Goal: Task Accomplishment & Management: Use online tool/utility

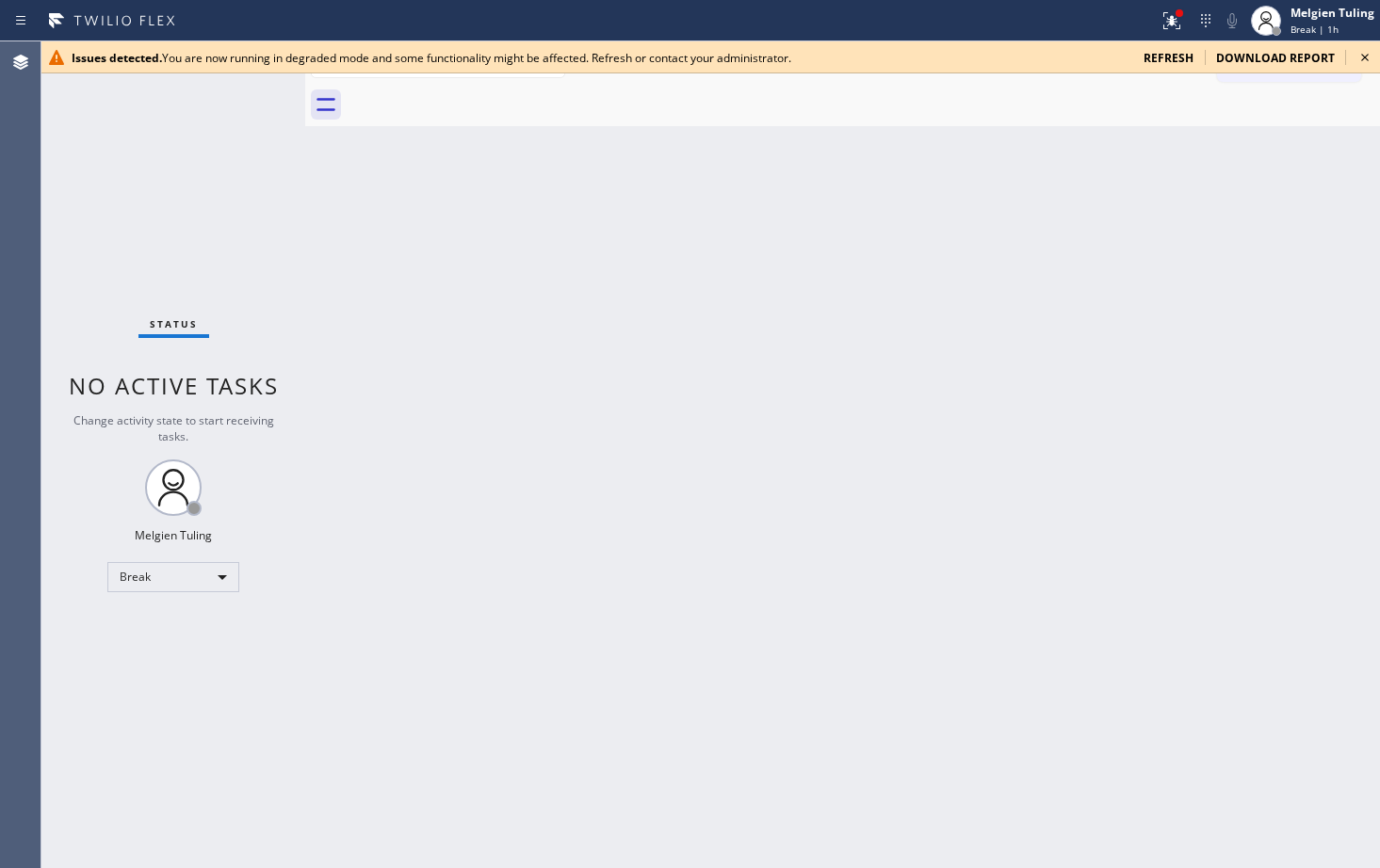
click at [557, 375] on div "Back to Dashboard Change Sender ID Customers Technicians Select a contact Outbo…" at bounding box center [843, 454] width 1075 height 827
click at [218, 577] on div "Break" at bounding box center [173, 577] width 132 height 30
click at [186, 628] on li "Available" at bounding box center [172, 628] width 128 height 23
click at [222, 579] on div "Break" at bounding box center [173, 577] width 132 height 30
click at [172, 633] on li "Available" at bounding box center [172, 628] width 128 height 23
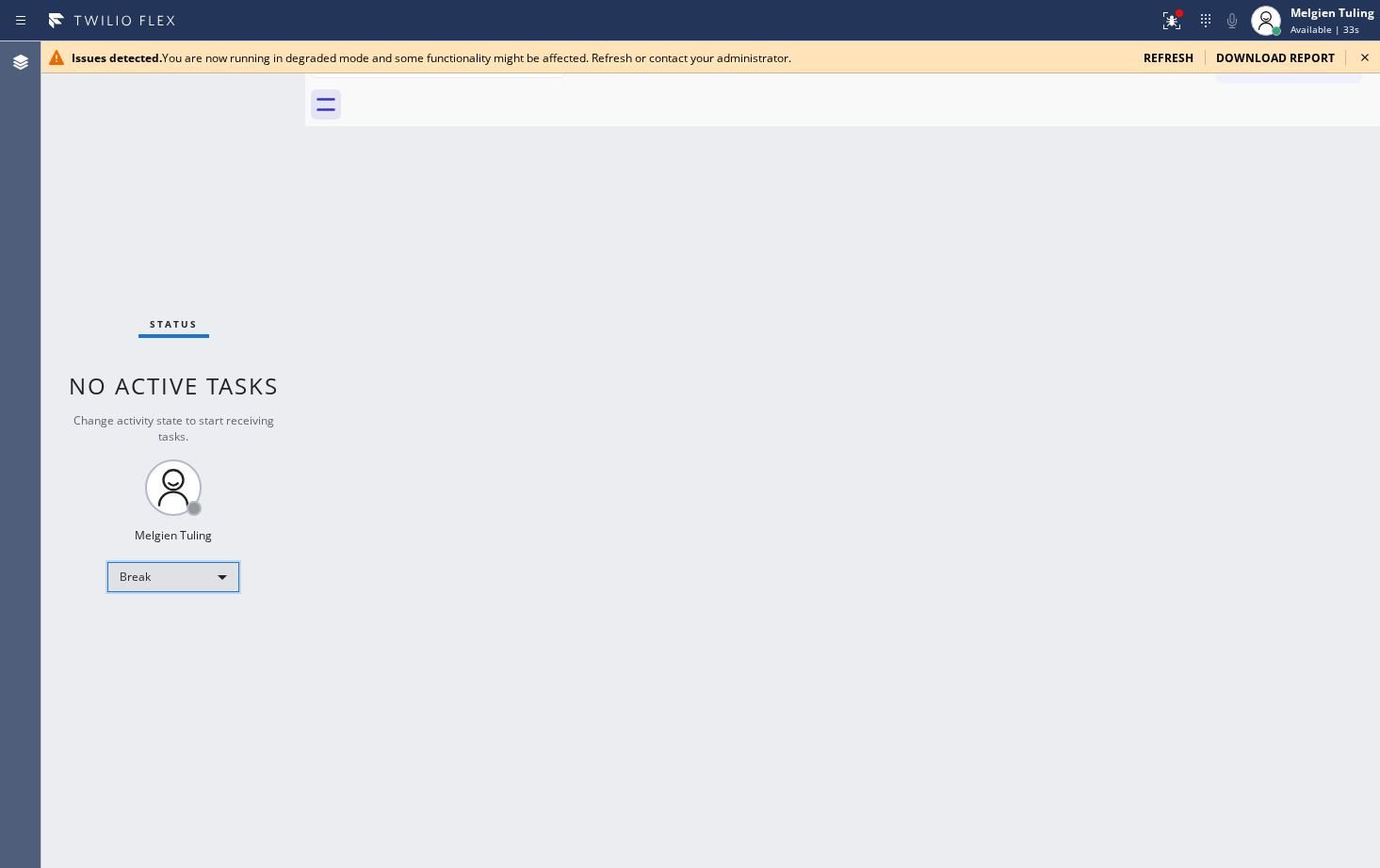
click at [222, 580] on div "Break" at bounding box center [173, 577] width 132 height 30
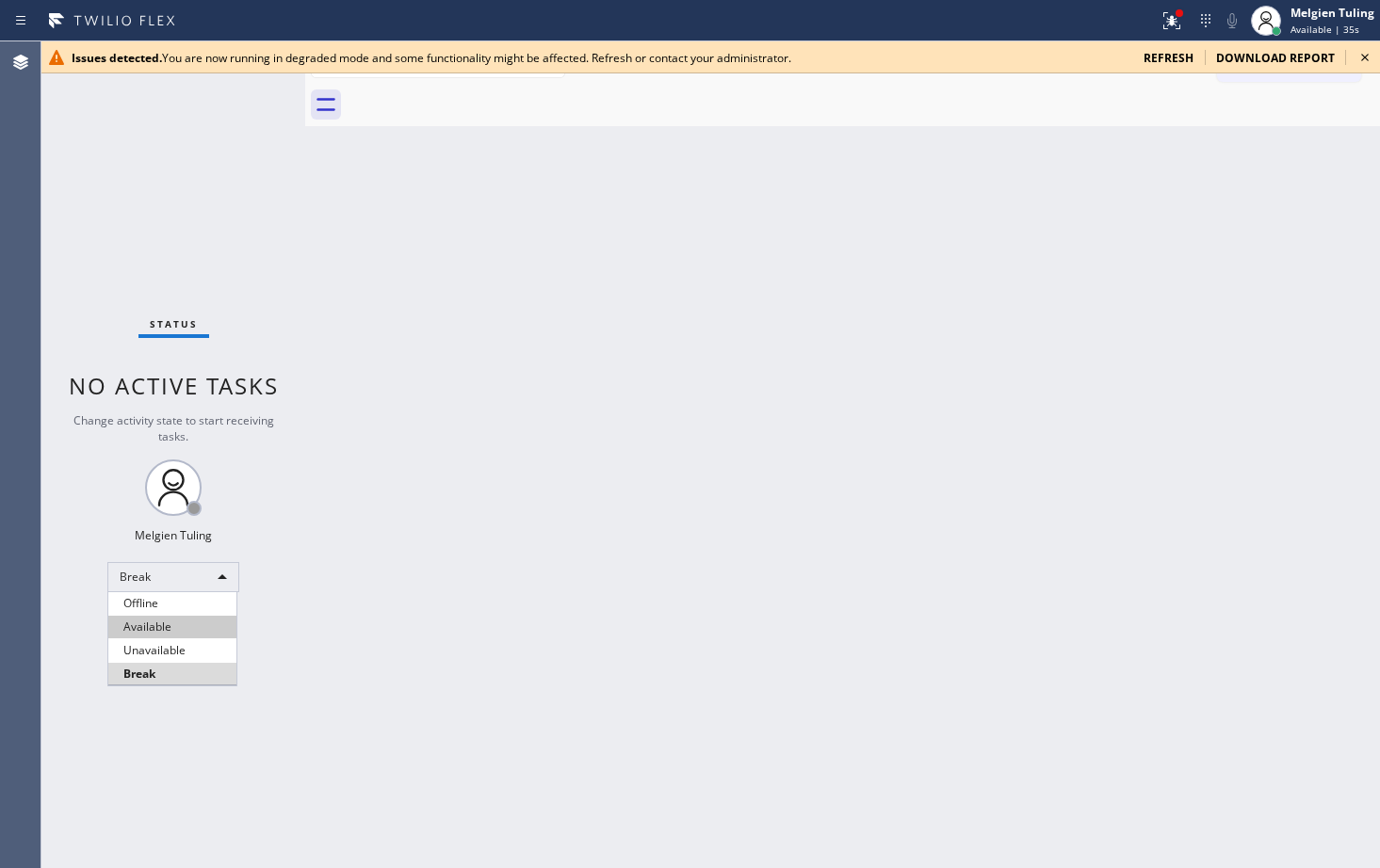
click at [161, 628] on li "Available" at bounding box center [172, 628] width 128 height 23
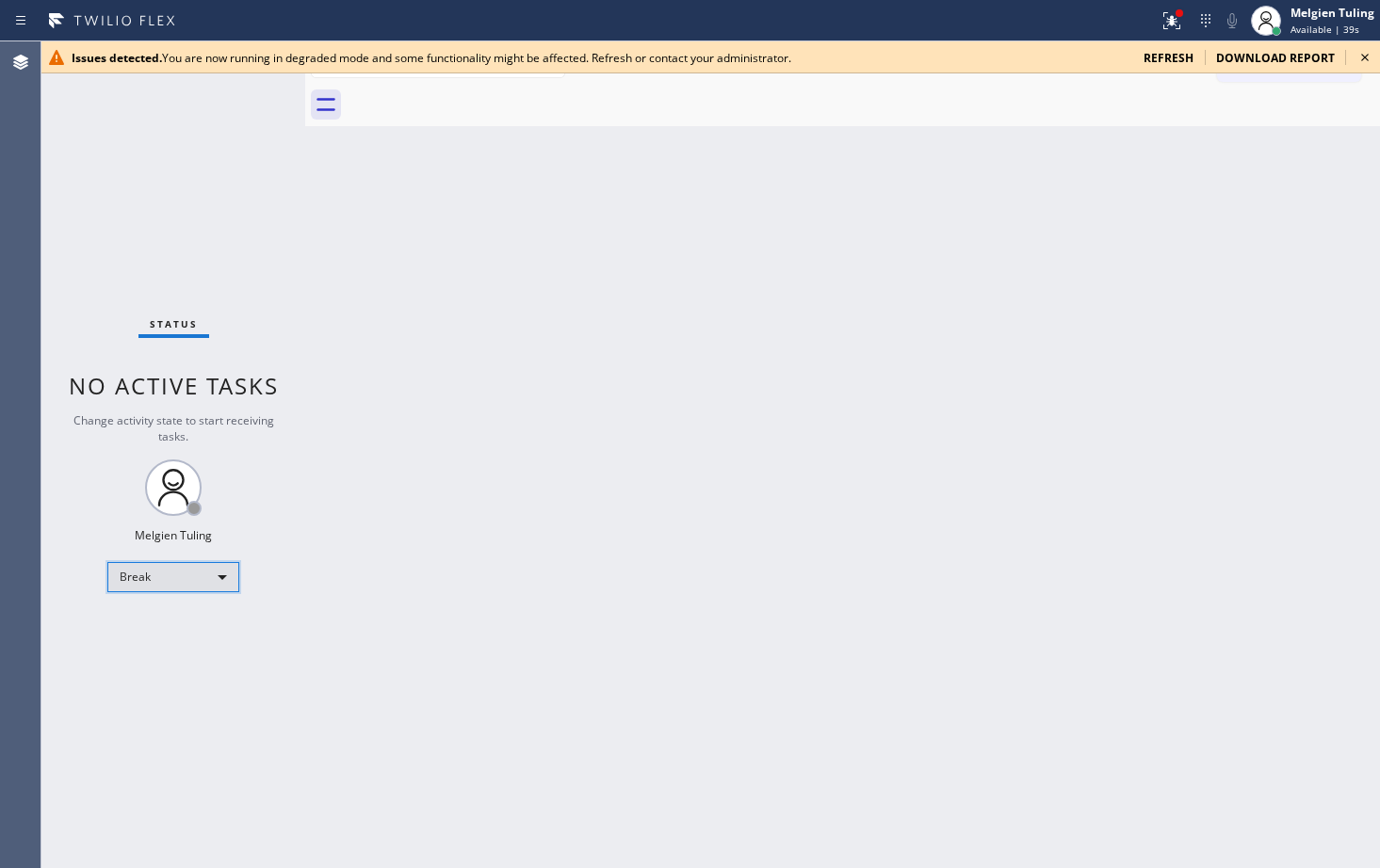
click at [218, 574] on div "Break" at bounding box center [173, 577] width 132 height 30
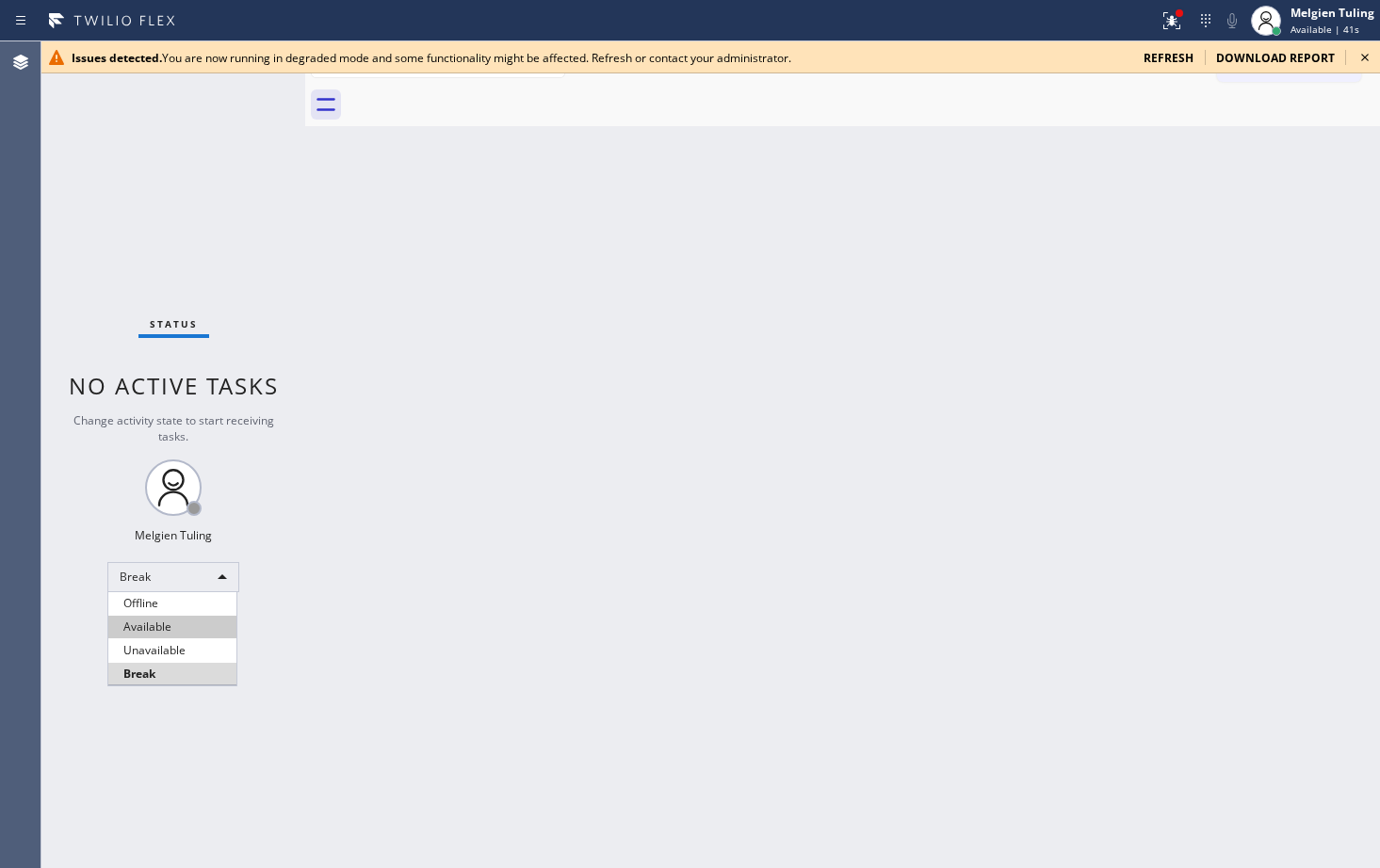
click at [183, 628] on li "Available" at bounding box center [172, 628] width 128 height 23
click at [1358, 57] on icon at bounding box center [1366, 57] width 23 height 23
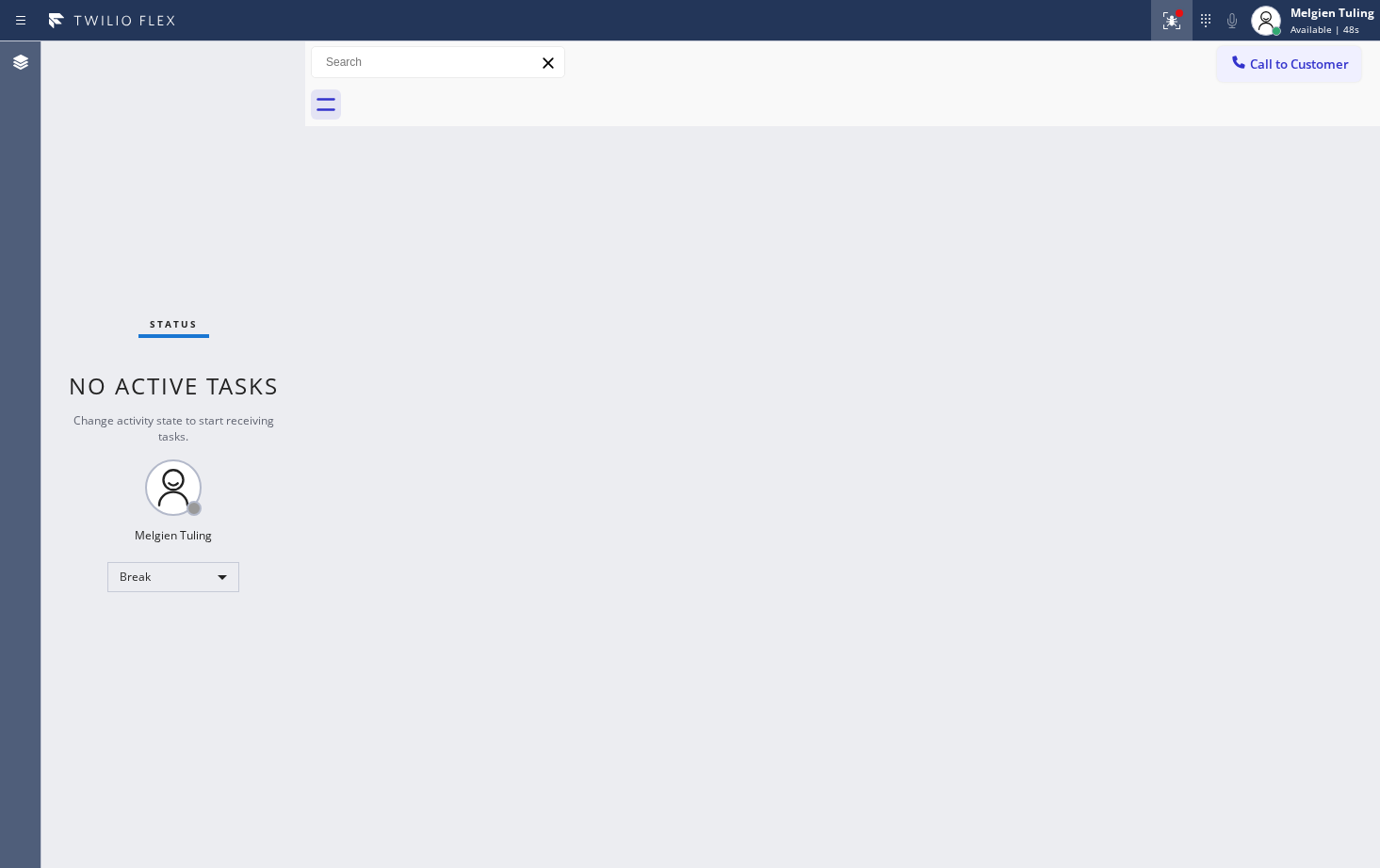
click at [1178, 27] on icon at bounding box center [1172, 21] width 23 height 23
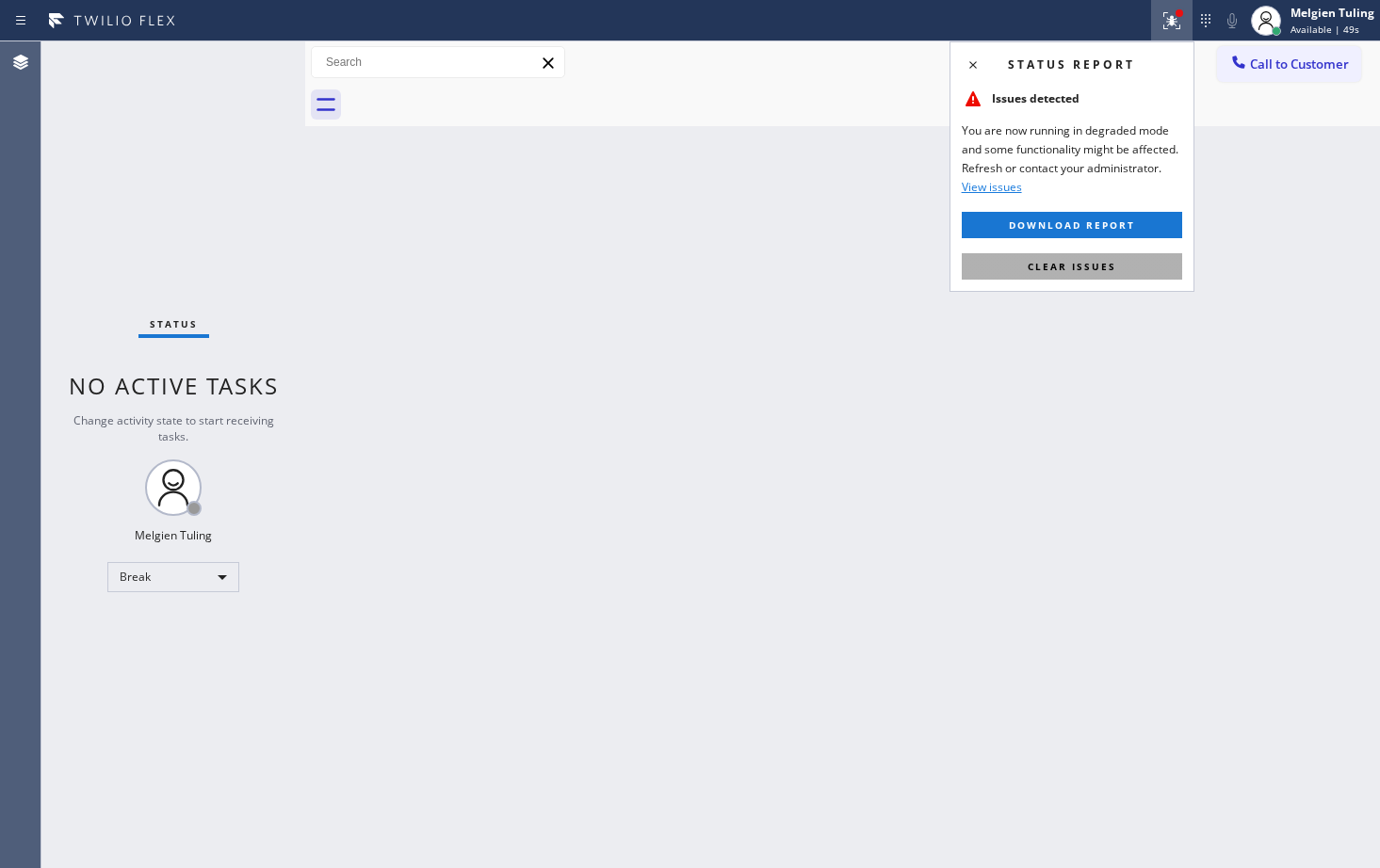
click at [1028, 267] on button "Clear issues" at bounding box center [1072, 266] width 220 height 27
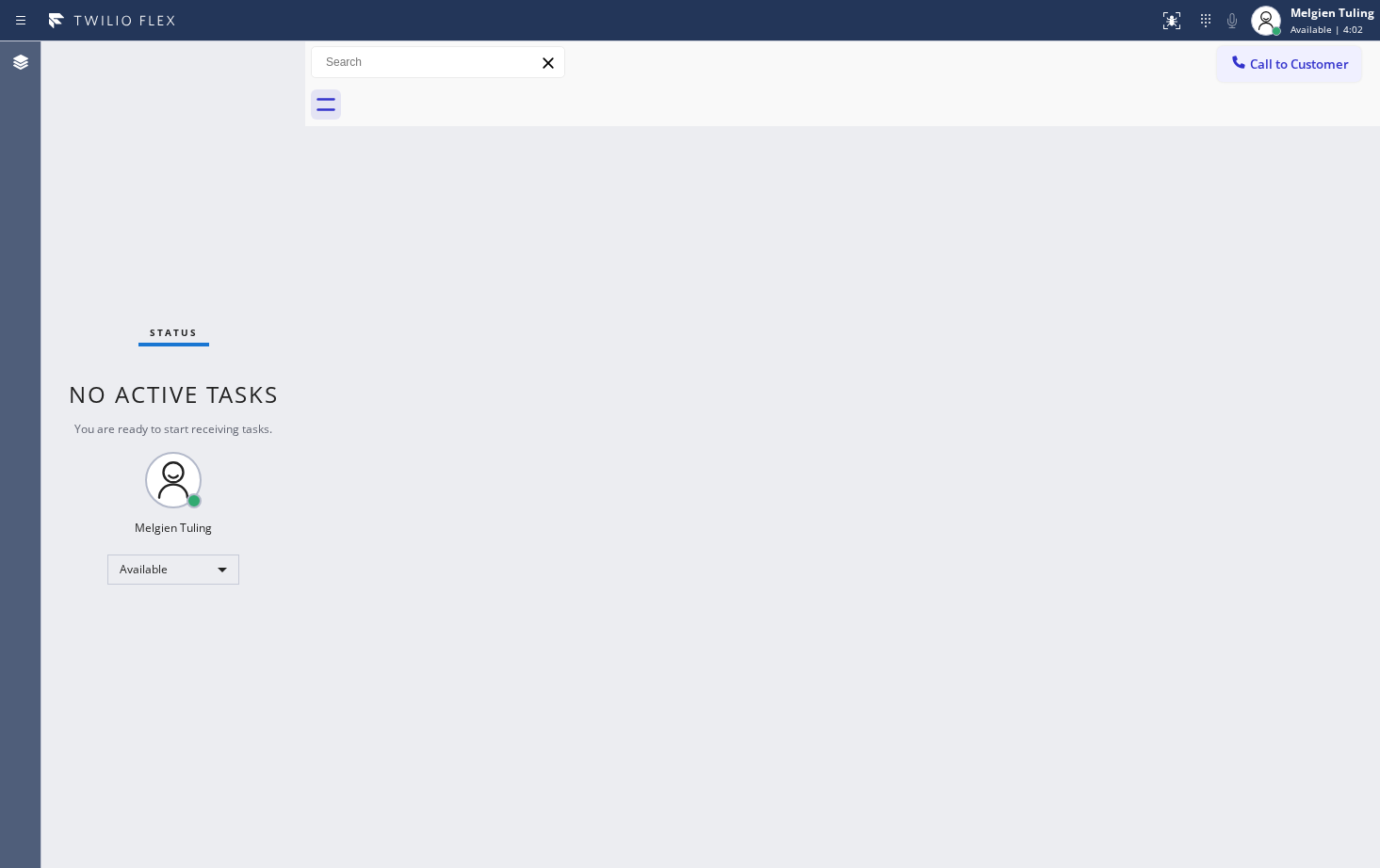
click at [658, 260] on div "Back to Dashboard Change Sender ID Customers Technicians Select a contact Outbo…" at bounding box center [843, 454] width 1075 height 827
click at [937, 308] on div "Back to Dashboard Change Sender ID Customers Technicians Select a contact Outbo…" at bounding box center [843, 454] width 1075 height 827
click at [241, 64] on div "Status No active tasks You are ready to start receiving tasks. Melgien Tuling A…" at bounding box center [172, 454] width 264 height 827
click at [827, 565] on div "Back to Dashboard Change Sender ID Customers Technicians Select a contact Outbo…" at bounding box center [843, 454] width 1075 height 827
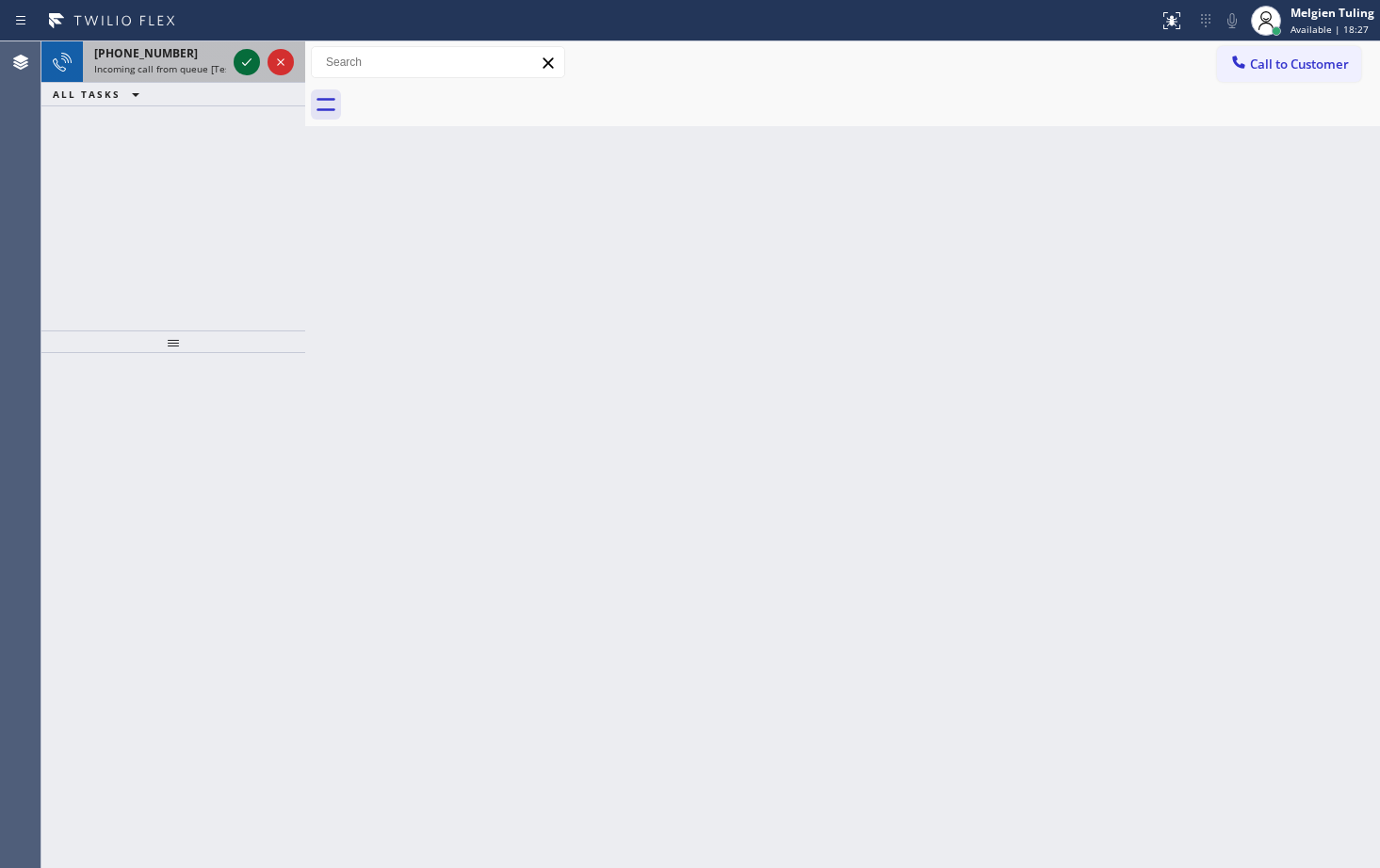
click at [242, 63] on icon at bounding box center [247, 62] width 23 height 23
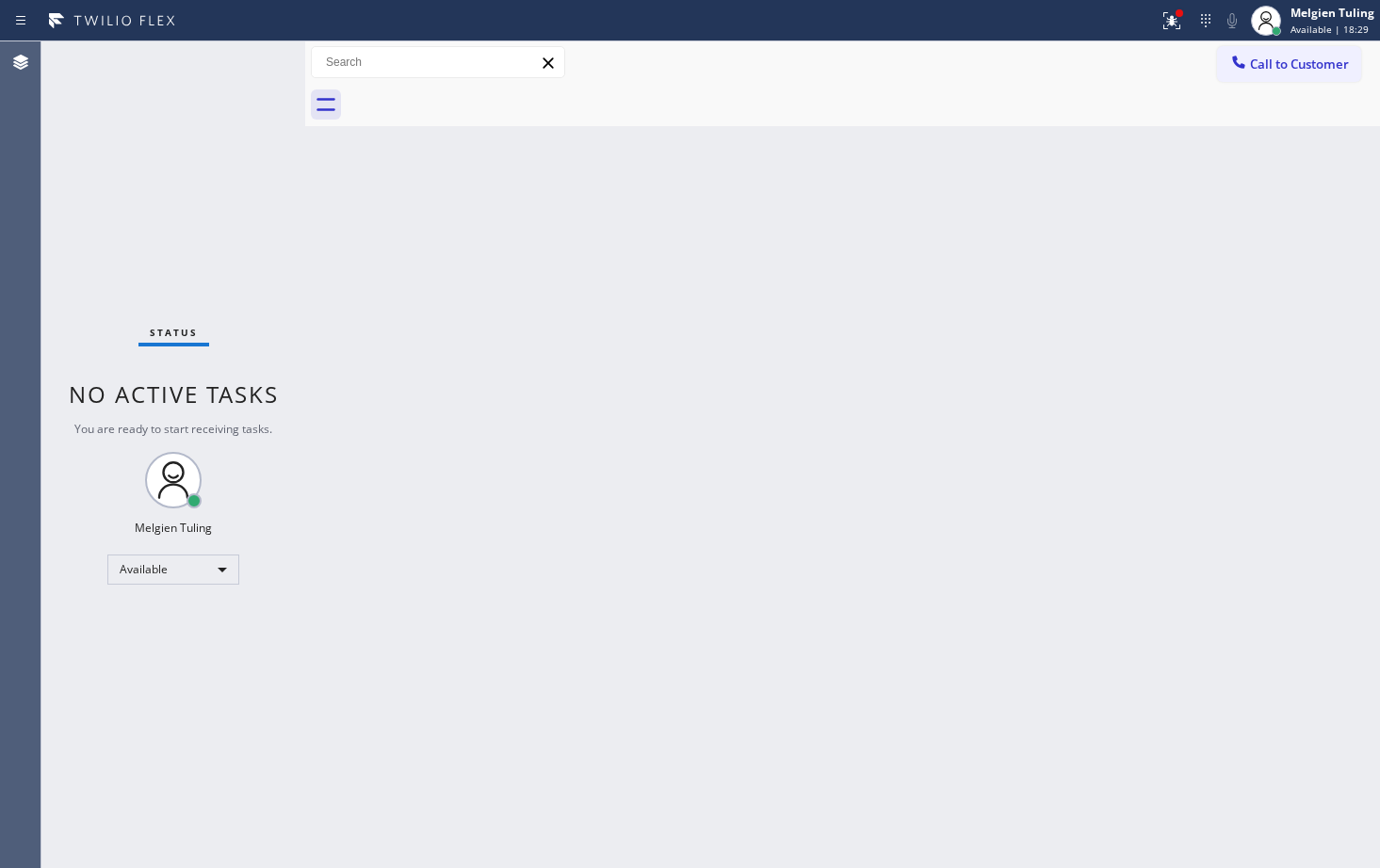
click at [242, 63] on div "Status No active tasks You are ready to start receiving tasks. Melgien Tuling A…" at bounding box center [172, 454] width 264 height 827
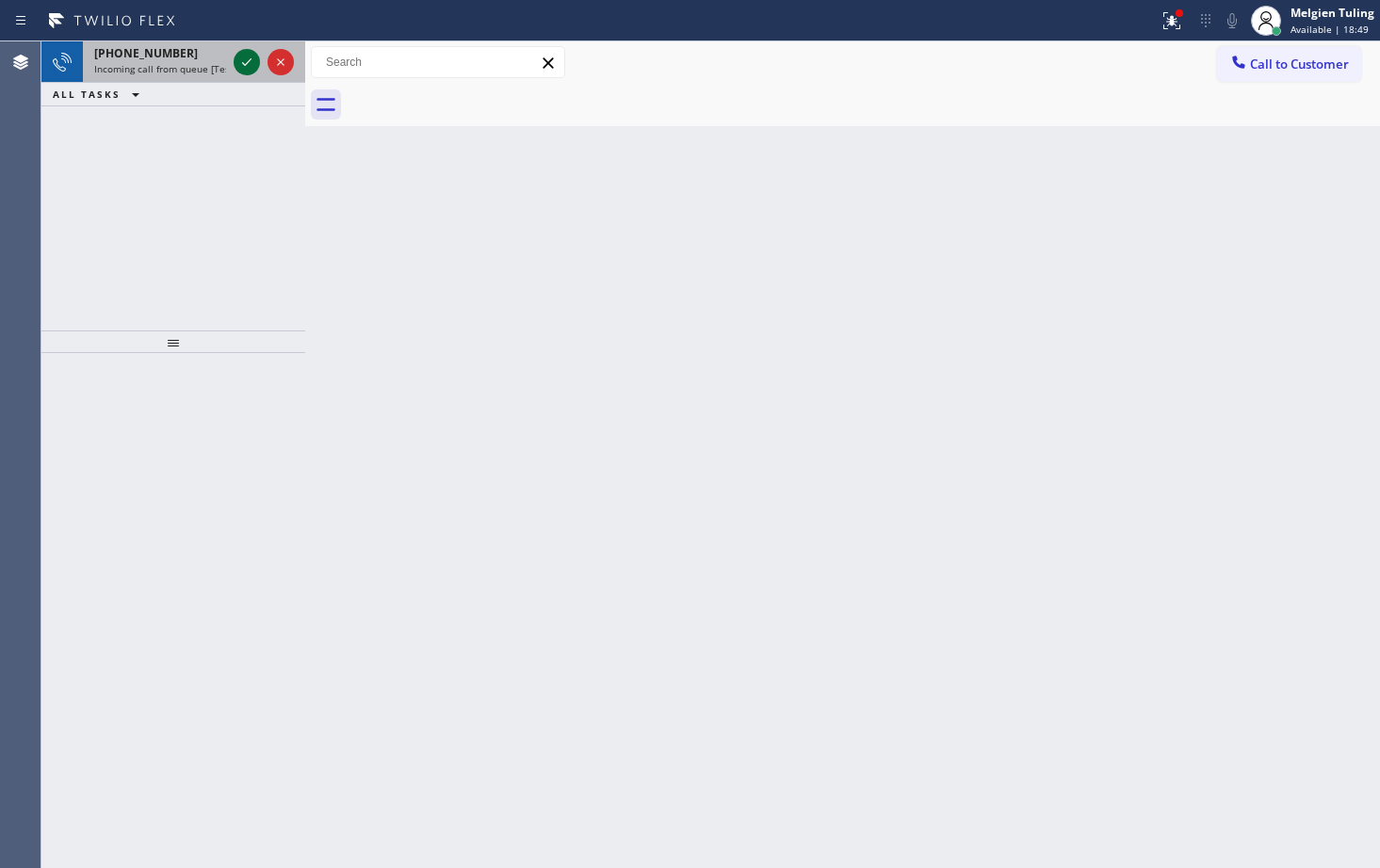
click at [251, 57] on icon at bounding box center [247, 62] width 23 height 23
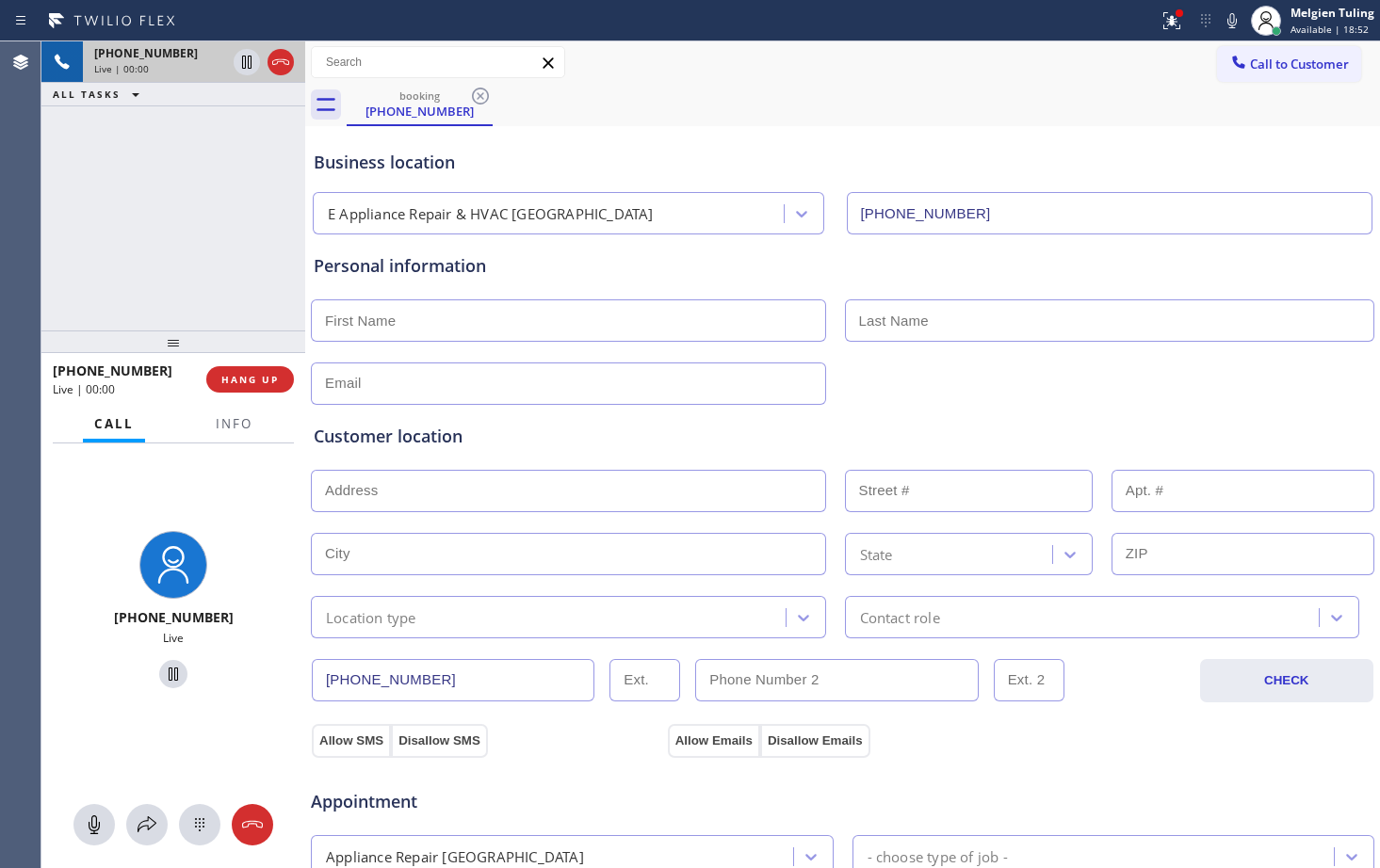
type input "[PHONE_NUMBER]"
click at [268, 380] on span "HANG UP" at bounding box center [250, 379] width 58 height 13
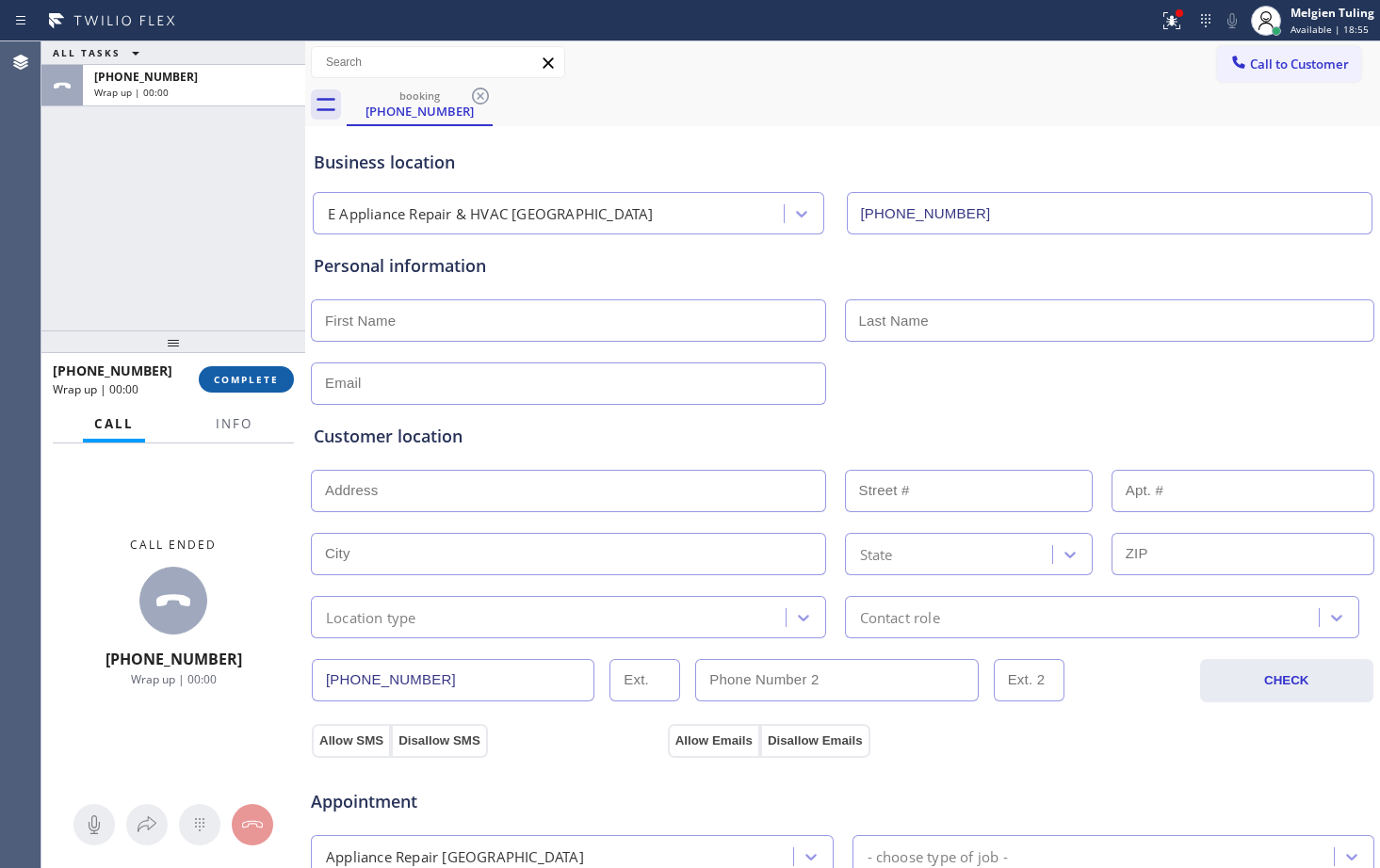
click at [253, 383] on span "COMPLETE" at bounding box center [246, 379] width 65 height 13
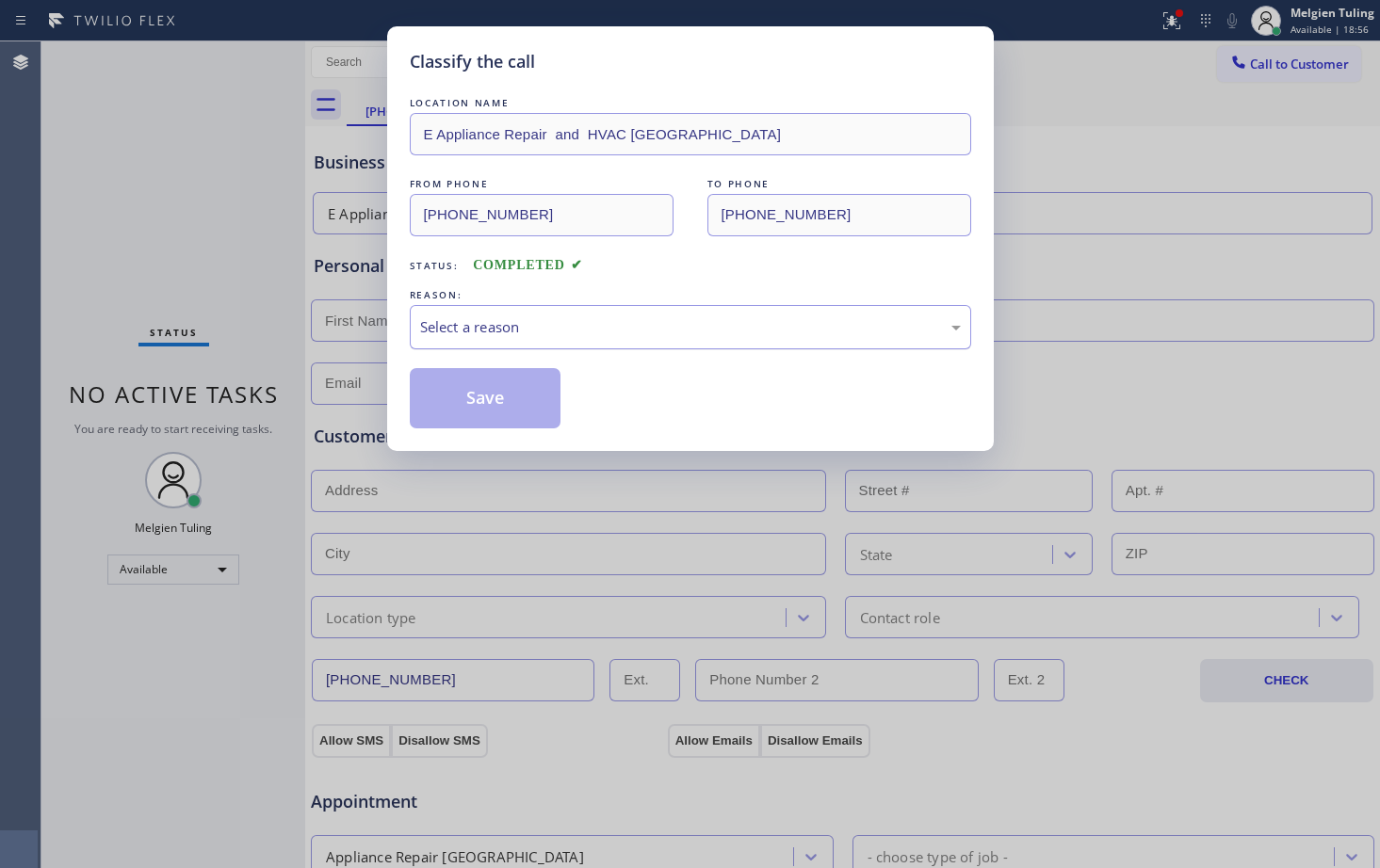
click at [480, 322] on div "Select a reason" at bounding box center [690, 327] width 540 height 22
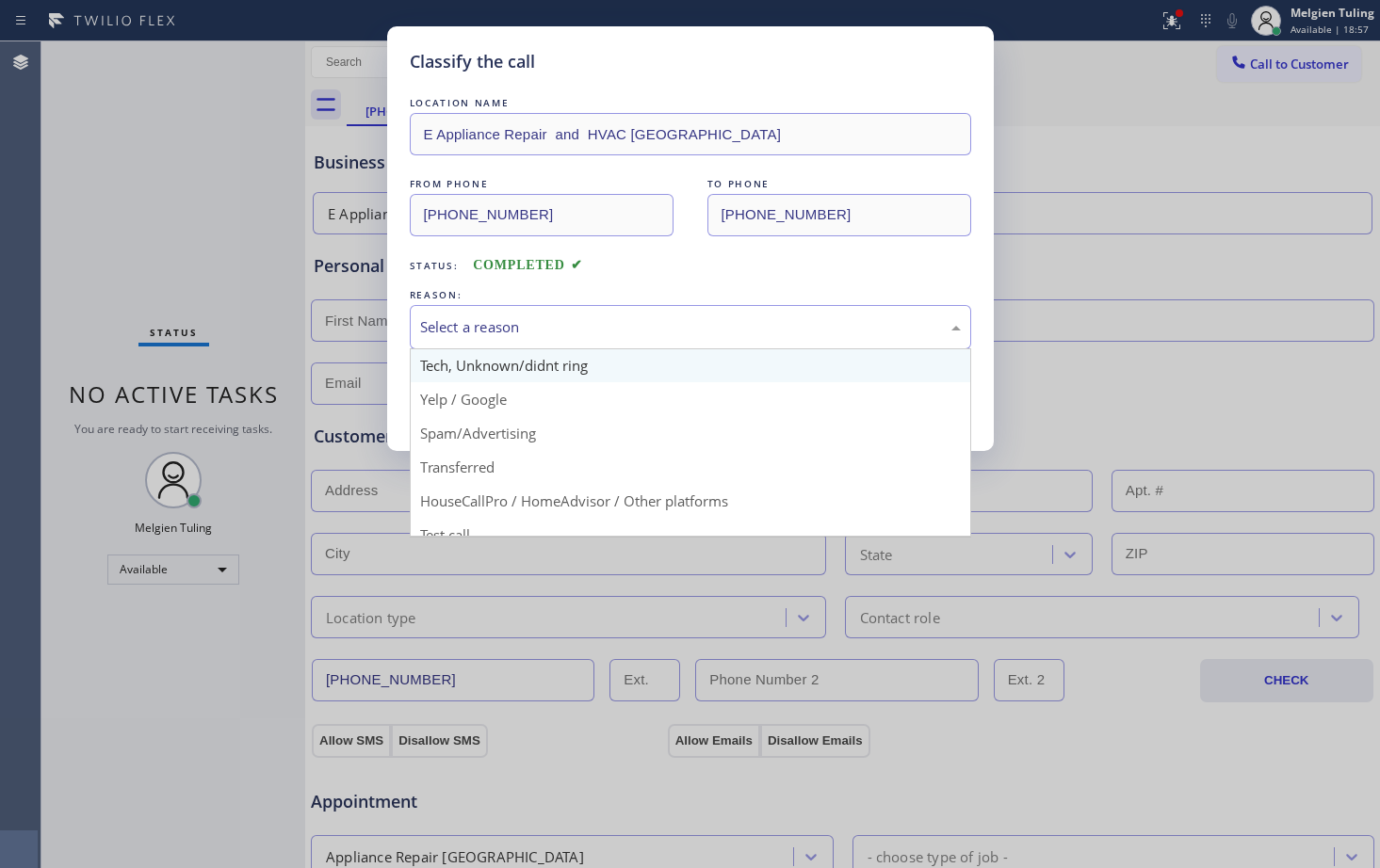
scroll to position [119, 0]
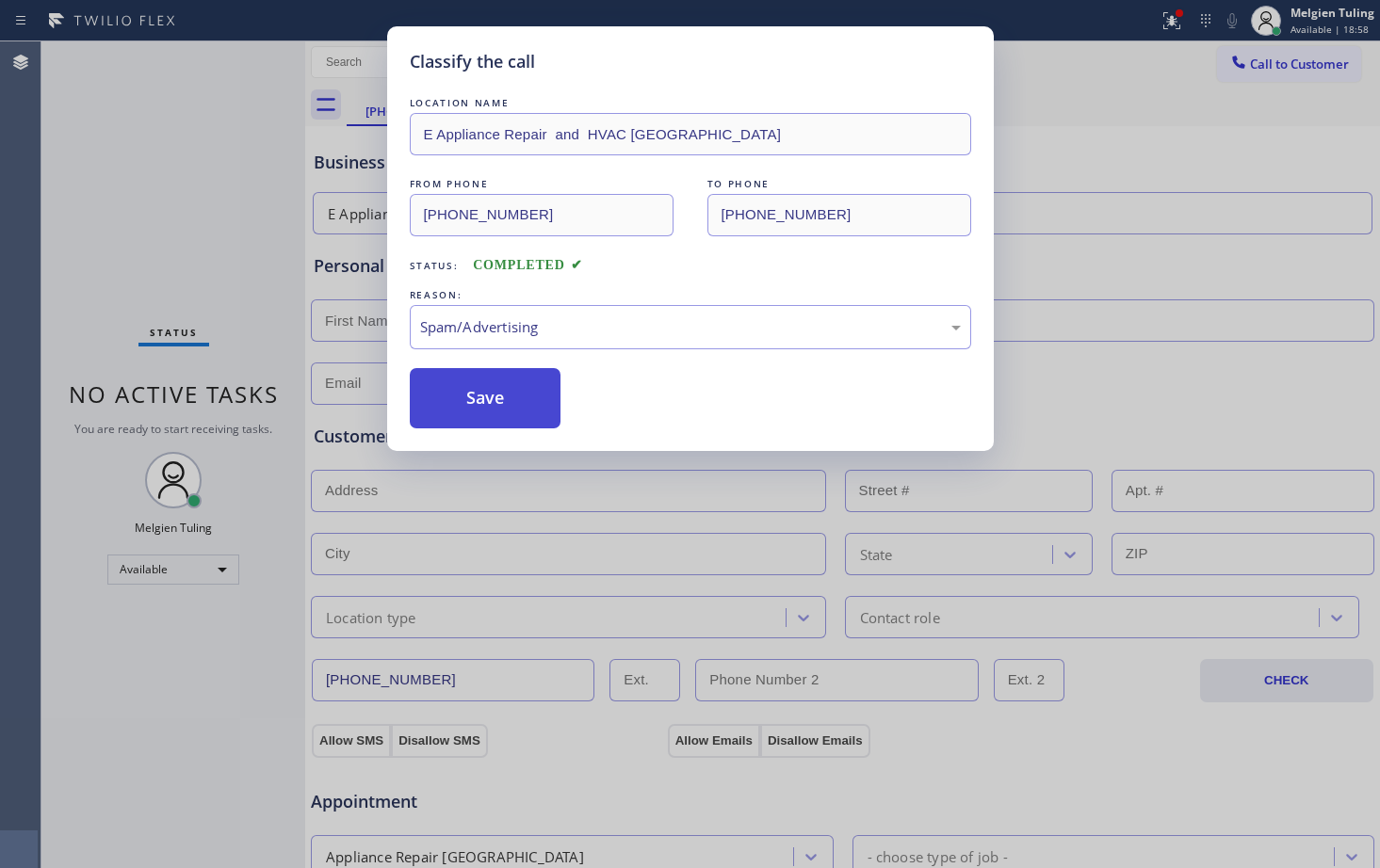
click at [483, 385] on button "Save" at bounding box center [486, 398] width 151 height 60
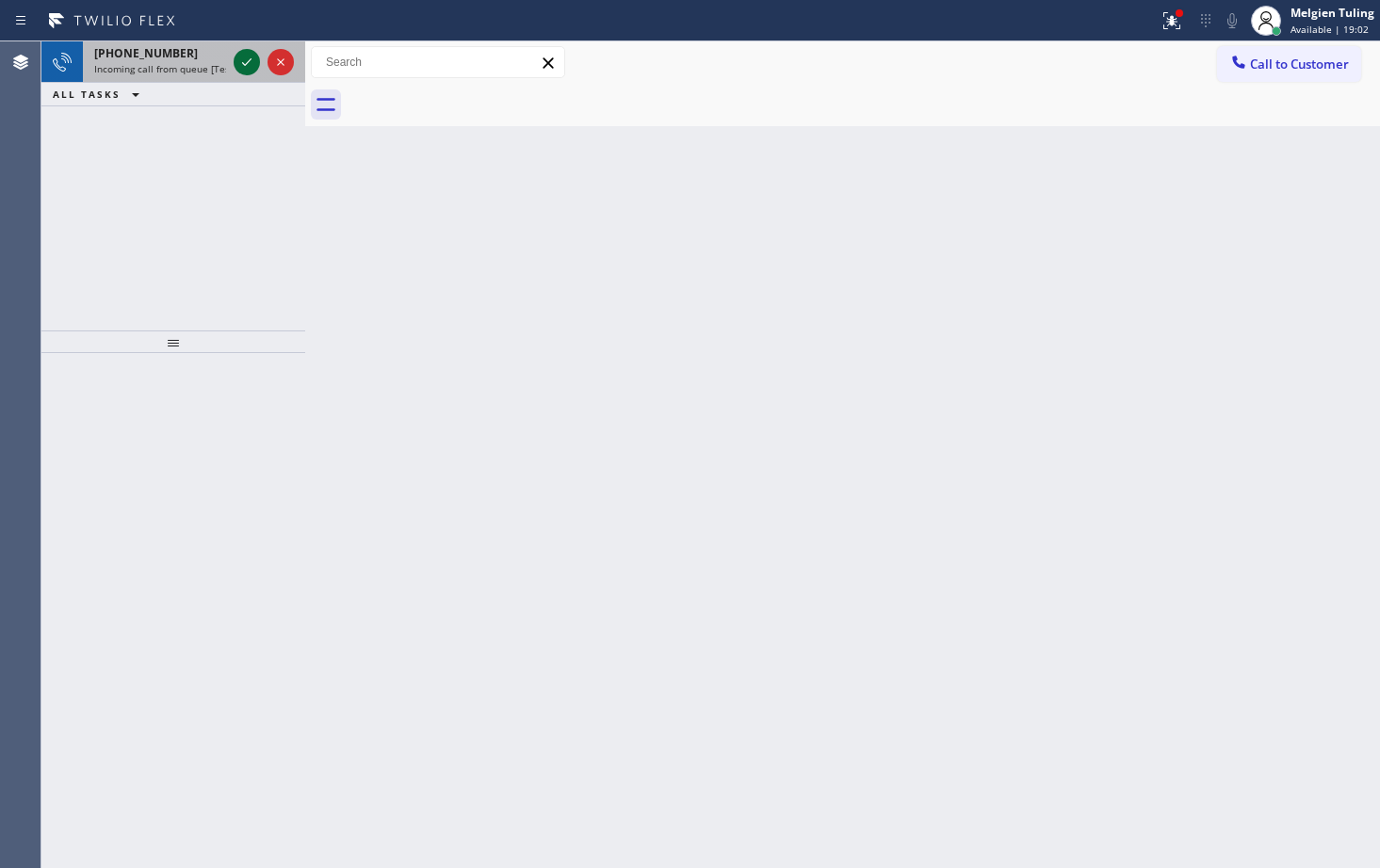
click at [256, 69] on icon at bounding box center [247, 62] width 23 height 23
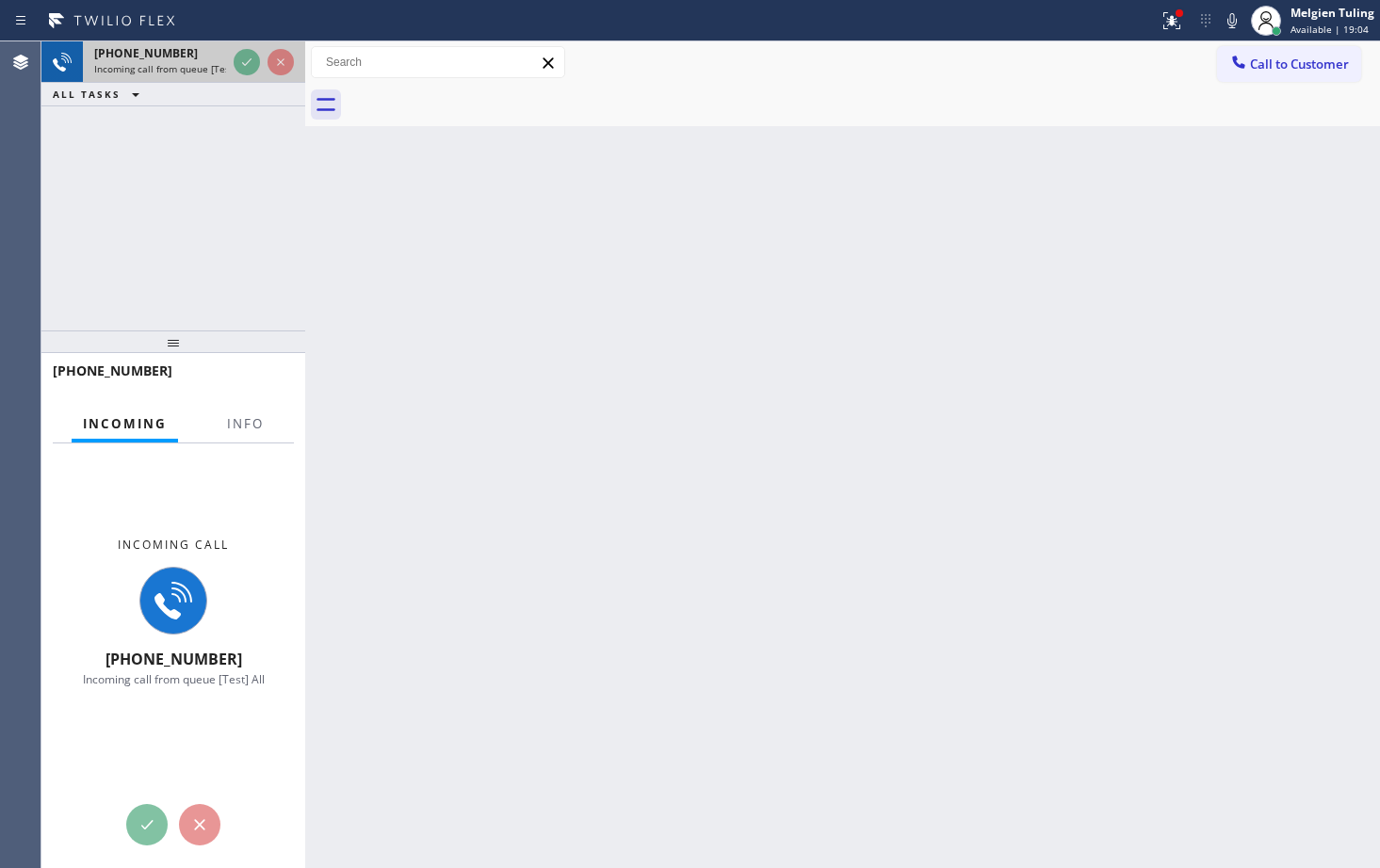
click at [248, 61] on icon at bounding box center [247, 62] width 23 height 23
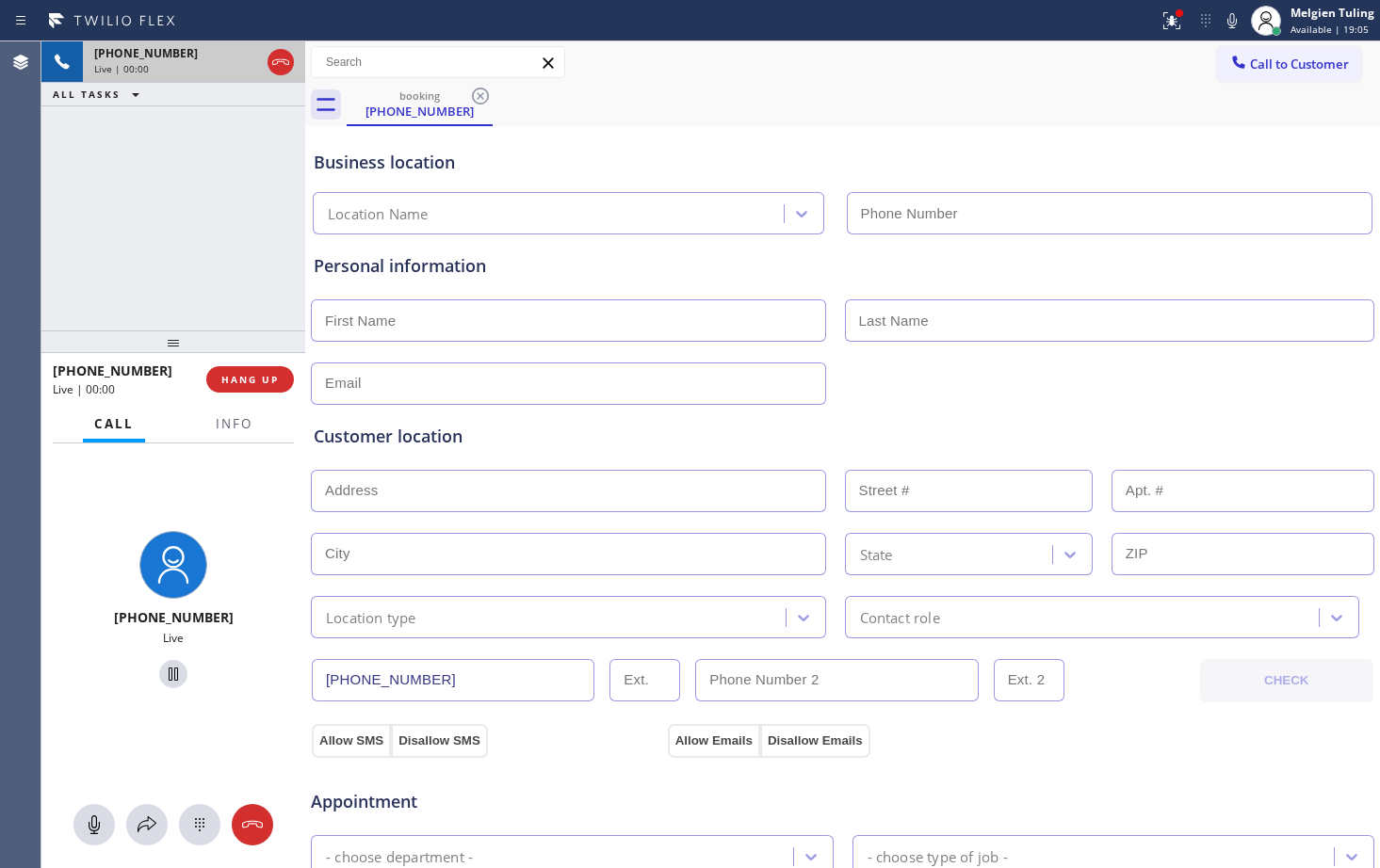
type input "[PHONE_NUMBER]"
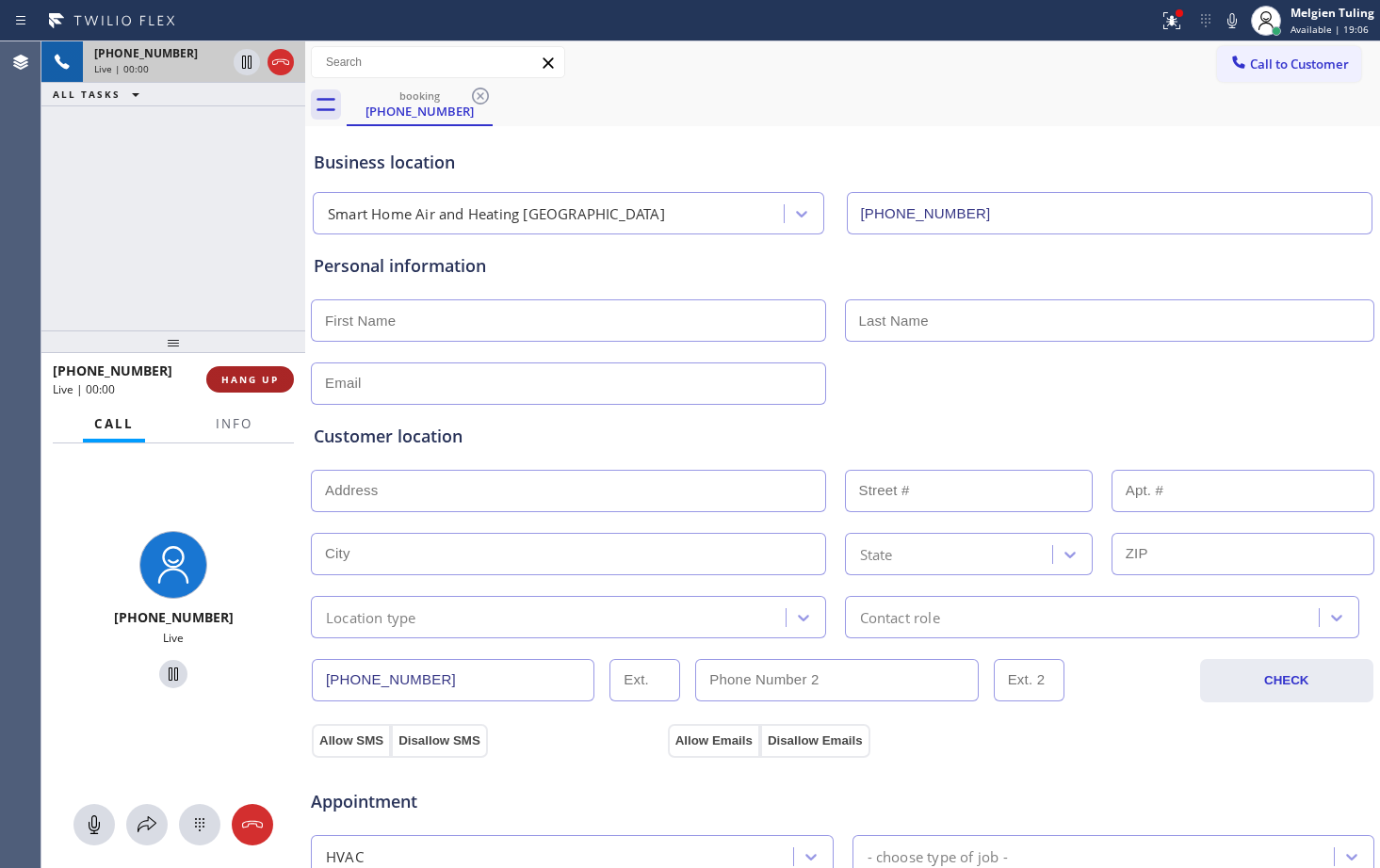
click at [254, 379] on span "HANG UP" at bounding box center [250, 379] width 58 height 13
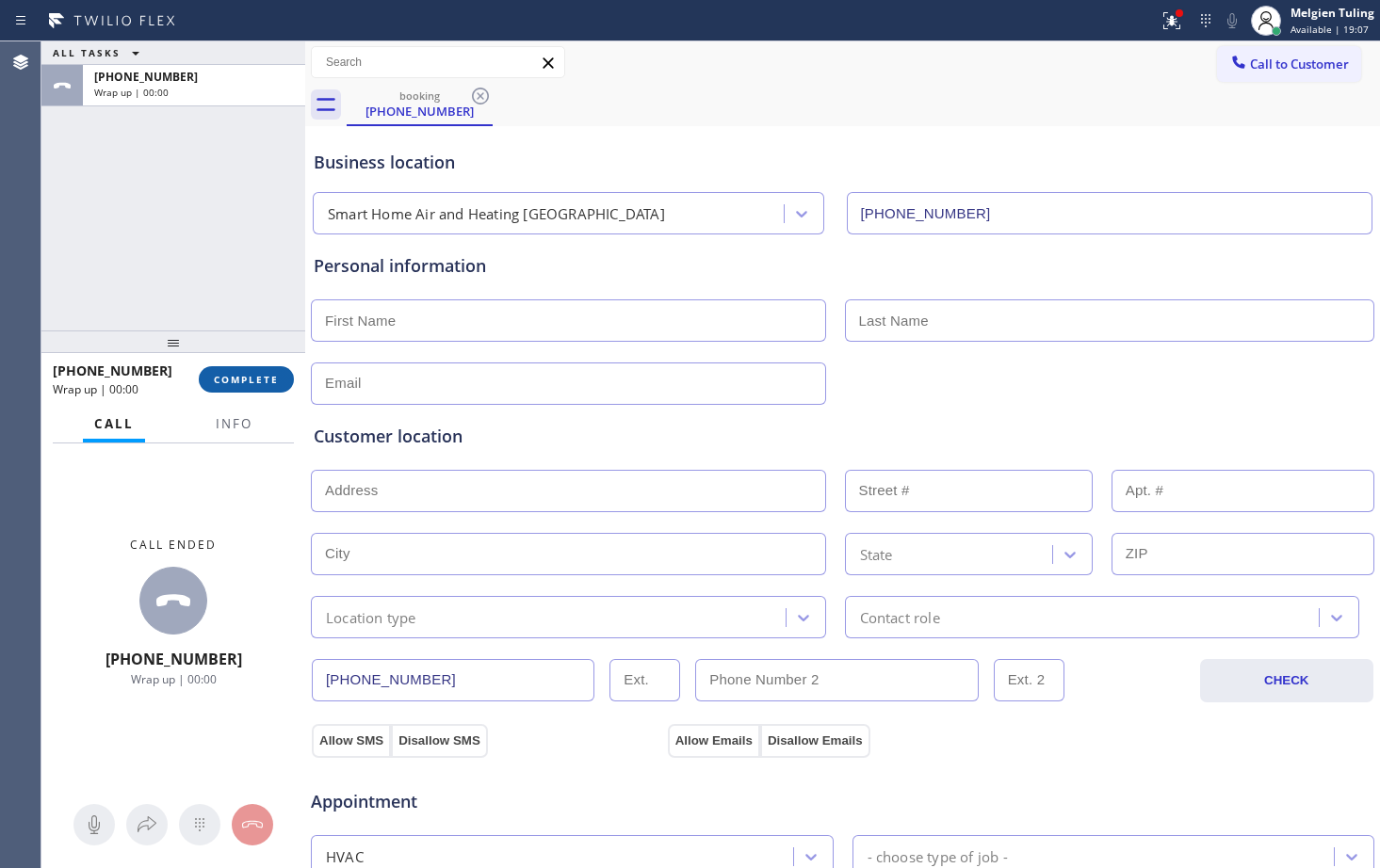
click at [264, 379] on span "COMPLETE" at bounding box center [246, 379] width 65 height 13
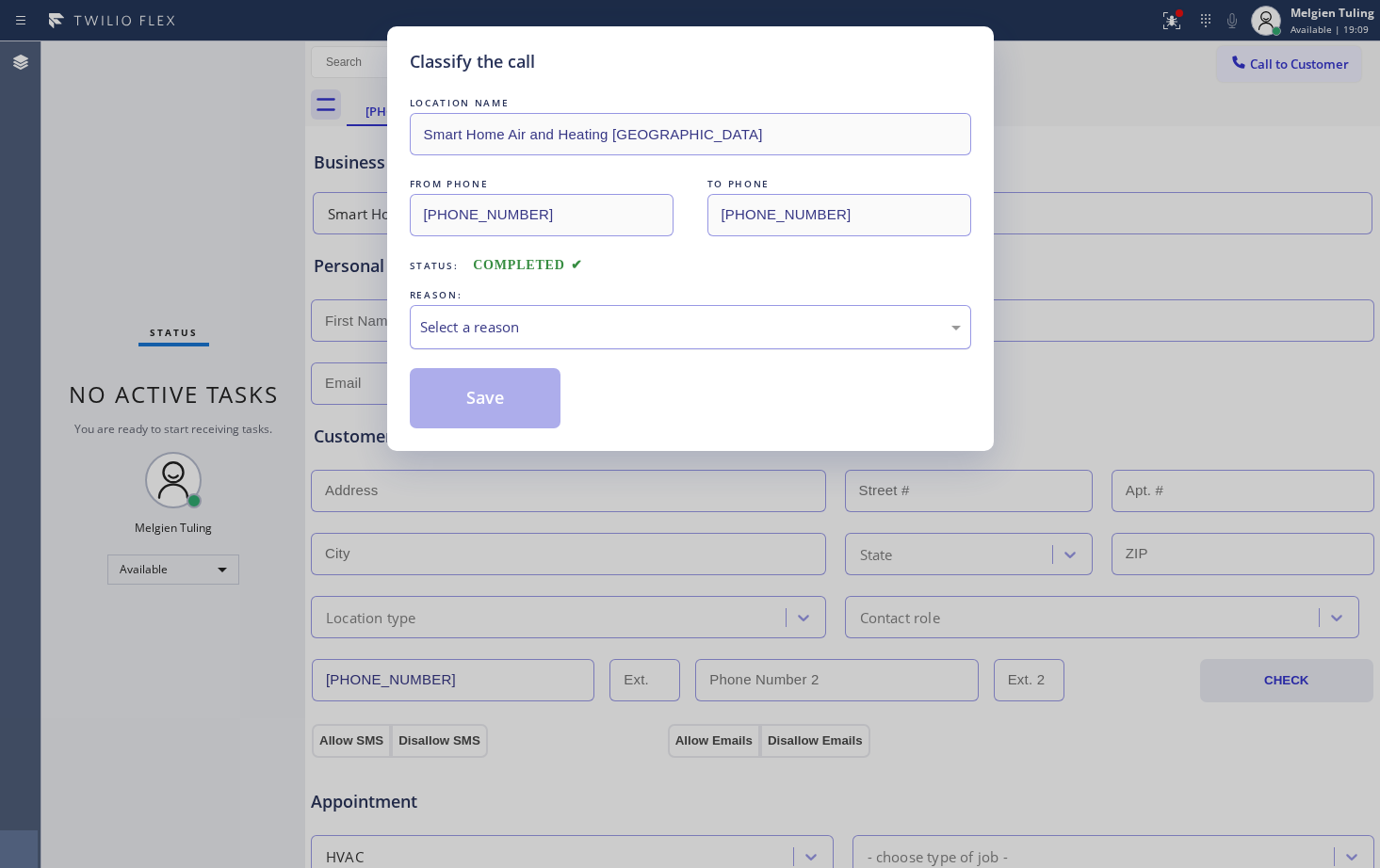
click at [494, 327] on div "Select a reason" at bounding box center [690, 327] width 540 height 22
click at [475, 418] on button "Save" at bounding box center [486, 398] width 151 height 60
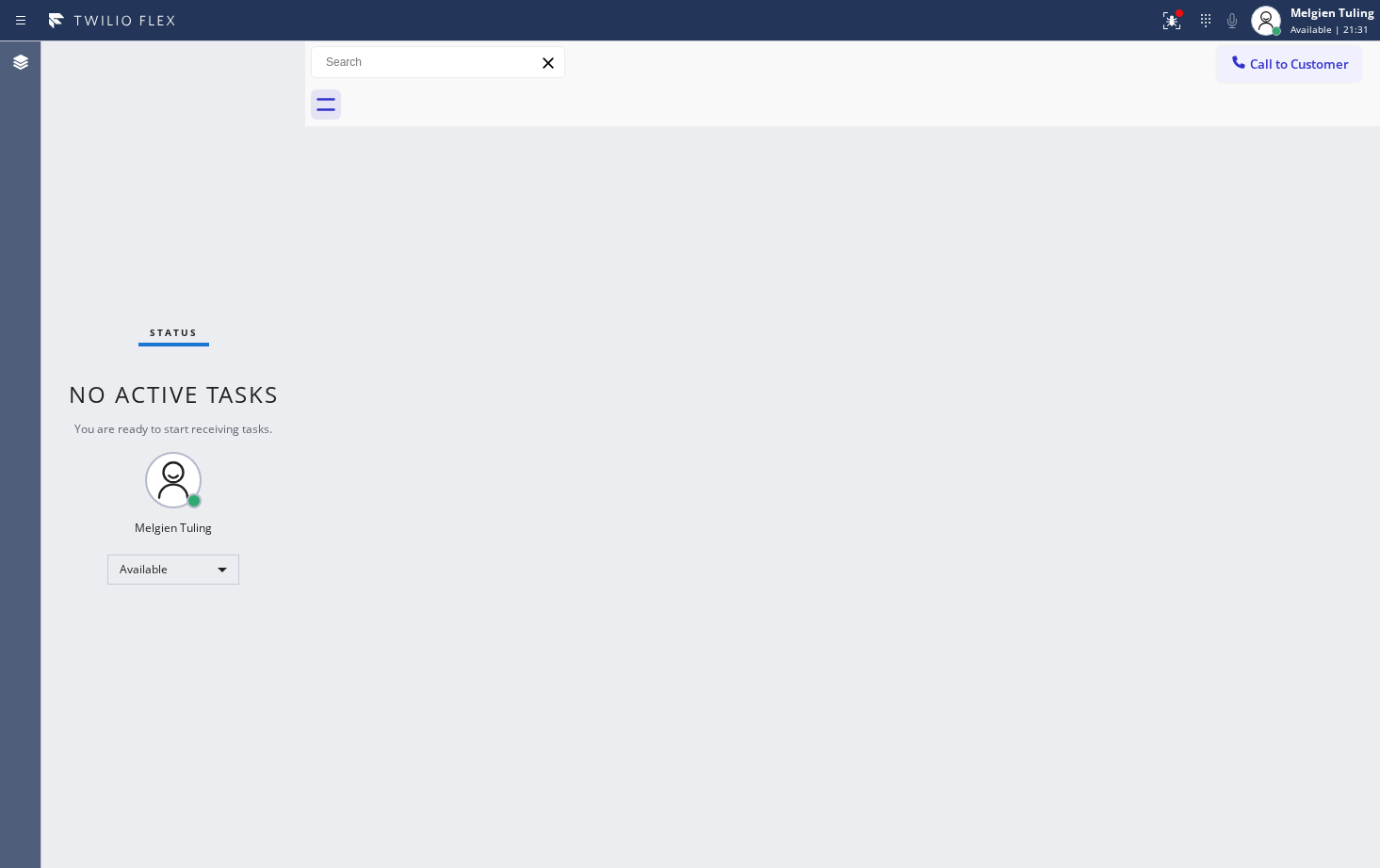
click at [249, 67] on div "Status No active tasks You are ready to start receiving tasks. Melgien Tuling A…" at bounding box center [172, 454] width 264 height 827
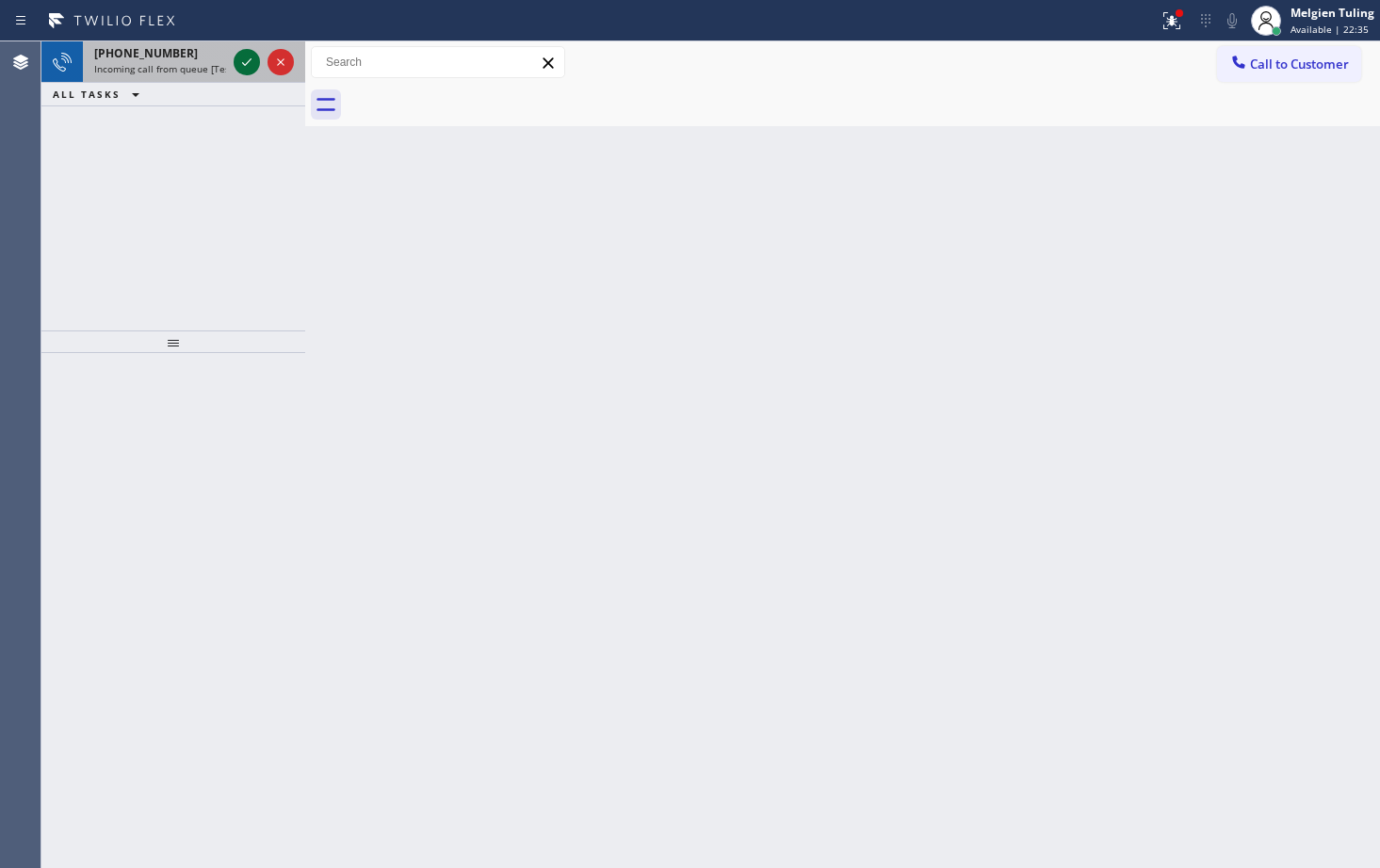
click at [246, 64] on icon at bounding box center [247, 62] width 10 height 8
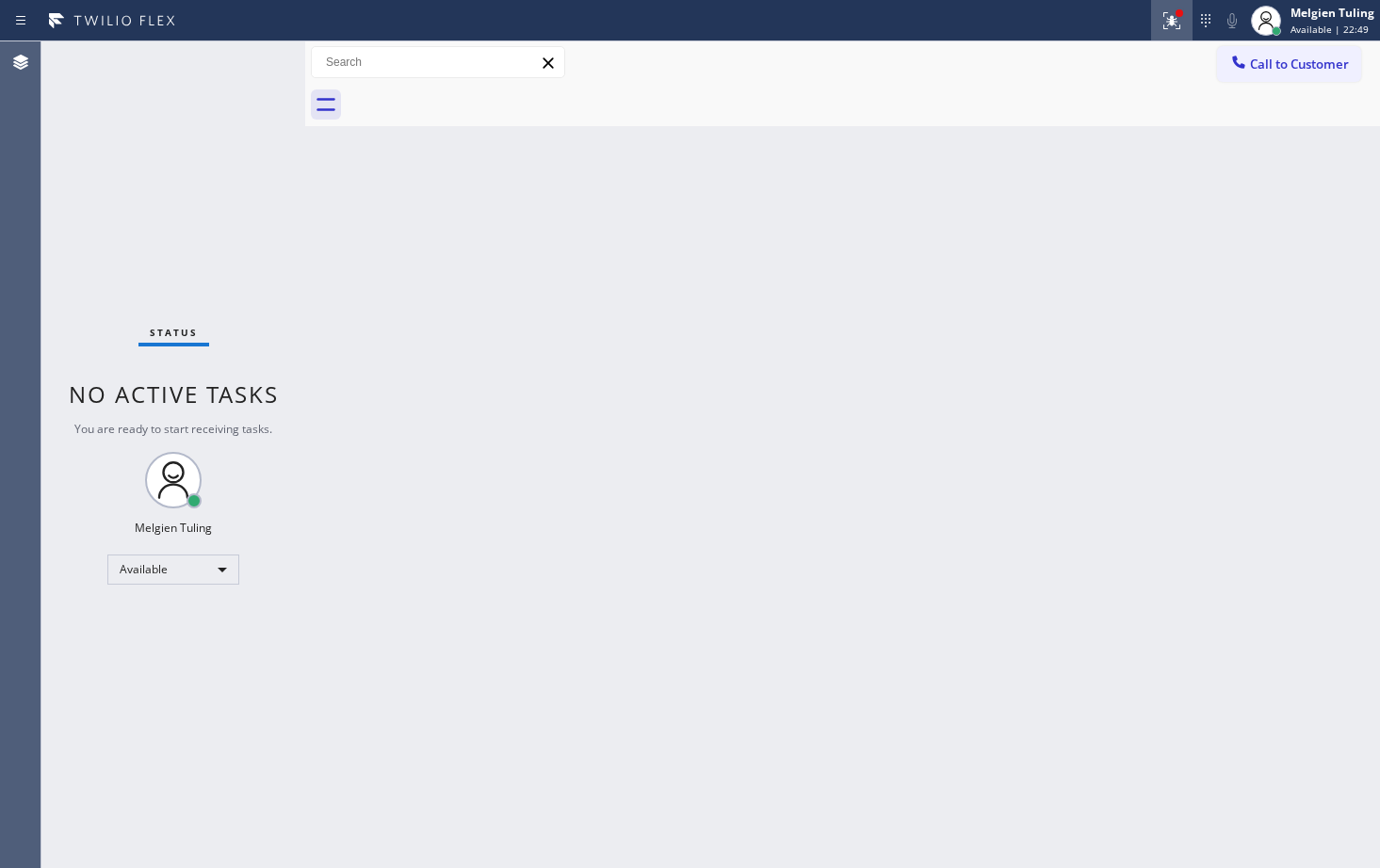
click at [1178, 20] on icon at bounding box center [1172, 21] width 23 height 23
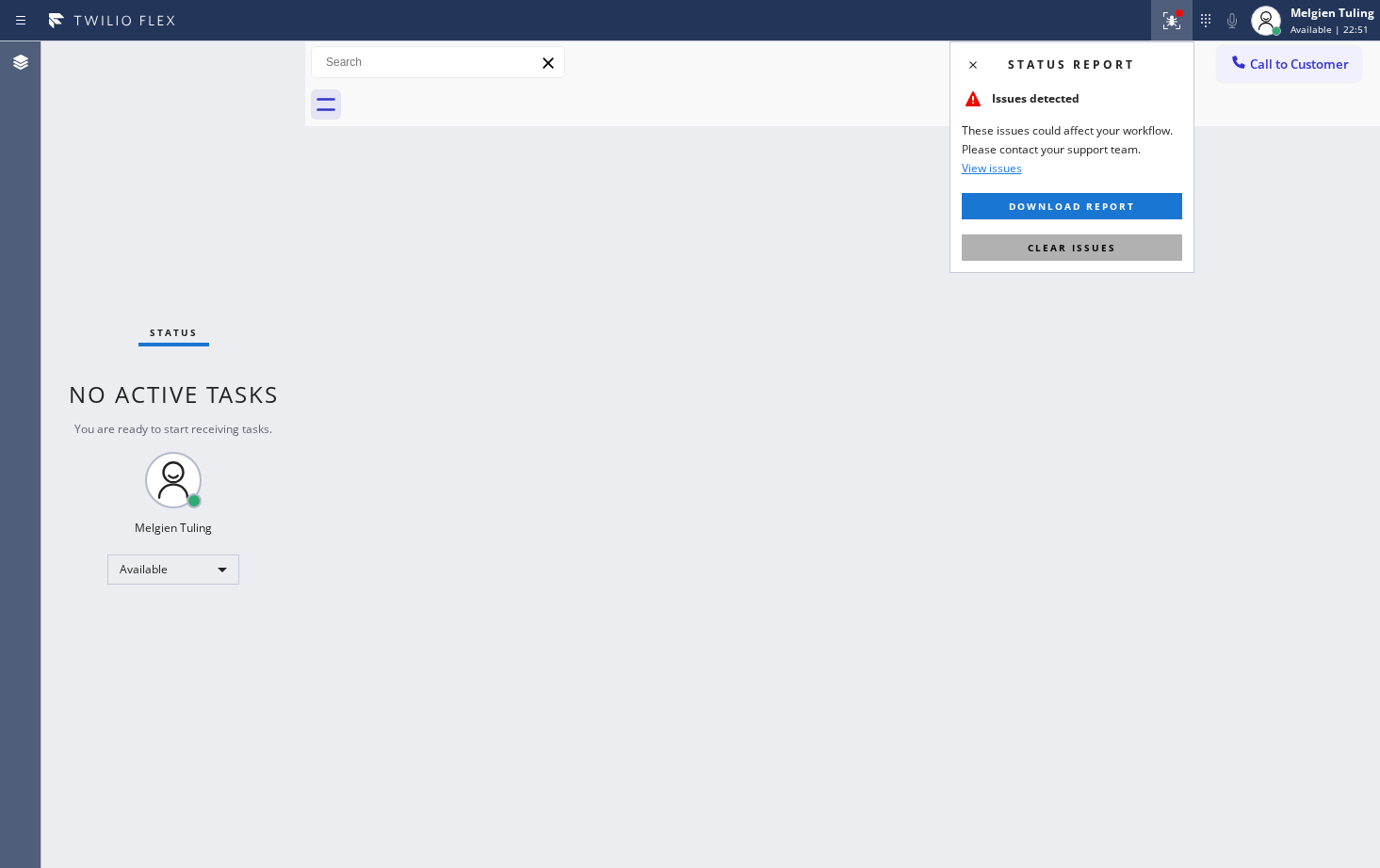
click at [1083, 253] on span "Clear issues" at bounding box center [1072, 248] width 88 height 13
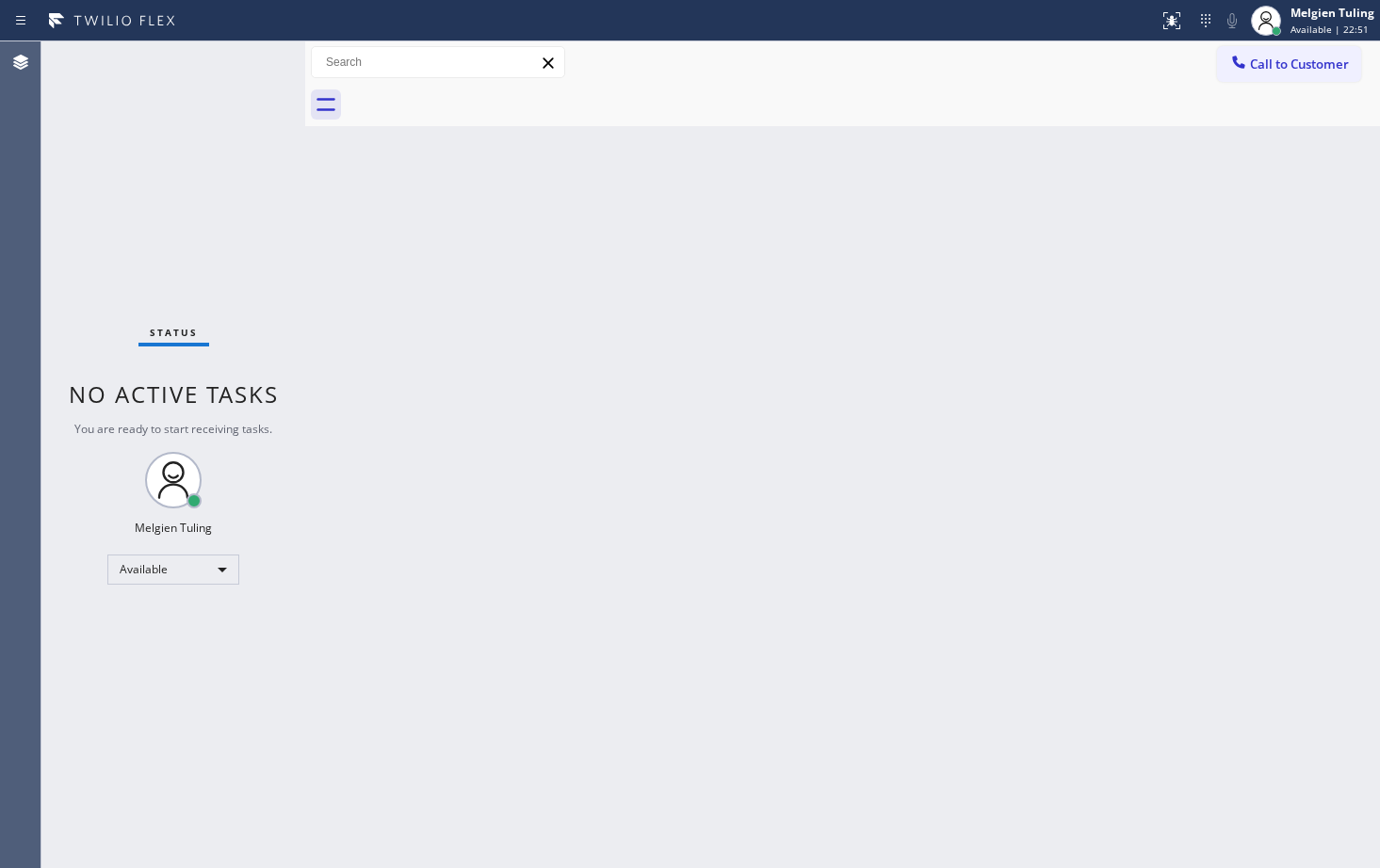
click at [1050, 257] on div "Back to Dashboard Change Sender ID Customers Technicians Select a contact Outbo…" at bounding box center [843, 454] width 1075 height 827
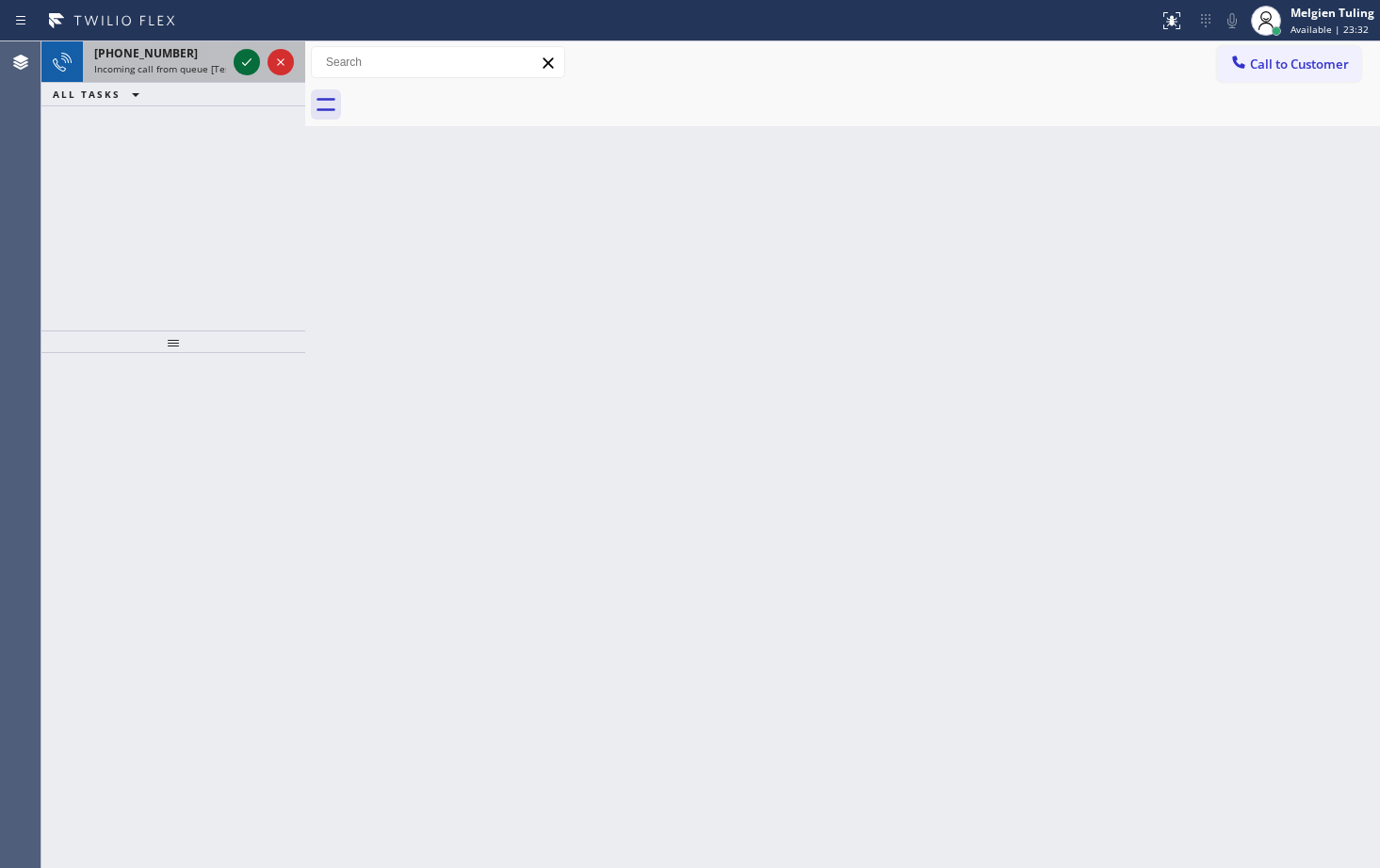
click at [238, 59] on icon at bounding box center [247, 62] width 23 height 23
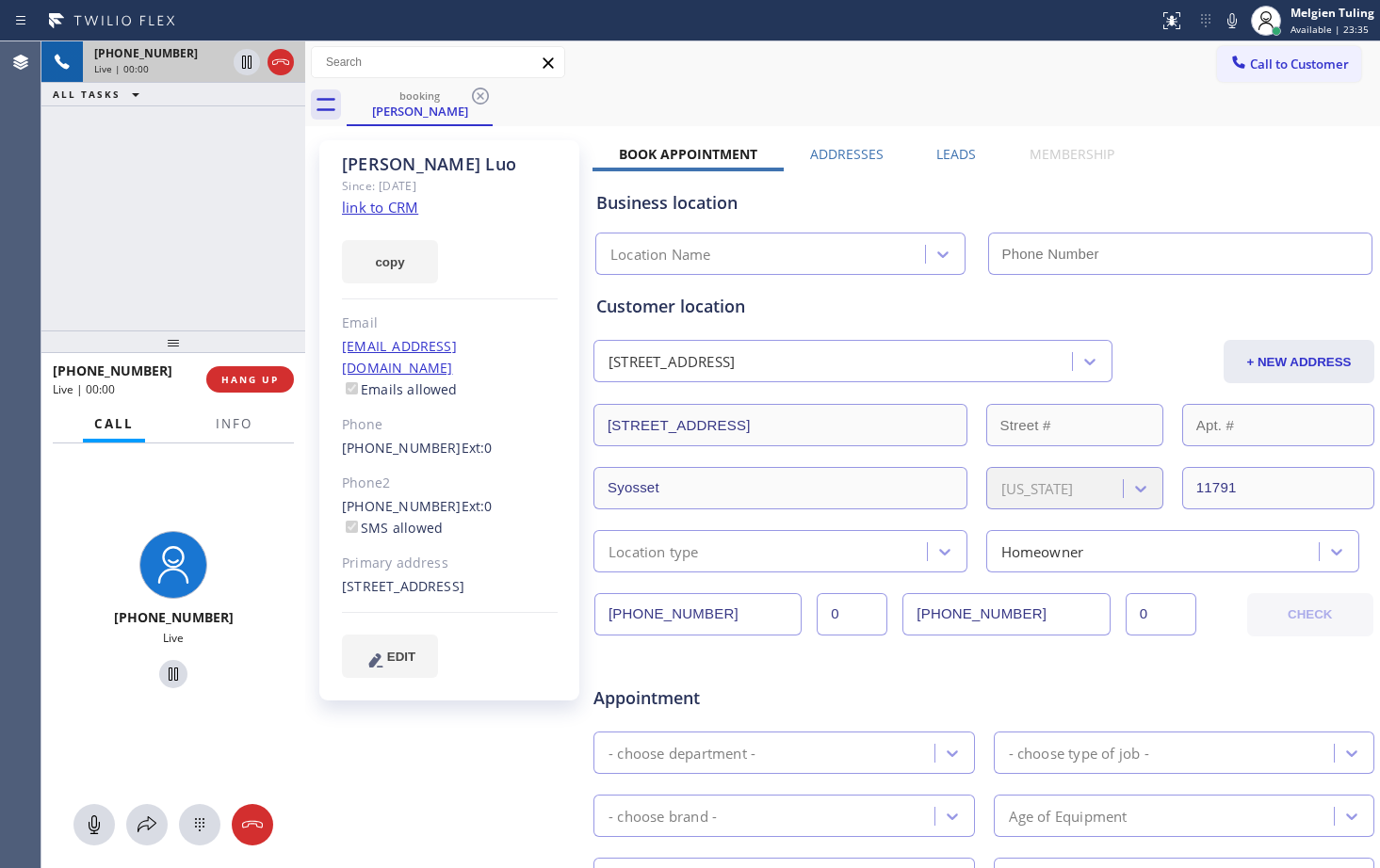
type input "[PHONE_NUMBER]"
click at [390, 209] on link "link to CRM" at bounding box center [380, 207] width 77 height 19
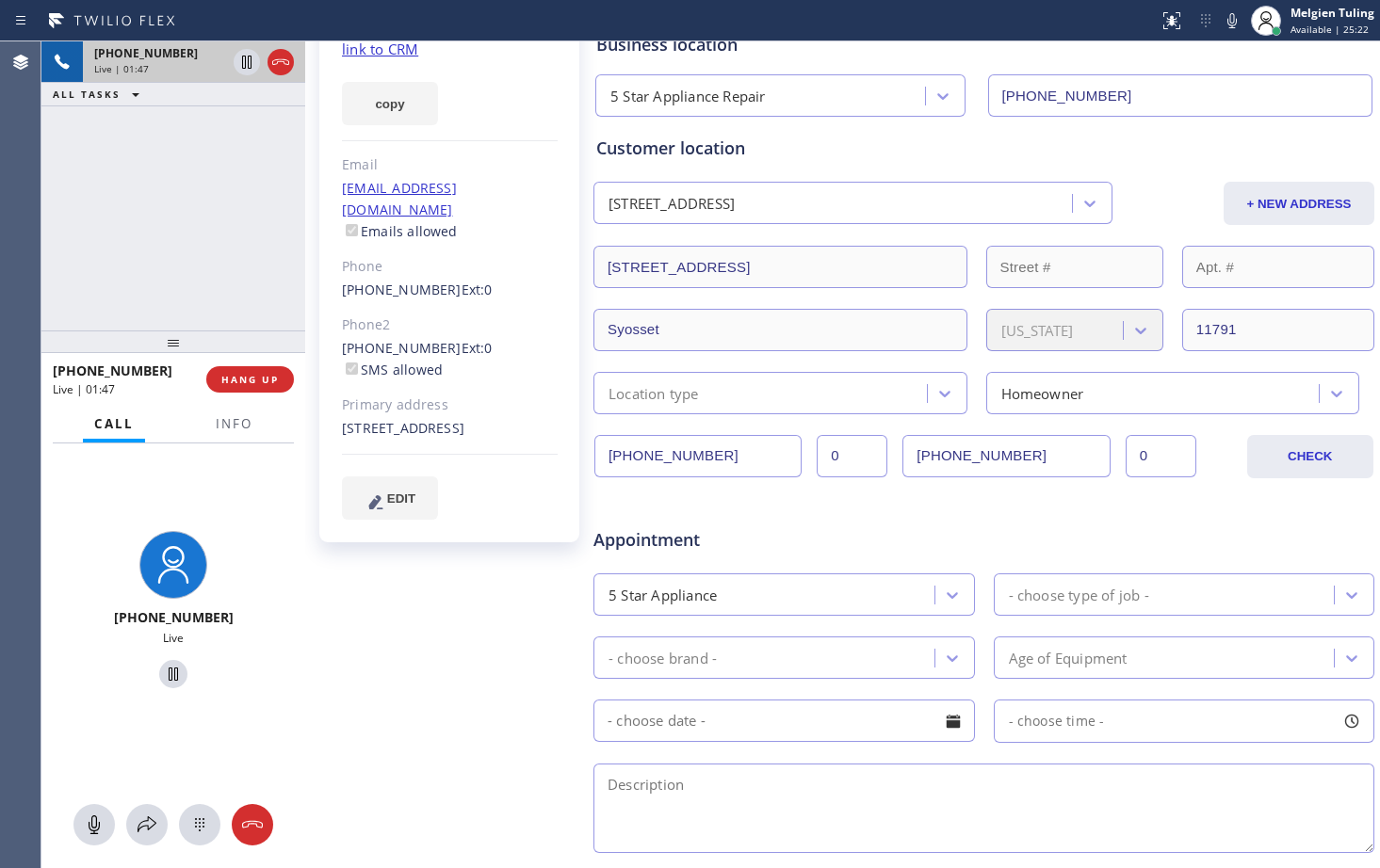
scroll to position [189, 0]
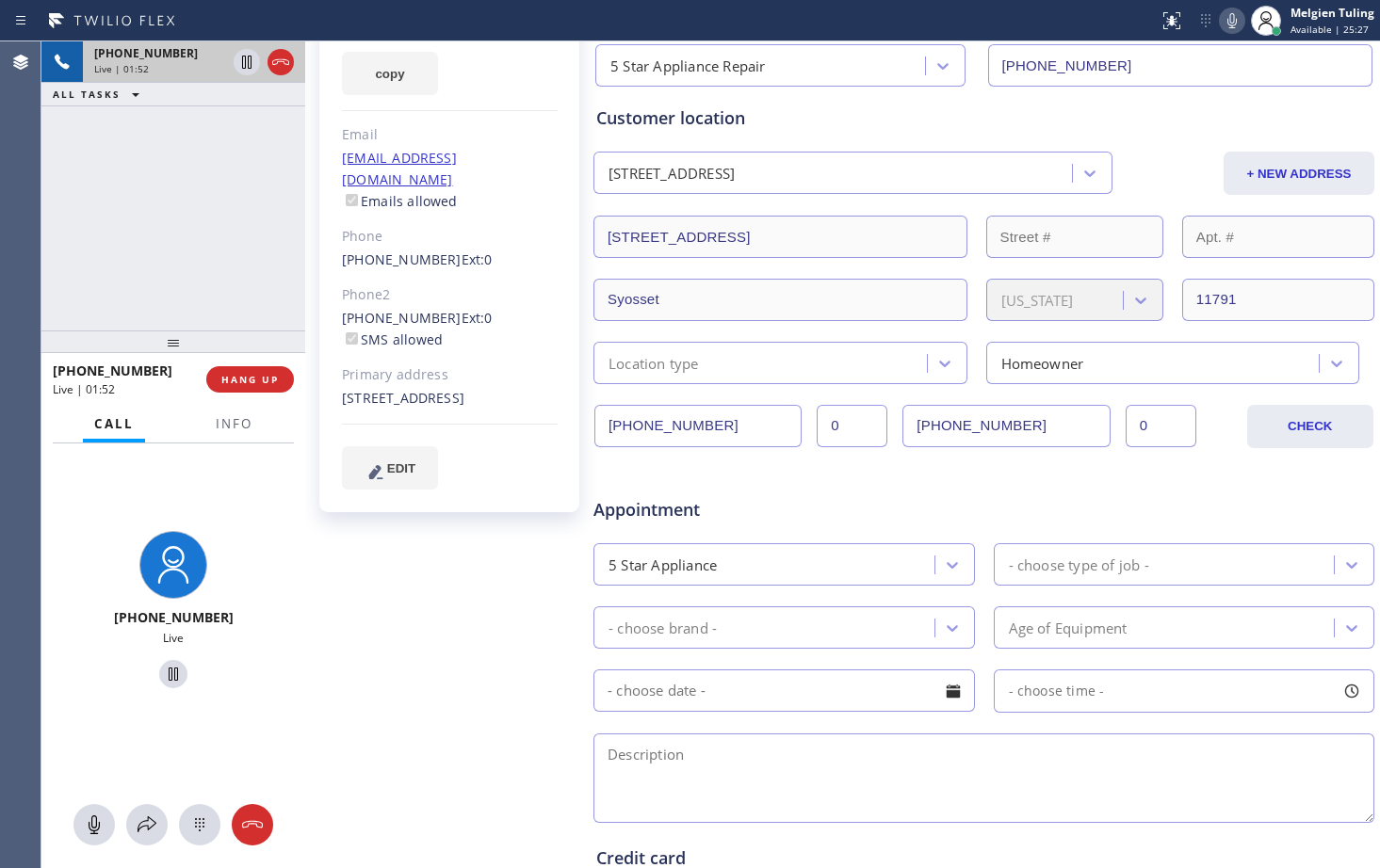
click at [1231, 26] on icon at bounding box center [1232, 21] width 23 height 23
click at [235, 59] on div at bounding box center [247, 62] width 27 height 23
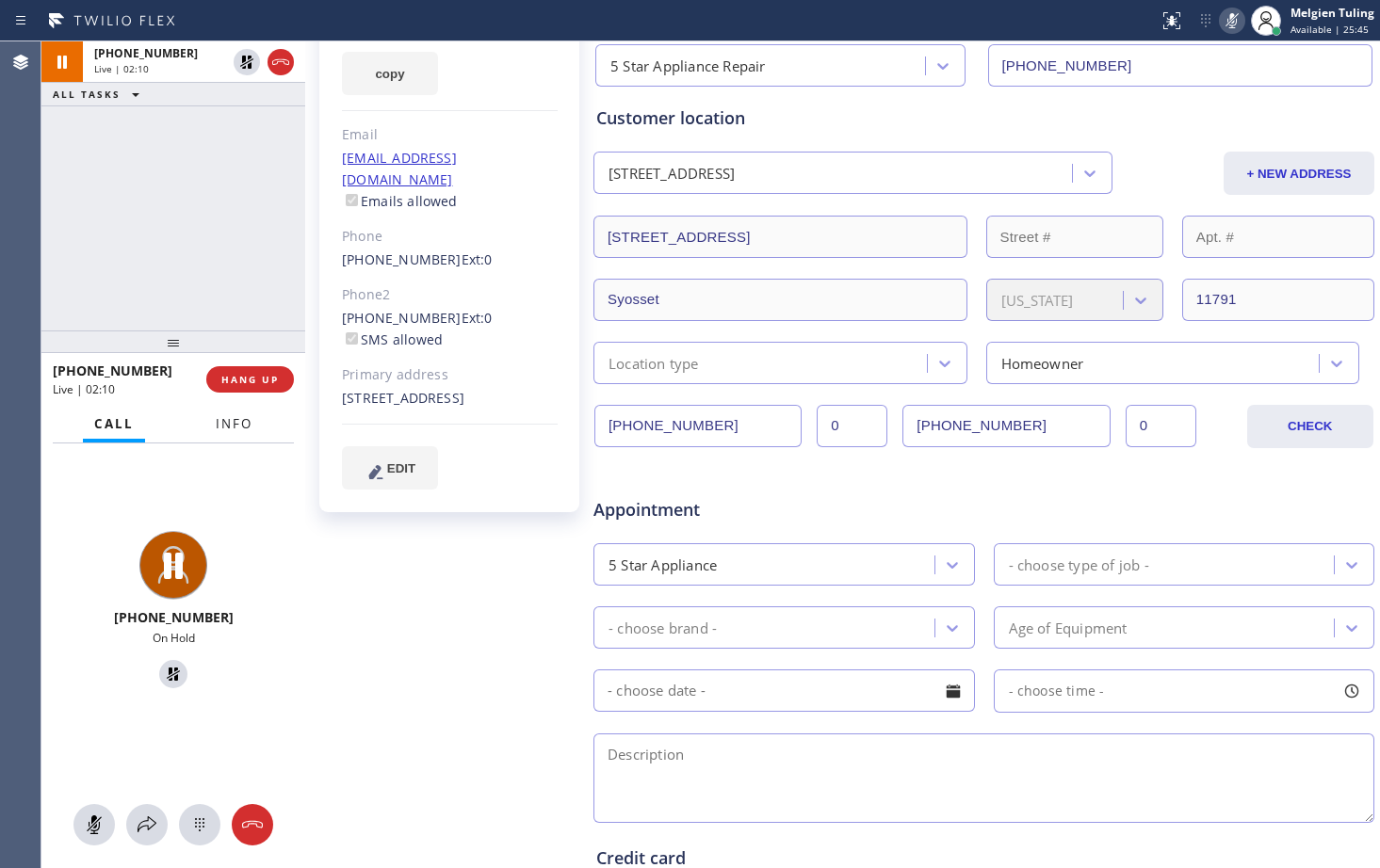
click at [224, 418] on span "Info" at bounding box center [234, 424] width 36 height 17
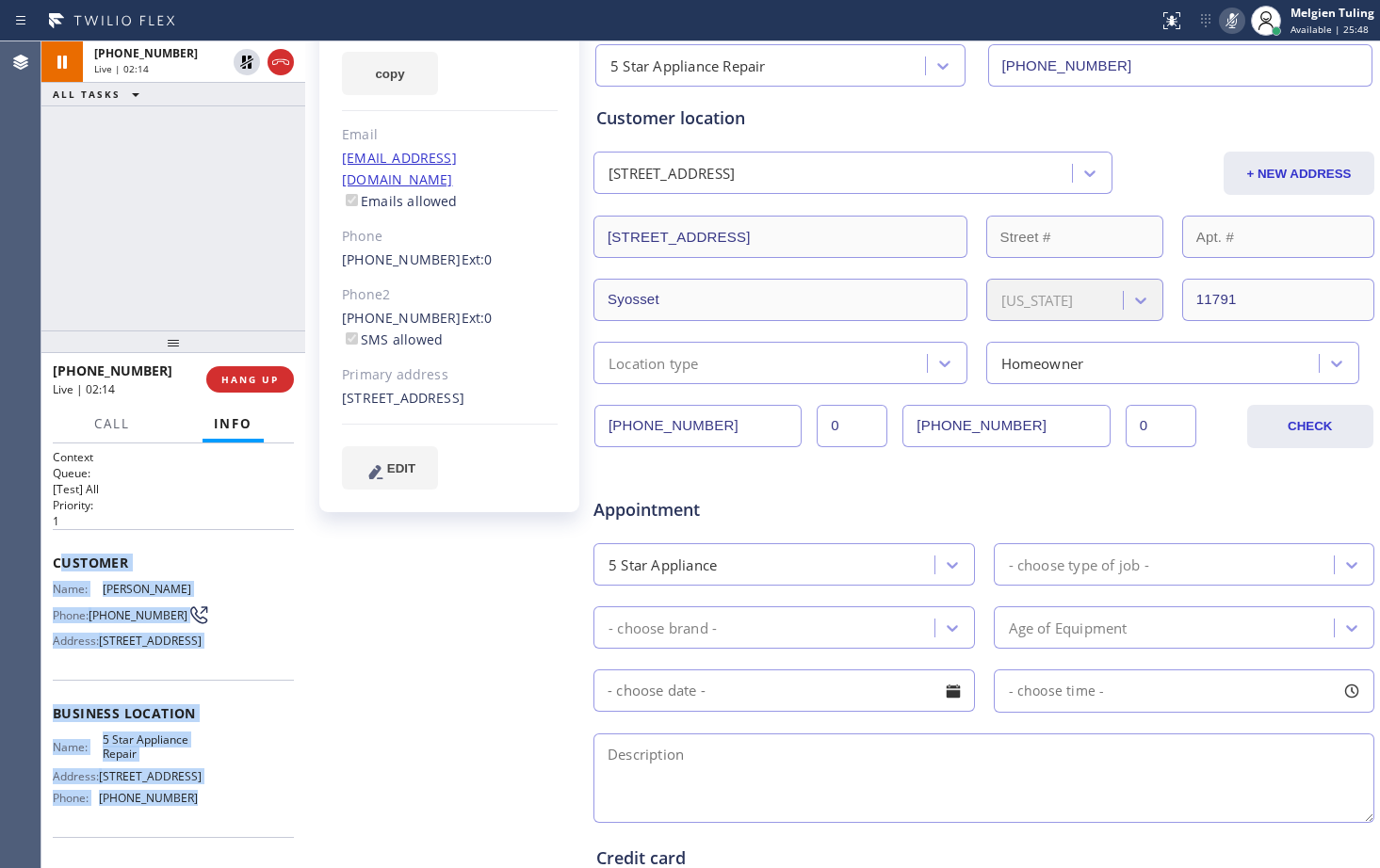
drag, startPoint x: 58, startPoint y: 548, endPoint x: 180, endPoint y: 831, distance: 308.2
click at [180, 831] on div "Context Queue: [Test] All Priority: 1 Customer Name: [PERSON_NAME] Phone: [PHON…" at bounding box center [173, 714] width 242 height 530
copy div "ustomer Name: [PERSON_NAME] Phone: [PHONE_NUMBER] Address: [STREET_ADDRESS] Bus…"
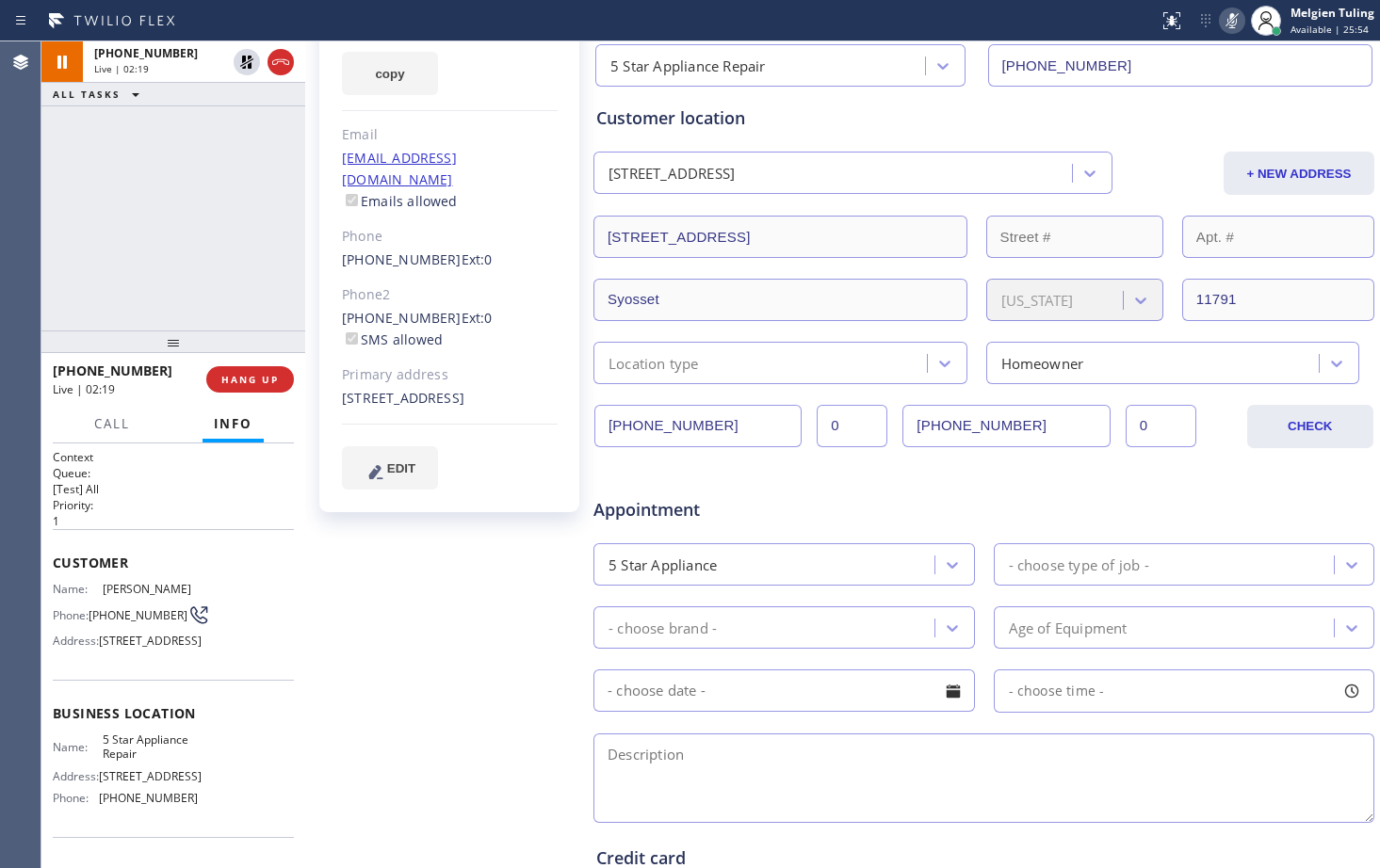
drag, startPoint x: 1068, startPoint y: 752, endPoint x: 1060, endPoint y: 758, distance: 10.0
click at [1068, 752] on textarea at bounding box center [983, 778] width 781 height 89
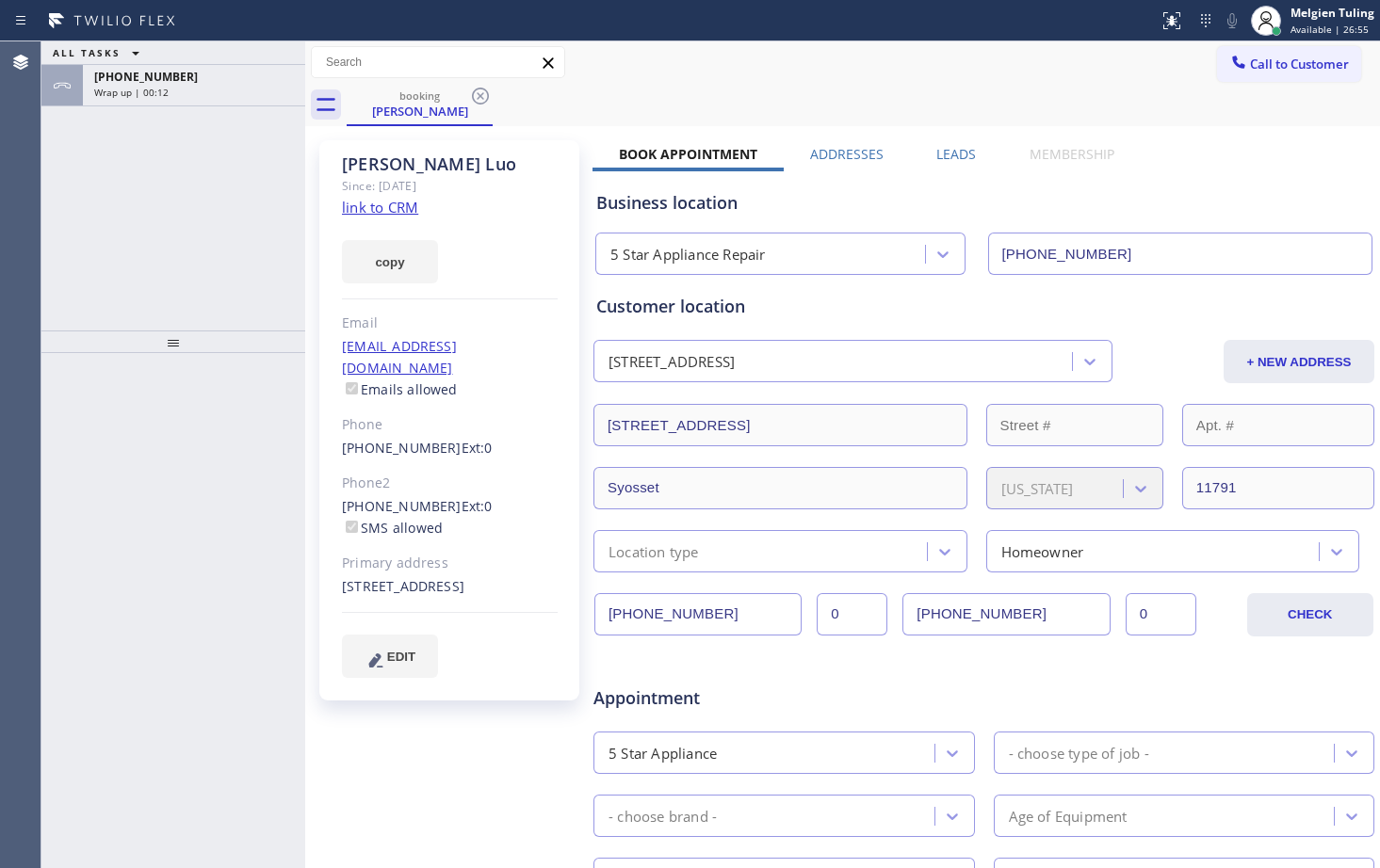
type input "[PHONE_NUMBER]"
click at [194, 83] on div "[PHONE_NUMBER]" at bounding box center [194, 77] width 199 height 16
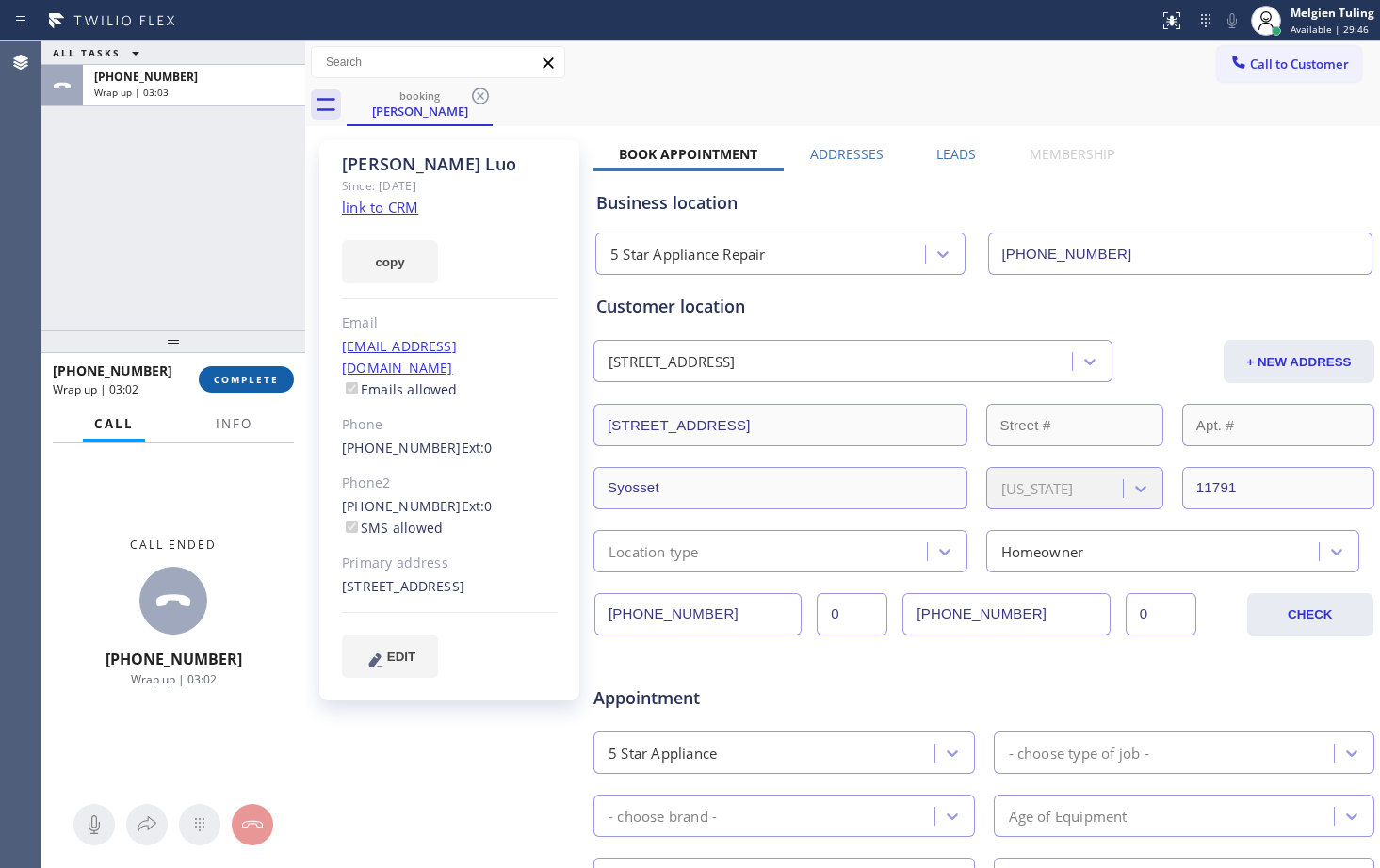
click at [242, 376] on span "COMPLETE" at bounding box center [246, 379] width 65 height 13
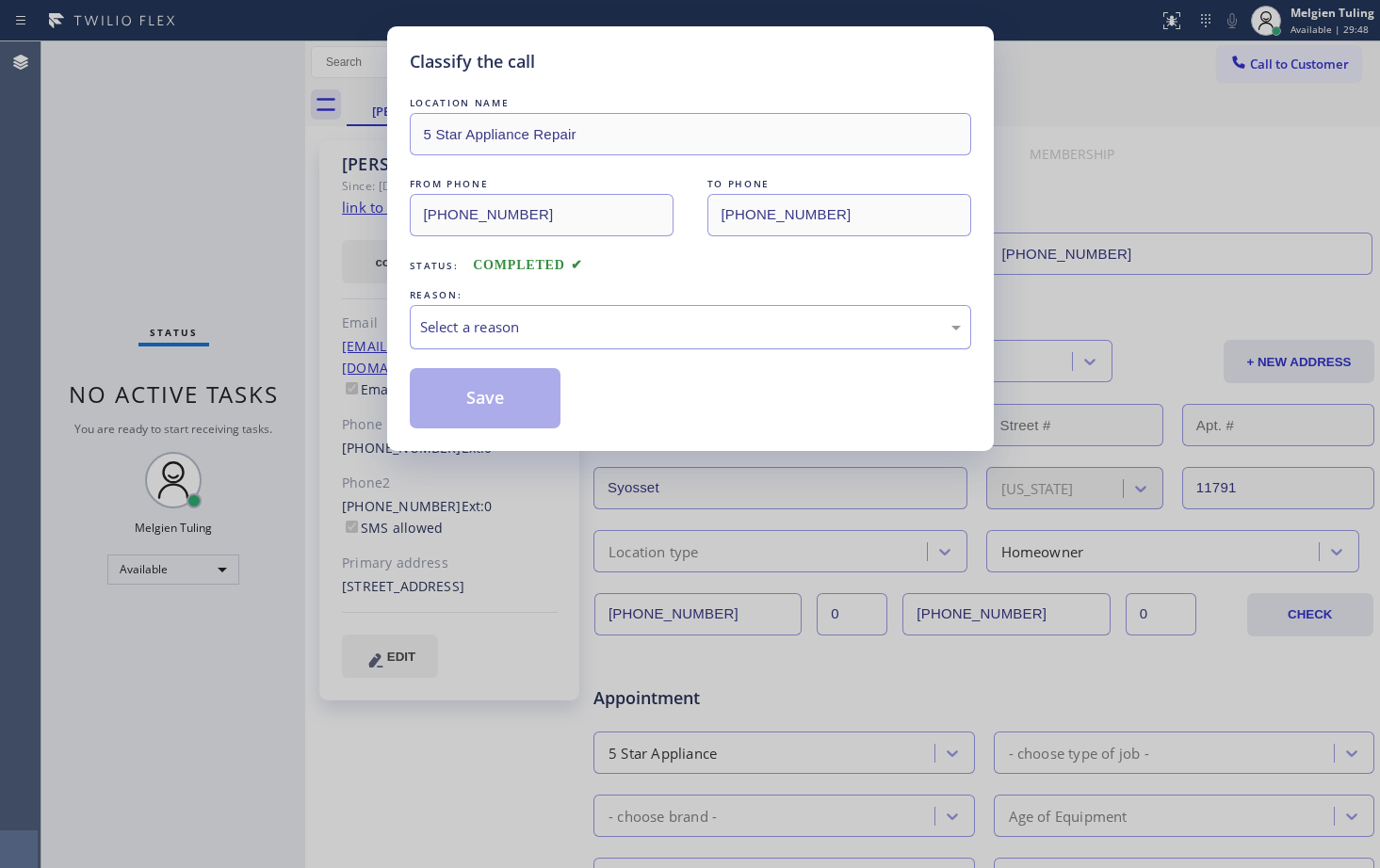
click at [543, 324] on div "Select a reason" at bounding box center [690, 327] width 540 height 22
click at [513, 391] on button "Save" at bounding box center [486, 398] width 151 height 60
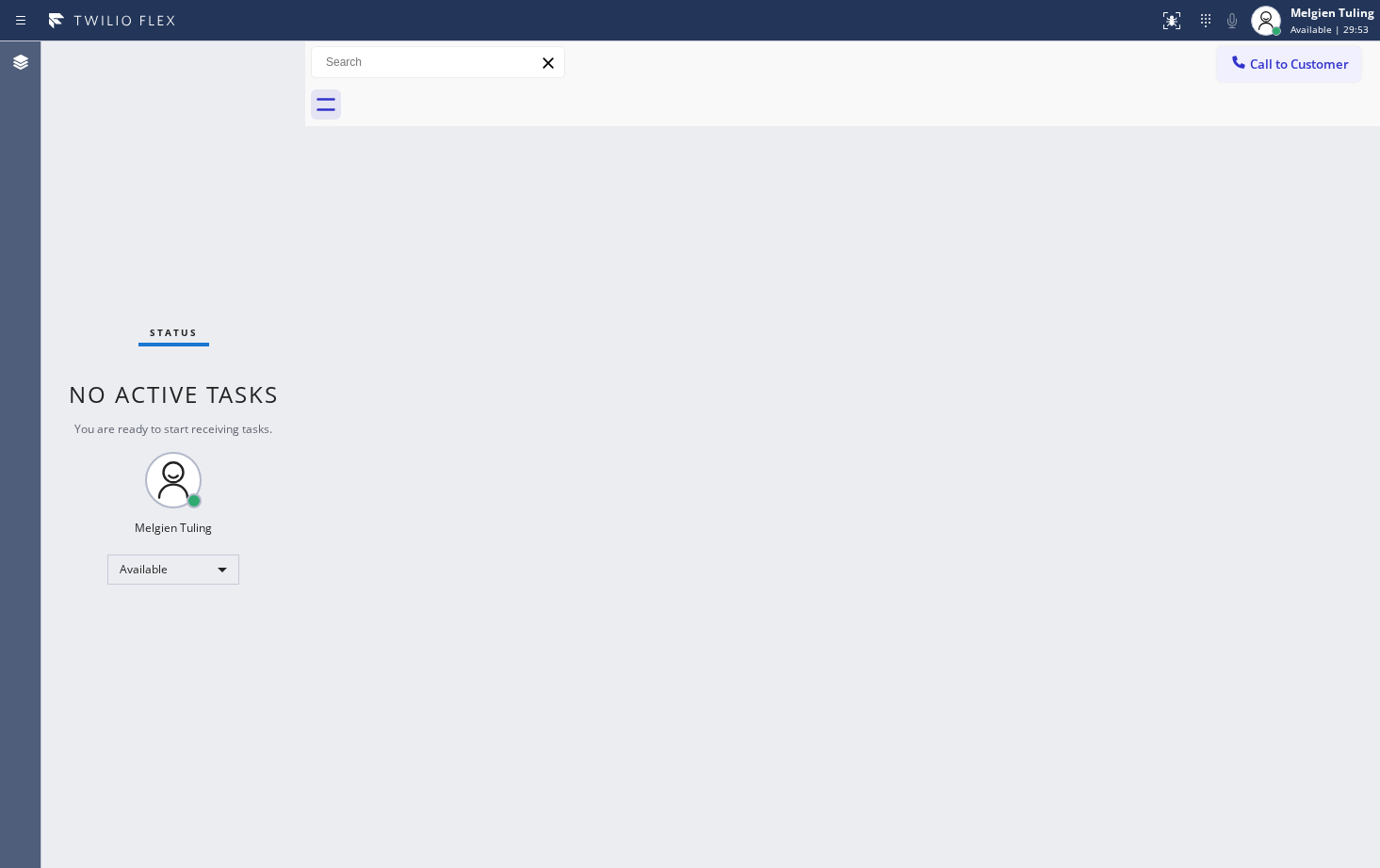
click at [747, 356] on div "Back to Dashboard Change Sender ID Customers Technicians Select a contact Outbo…" at bounding box center [843, 454] width 1075 height 827
click at [916, 562] on div "Back to Dashboard Change Sender ID Customers Technicians Select a contact Outbo…" at bounding box center [843, 454] width 1075 height 827
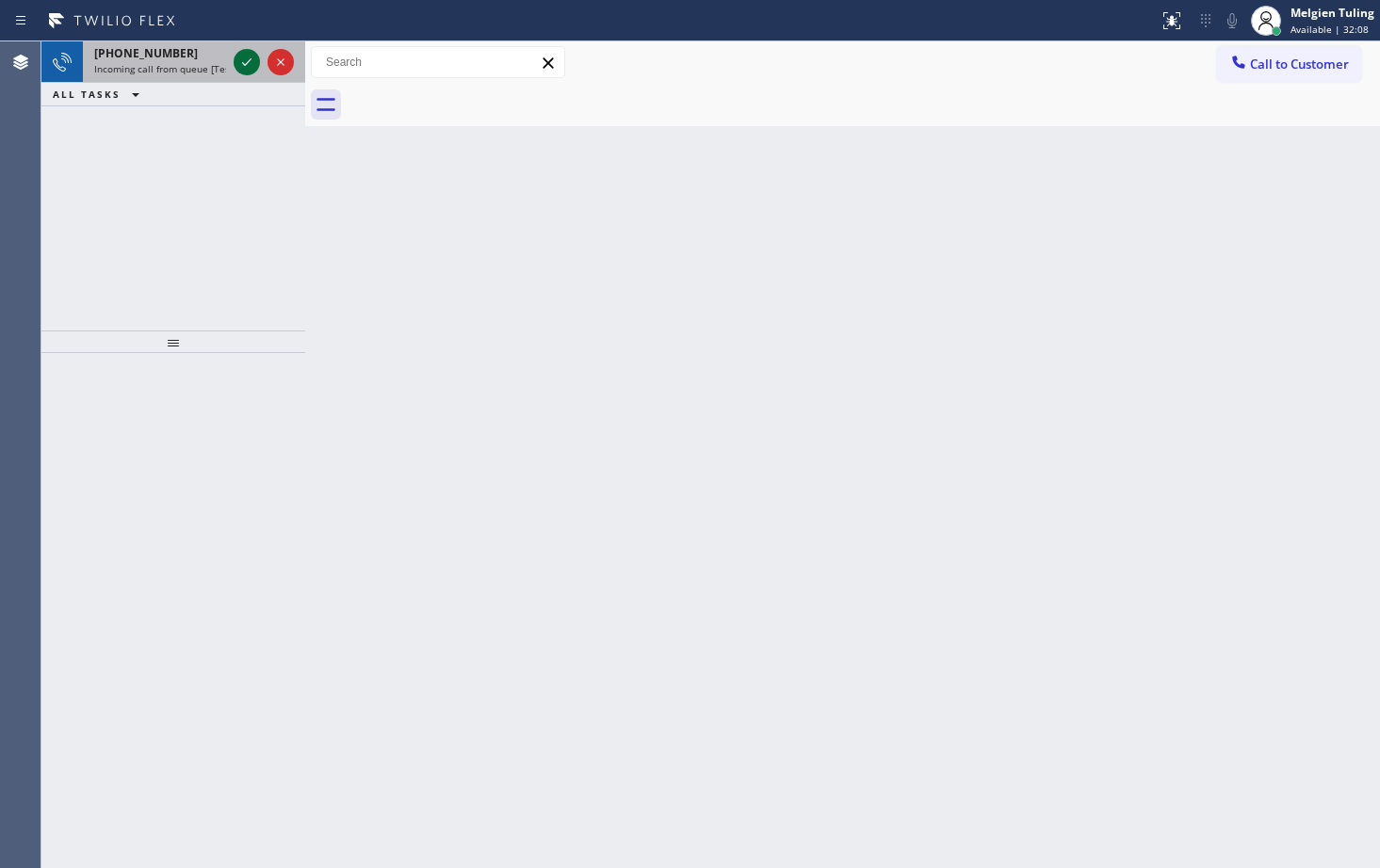
click at [251, 66] on icon at bounding box center [247, 62] width 23 height 23
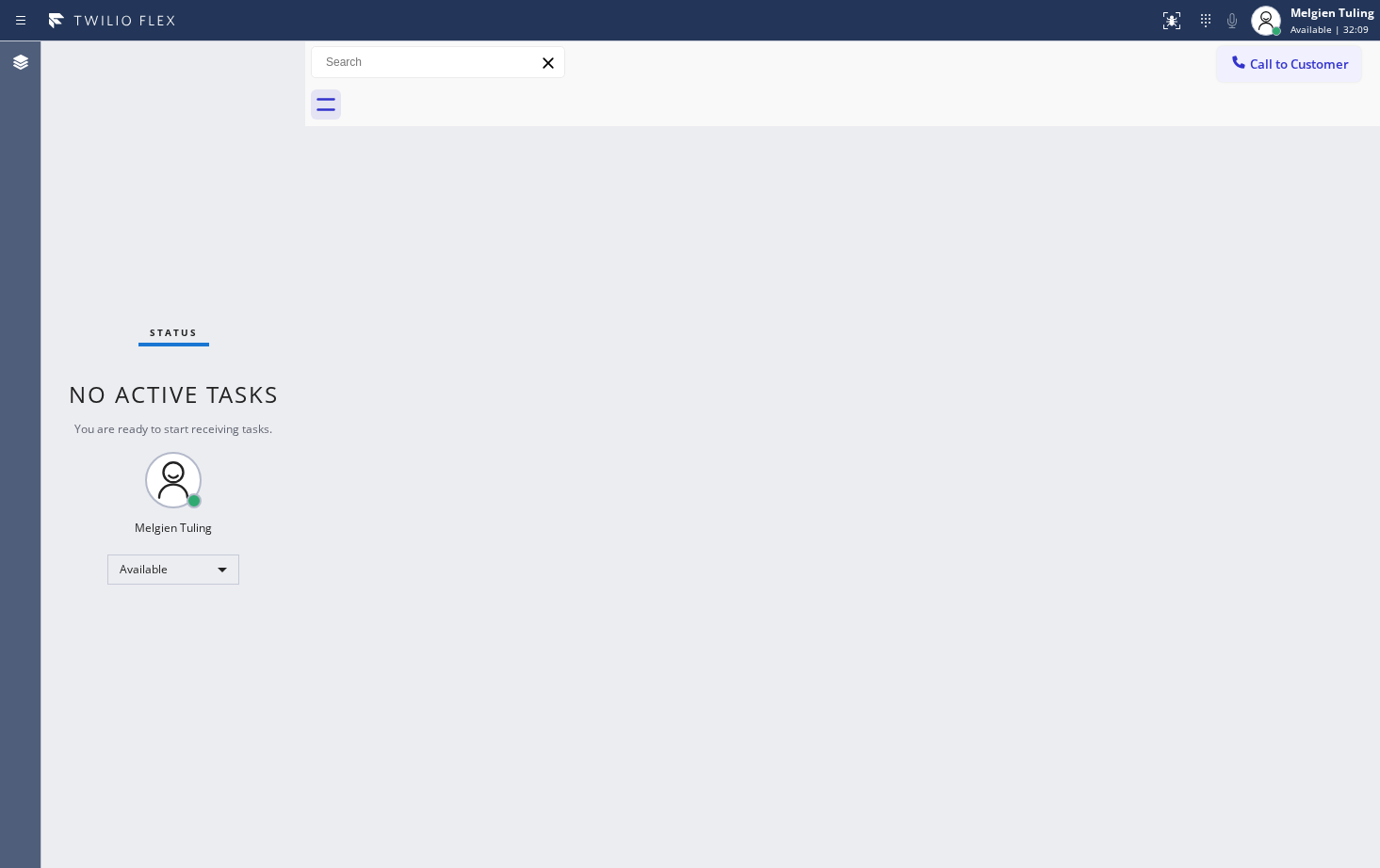
click at [251, 65] on div "Status No active tasks You are ready to start receiving tasks. Melgien Tuling A…" at bounding box center [172, 454] width 264 height 827
click at [1181, 20] on icon at bounding box center [1172, 21] width 23 height 23
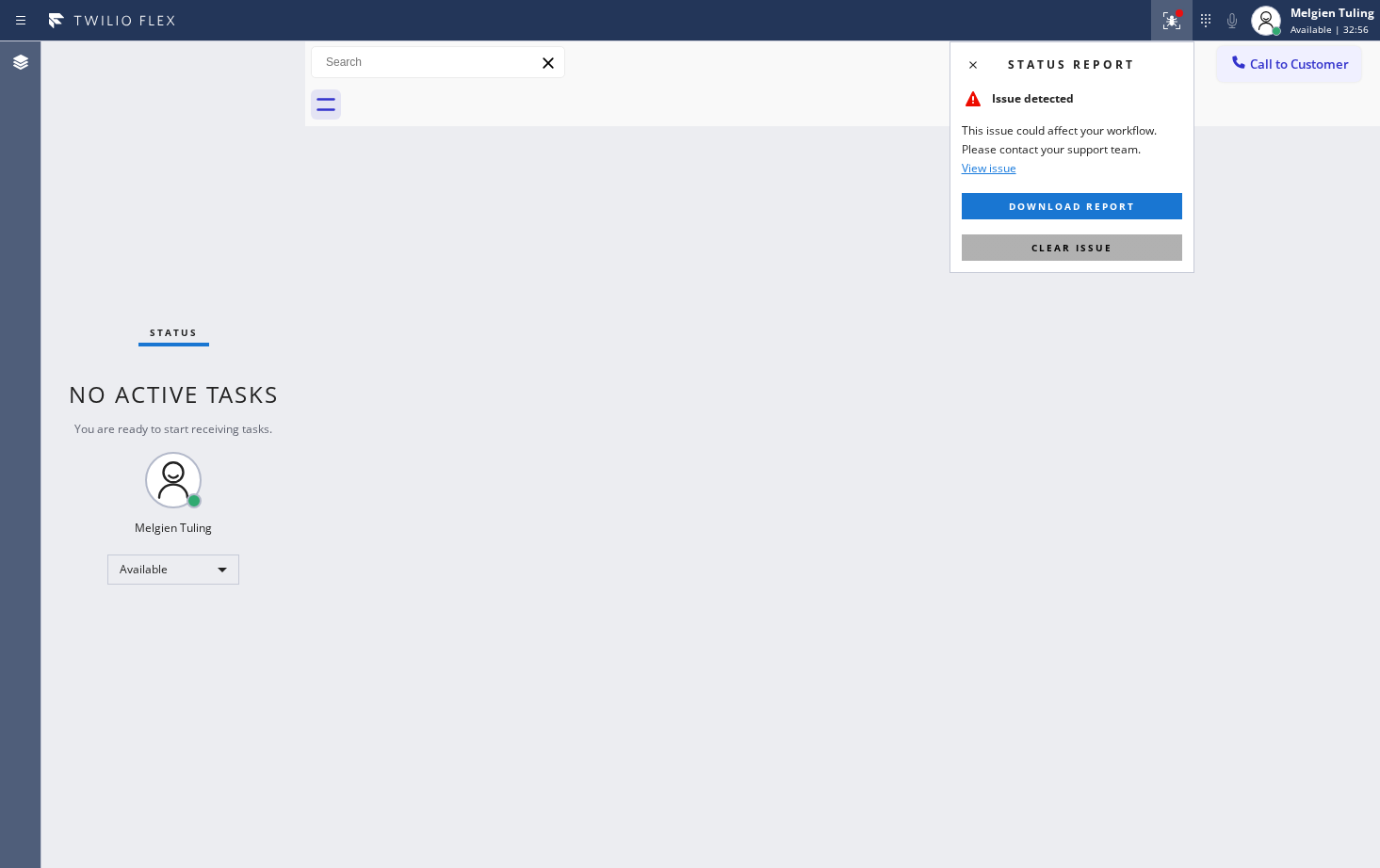
click at [1091, 246] on span "Clear issue" at bounding box center [1071, 248] width 81 height 13
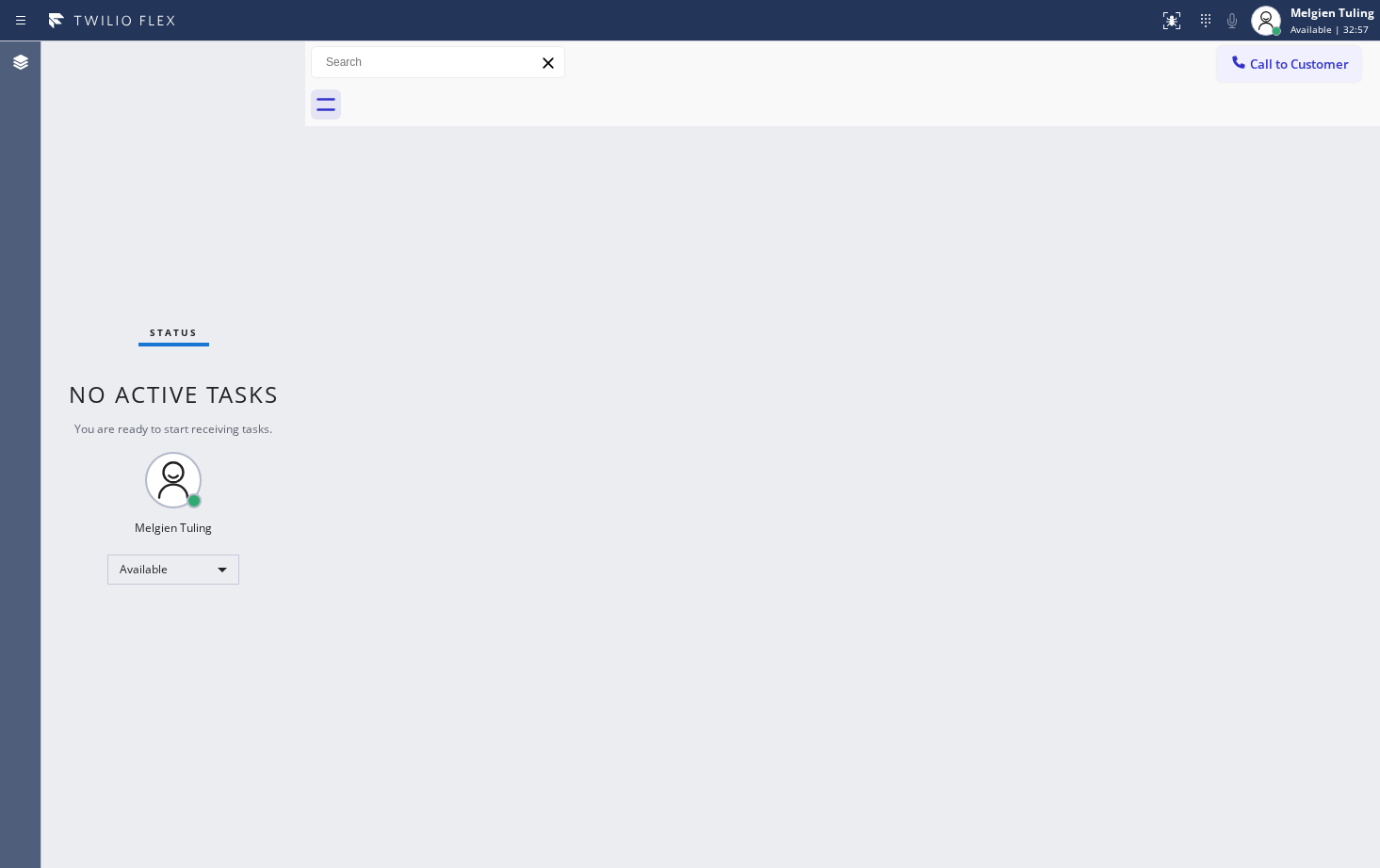
click at [1110, 220] on div "Back to Dashboard Change Sender ID Customers Technicians Select a contact Outbo…" at bounding box center [843, 454] width 1075 height 827
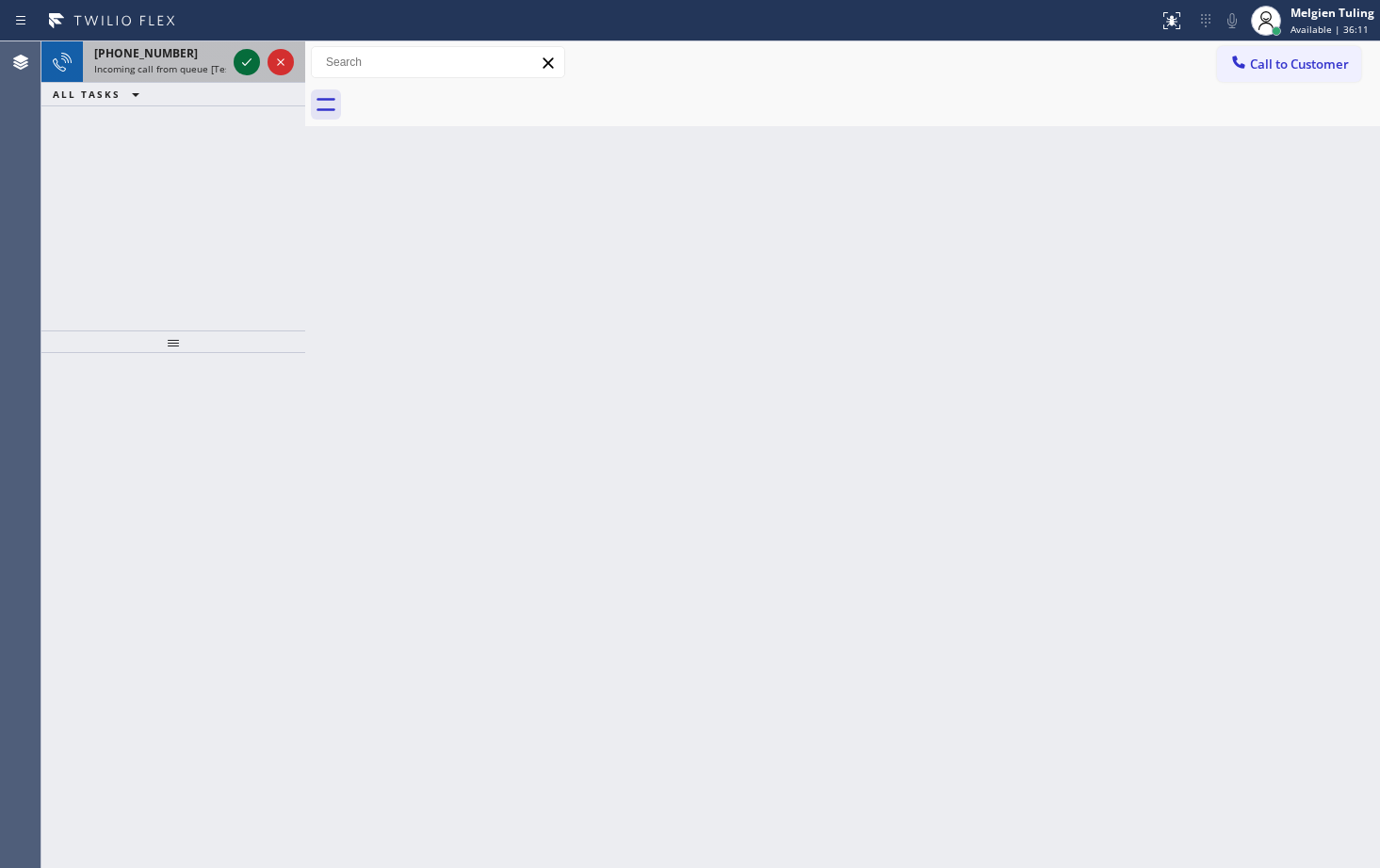
click at [243, 56] on icon at bounding box center [247, 62] width 23 height 23
click at [245, 56] on icon at bounding box center [247, 62] width 23 height 23
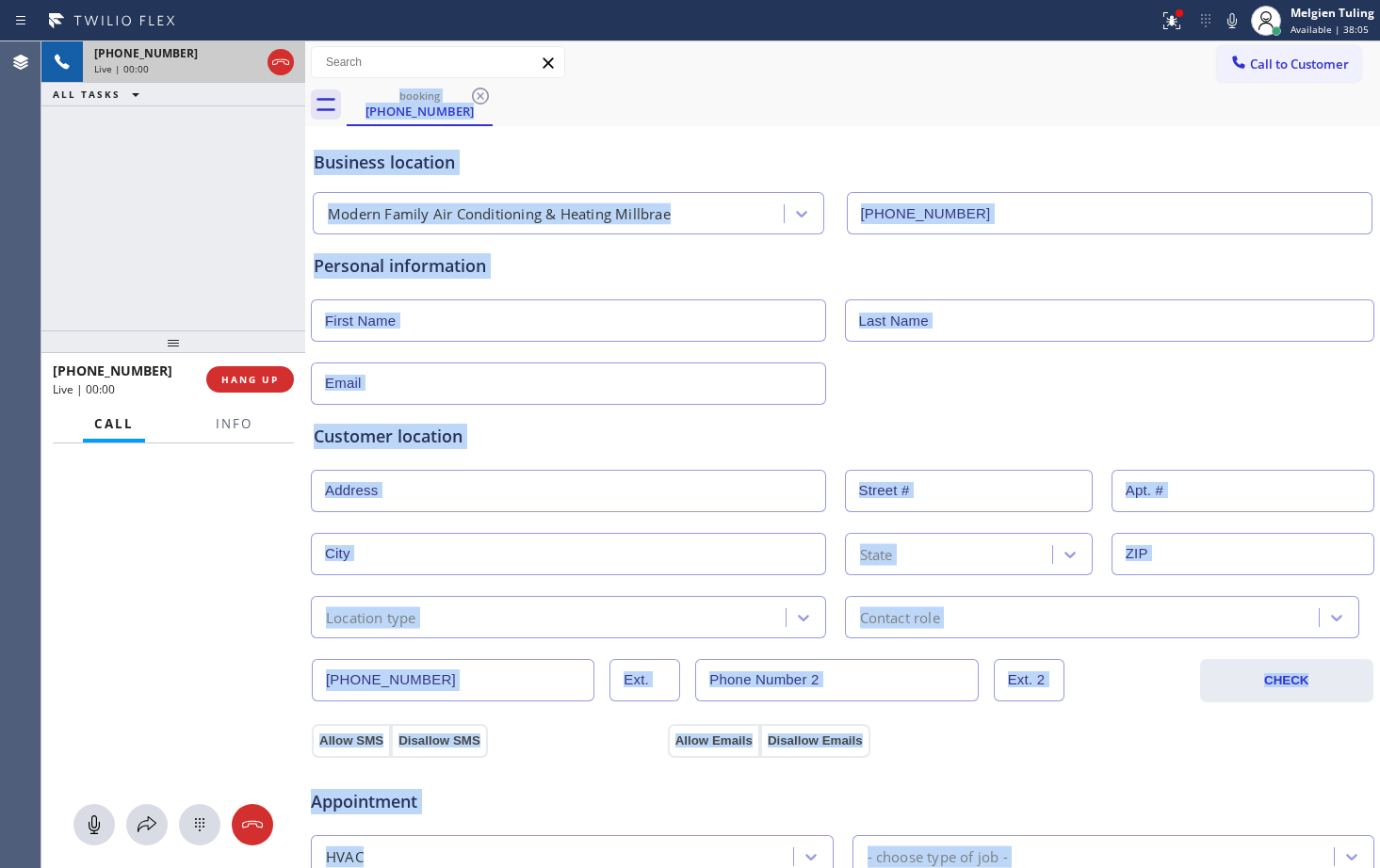
type input "(650) 334-1711"
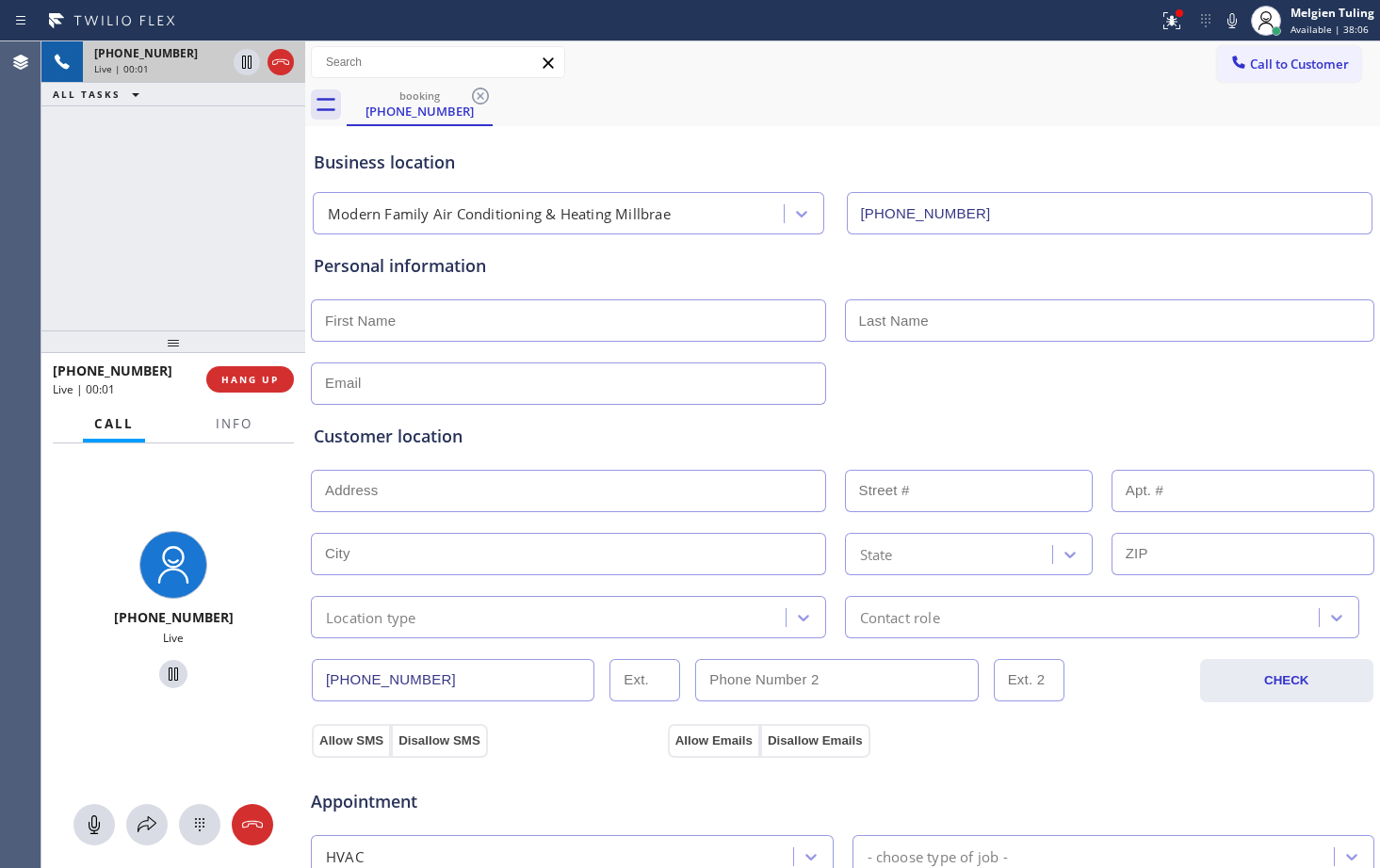
click at [200, 231] on div "+13412006675 Live | 00:01 ALL TASKS ALL TASKS ACTIVE TASKS TASKS IN WRAP UP" at bounding box center [172, 186] width 264 height 289
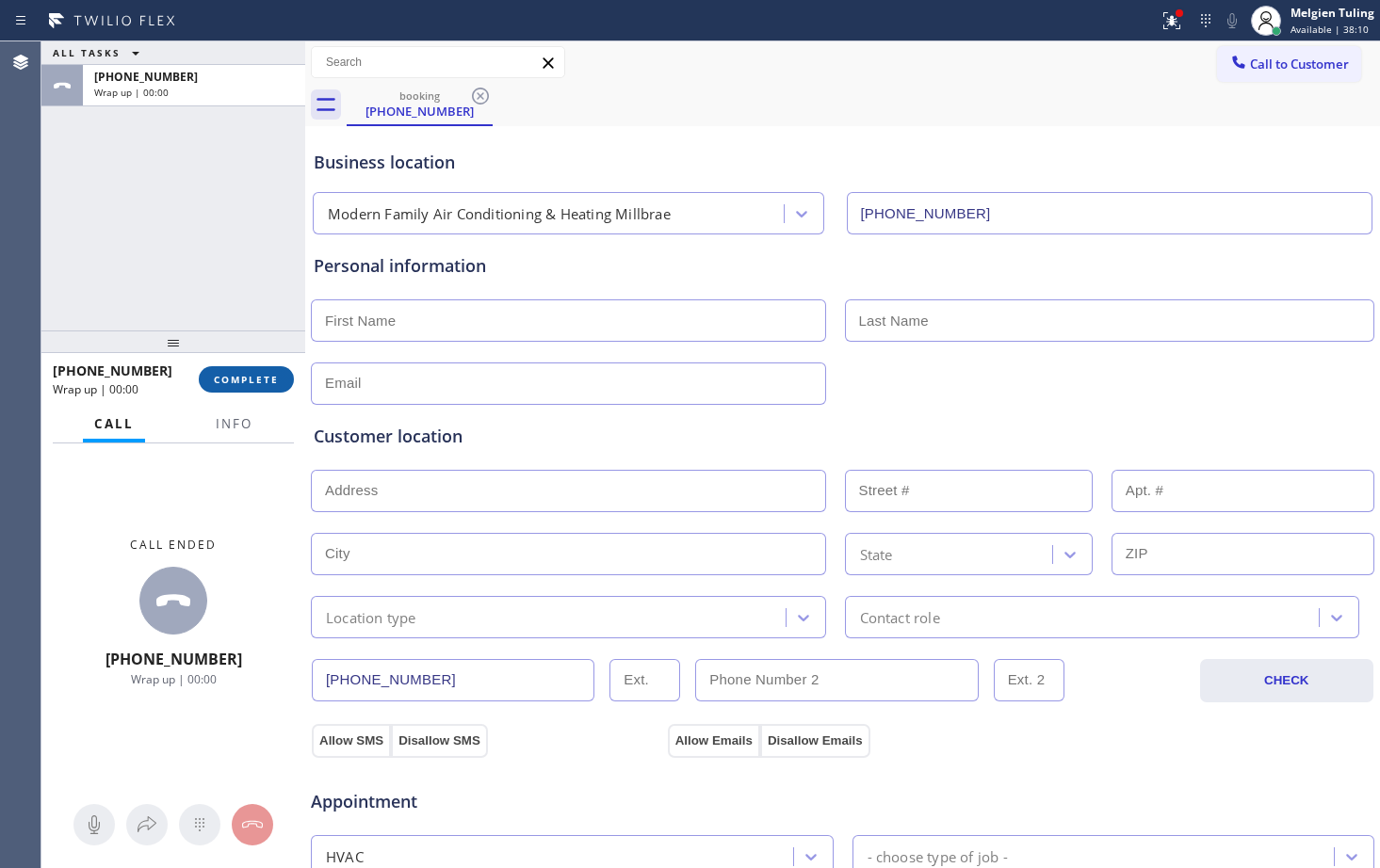
click at [261, 386] on span "COMPLETE" at bounding box center [246, 379] width 65 height 13
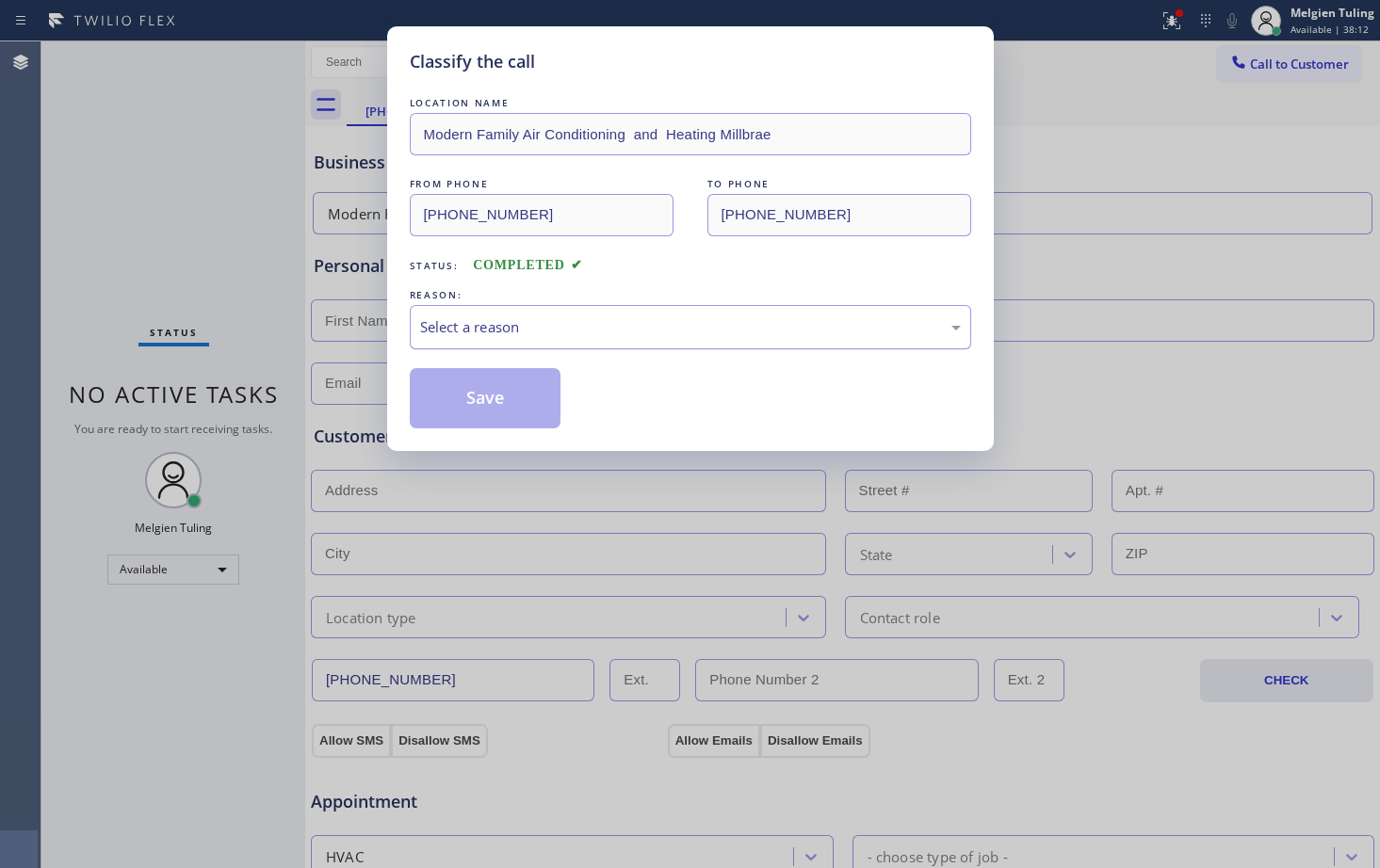
drag, startPoint x: 528, startPoint y: 312, endPoint x: 528, endPoint y: 324, distance: 12.0
click at [528, 320] on div "Select a reason" at bounding box center [691, 328] width 562 height 44
click at [489, 386] on button "Save" at bounding box center [486, 398] width 151 height 60
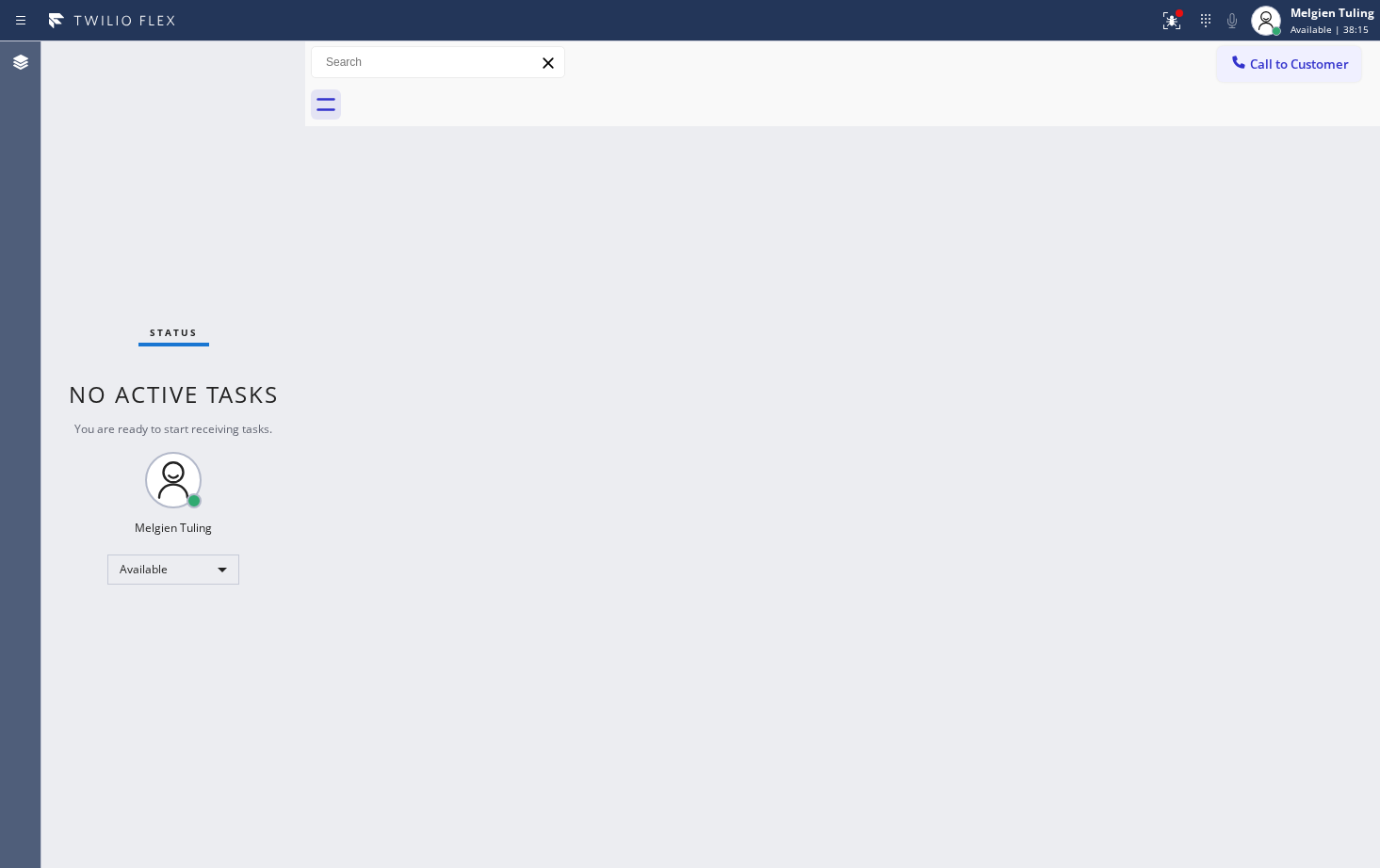
click at [472, 367] on div "Back to Dashboard Change Sender ID Customers Technicians Select a contact Outbo…" at bounding box center [843, 454] width 1075 height 827
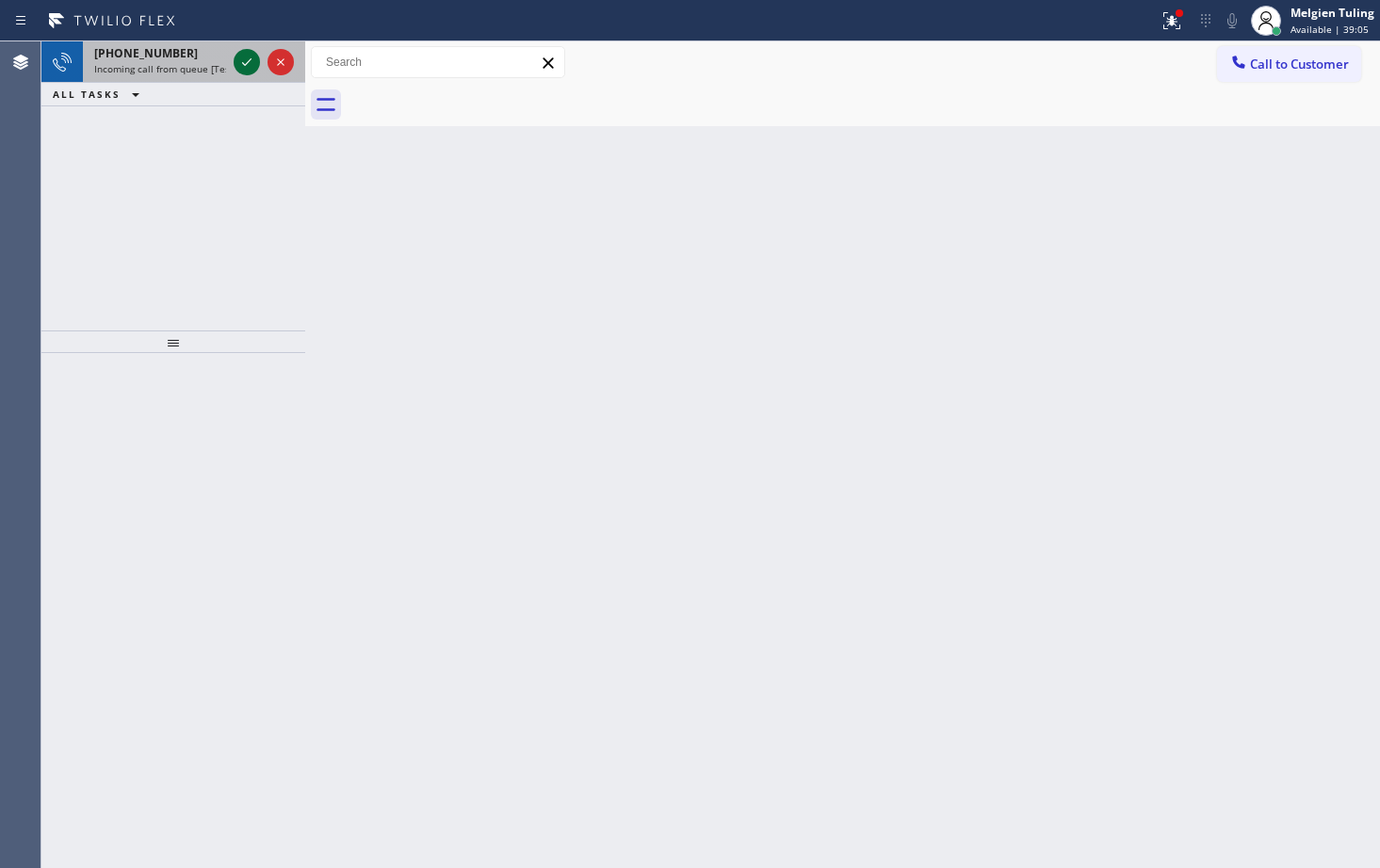
click at [249, 56] on icon at bounding box center [247, 62] width 23 height 23
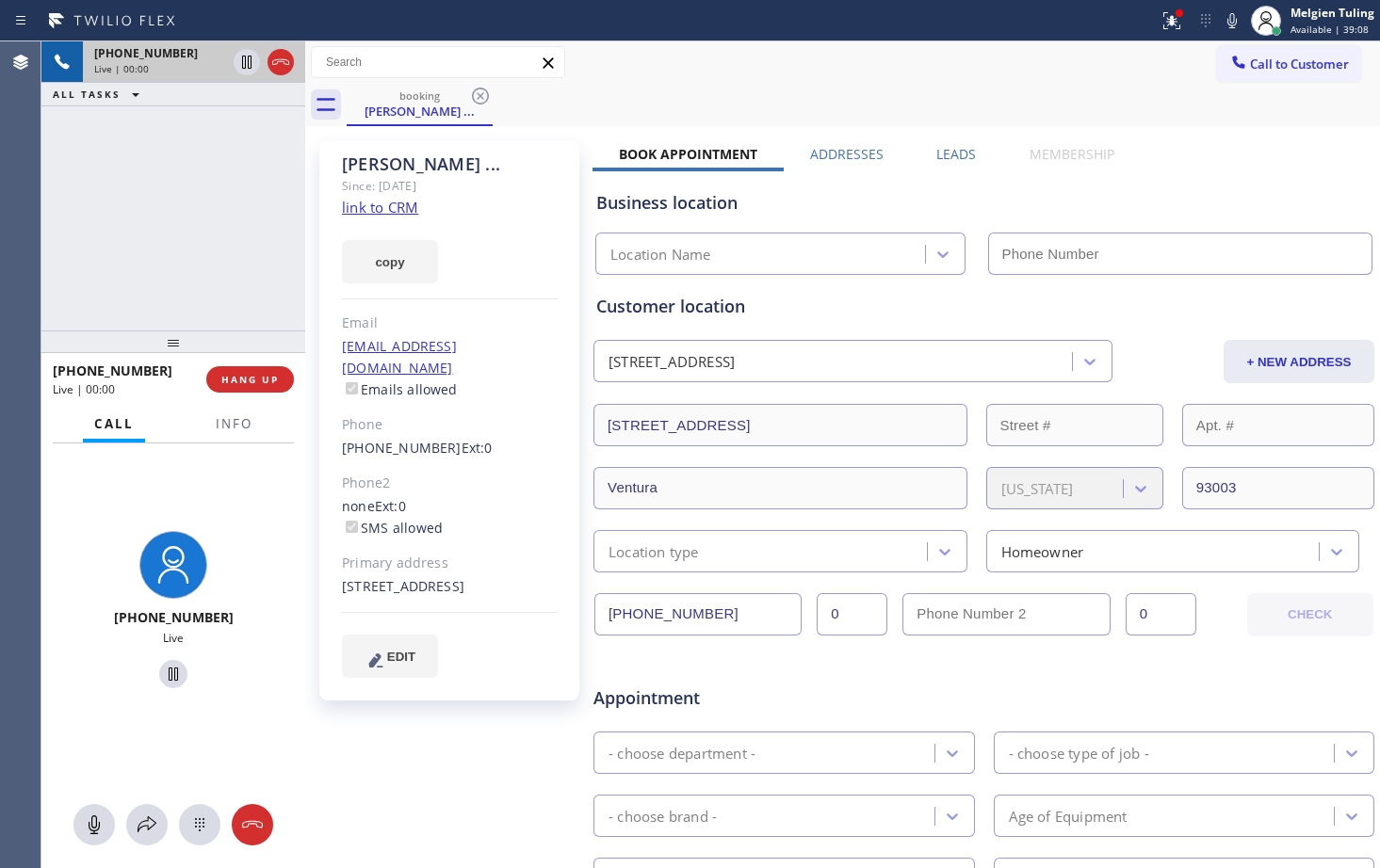
type input "(833) 318-0239"
click at [1183, 25] on icon at bounding box center [1172, 21] width 23 height 23
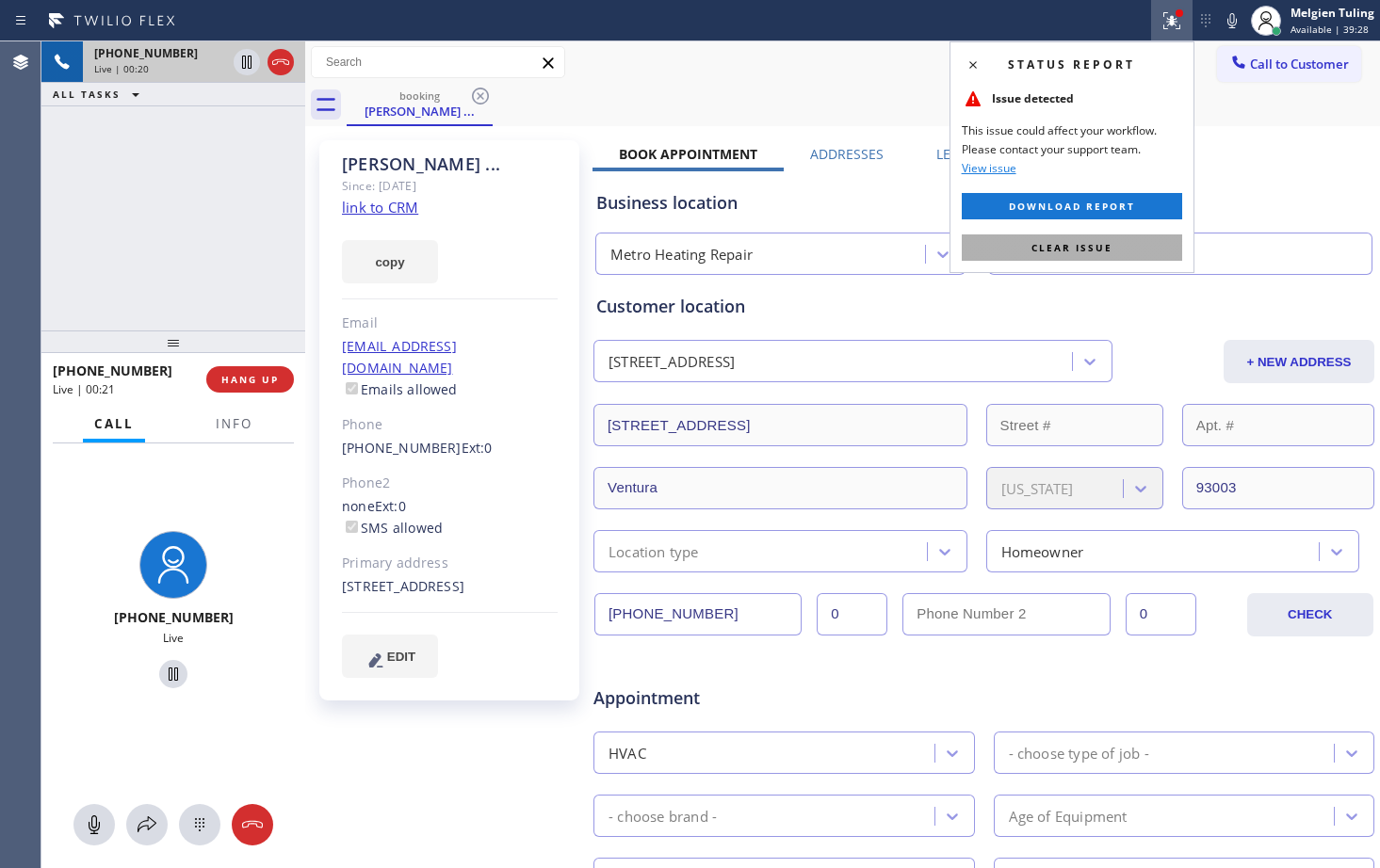
click at [1061, 244] on span "Clear issue" at bounding box center [1071, 248] width 81 height 13
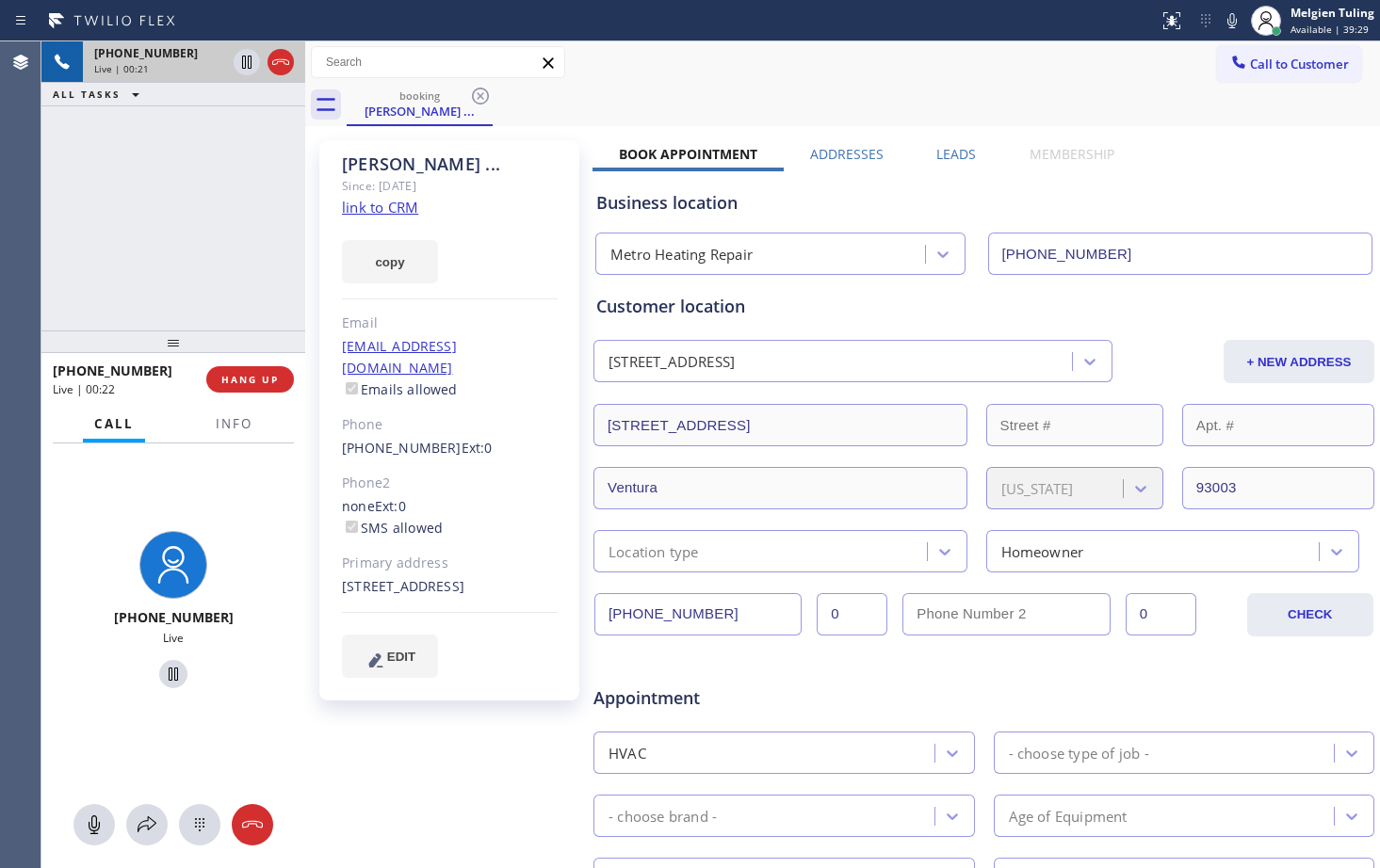
click at [1185, 180] on div "Business location Metro Heating Repair (833) 318-0239" at bounding box center [983, 223] width 783 height 103
click at [256, 505] on div "+18058045383 Live" at bounding box center [172, 612] width 264 height 338
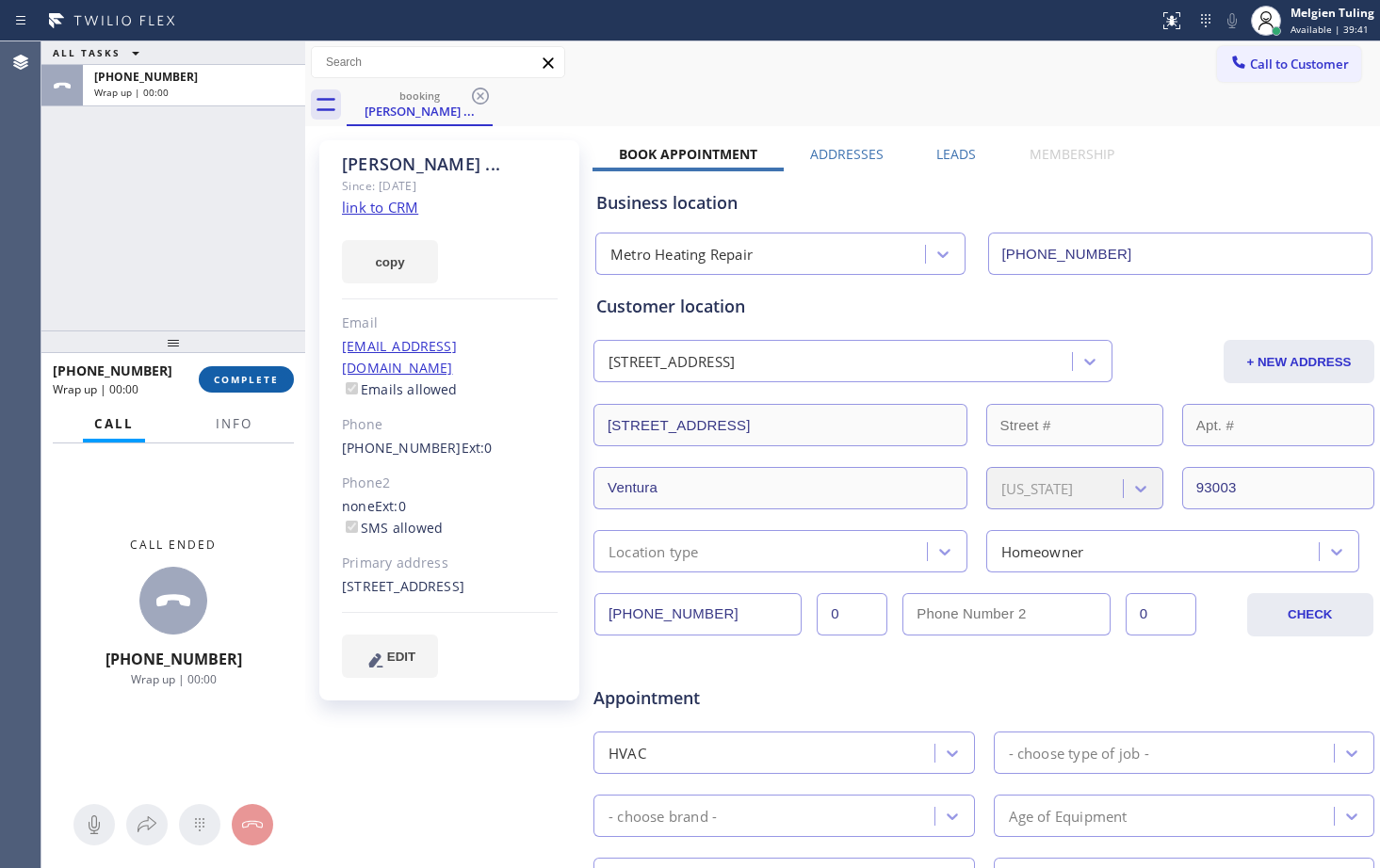
click at [247, 381] on span "COMPLETE" at bounding box center [246, 379] width 65 height 13
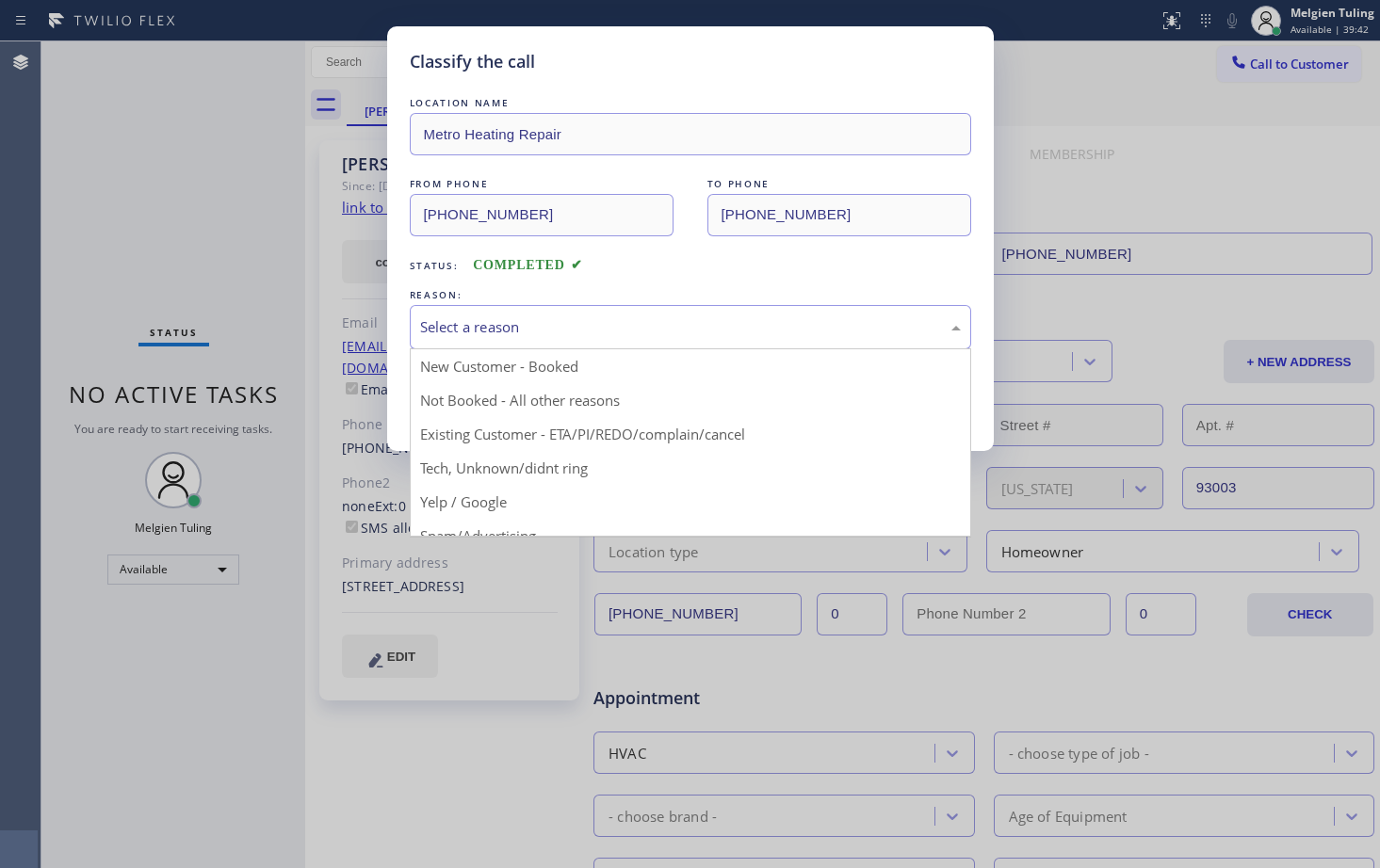
click at [484, 335] on div "Select a reason" at bounding box center [690, 327] width 540 height 22
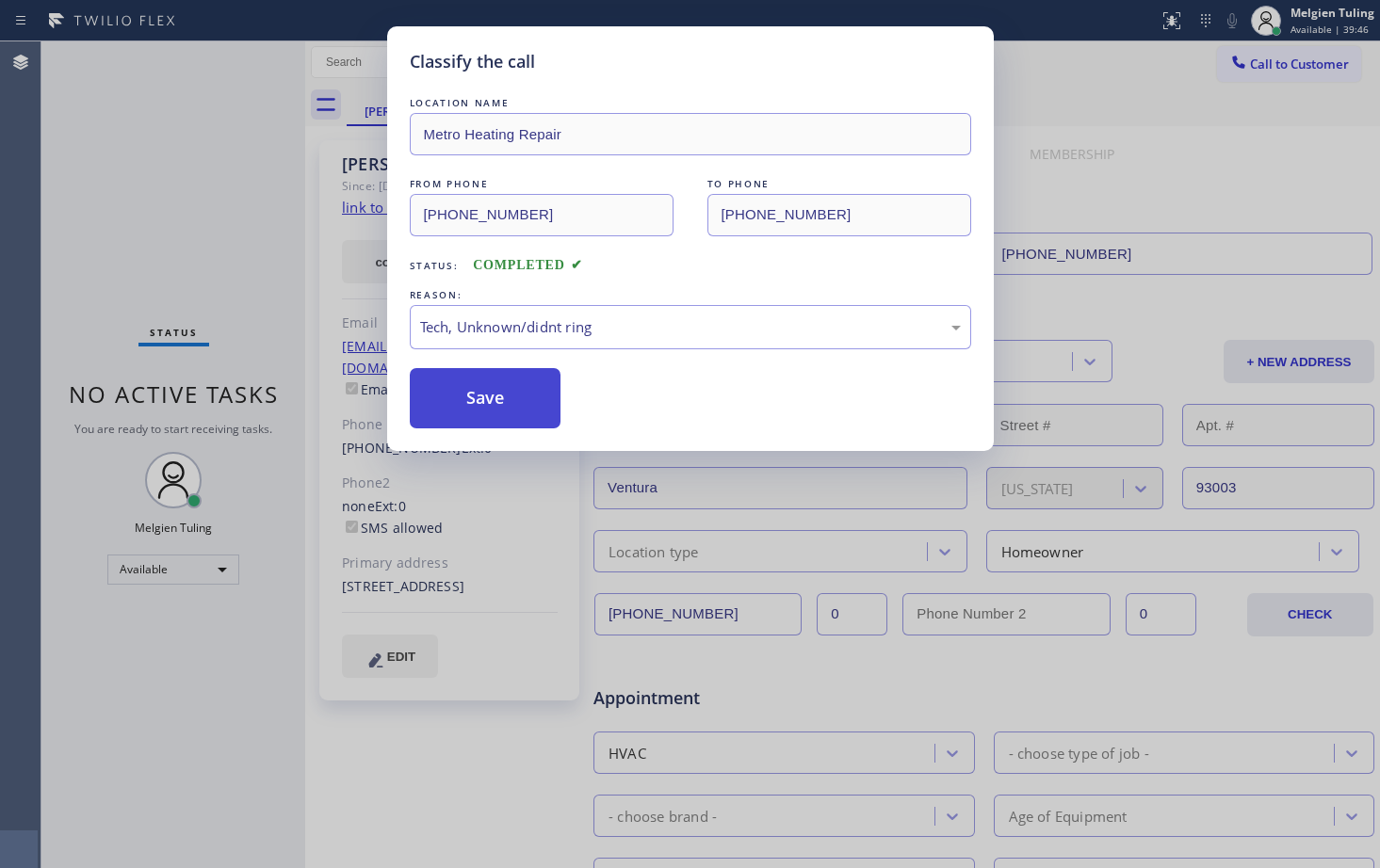
click at [502, 405] on button "Save" at bounding box center [486, 398] width 151 height 60
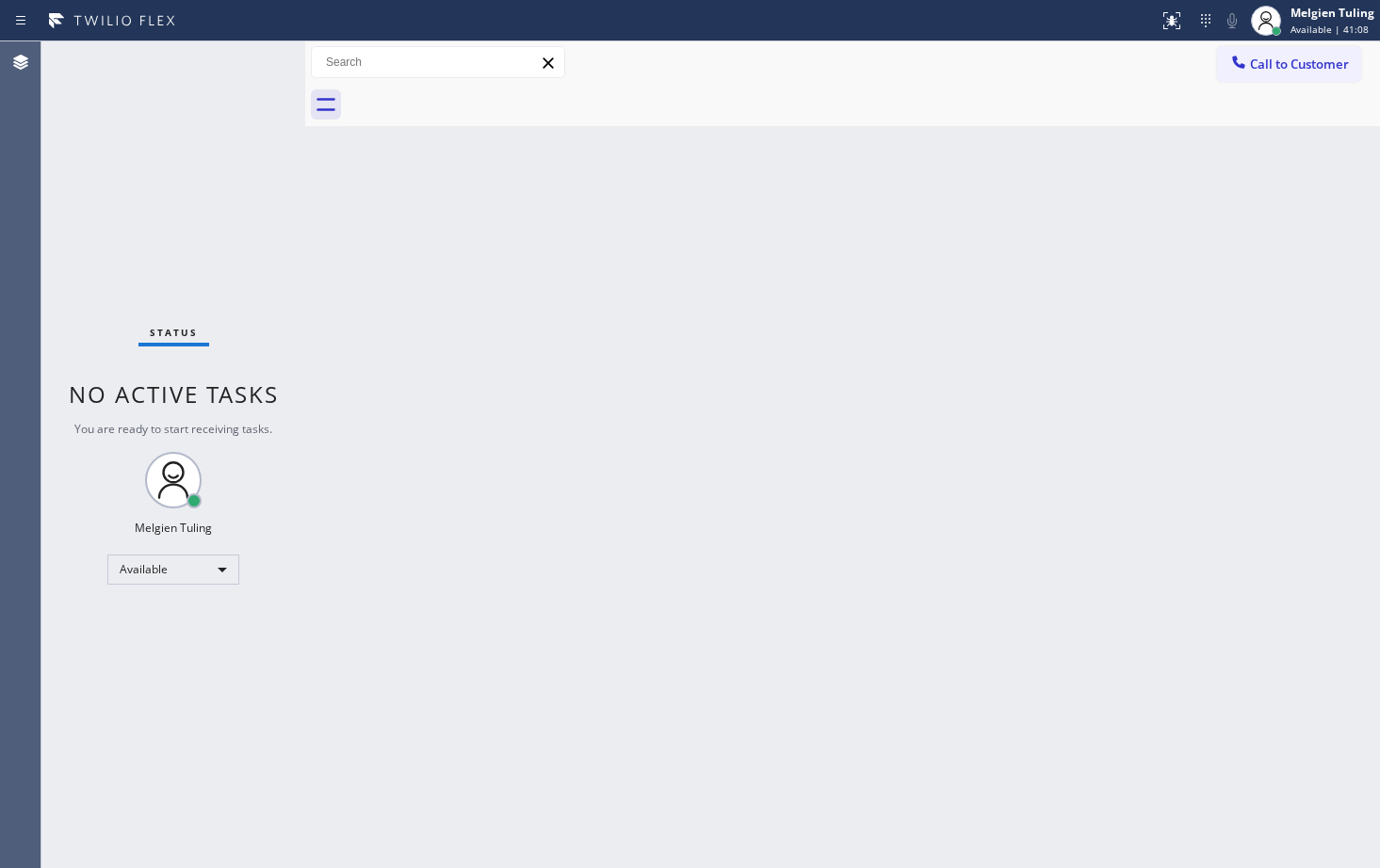
click at [627, 332] on div "Back to Dashboard Change Sender ID Customers Technicians Select a contact Outbo…" at bounding box center [843, 454] width 1075 height 827
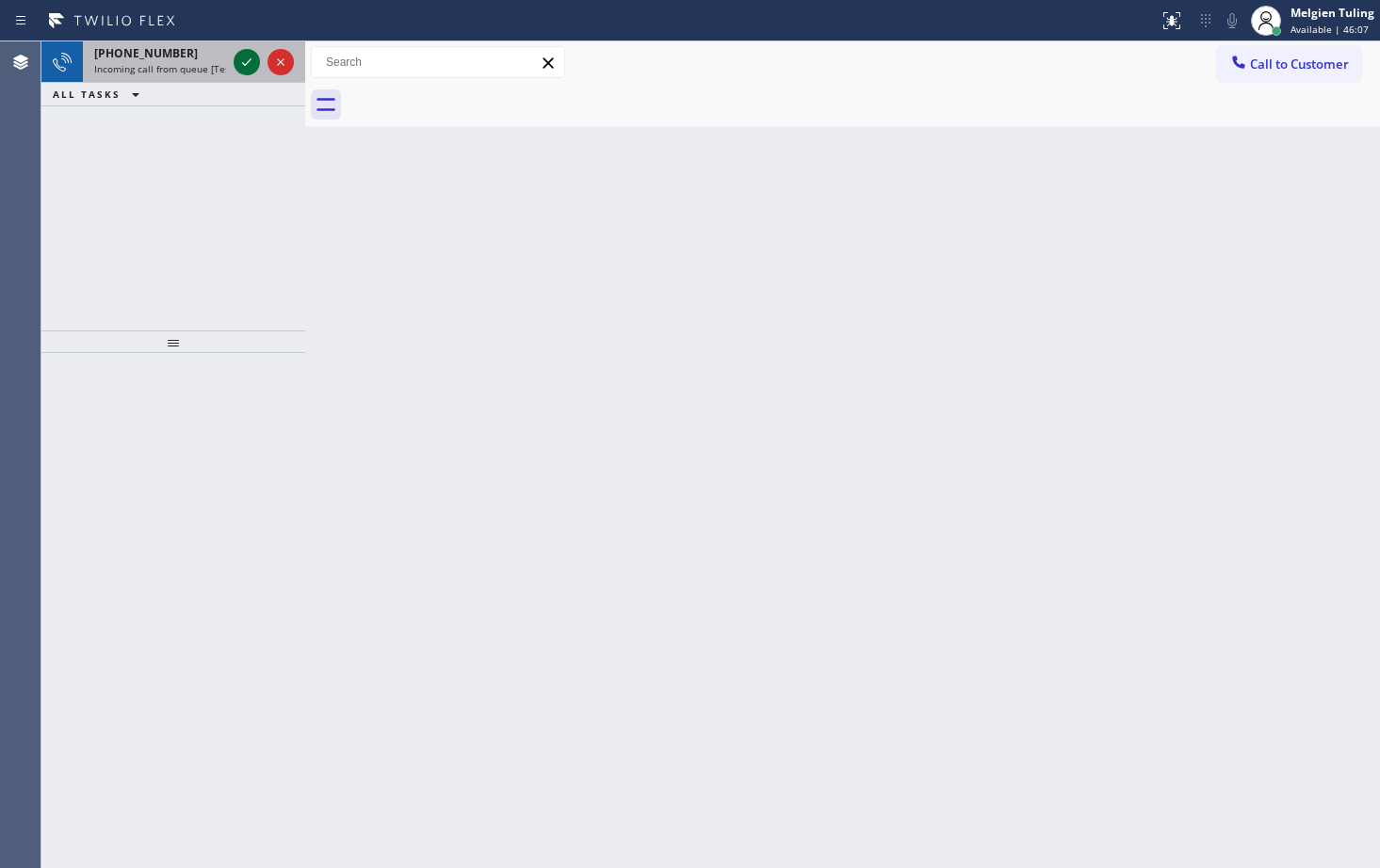
click at [245, 57] on icon at bounding box center [247, 62] width 23 height 23
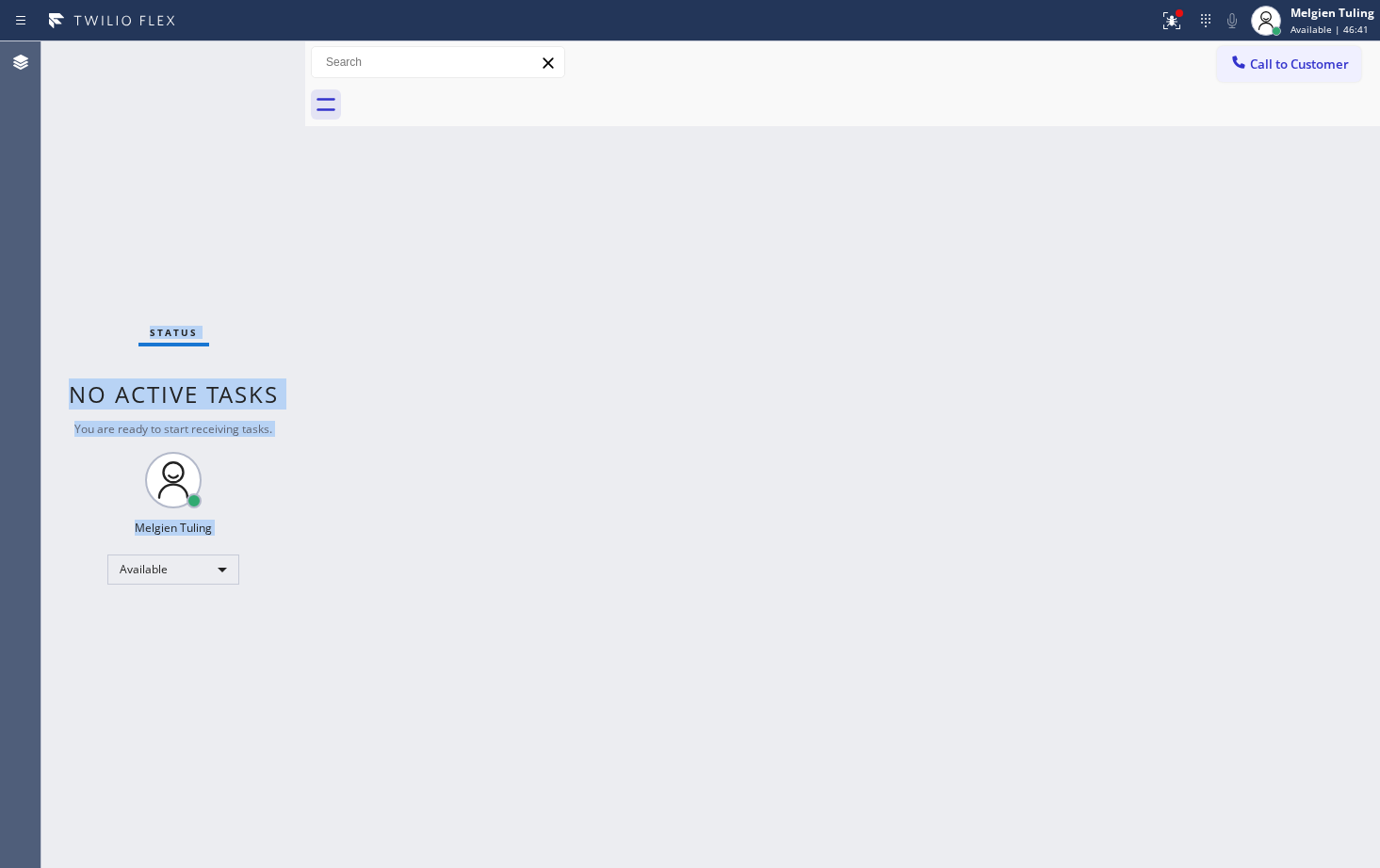
click at [244, 55] on div "Status No active tasks You are ready to start receiving tasks. Melgien Tuling A…" at bounding box center [172, 454] width 264 height 827
click at [250, 58] on div "Status No active tasks You are ready to start receiving tasks. Melgien Tuling A…" at bounding box center [172, 454] width 264 height 827
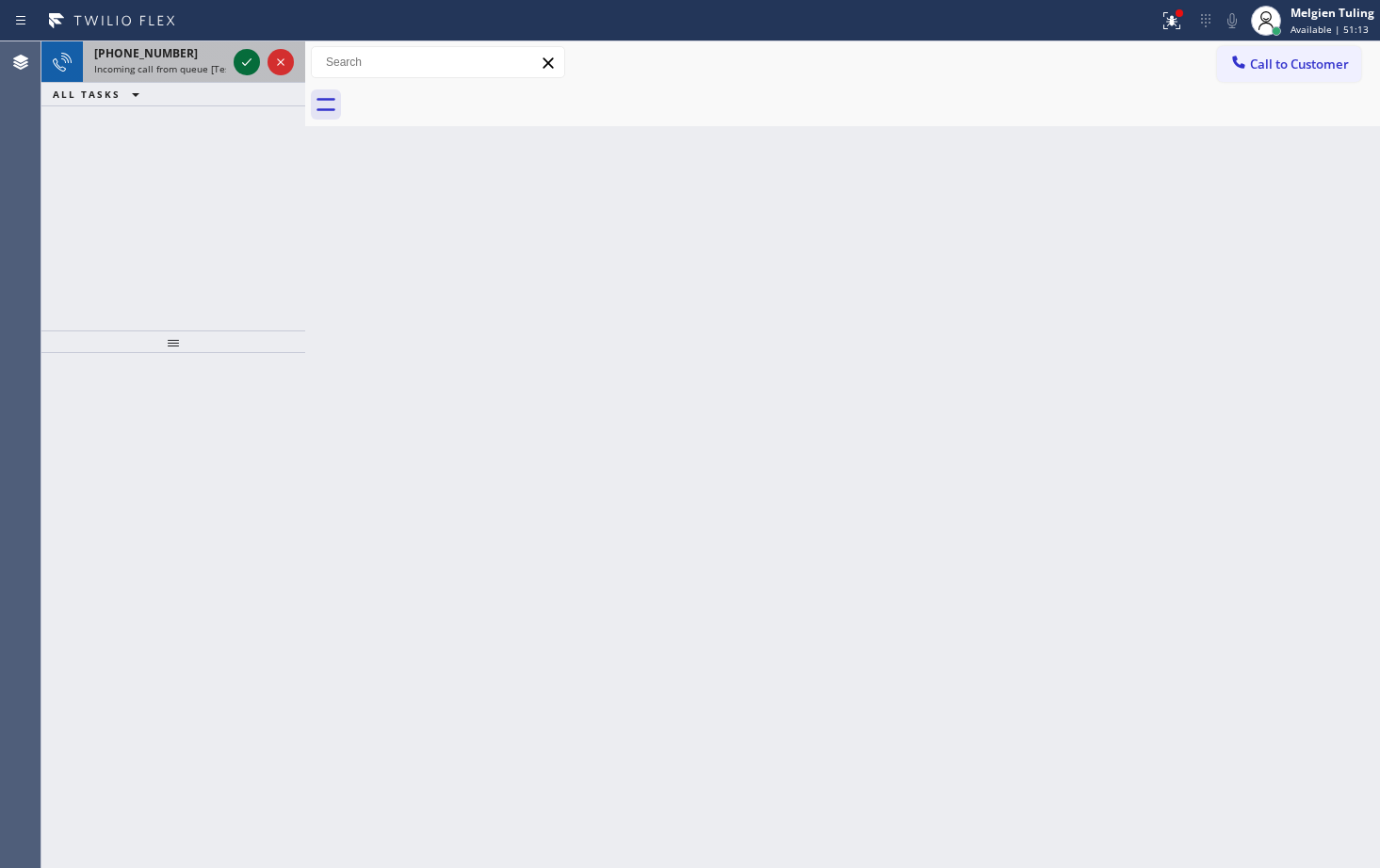
click at [243, 70] on icon at bounding box center [247, 62] width 23 height 23
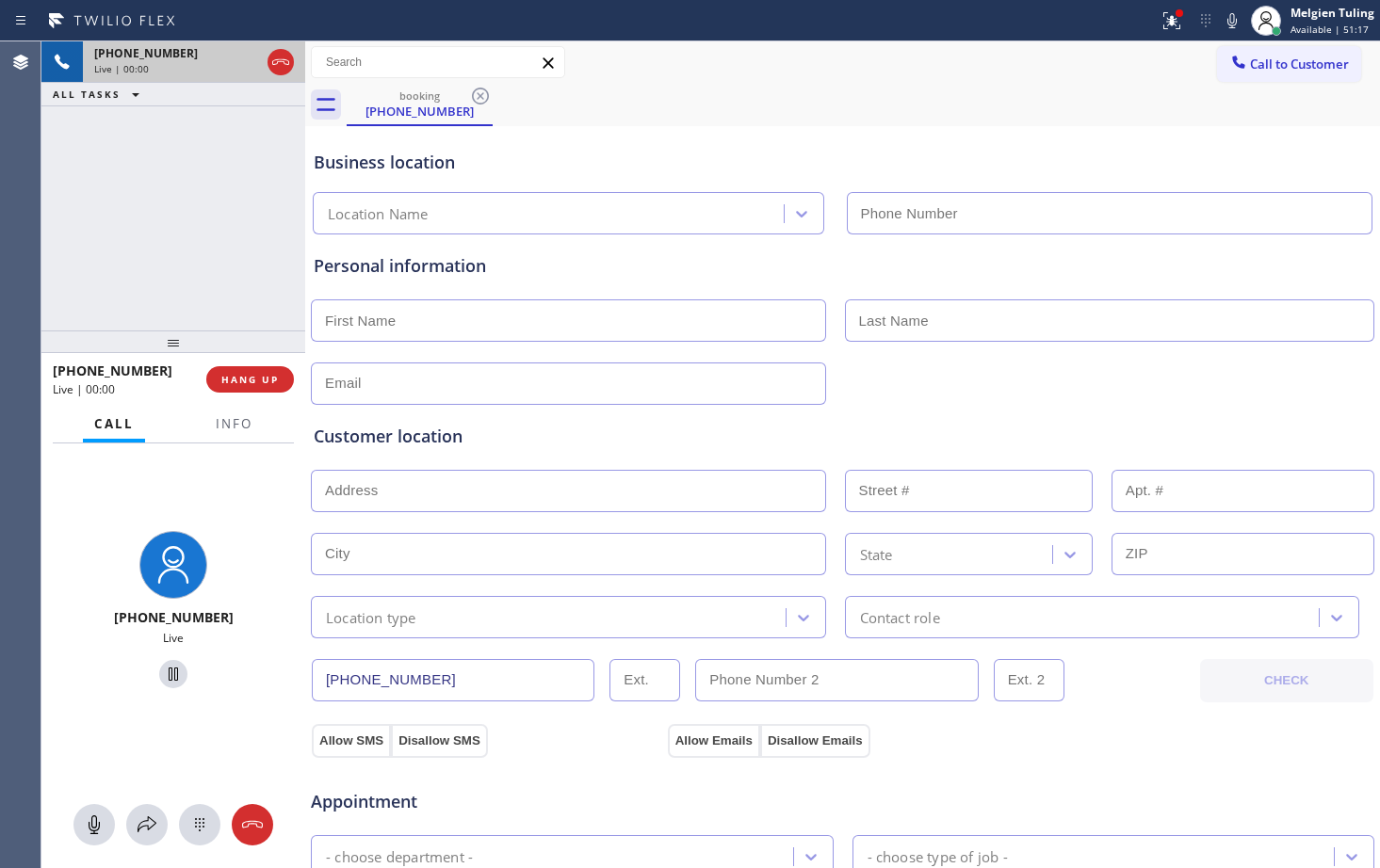
type input "(310) 634-0717"
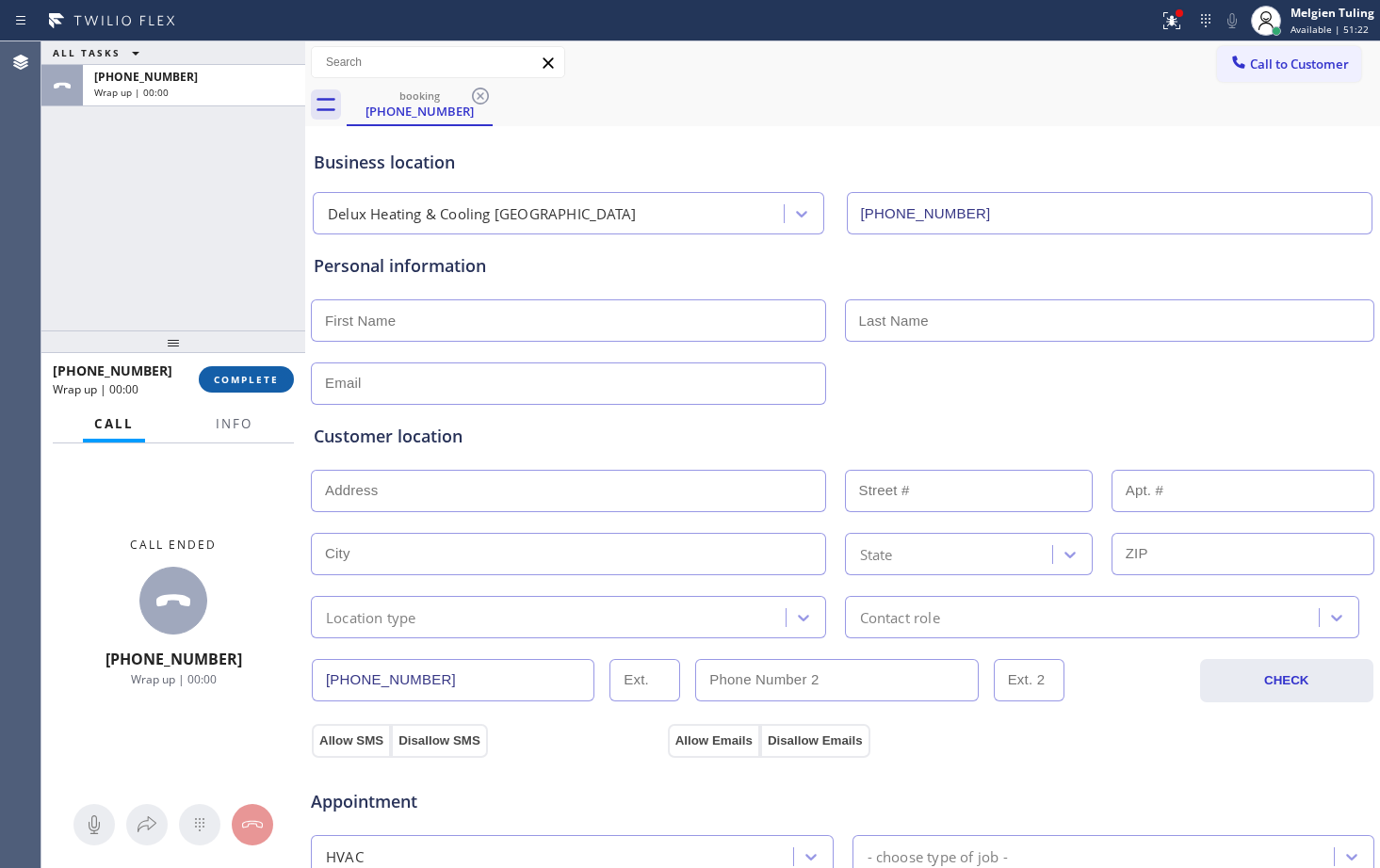
click at [266, 389] on button "COMPLETE" at bounding box center [245, 379] width 95 height 27
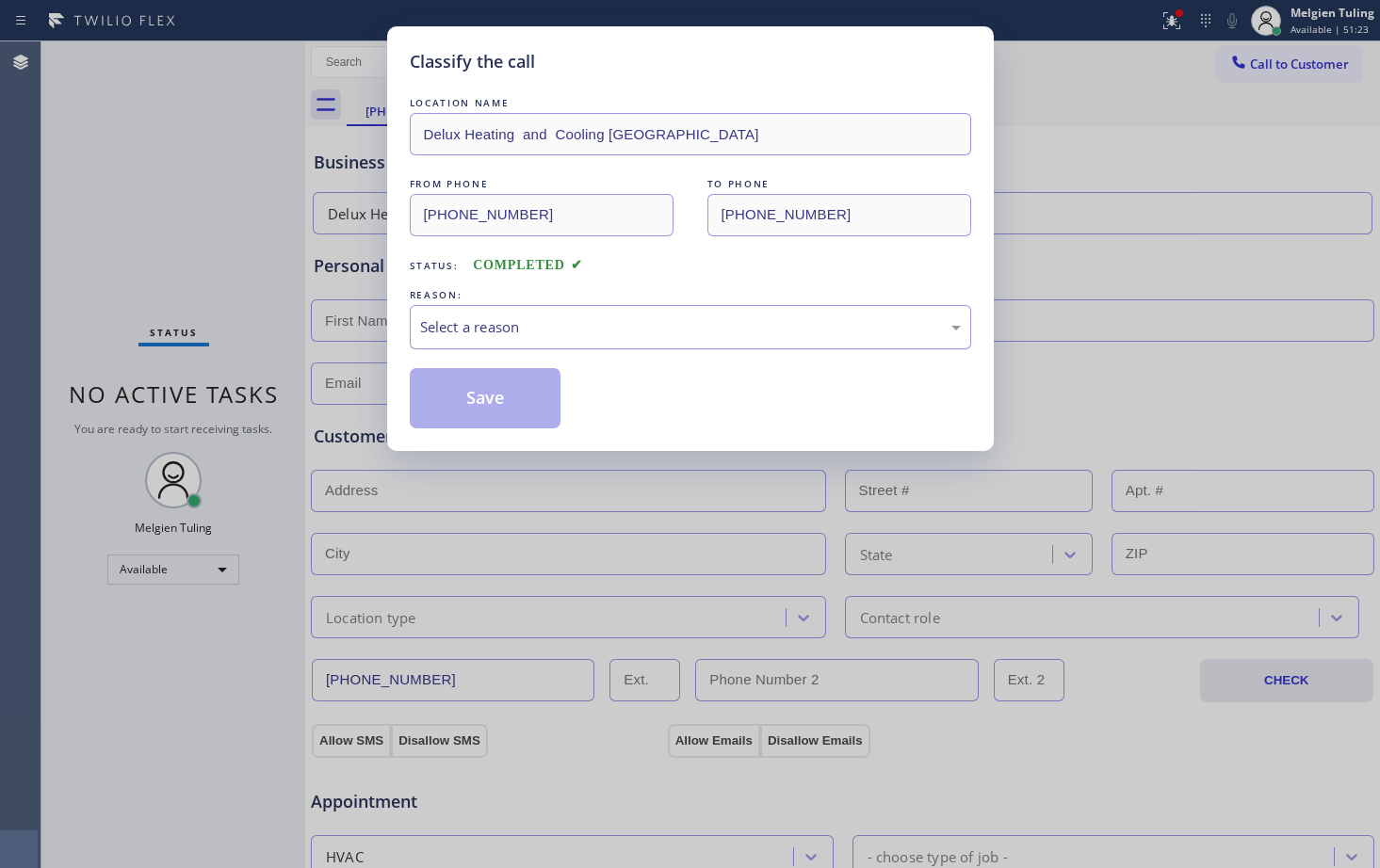
click at [548, 322] on div "Select a reason" at bounding box center [690, 327] width 540 height 22
drag, startPoint x: 495, startPoint y: 397, endPoint x: 728, endPoint y: 401, distance: 233.0
click at [728, 401] on div "Save" at bounding box center [691, 398] width 562 height 60
click at [730, 398] on div "Save" at bounding box center [691, 398] width 562 height 60
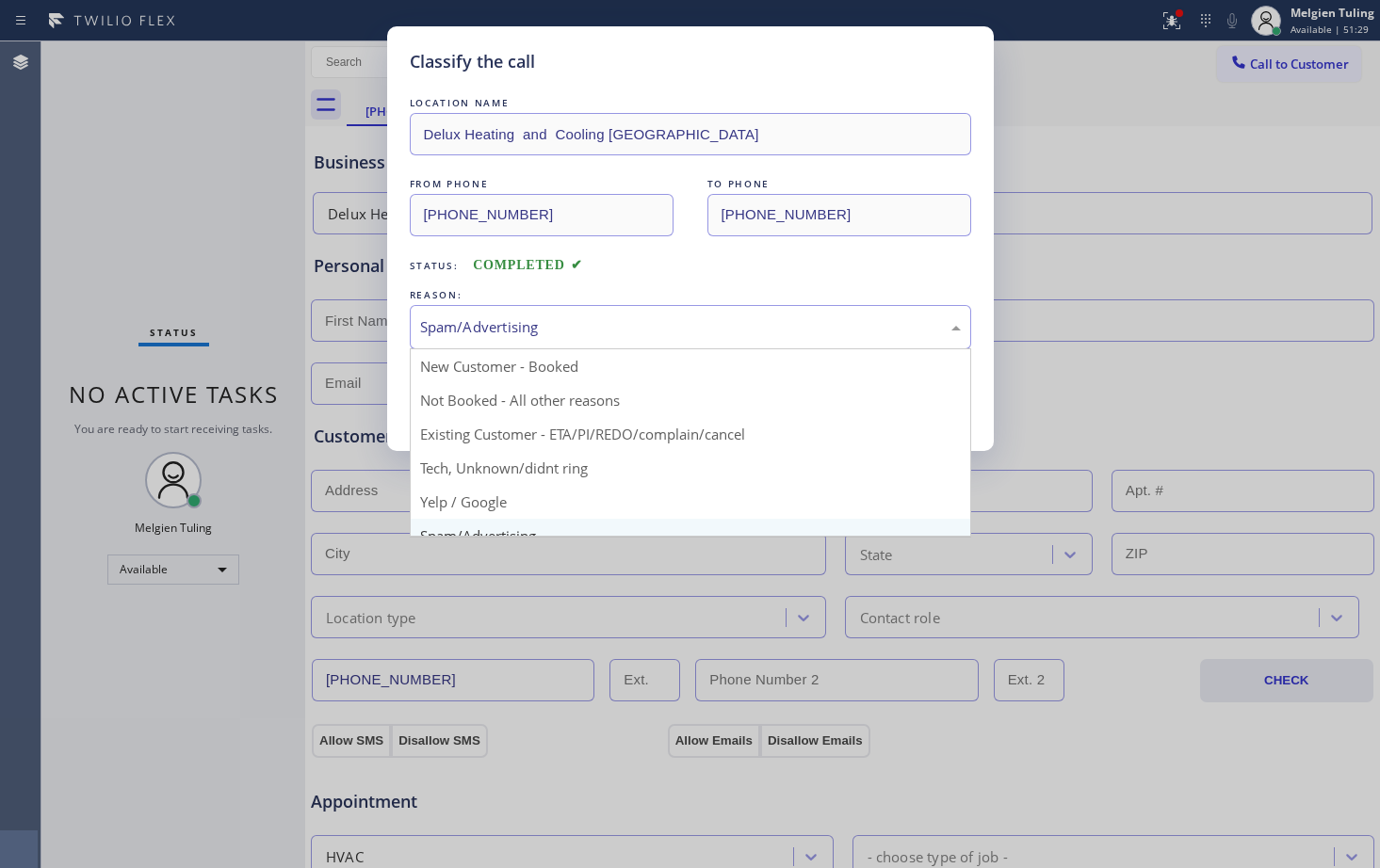
click at [702, 332] on div "Spam/Advertising" at bounding box center [690, 327] width 540 height 22
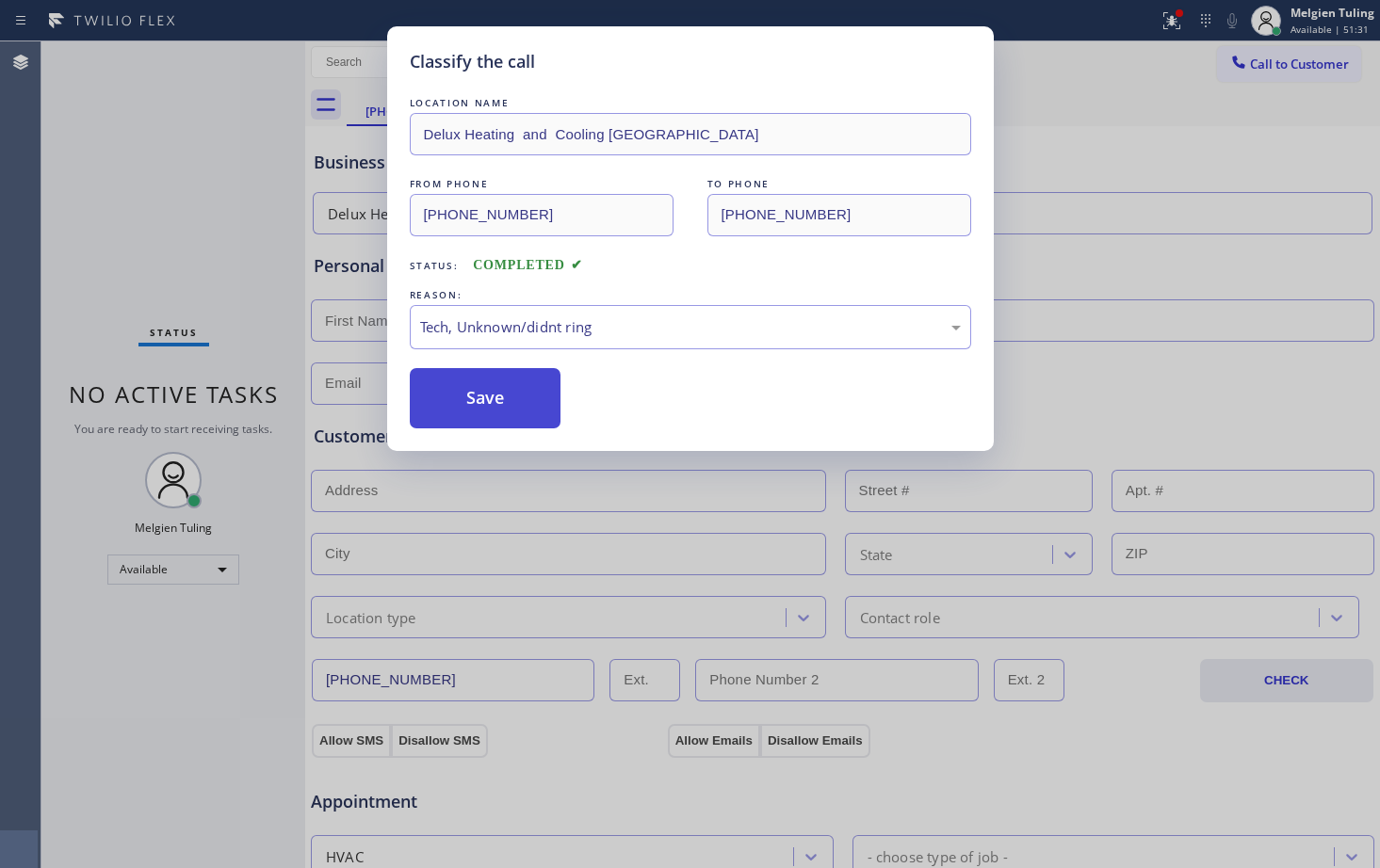
click at [505, 399] on button "Save" at bounding box center [486, 398] width 151 height 60
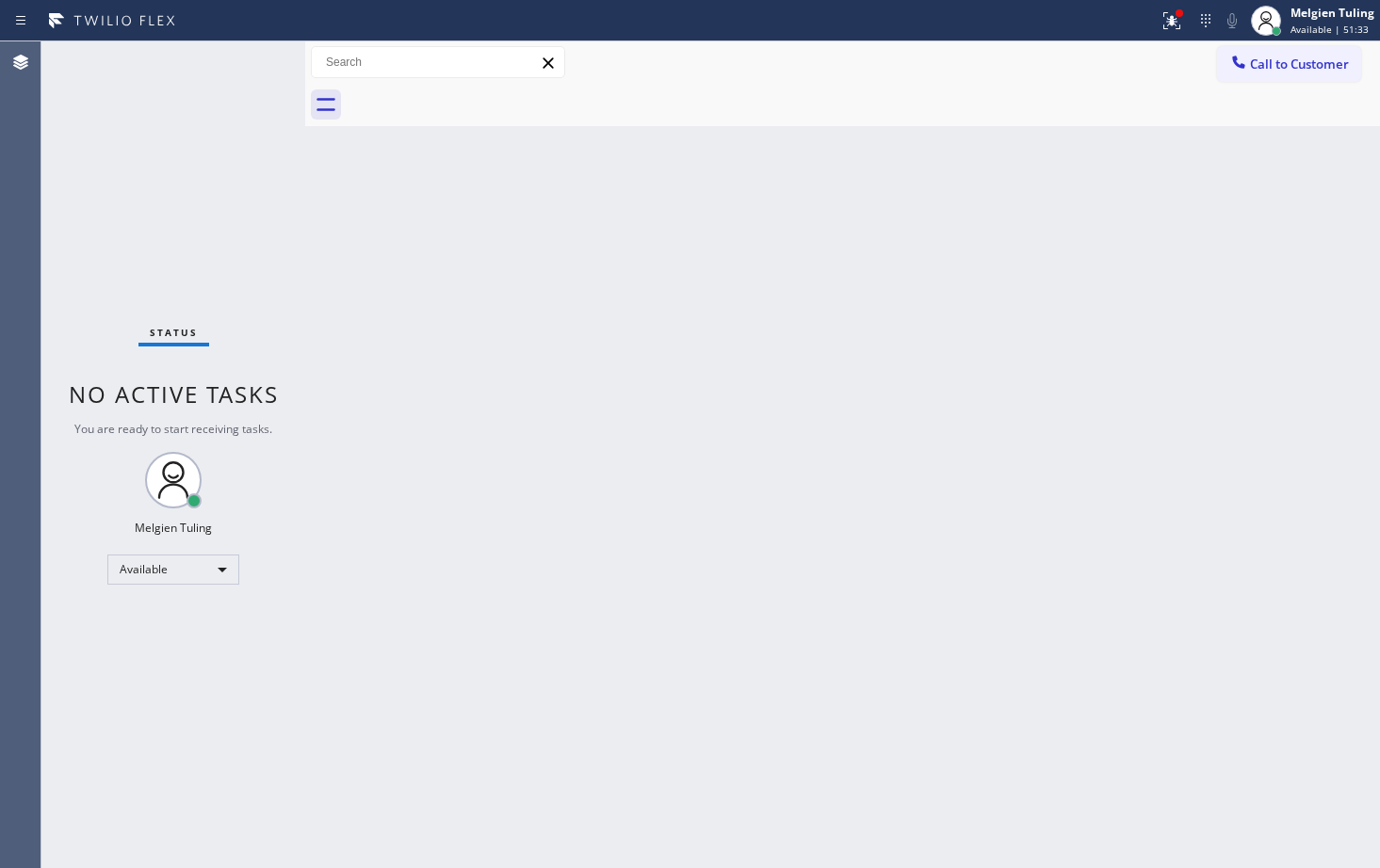
click at [713, 320] on div "Back to Dashboard Change Sender ID Customers Technicians Select a contact Outbo…" at bounding box center [843, 454] width 1075 height 827
click at [1160, 19] on div at bounding box center [1171, 21] width 41 height 23
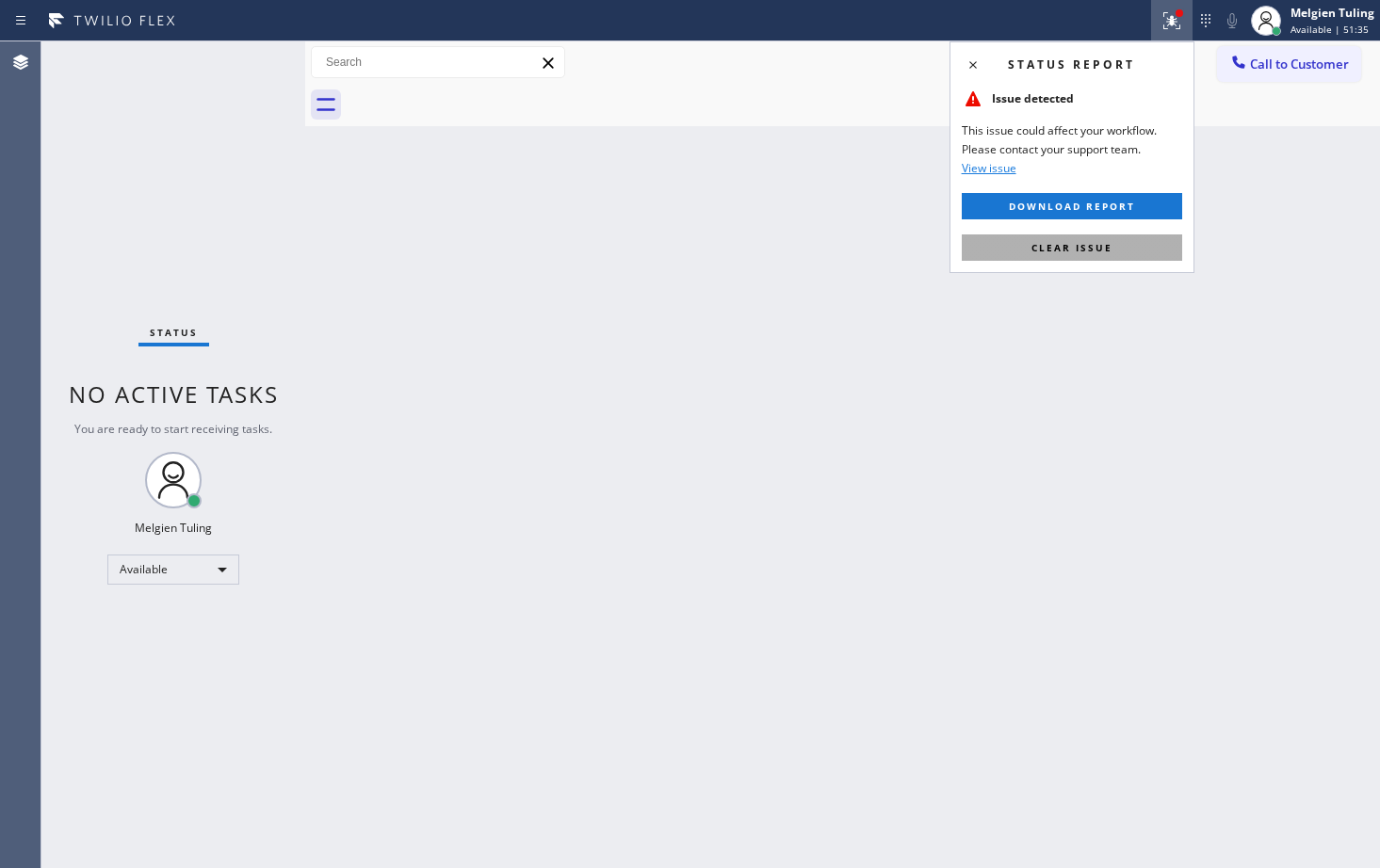
click at [1043, 246] on span "Clear issue" at bounding box center [1071, 248] width 81 height 13
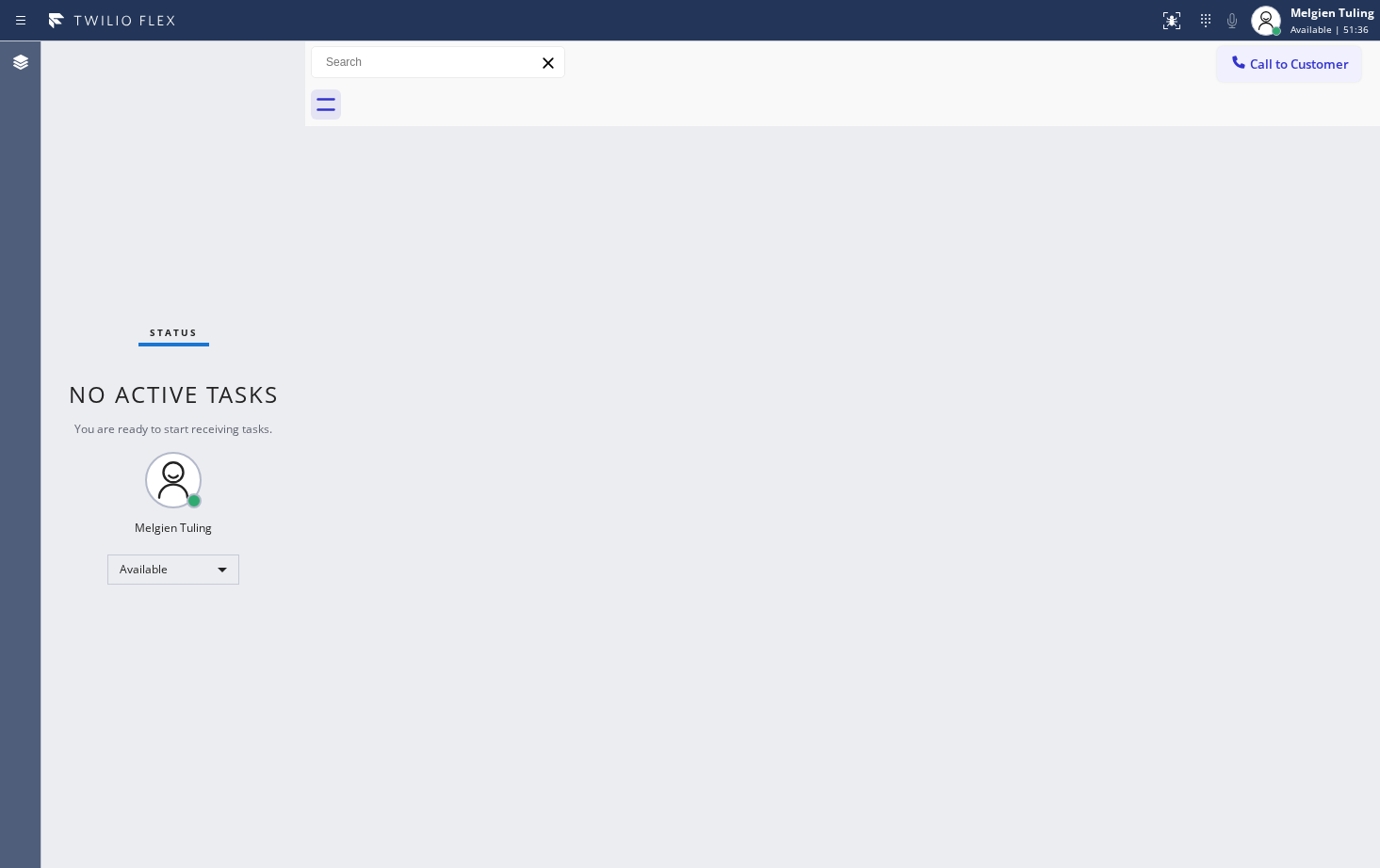
click at [1055, 250] on div "Back to Dashboard Change Sender ID Customers Technicians Select a contact Outbo…" at bounding box center [843, 454] width 1075 height 827
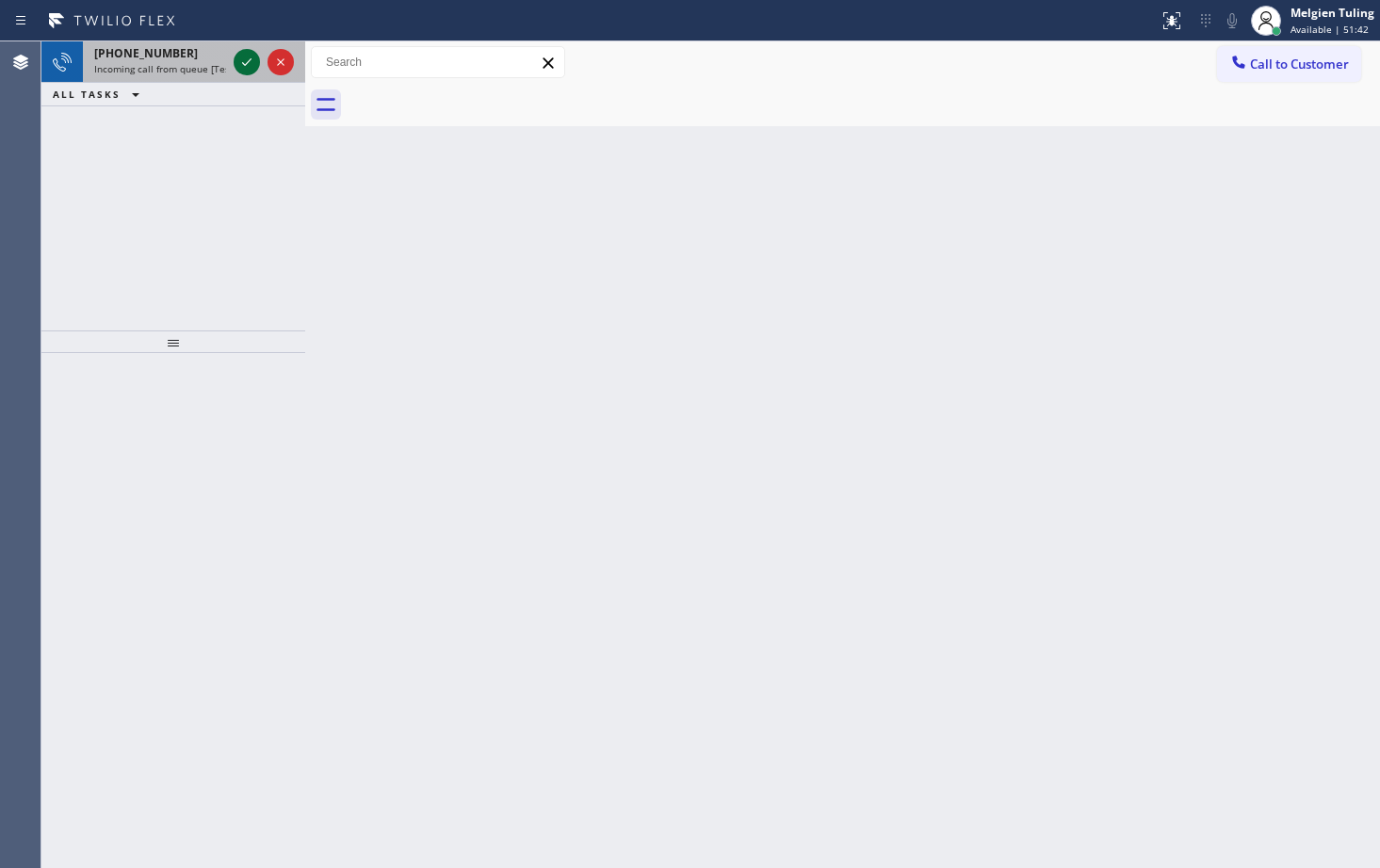
click at [239, 67] on icon at bounding box center [247, 62] width 23 height 23
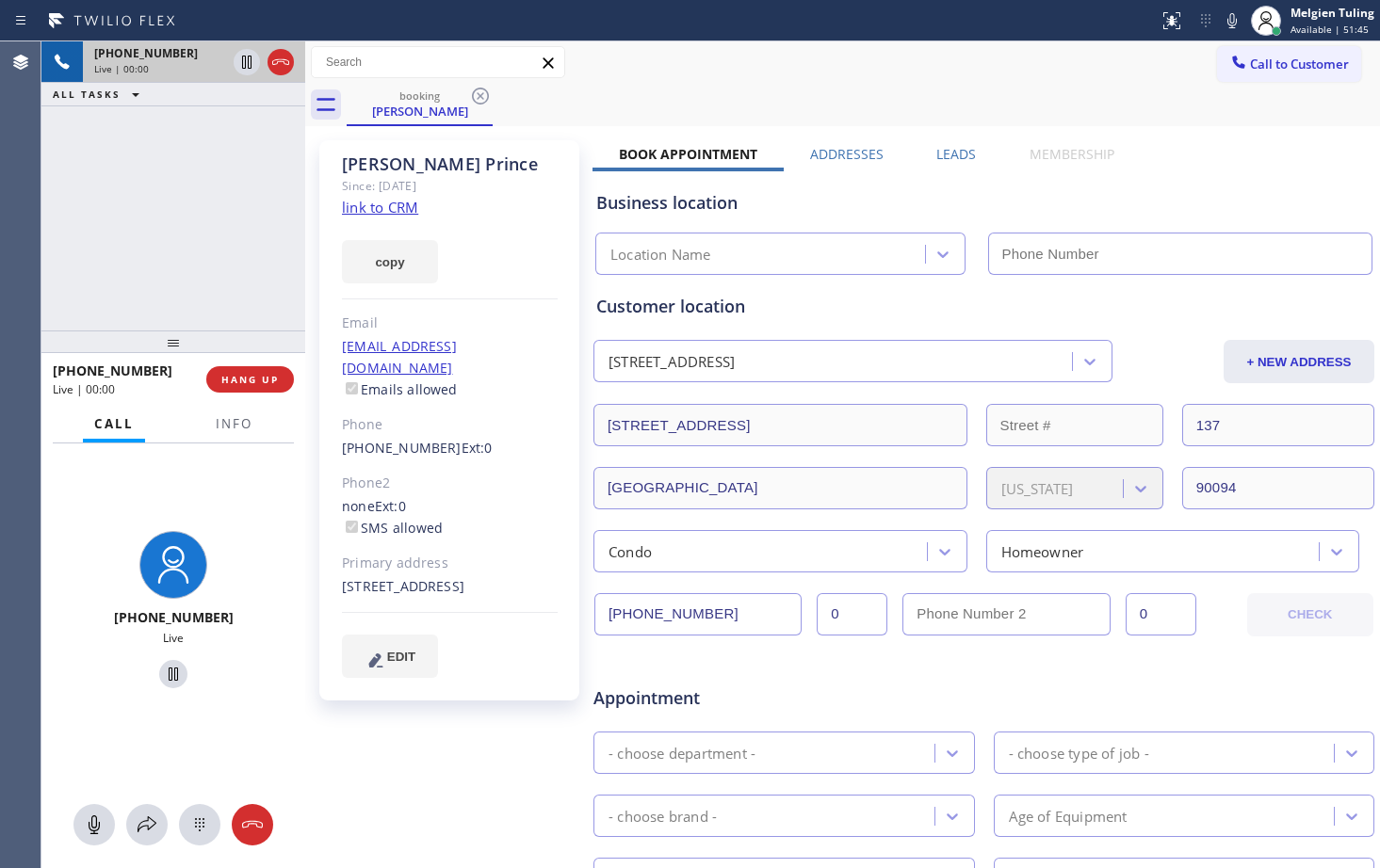
type input "(310) 928-6178"
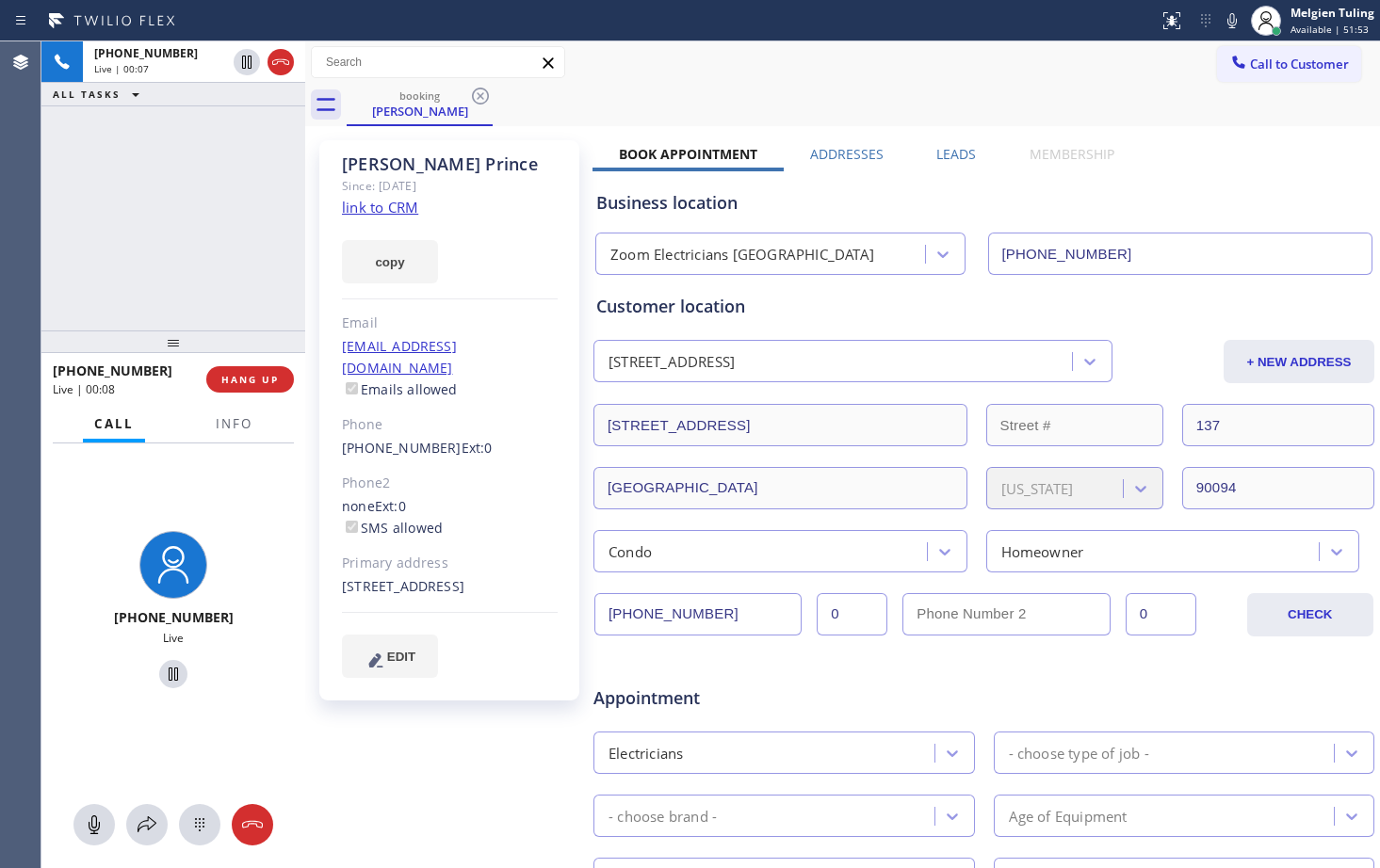
click at [406, 208] on link "link to CRM" at bounding box center [380, 207] width 77 height 19
click at [1238, 12] on icon at bounding box center [1232, 21] width 23 height 23
click at [247, 66] on icon at bounding box center [247, 62] width 23 height 23
click at [1235, 17] on icon at bounding box center [1232, 21] width 23 height 23
click at [242, 65] on icon at bounding box center [247, 62] width 23 height 23
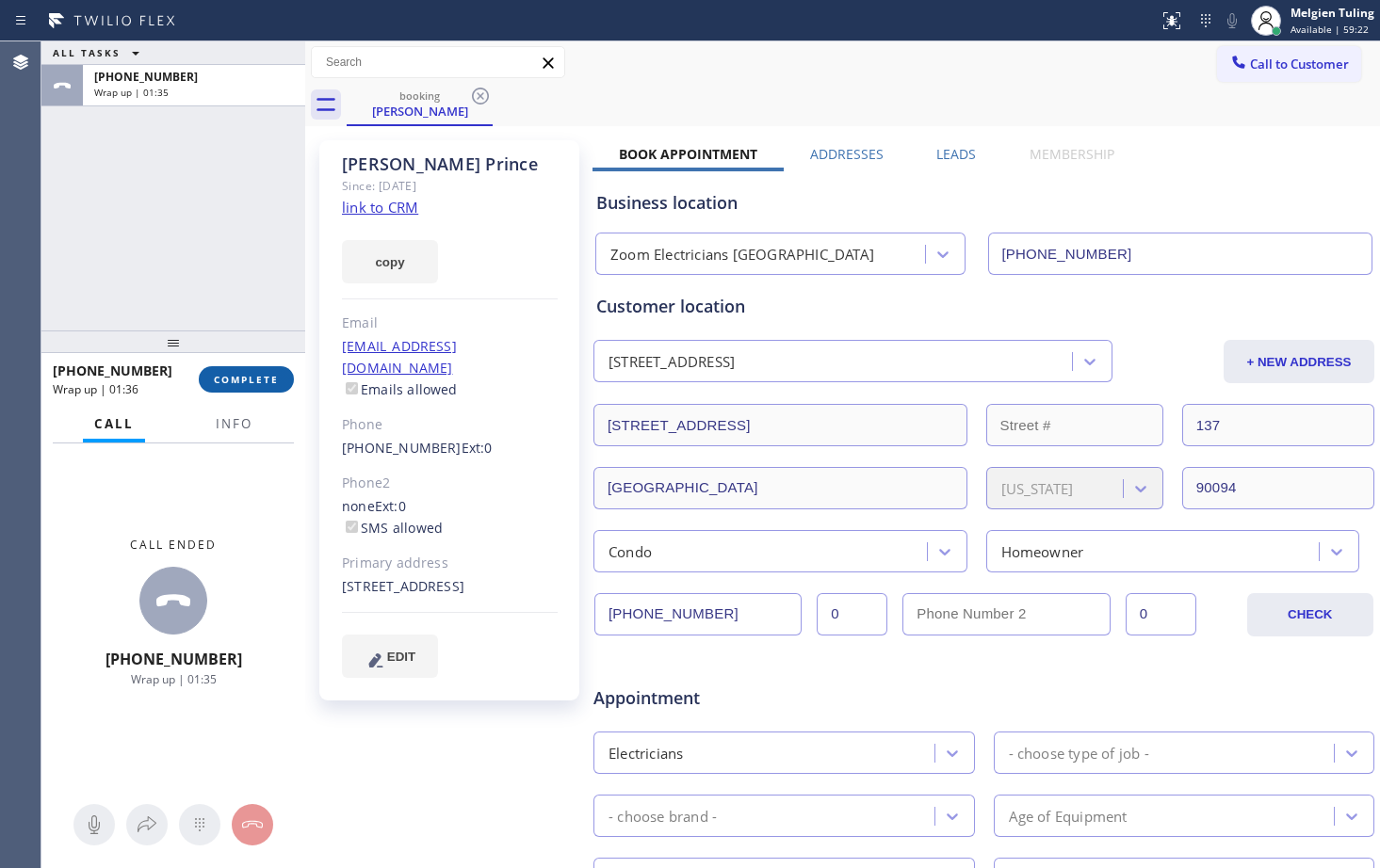
click at [262, 375] on span "COMPLETE" at bounding box center [246, 379] width 65 height 13
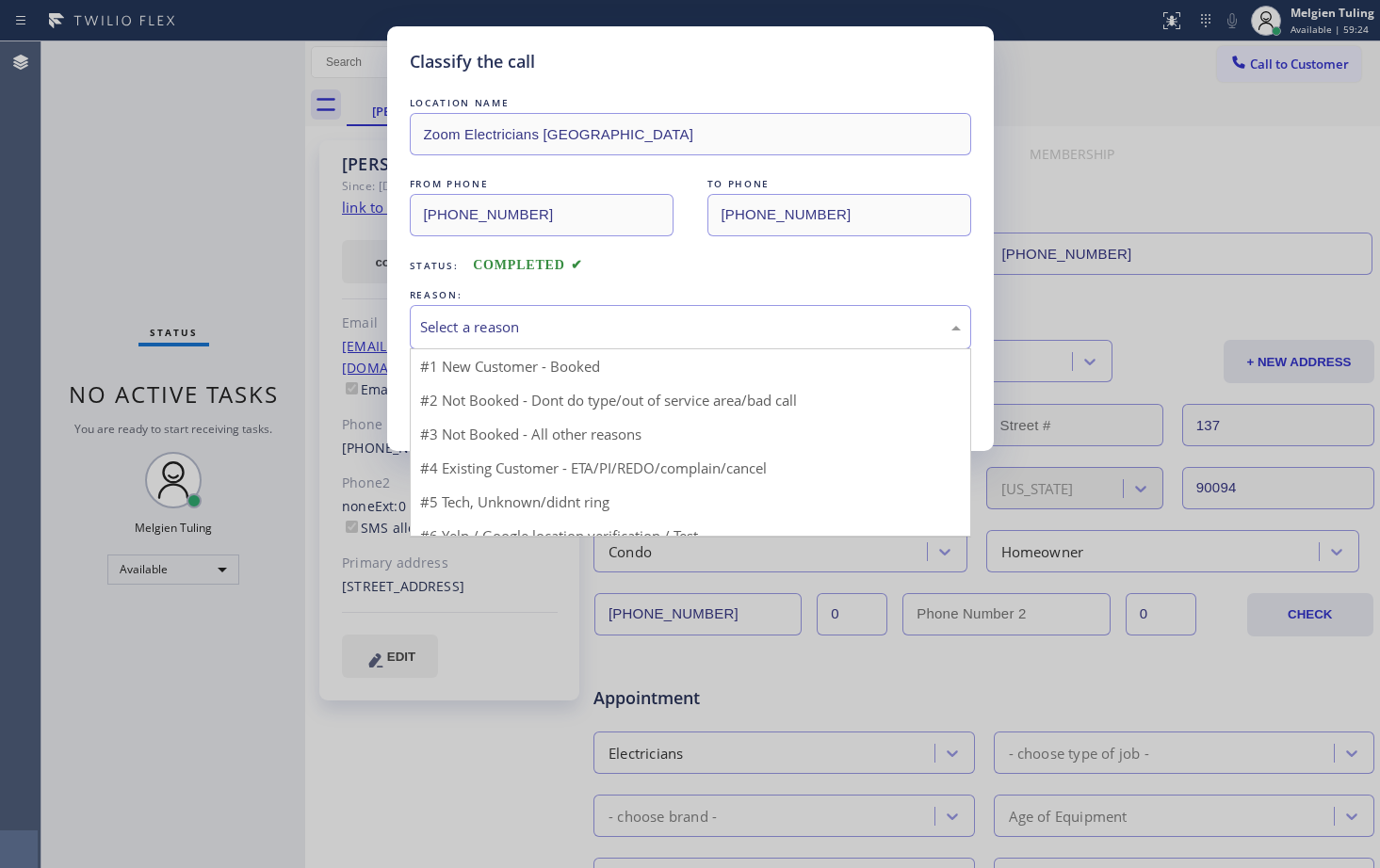
click at [488, 328] on div "Select a reason" at bounding box center [690, 327] width 540 height 22
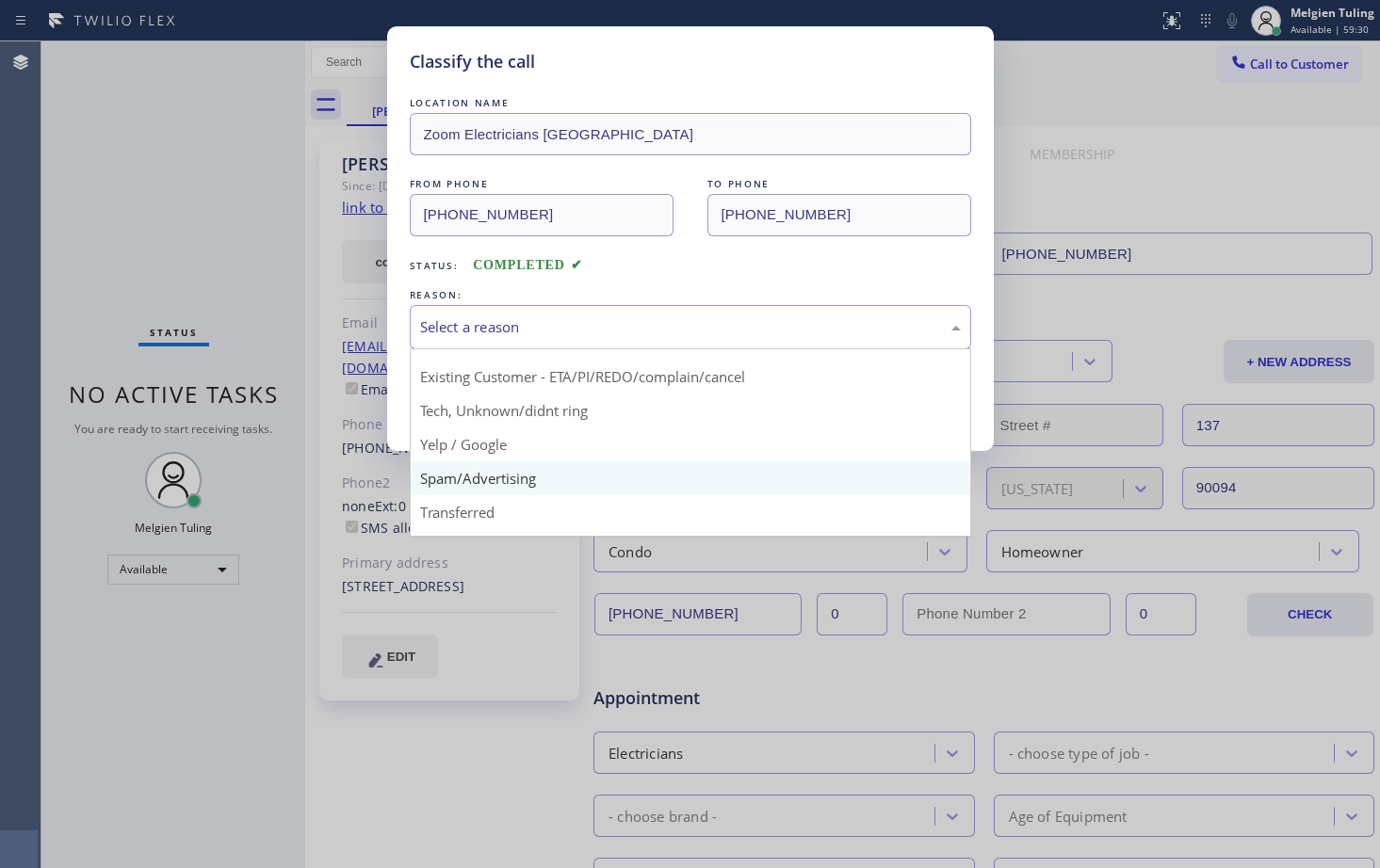
scroll to position [25, 0]
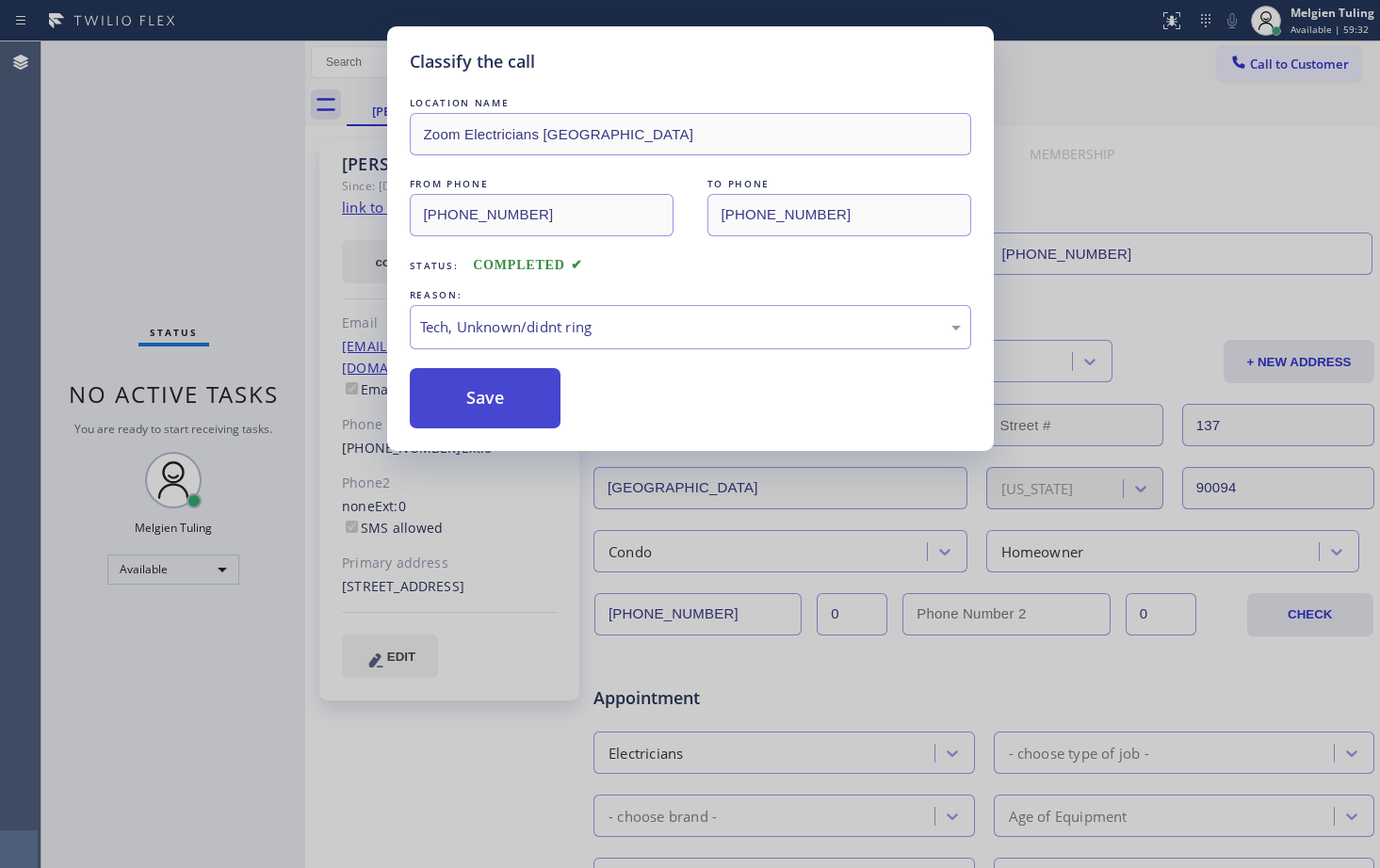
click at [504, 409] on button "Save" at bounding box center [486, 398] width 151 height 60
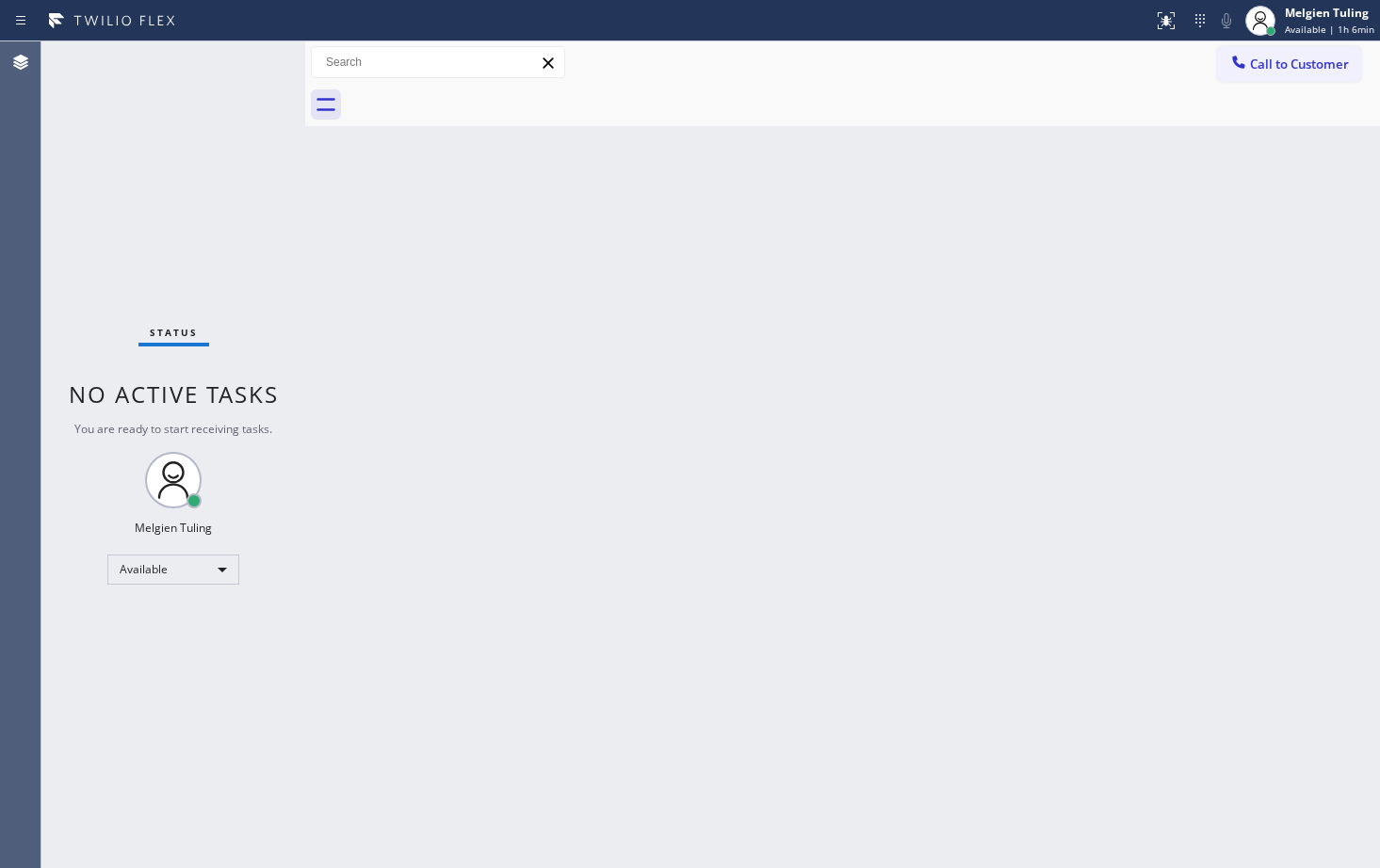
click at [242, 66] on div "Status No active tasks You are ready to start receiving tasks. Melgien Tuling A…" at bounding box center [172, 454] width 264 height 827
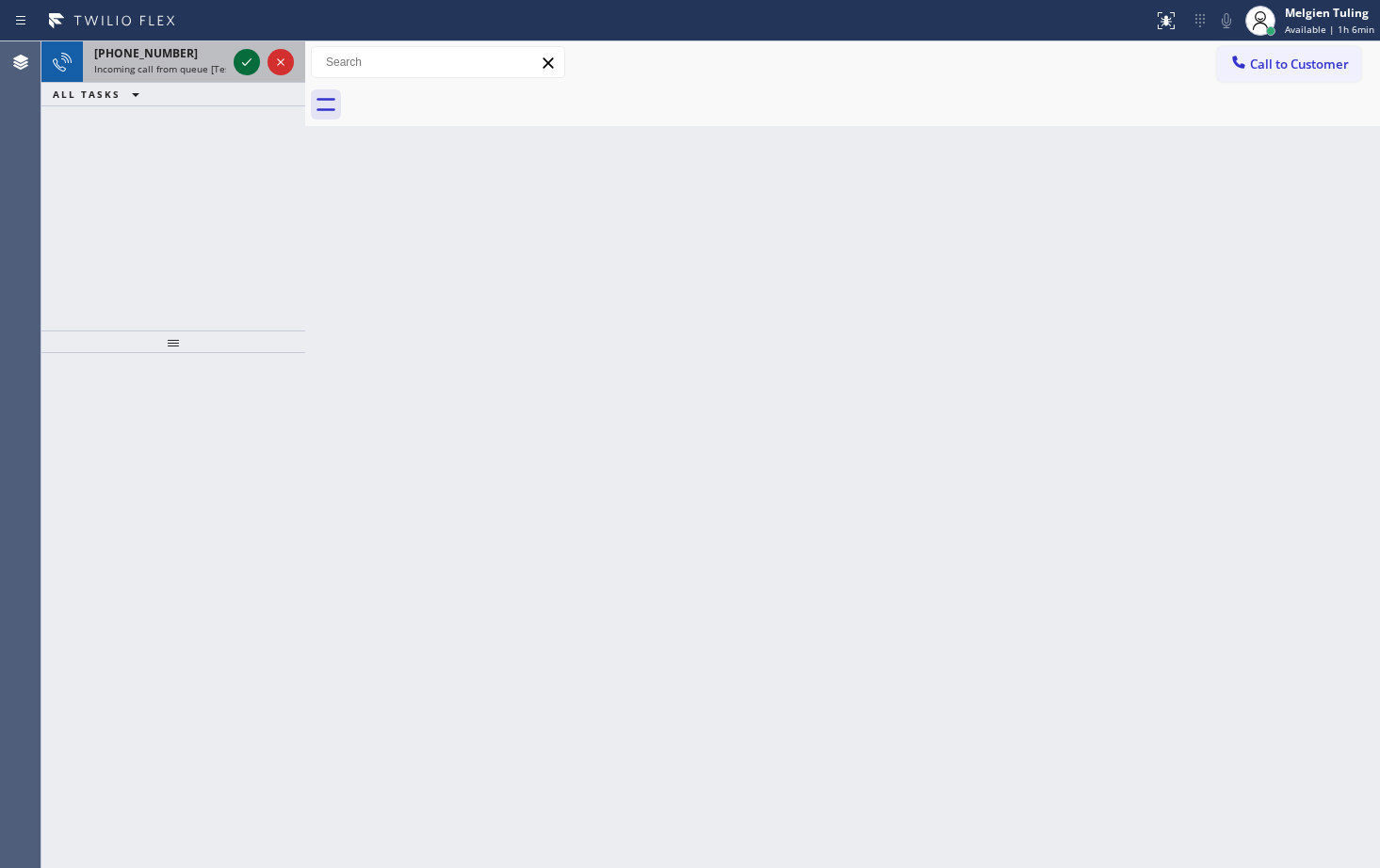
click at [242, 62] on icon at bounding box center [247, 62] width 23 height 23
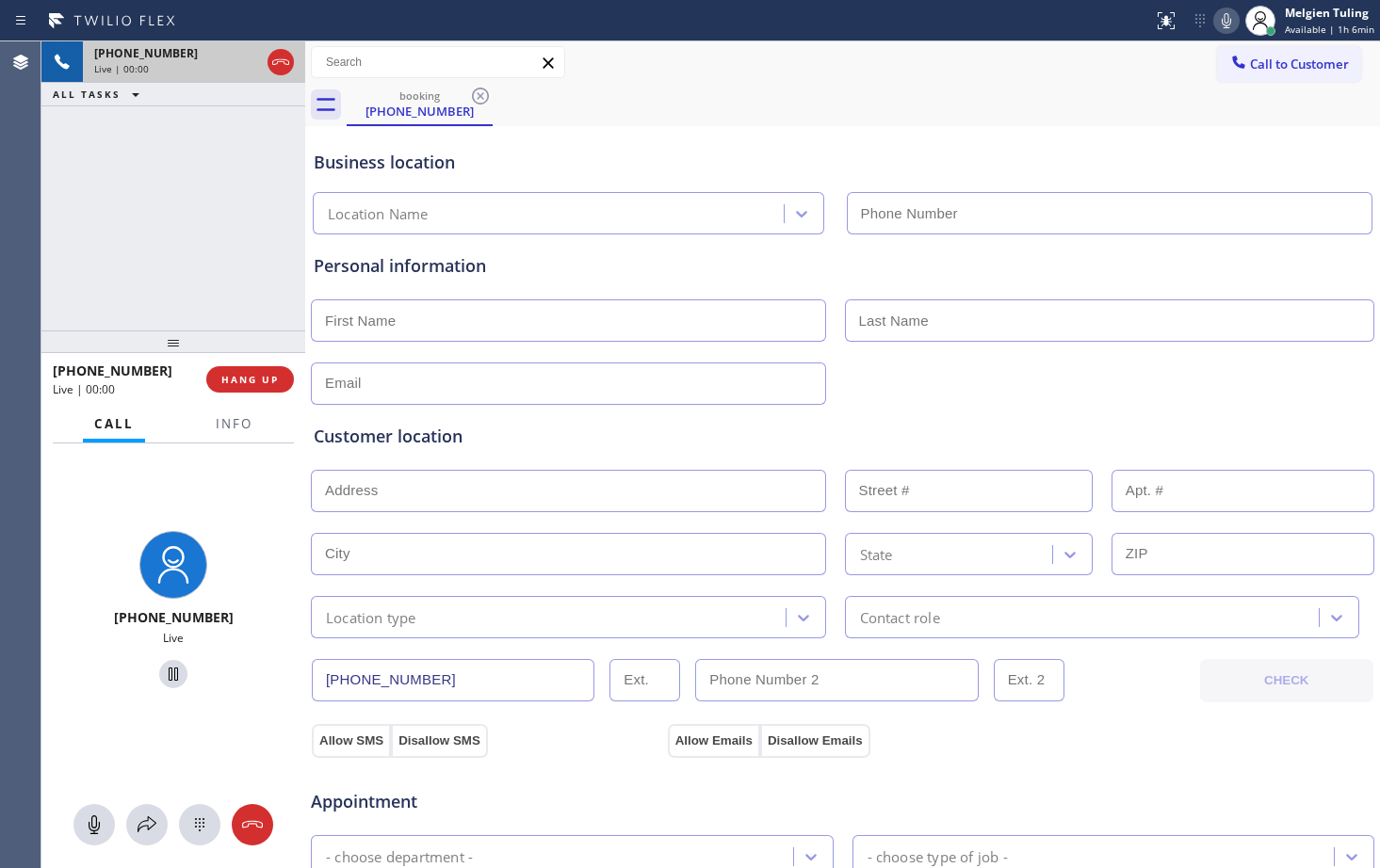
type input "(424) 398-7884"
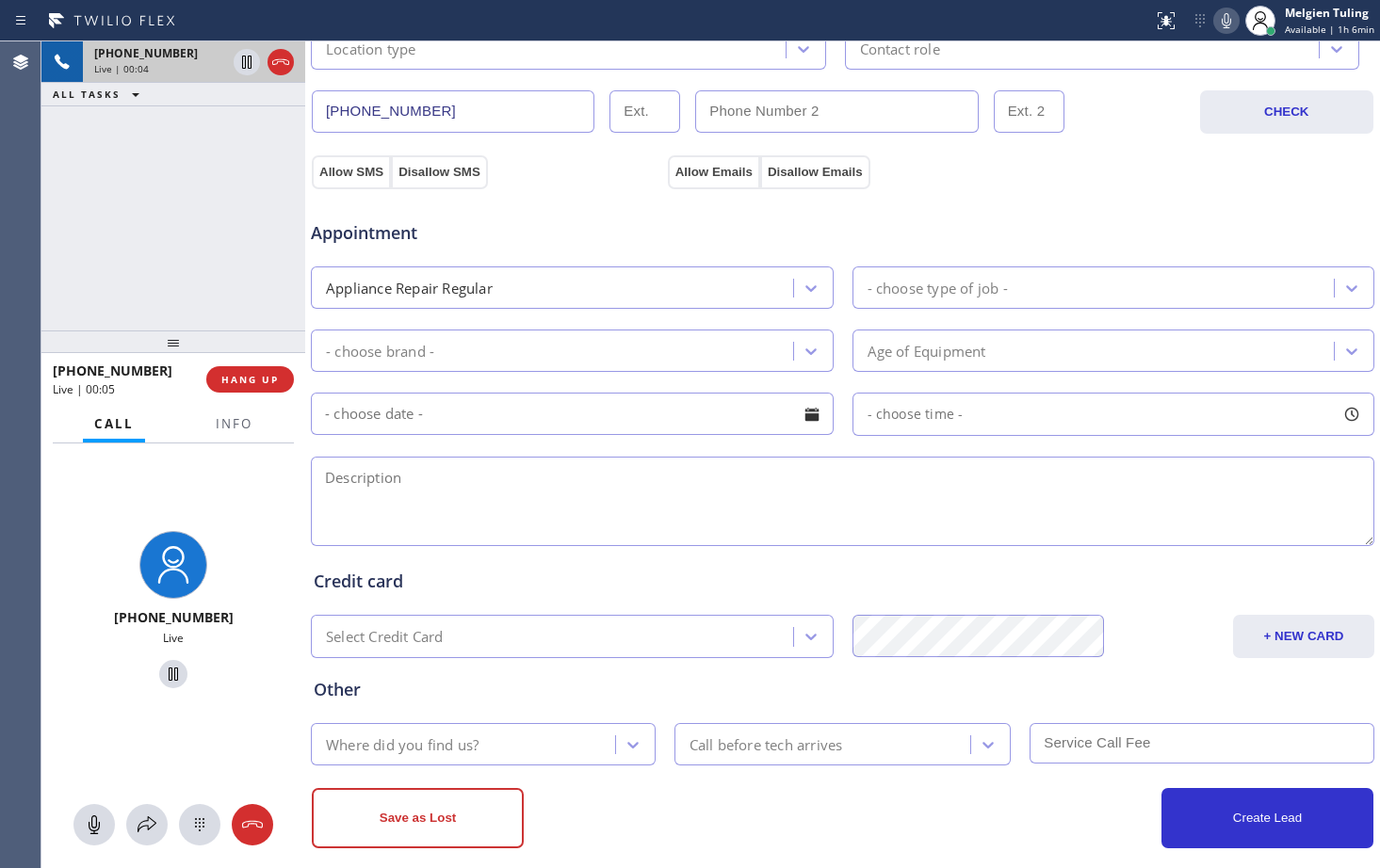
scroll to position [591, 0]
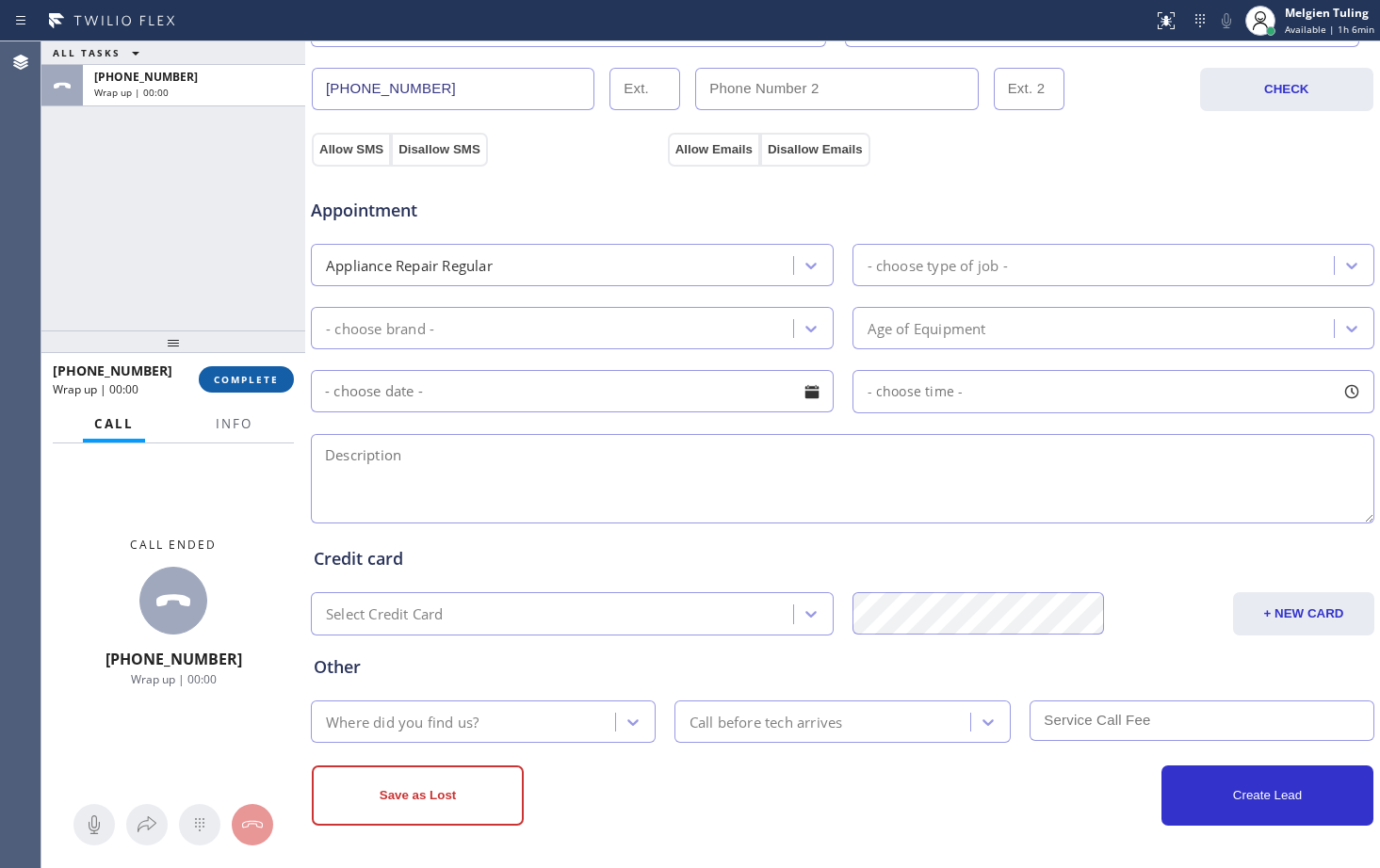
click at [240, 374] on span "COMPLETE" at bounding box center [246, 379] width 65 height 13
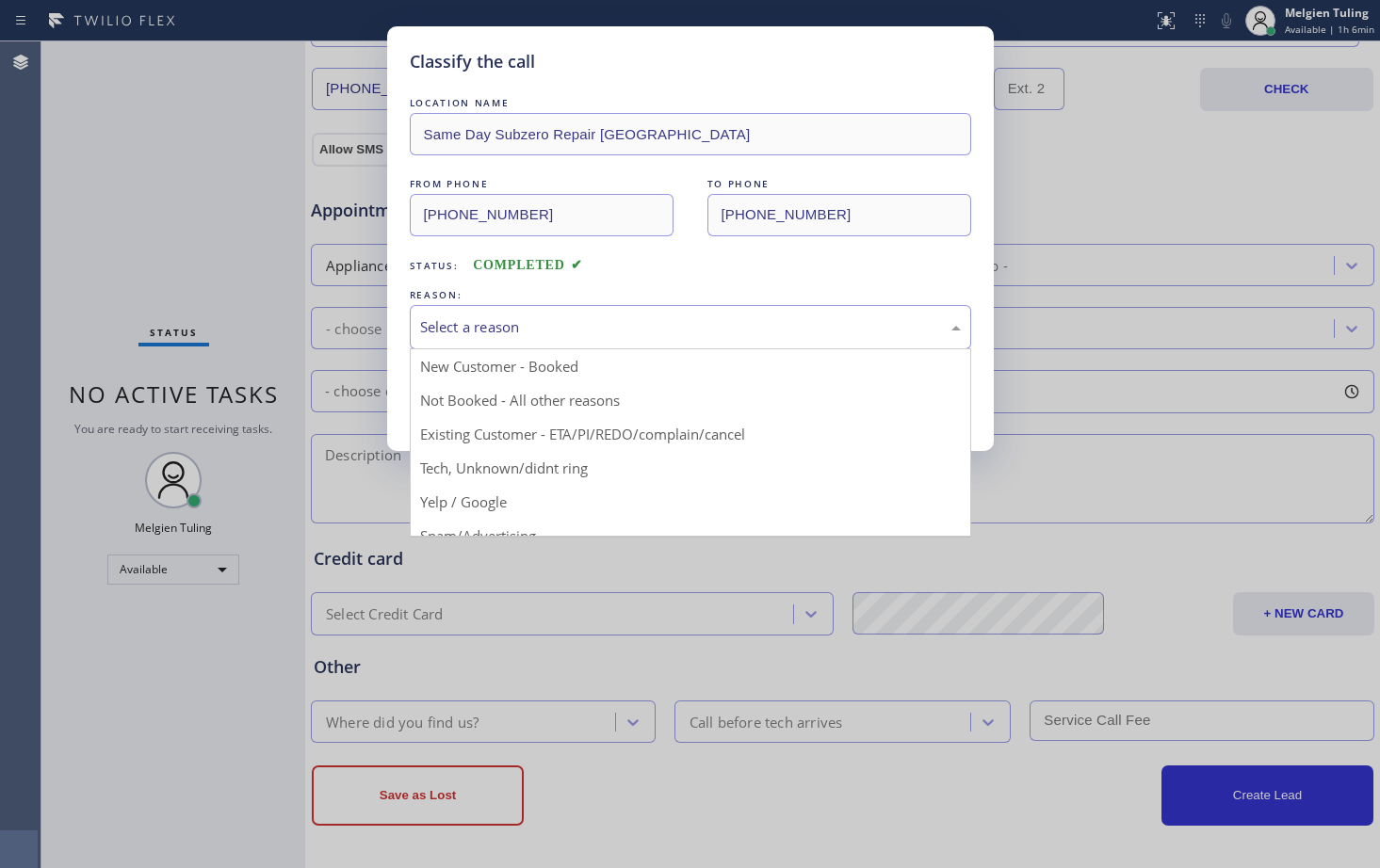
click at [472, 326] on div "Select a reason" at bounding box center [690, 327] width 540 height 22
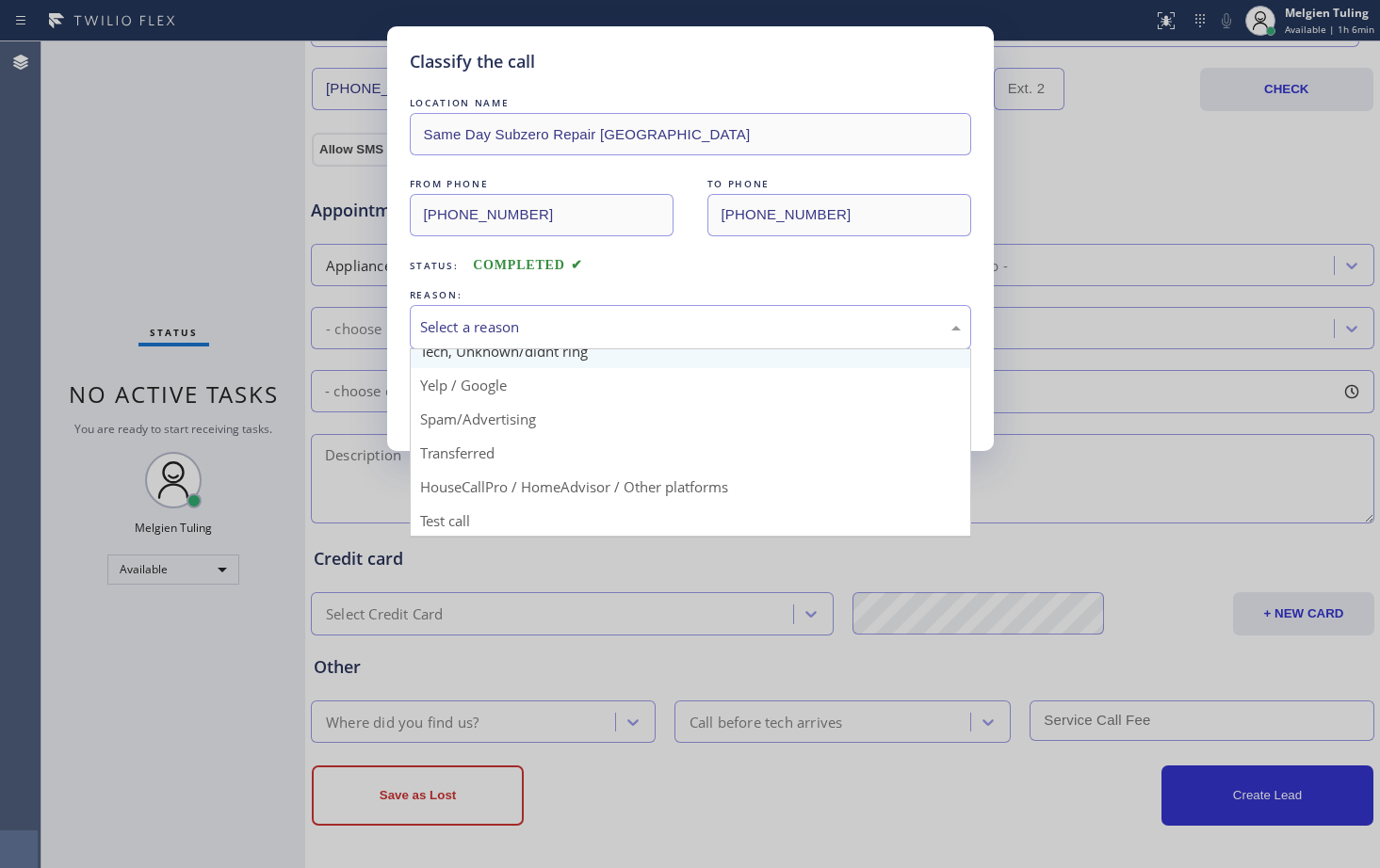
scroll to position [119, 0]
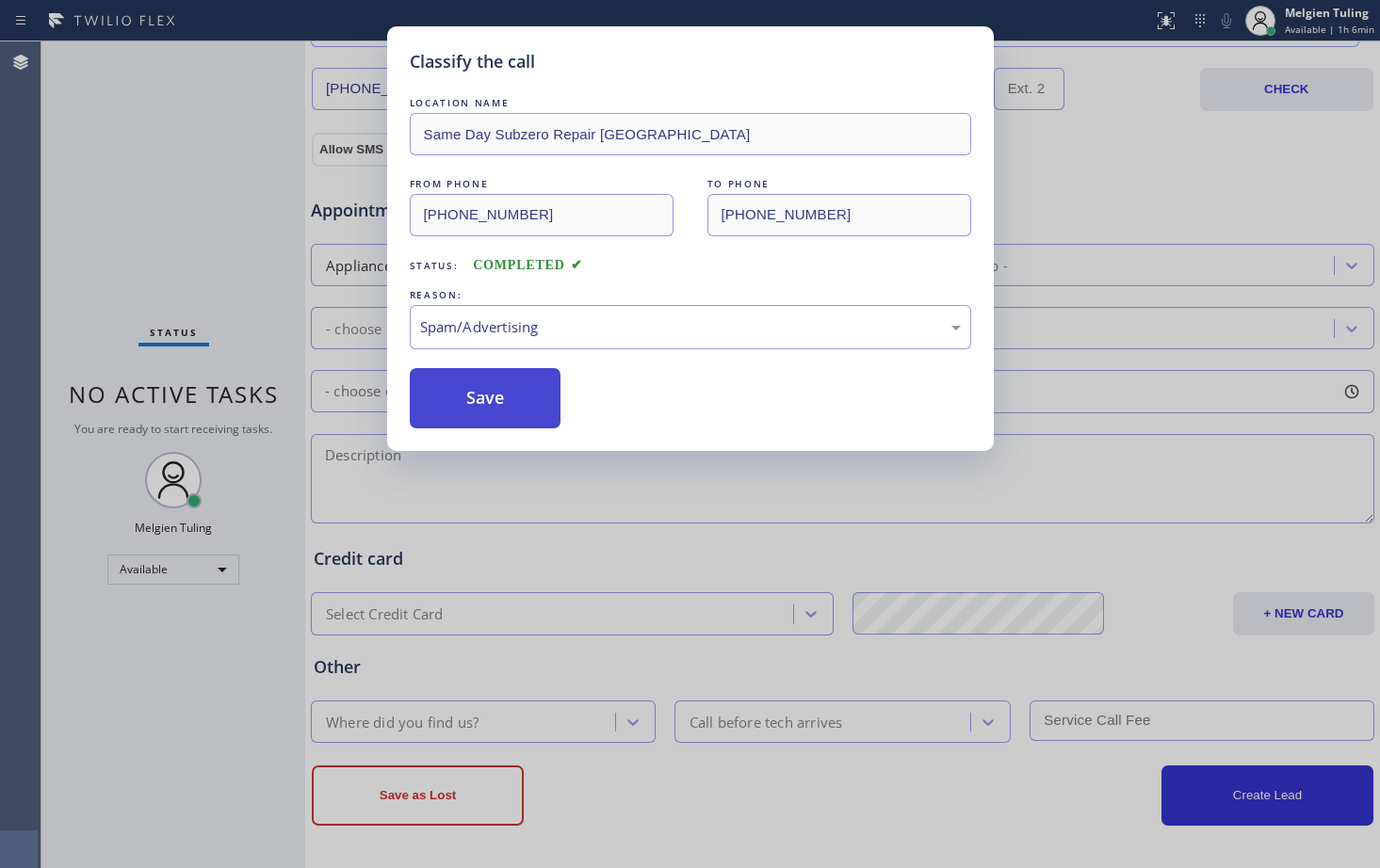
click at [508, 400] on button "Save" at bounding box center [486, 398] width 151 height 60
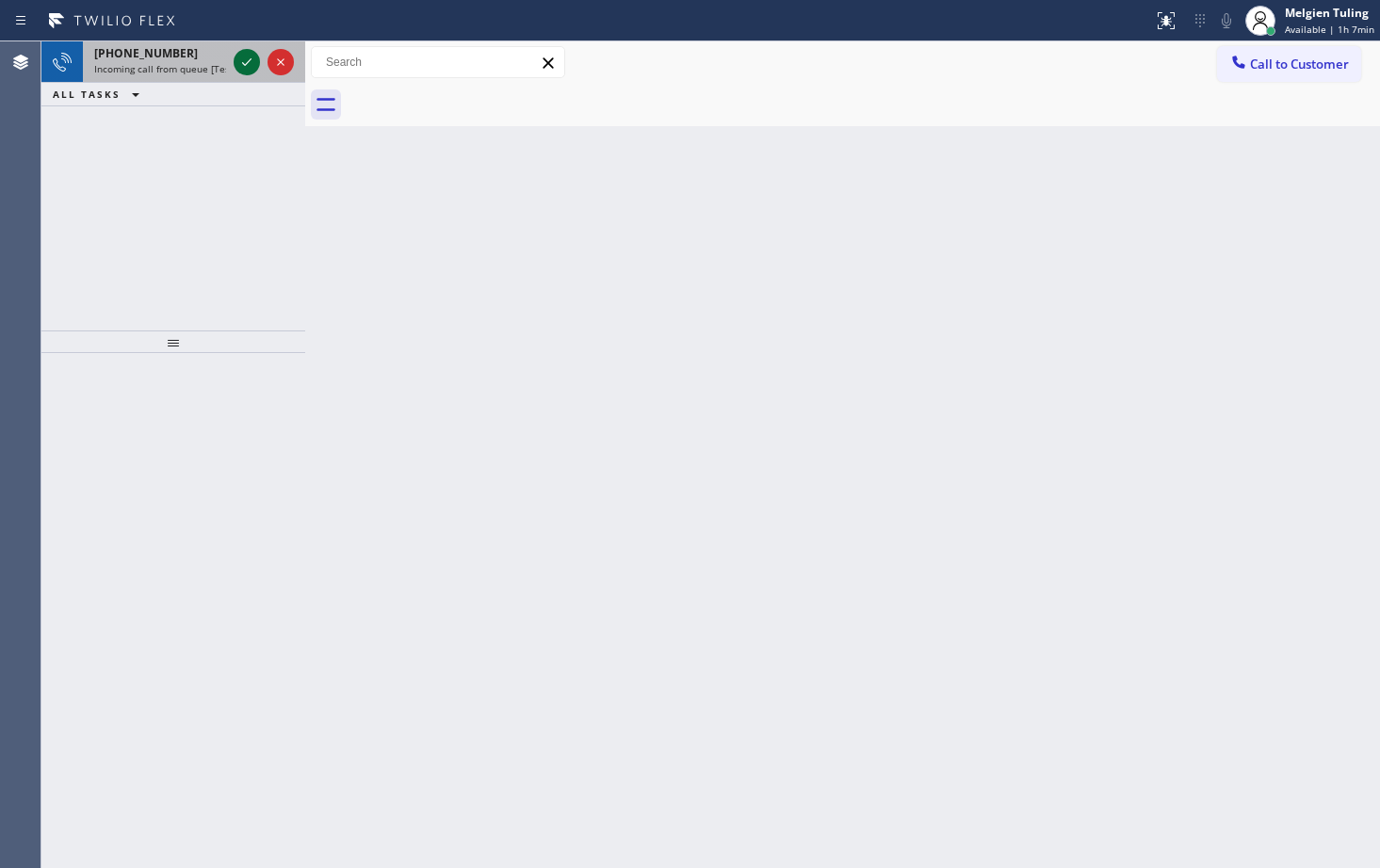
click at [248, 59] on icon at bounding box center [247, 62] width 23 height 23
click at [248, 60] on icon at bounding box center [247, 62] width 23 height 23
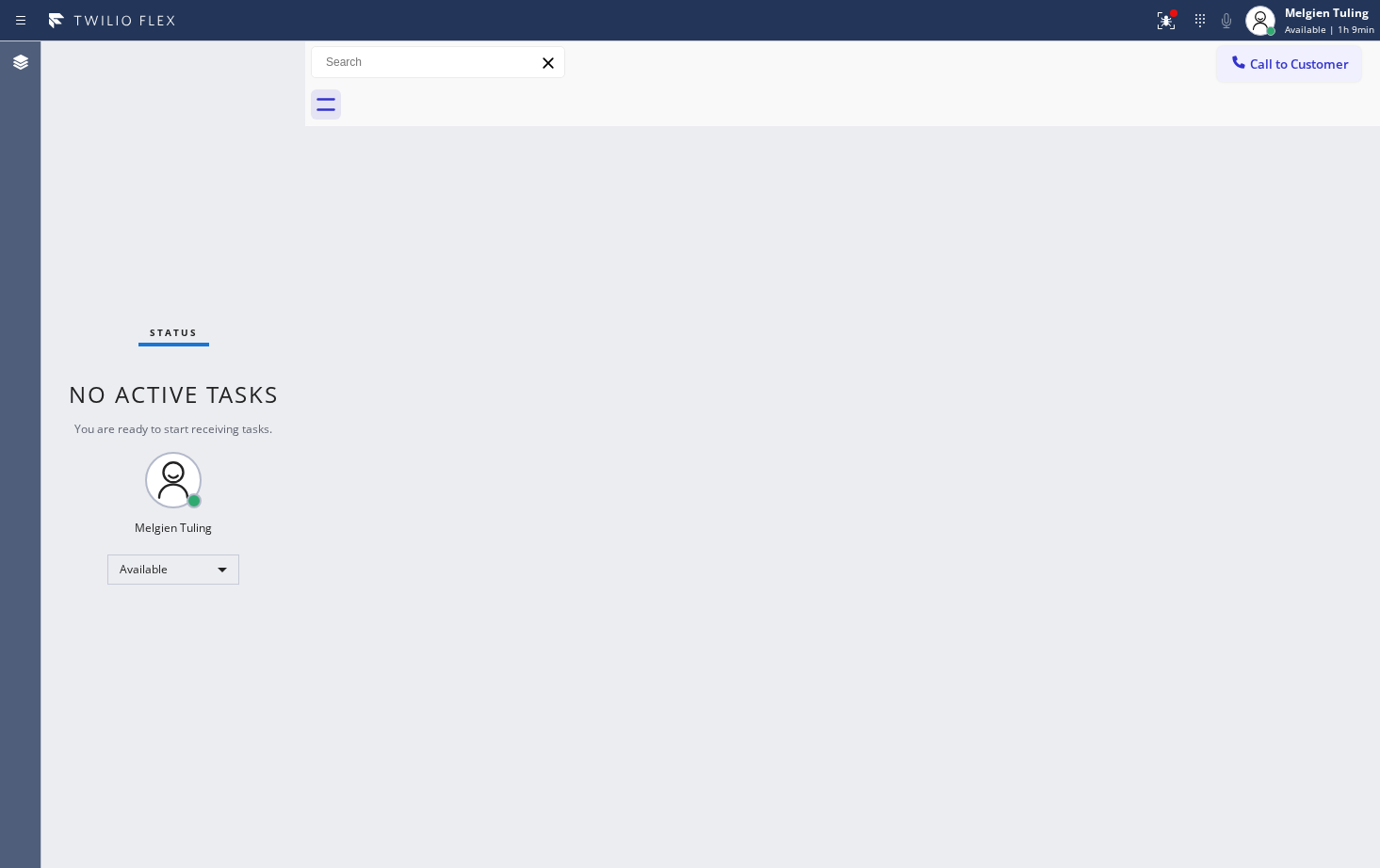
click at [245, 70] on div "Status No active tasks You are ready to start receiving tasks. Melgien Tuling A…" at bounding box center [172, 454] width 264 height 827
click at [240, 60] on div "Status No active tasks You are ready to start receiving tasks. Melgien Tuling A…" at bounding box center [172, 454] width 264 height 827
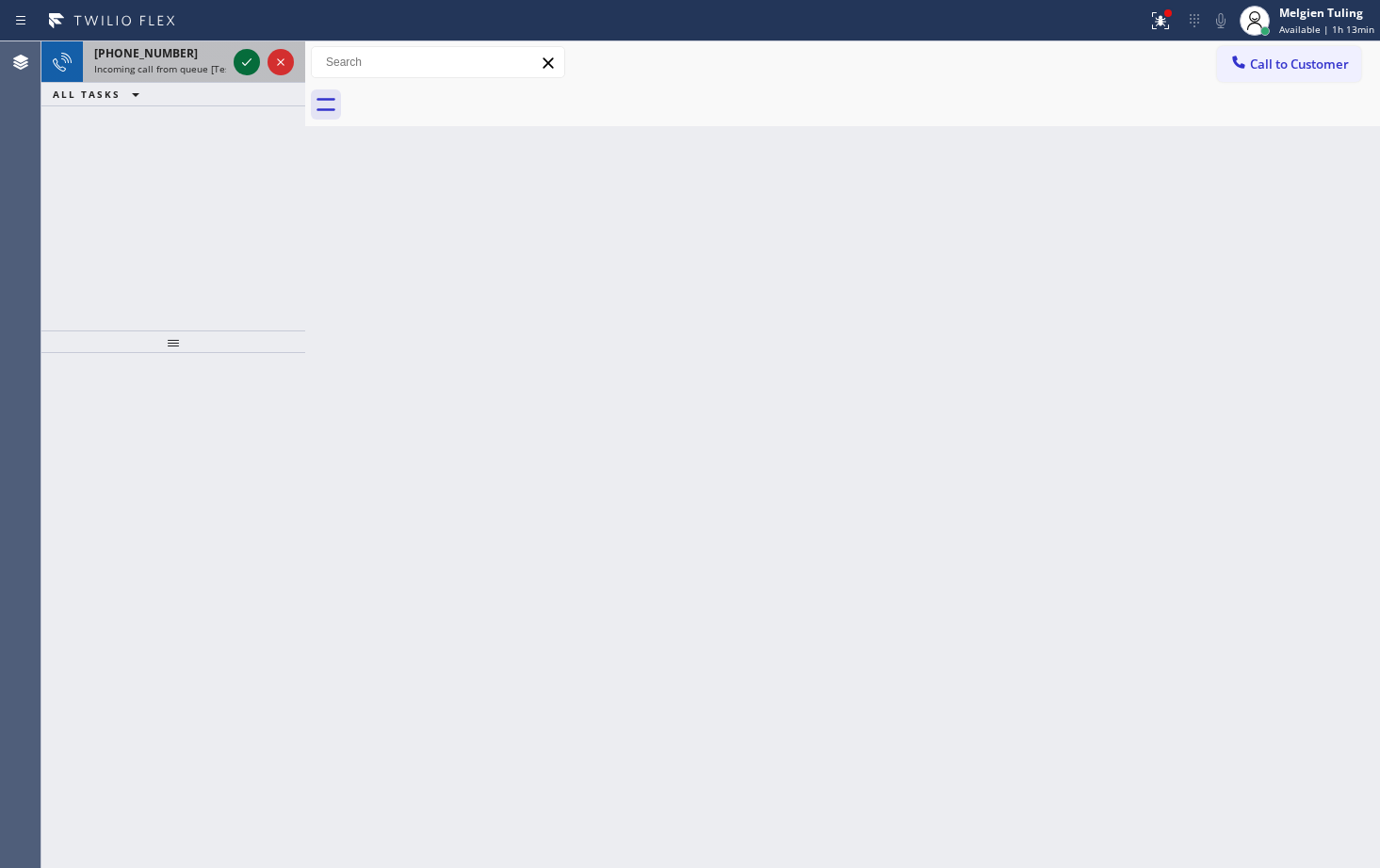
click at [248, 61] on icon at bounding box center [247, 62] width 23 height 23
click at [243, 56] on icon at bounding box center [247, 62] width 23 height 23
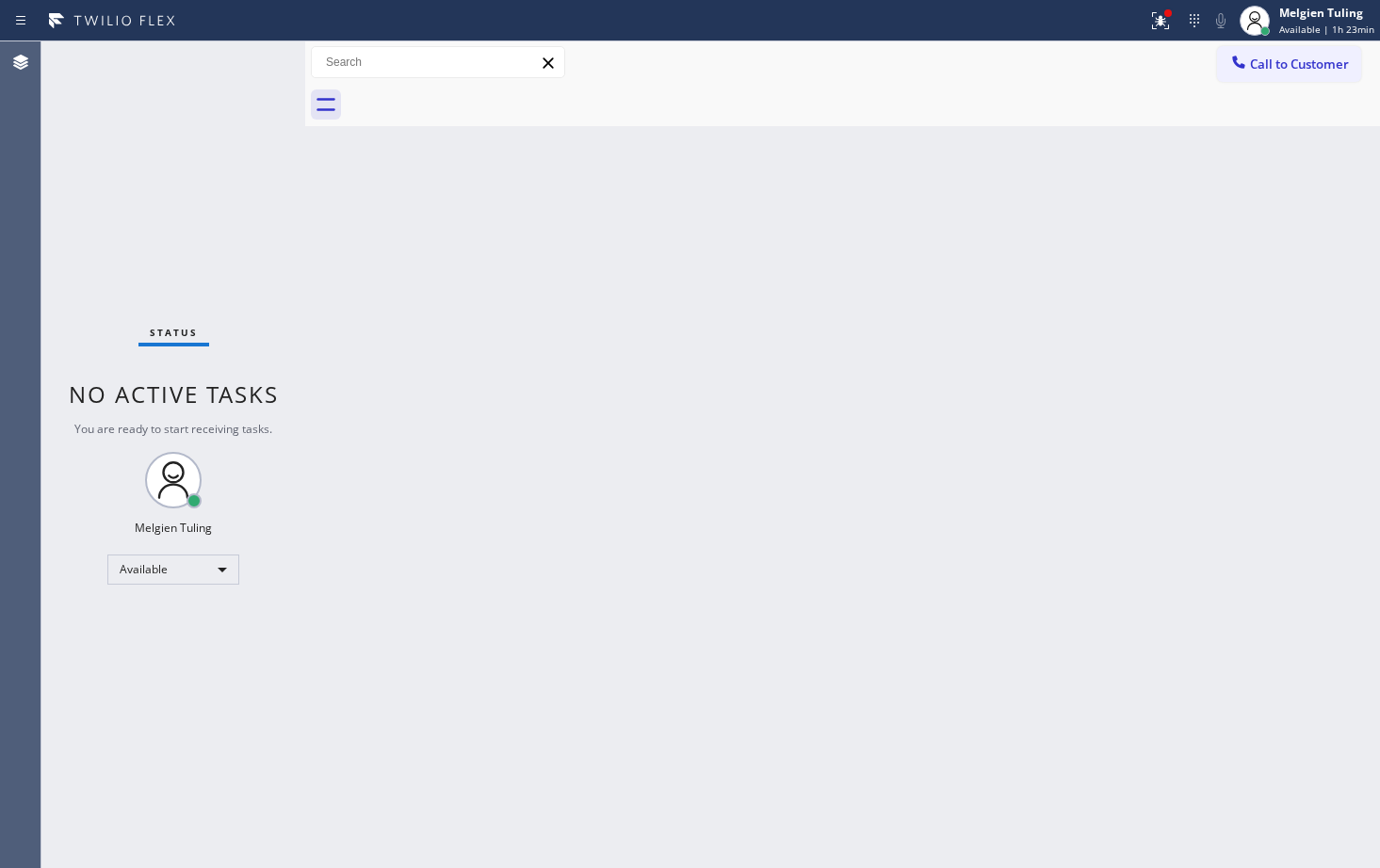
click at [240, 64] on div "Status No active tasks You are ready to start receiving tasks. Melgien Tuling A…" at bounding box center [172, 454] width 264 height 827
click at [1170, 25] on icon at bounding box center [1161, 21] width 23 height 23
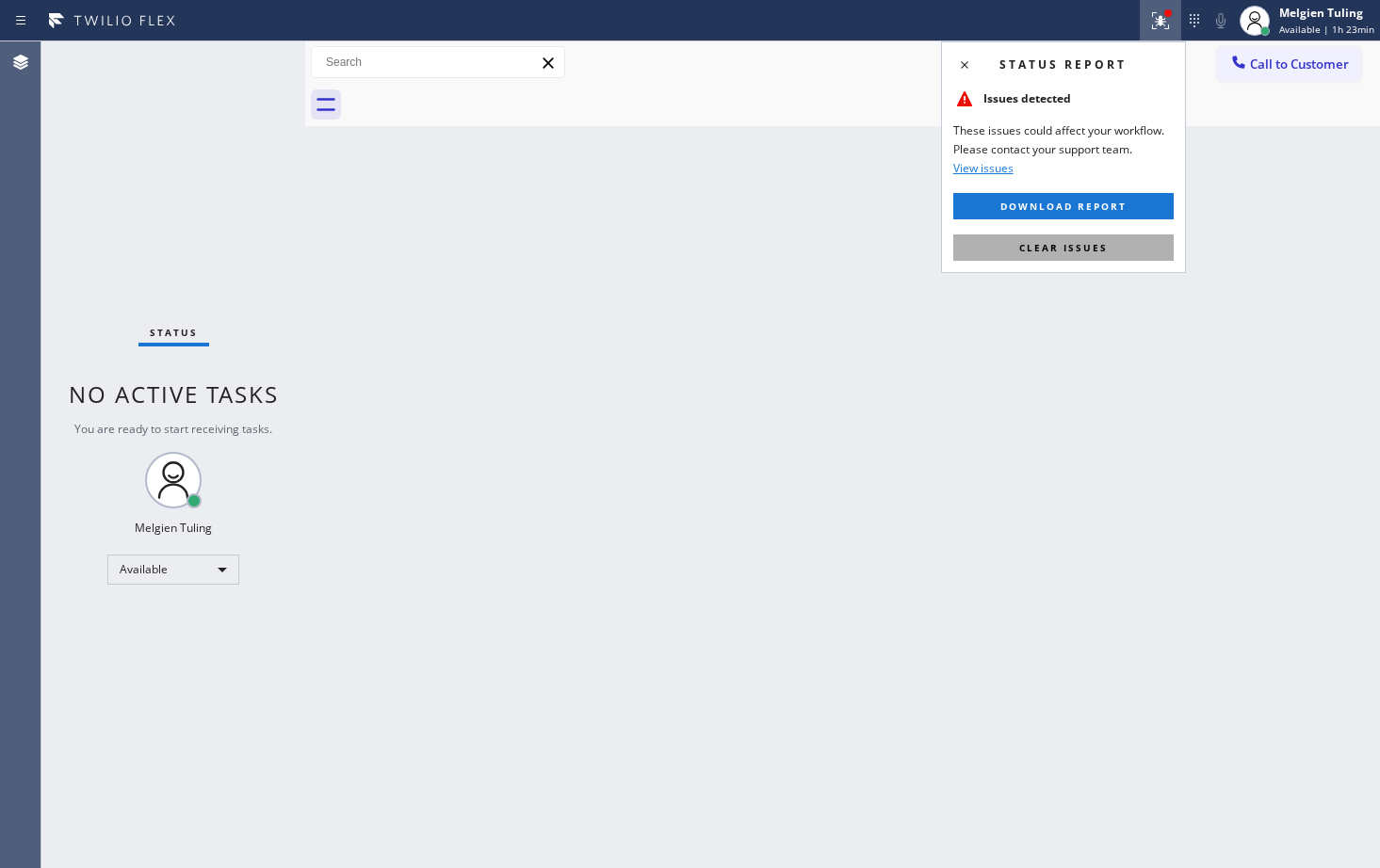
click at [1063, 248] on span "Clear issues" at bounding box center [1064, 248] width 88 height 13
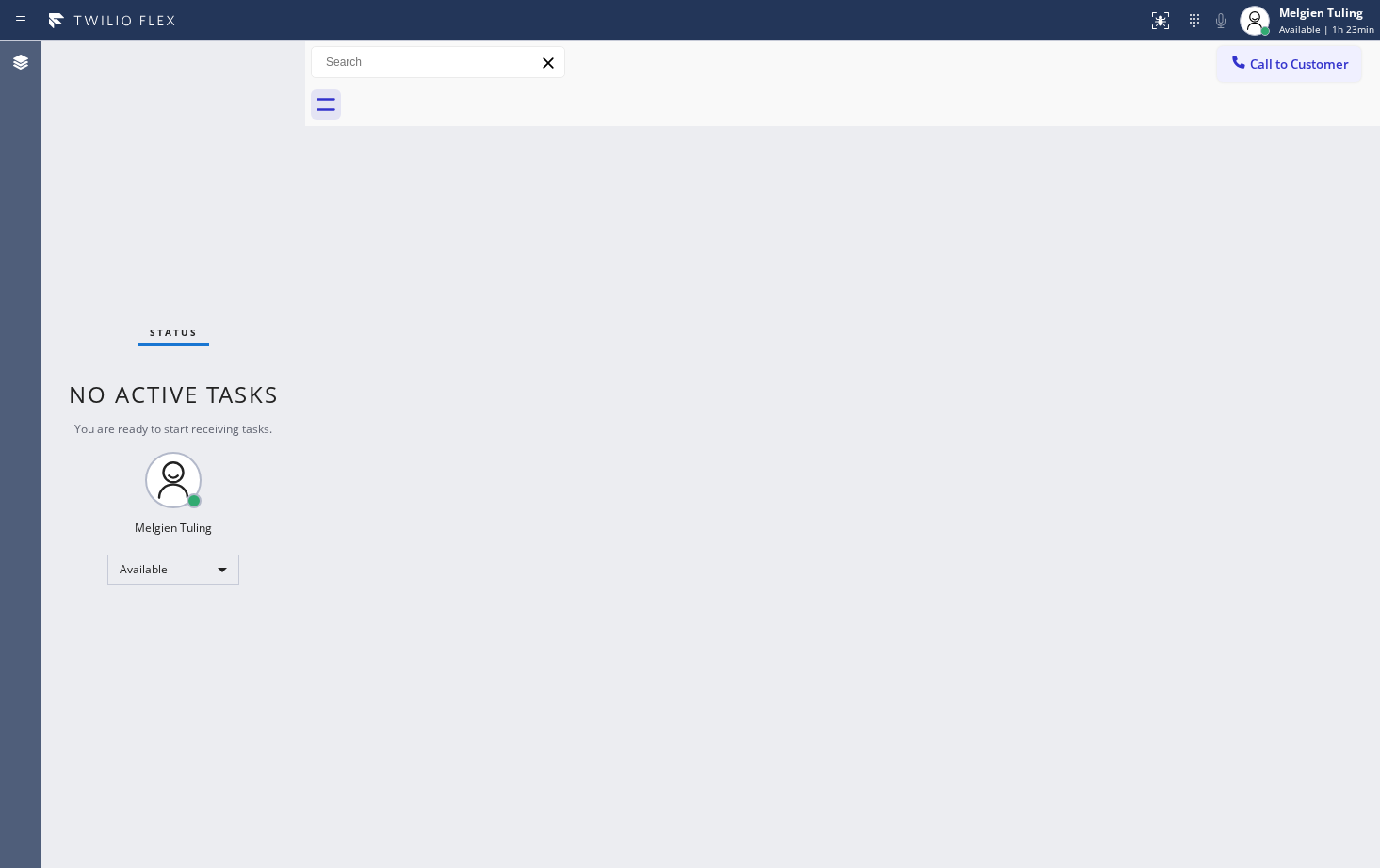
click at [1063, 248] on div "Back to Dashboard Change Sender ID Customers Technicians Select a contact Outbo…" at bounding box center [843, 454] width 1075 height 827
click at [202, 569] on div "Available" at bounding box center [173, 569] width 132 height 30
click at [152, 664] on li "Break" at bounding box center [172, 667] width 128 height 23
click at [332, 656] on div "Back to Dashboard Change Sender ID Customers Technicians Select a contact Outbo…" at bounding box center [843, 454] width 1075 height 827
click at [646, 559] on div "Back to Dashboard Change Sender ID Customers Technicians Select a contact Outbo…" at bounding box center [843, 454] width 1075 height 827
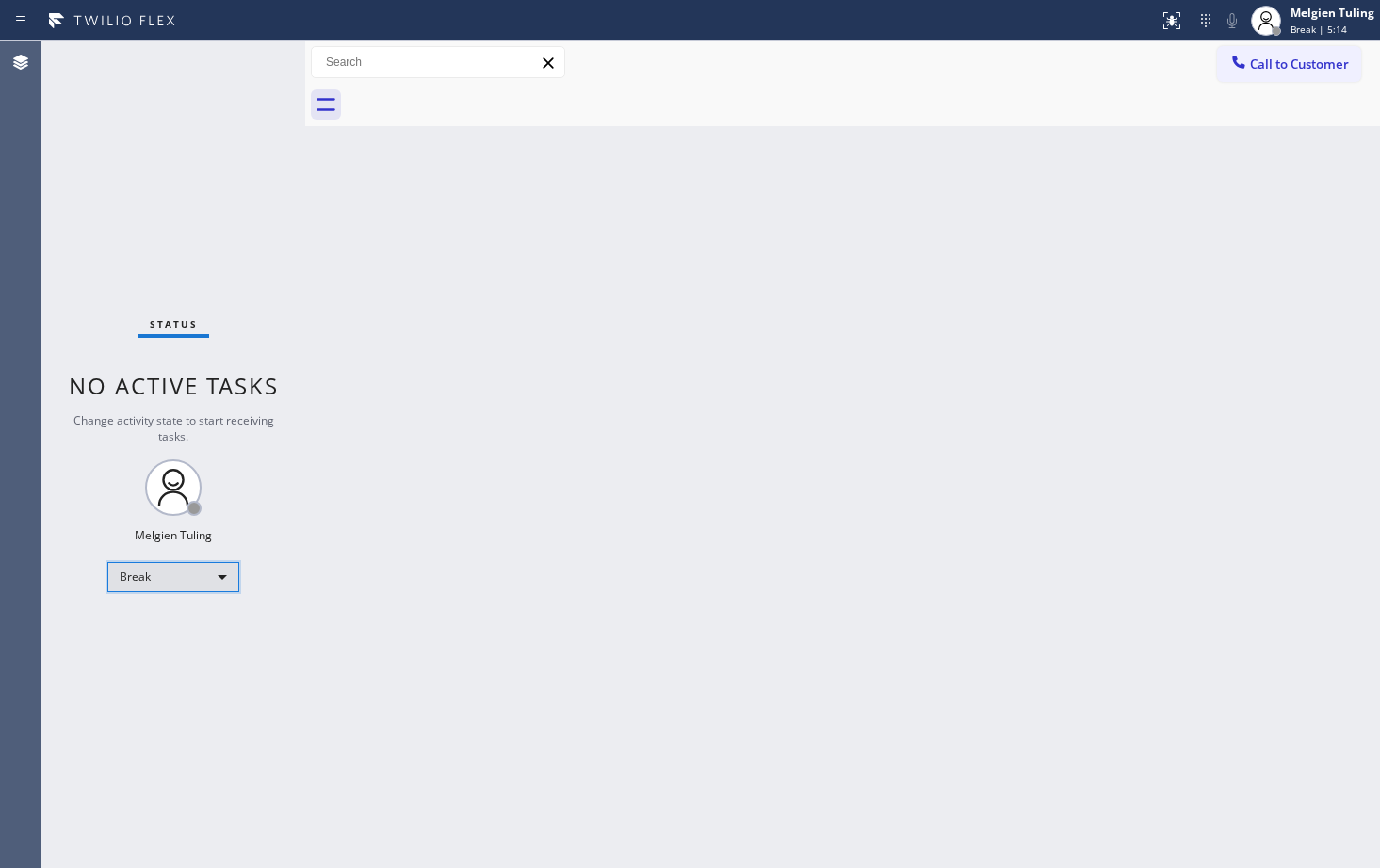
click at [226, 580] on div "Break" at bounding box center [173, 577] width 132 height 30
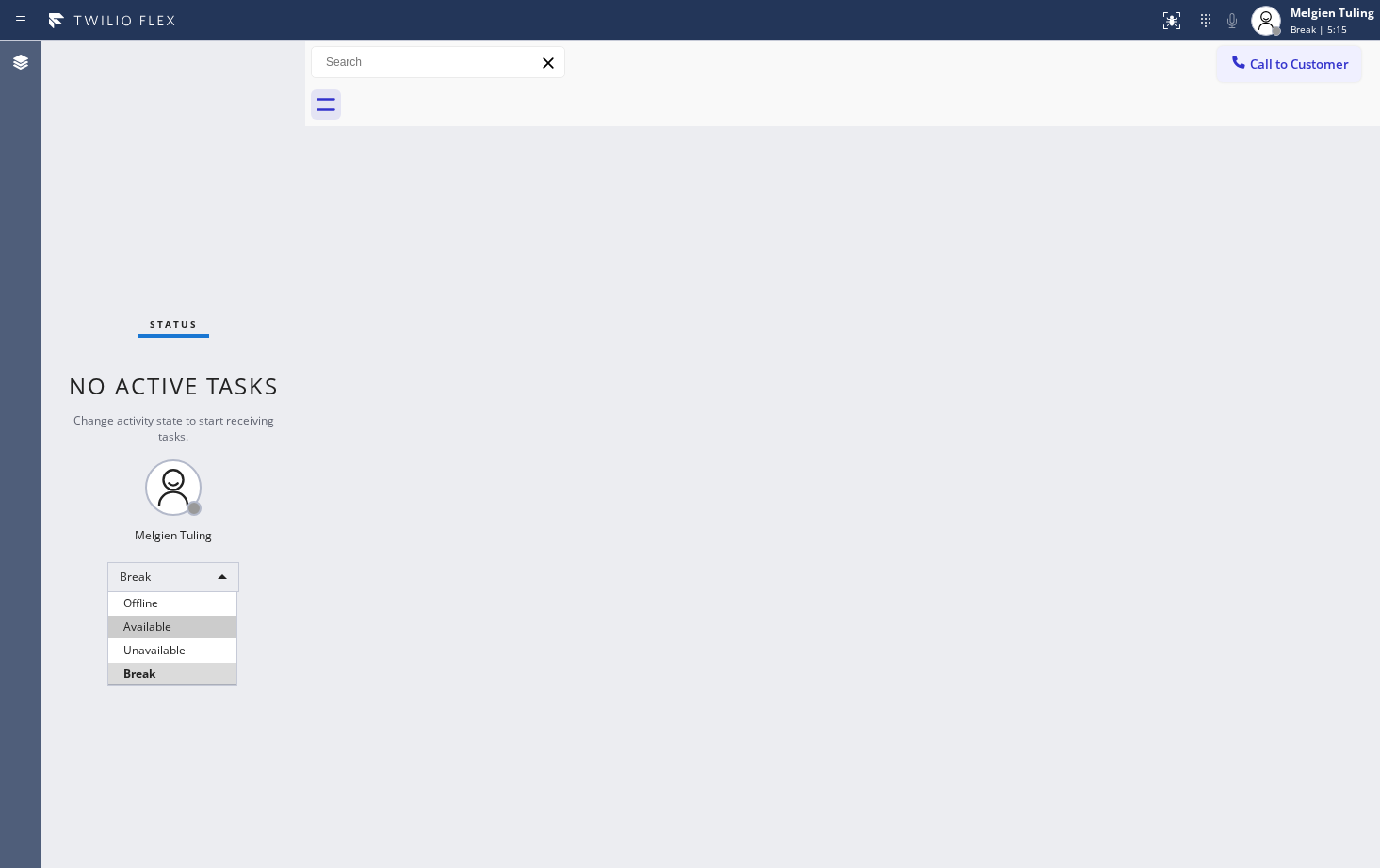
click at [142, 627] on li "Available" at bounding box center [172, 628] width 128 height 23
click at [460, 578] on div "Back to Dashboard Change Sender ID Customers Technicians Select a contact Outbo…" at bounding box center [843, 454] width 1075 height 827
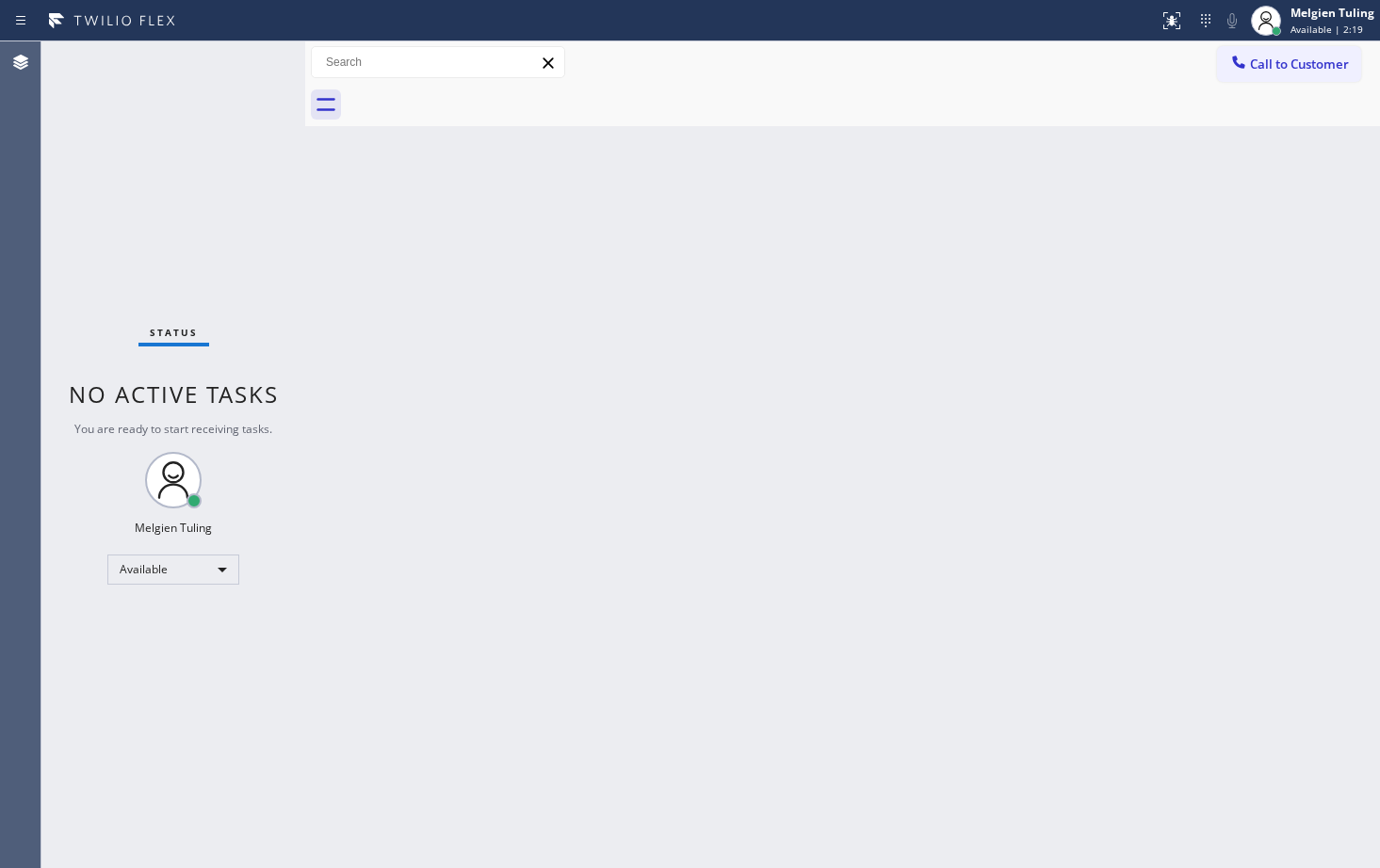
click at [244, 72] on div "Status No active tasks You are ready to start receiving tasks. Melgien Tuling A…" at bounding box center [172, 454] width 264 height 827
click at [255, 200] on div "Status No active tasks You are ready to start receiving tasks. Melgien Tuling A…" at bounding box center [172, 454] width 264 height 827
click at [624, 319] on div "Back to Dashboard Change Sender ID Customers Technicians Select a contact Outbo…" at bounding box center [843, 454] width 1075 height 827
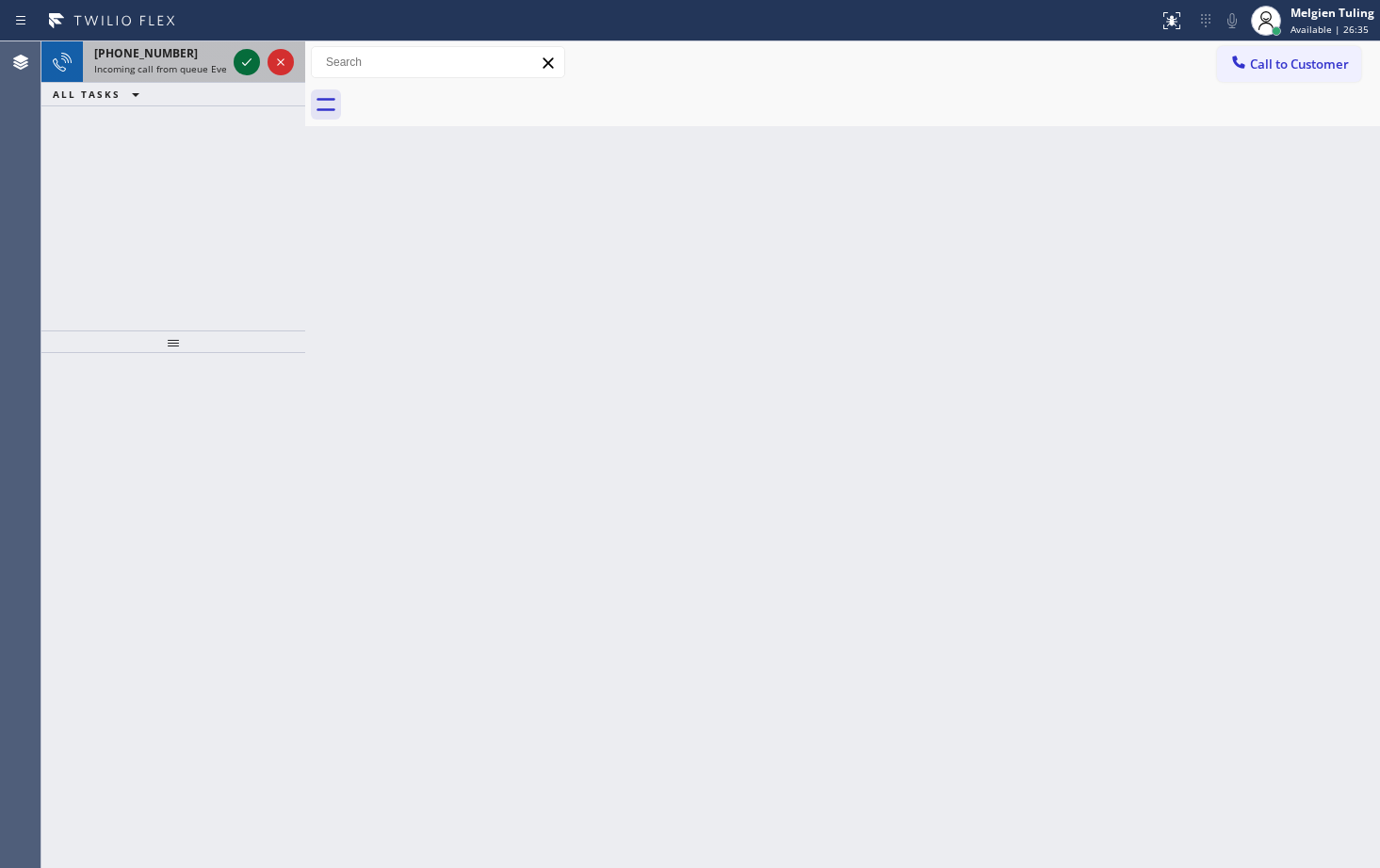
click at [239, 63] on icon at bounding box center [247, 62] width 23 height 23
click at [240, 57] on icon at bounding box center [247, 62] width 23 height 23
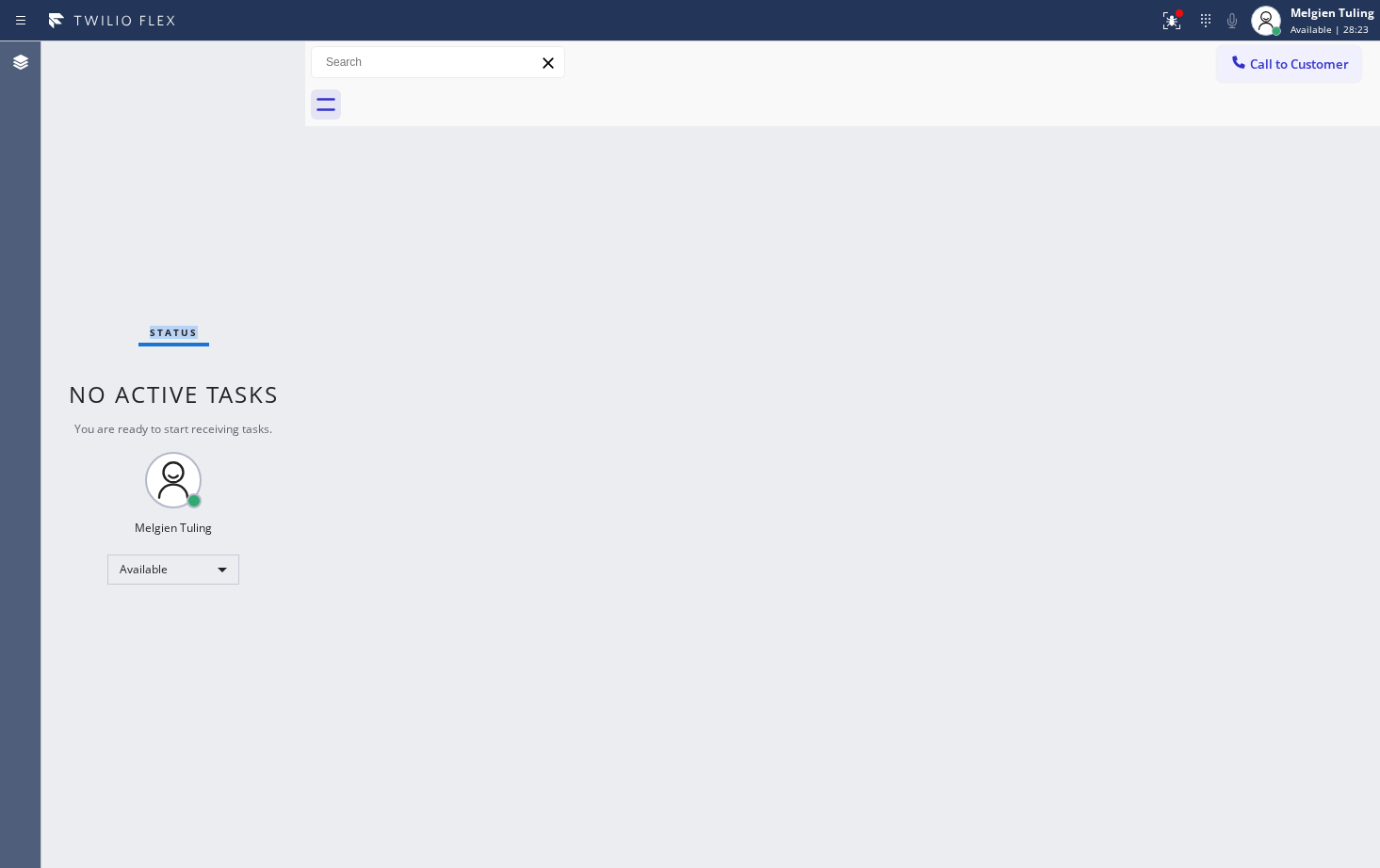
click at [240, 57] on div "Status No active tasks You are ready to start receiving tasks. Melgien Tuling A…" at bounding box center [172, 454] width 264 height 827
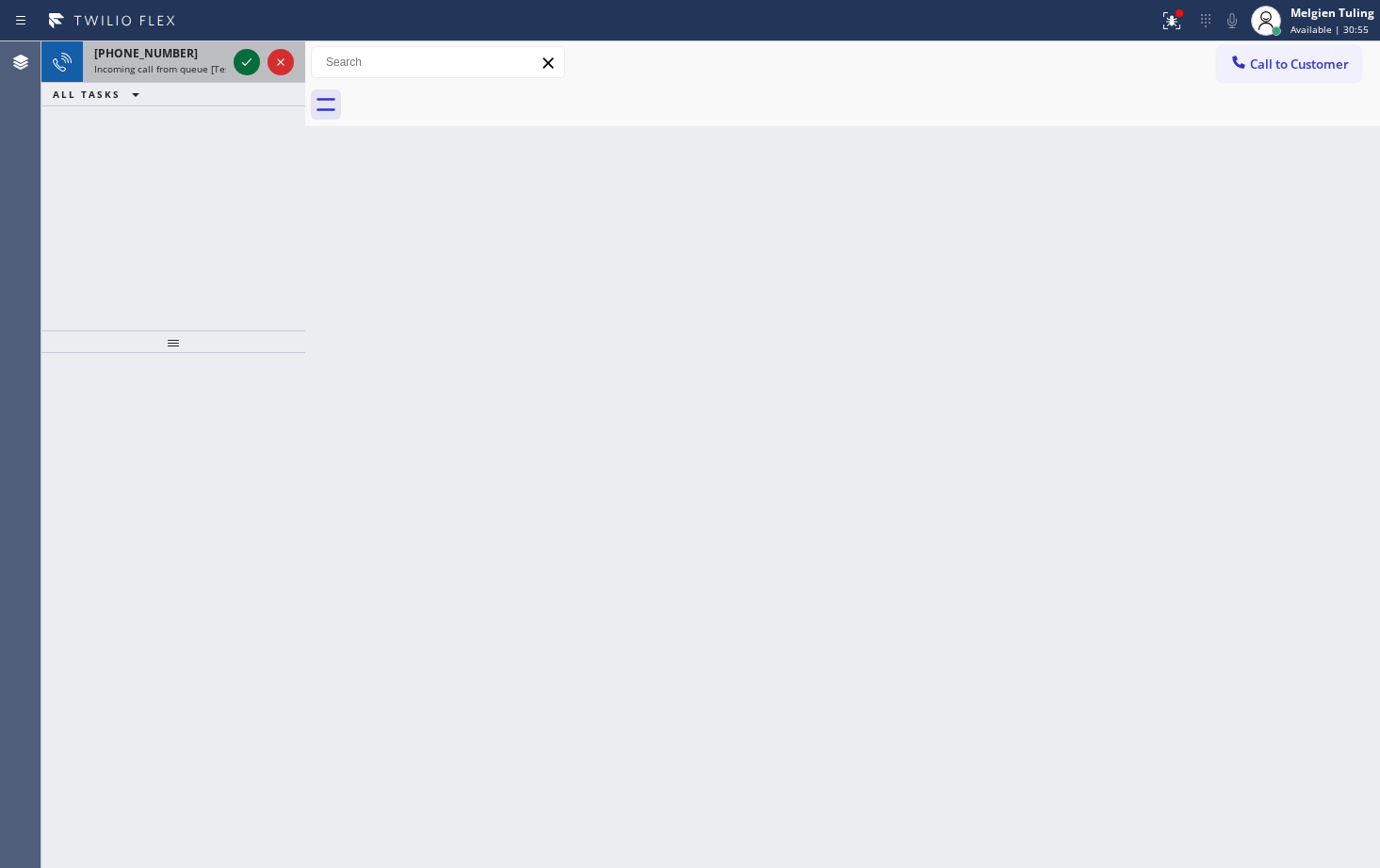
click at [251, 49] on button at bounding box center [247, 62] width 27 height 27
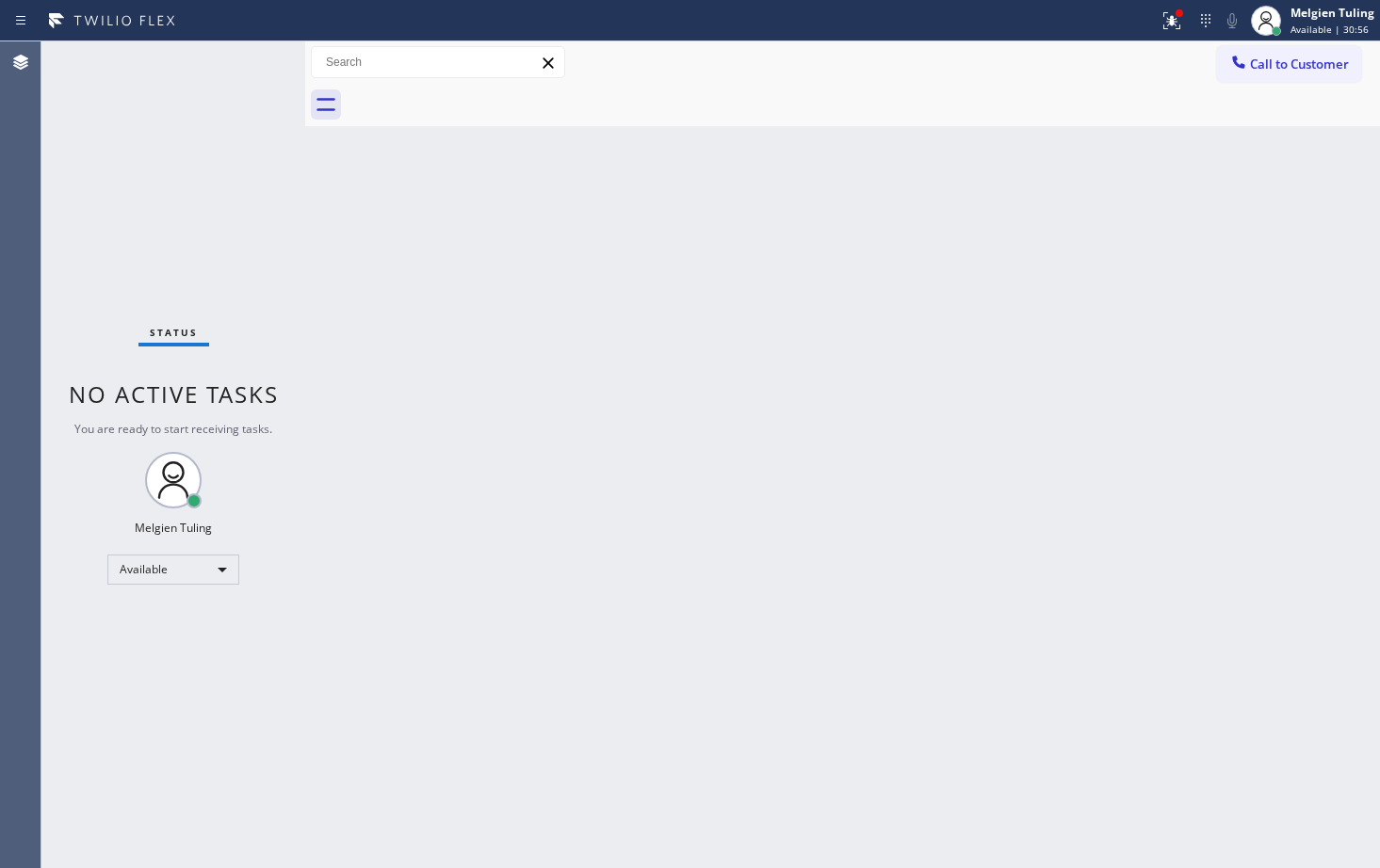
click at [248, 57] on div "Status No active tasks You are ready to start receiving tasks. Melgien Tuling A…" at bounding box center [172, 454] width 264 height 827
click at [751, 404] on div "Back to Dashboard Change Sender ID Customers Technicians Select a contact Outbo…" at bounding box center [843, 454] width 1075 height 827
click at [1165, 11] on icon at bounding box center [1172, 21] width 23 height 23
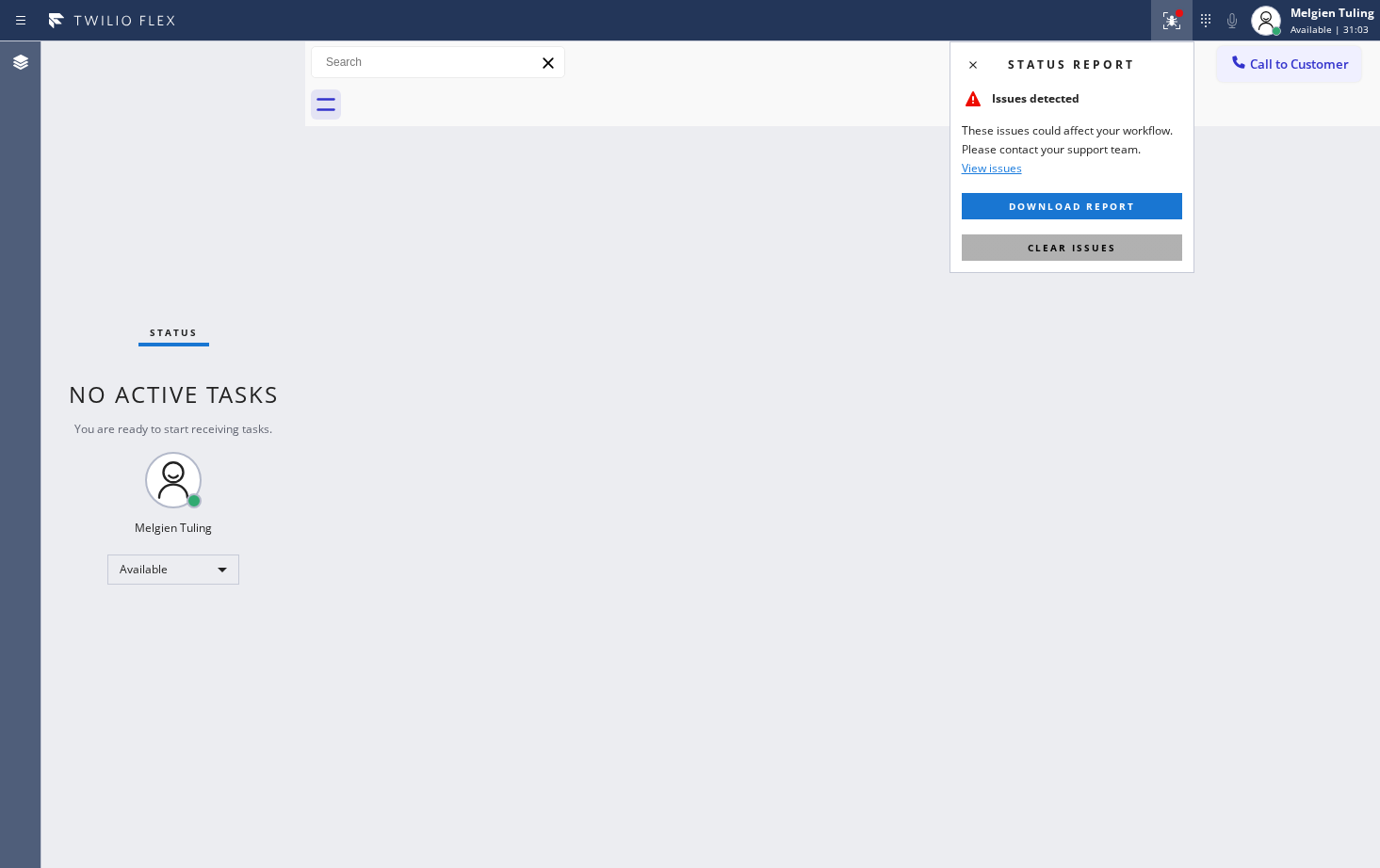
click at [1071, 248] on span "Clear issues" at bounding box center [1072, 248] width 88 height 13
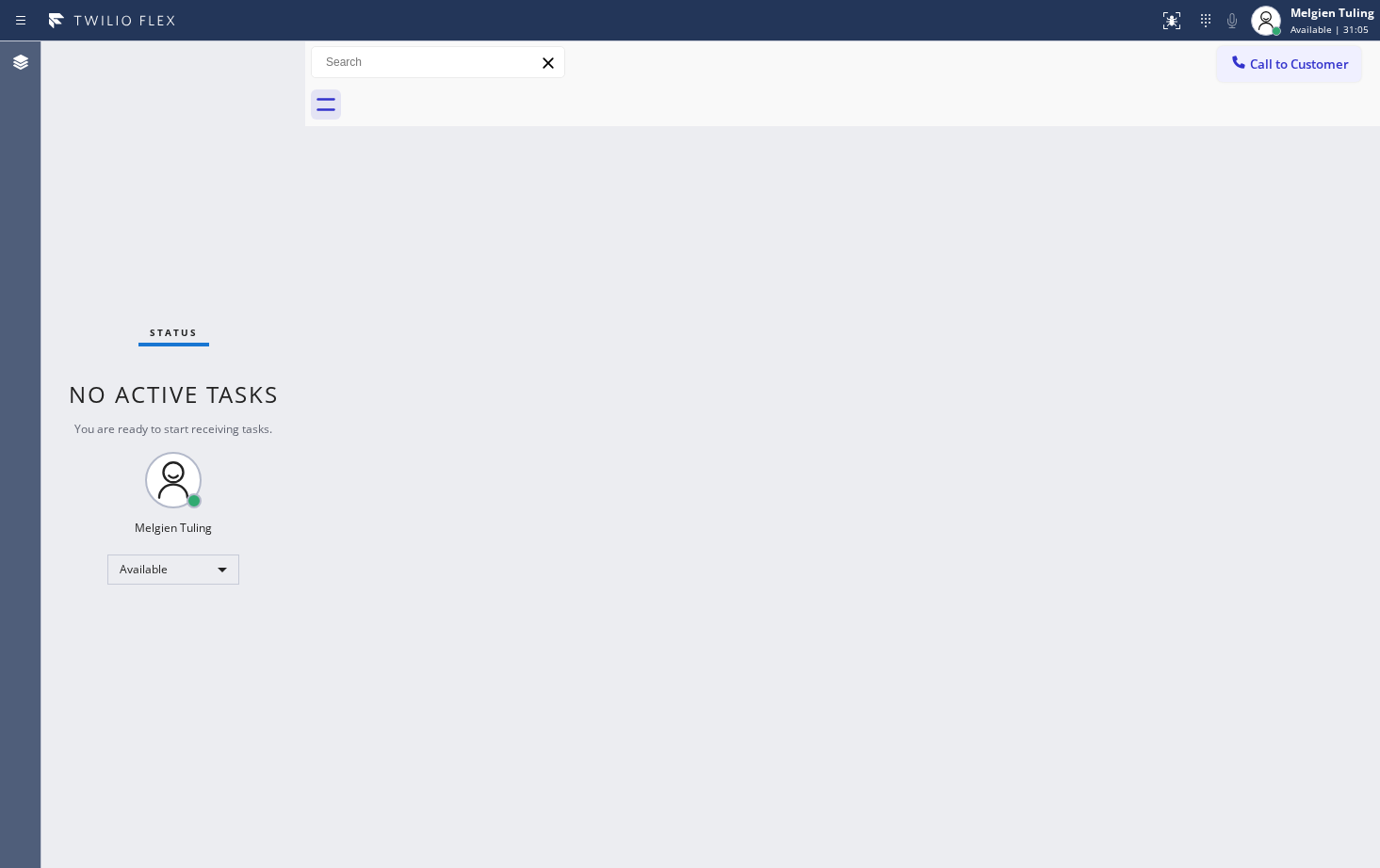
click at [1114, 231] on div "Back to Dashboard Change Sender ID Customers Technicians Select a contact Outbo…" at bounding box center [843, 454] width 1075 height 827
click at [650, 372] on div "Back to Dashboard Change Sender ID Customers Technicians Select a contact Outbo…" at bounding box center [843, 454] width 1075 height 827
click at [893, 403] on div "Back to Dashboard Change Sender ID Customers Technicians Select a contact Outbo…" at bounding box center [843, 454] width 1075 height 827
click at [710, 363] on div "Back to Dashboard Change Sender ID Customers Technicians Select a contact Outbo…" at bounding box center [843, 454] width 1075 height 827
click at [1001, 452] on div "Back to Dashboard Change Sender ID Customers Technicians Select a contact Outbo…" at bounding box center [843, 454] width 1075 height 827
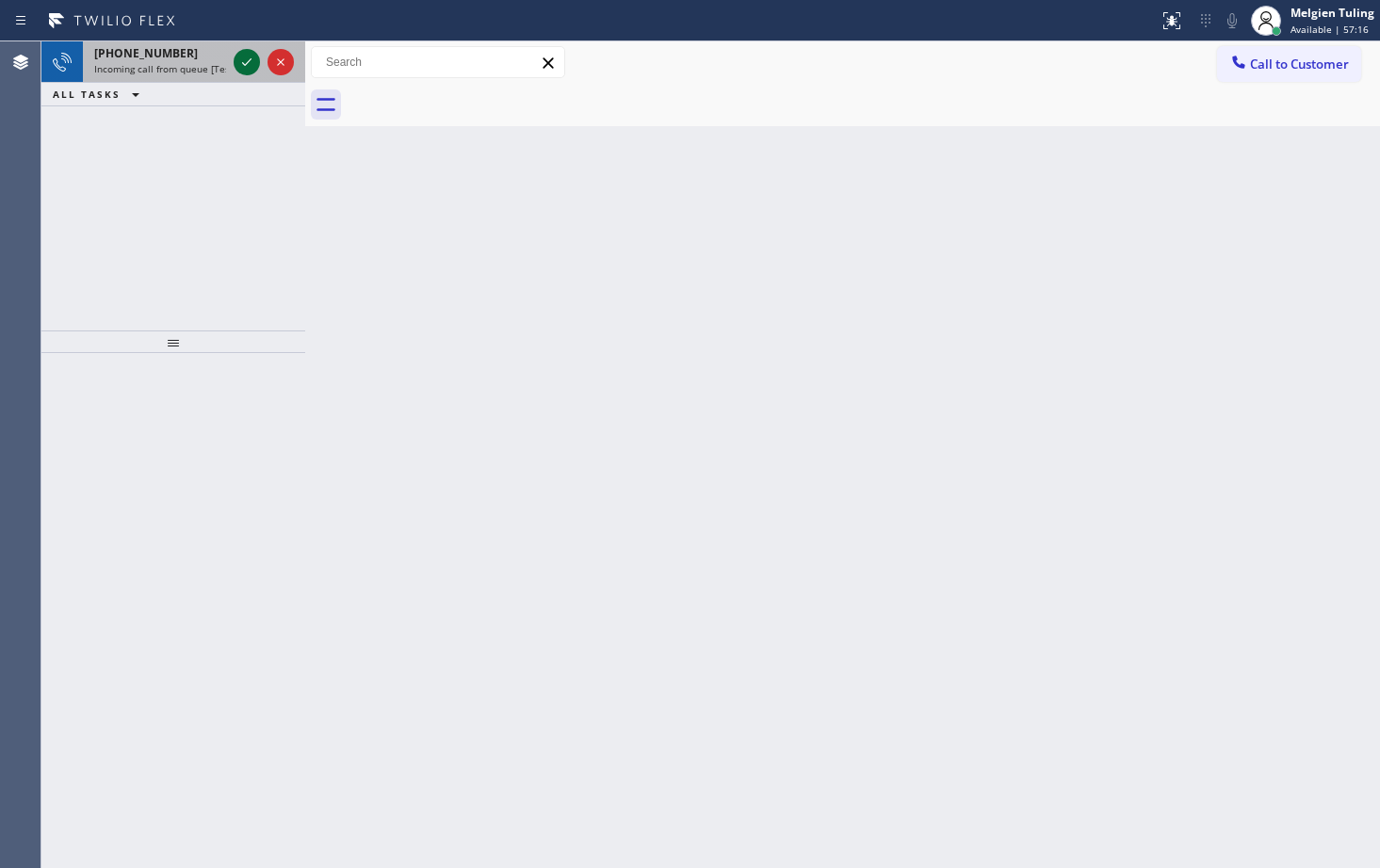
click at [238, 58] on icon at bounding box center [247, 62] width 23 height 23
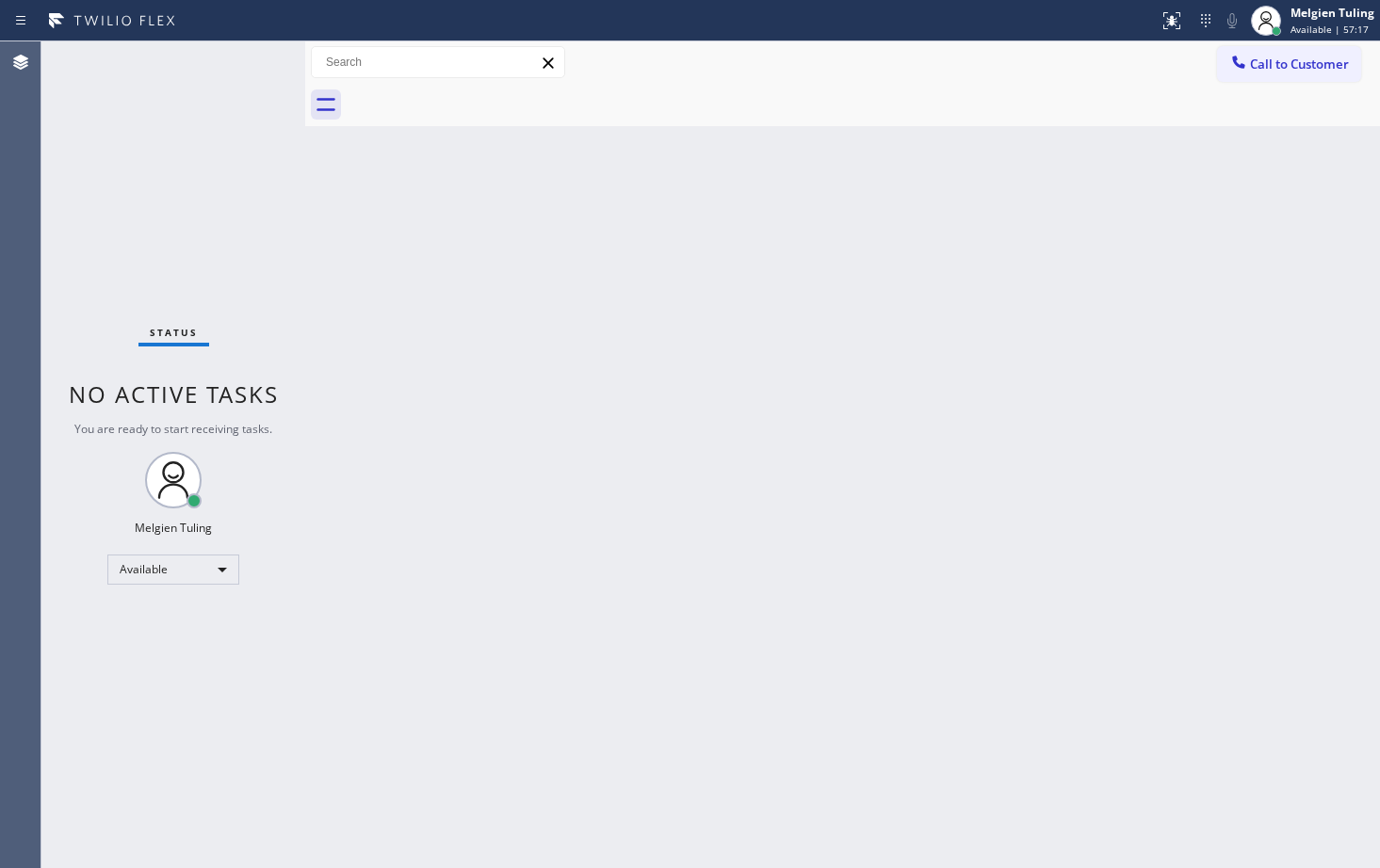
click at [246, 58] on div "Status No active tasks You are ready to start receiving tasks. Melgien Tuling A…" at bounding box center [172, 454] width 264 height 827
click at [247, 62] on div "Status No active tasks You are ready to start receiving tasks. Melgien Tuling A…" at bounding box center [172, 454] width 264 height 827
drag, startPoint x: 247, startPoint y: 64, endPoint x: 248, endPoint y: 75, distance: 11.0
click at [247, 68] on div "Status No active tasks You are ready to start receiving tasks. Melgien Tuling A…" at bounding box center [172, 454] width 264 height 827
click at [390, 335] on div "Back to Dashboard Change Sender ID Customers Technicians Select a contact Outbo…" at bounding box center [843, 454] width 1075 height 827
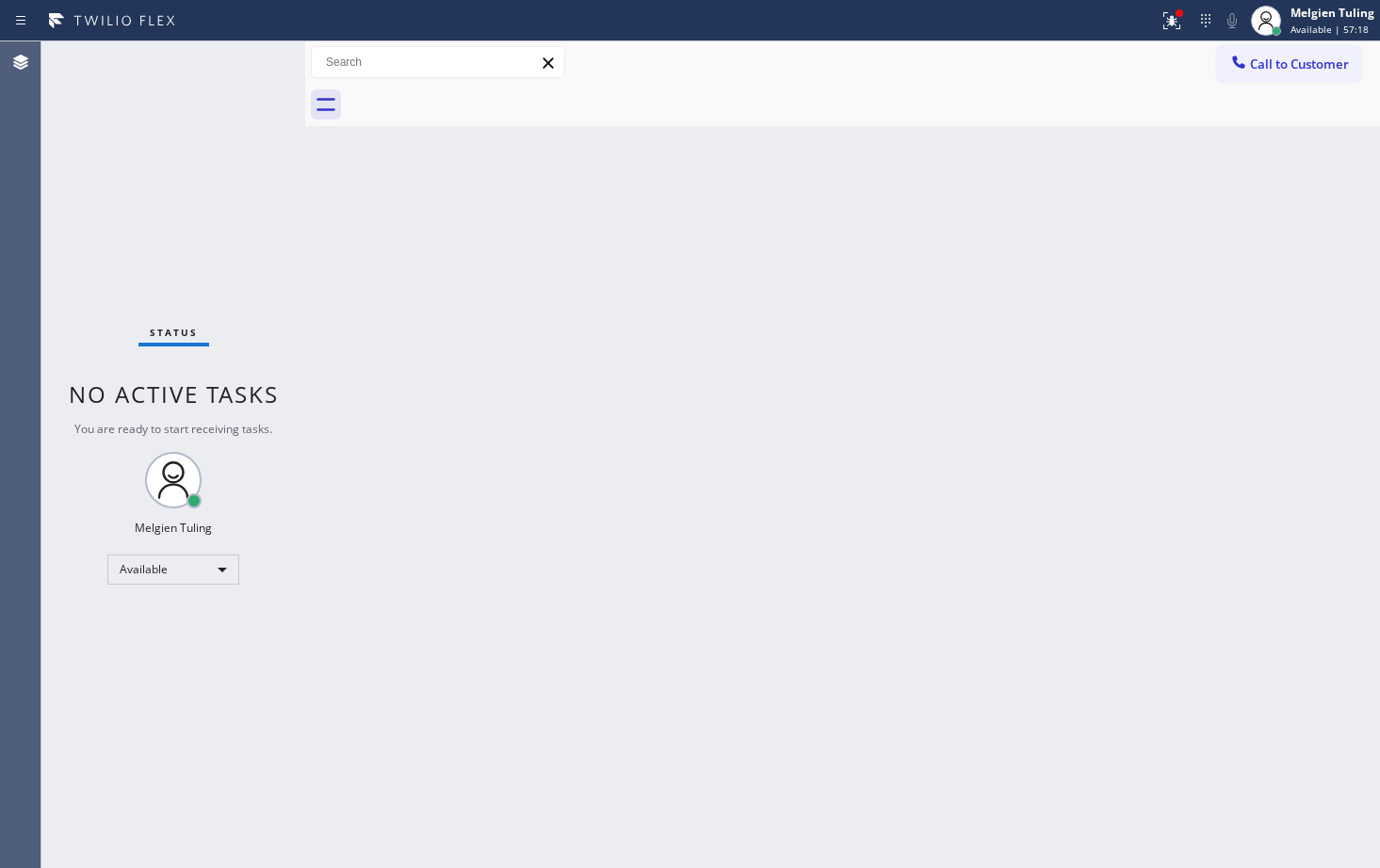
click at [390, 335] on div "Back to Dashboard Change Sender ID Customers Technicians Select a contact Outbo…" at bounding box center [843, 454] width 1075 height 827
drag, startPoint x: 390, startPoint y: 340, endPoint x: 414, endPoint y: 404, distance: 68.4
click at [399, 367] on div "Back to Dashboard Change Sender ID Customers Technicians Select a contact Outbo…" at bounding box center [843, 454] width 1075 height 827
click at [797, 226] on div "Back to Dashboard Change Sender ID Customers Technicians Select a contact Outbo…" at bounding box center [843, 454] width 1075 height 827
click at [1173, 22] on icon at bounding box center [1166, 21] width 23 height 23
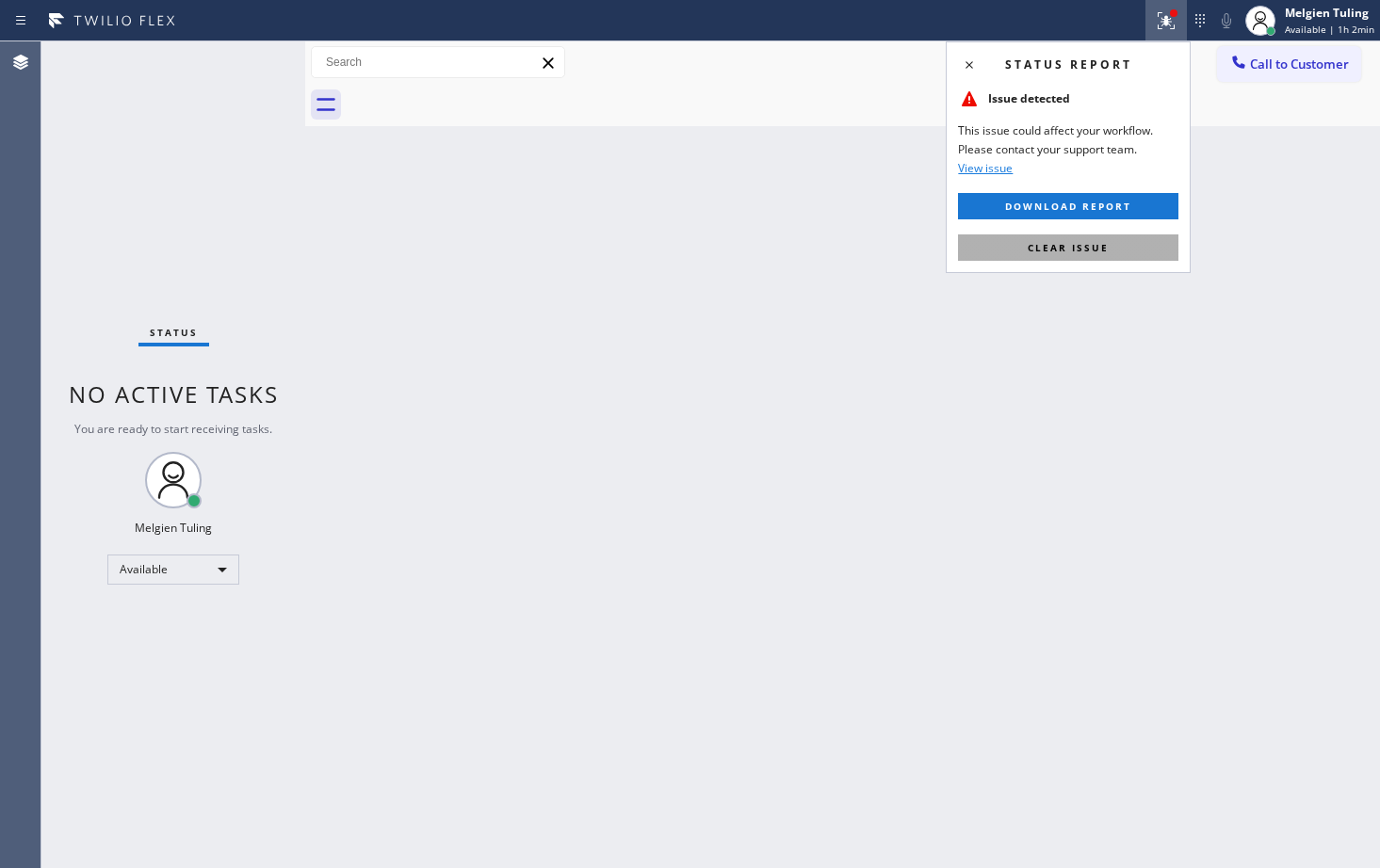
click at [1078, 251] on span "Clear issue" at bounding box center [1069, 248] width 81 height 13
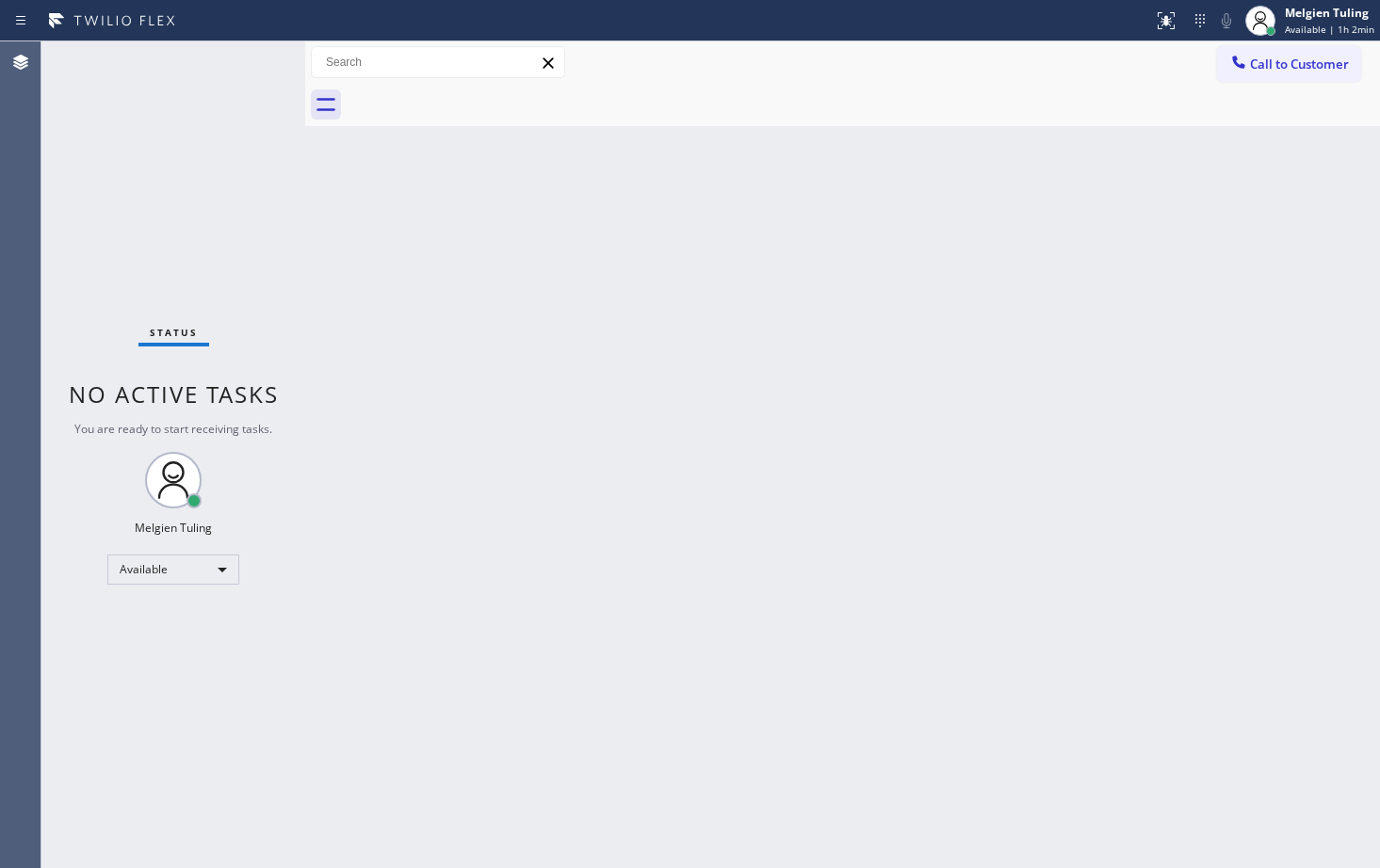
click at [1178, 263] on div "Back to Dashboard Change Sender ID Customers Technicians Select a contact Outbo…" at bounding box center [843, 454] width 1075 height 827
drag, startPoint x: 225, startPoint y: 57, endPoint x: 243, endPoint y: 65, distance: 19.7
click at [243, 65] on div "Status No active tasks You are ready to start receiving tasks. Melgien Tuling A…" at bounding box center [172, 454] width 264 height 827
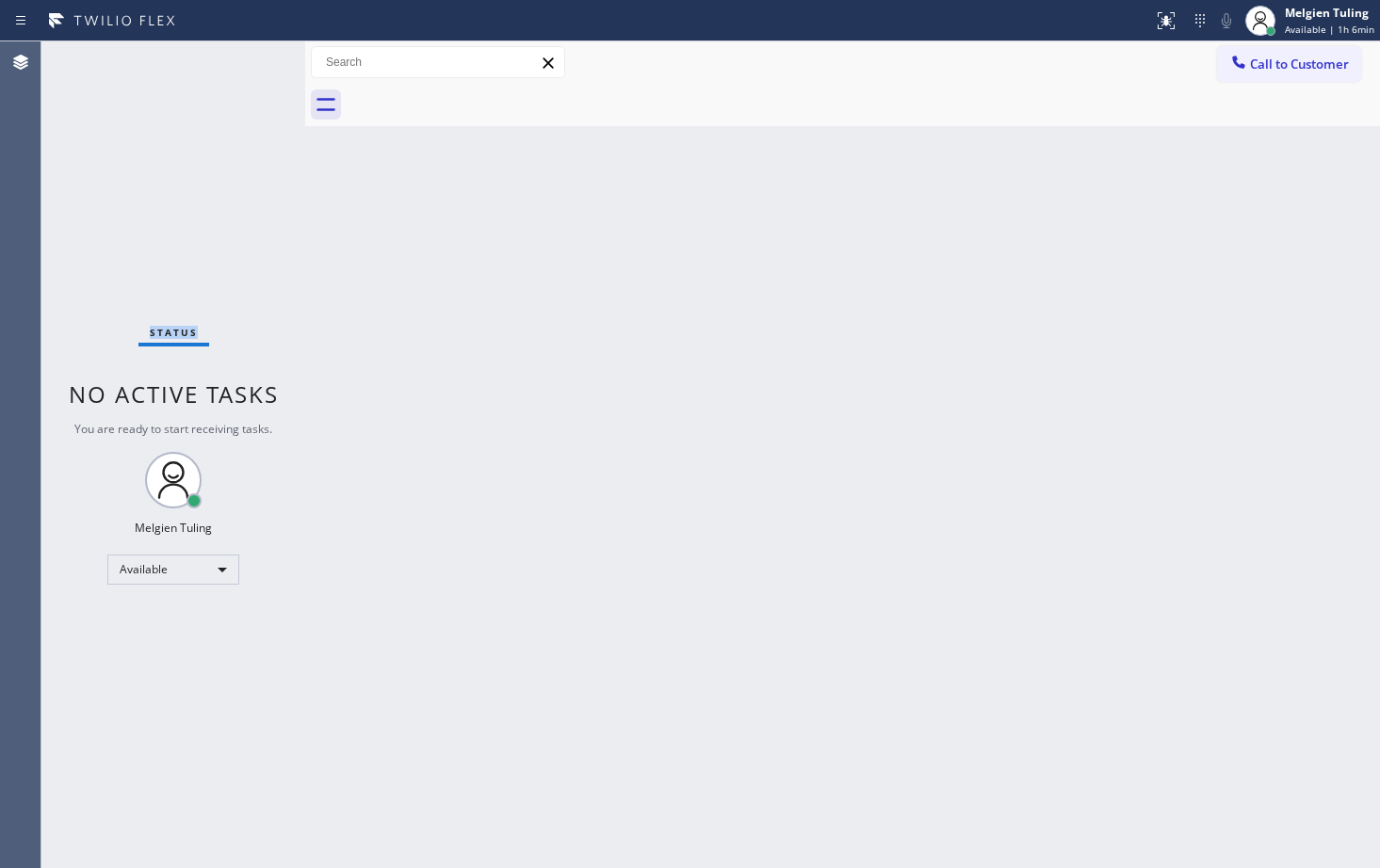
click at [243, 65] on div "Status No active tasks You are ready to start receiving tasks. Melgien Tuling A…" at bounding box center [172, 454] width 264 height 827
click at [601, 241] on div "Back to Dashboard Change Sender ID Customers Technicians Select a contact Outbo…" at bounding box center [843, 454] width 1075 height 827
click at [218, 569] on div "Available" at bounding box center [173, 569] width 132 height 30
click at [170, 665] on li "Break" at bounding box center [172, 667] width 128 height 23
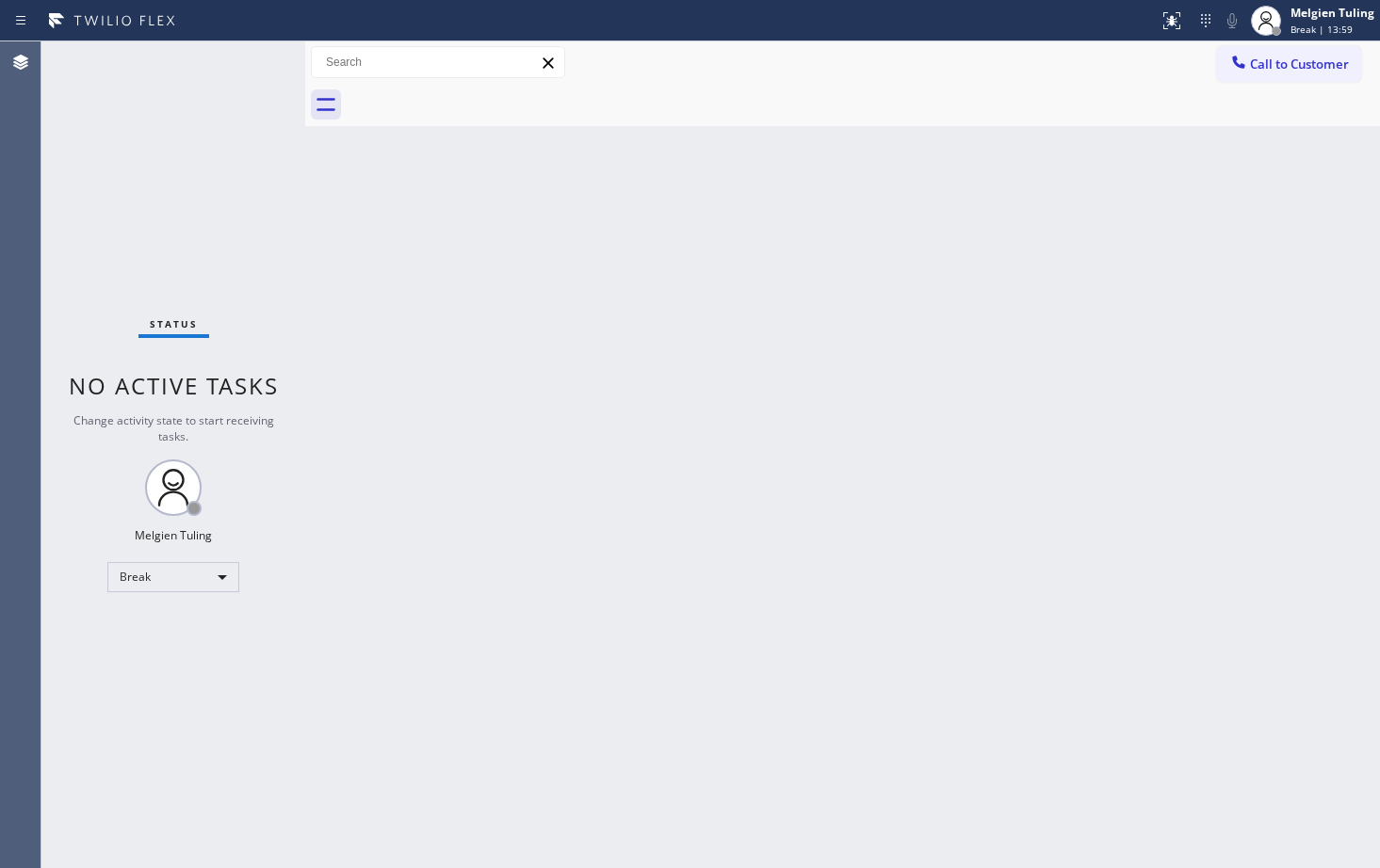
click at [635, 731] on div "Back to Dashboard Change Sender ID Customers Technicians Select a contact Outbo…" at bounding box center [843, 454] width 1075 height 827
click at [224, 577] on div "Break" at bounding box center [173, 577] width 132 height 30
click at [175, 627] on li "Available" at bounding box center [172, 628] width 128 height 23
click at [636, 503] on div "Back to Dashboard Change Sender ID Customers Technicians Select a contact Outbo…" at bounding box center [843, 454] width 1075 height 827
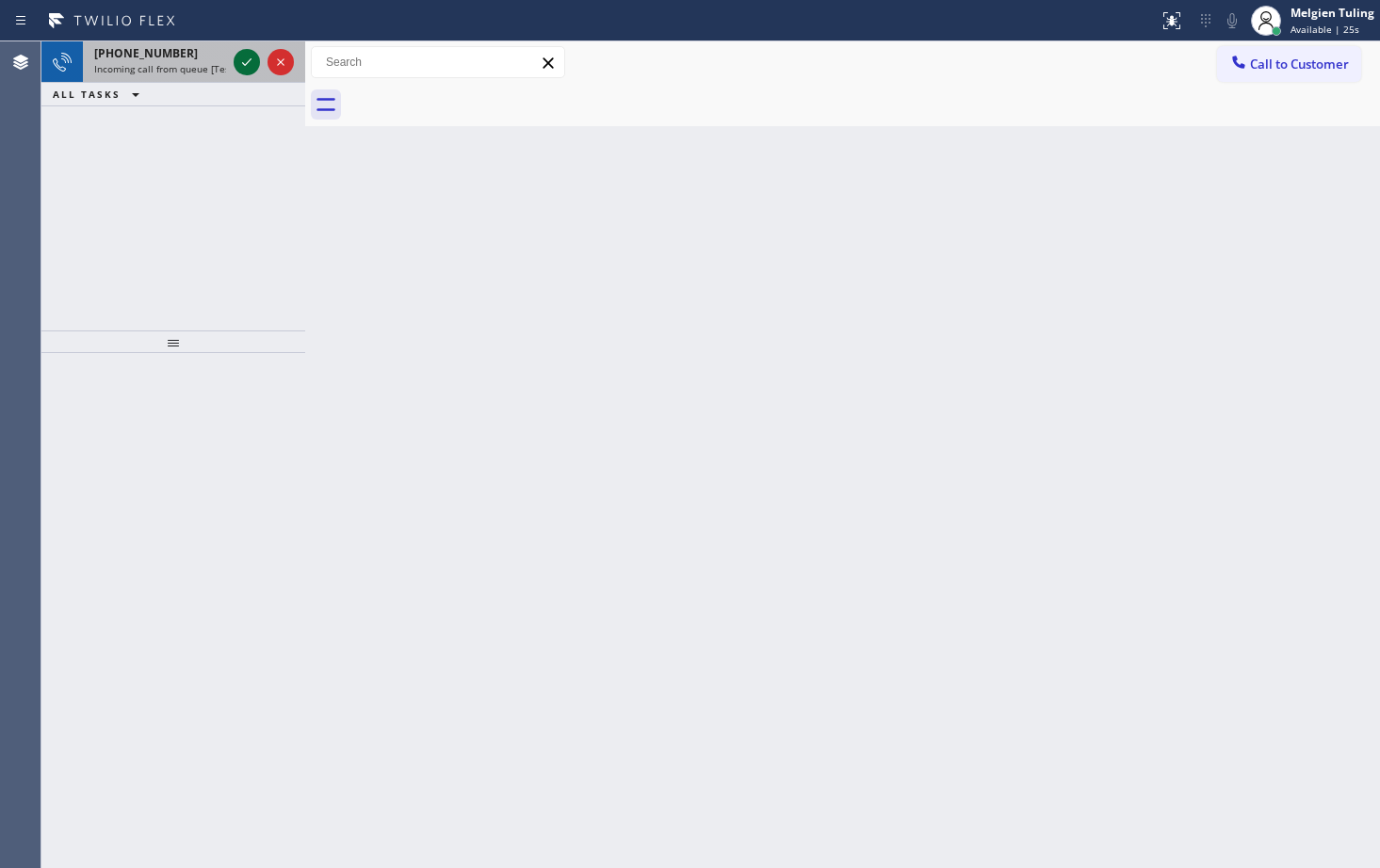
click at [242, 70] on icon at bounding box center [247, 62] width 23 height 23
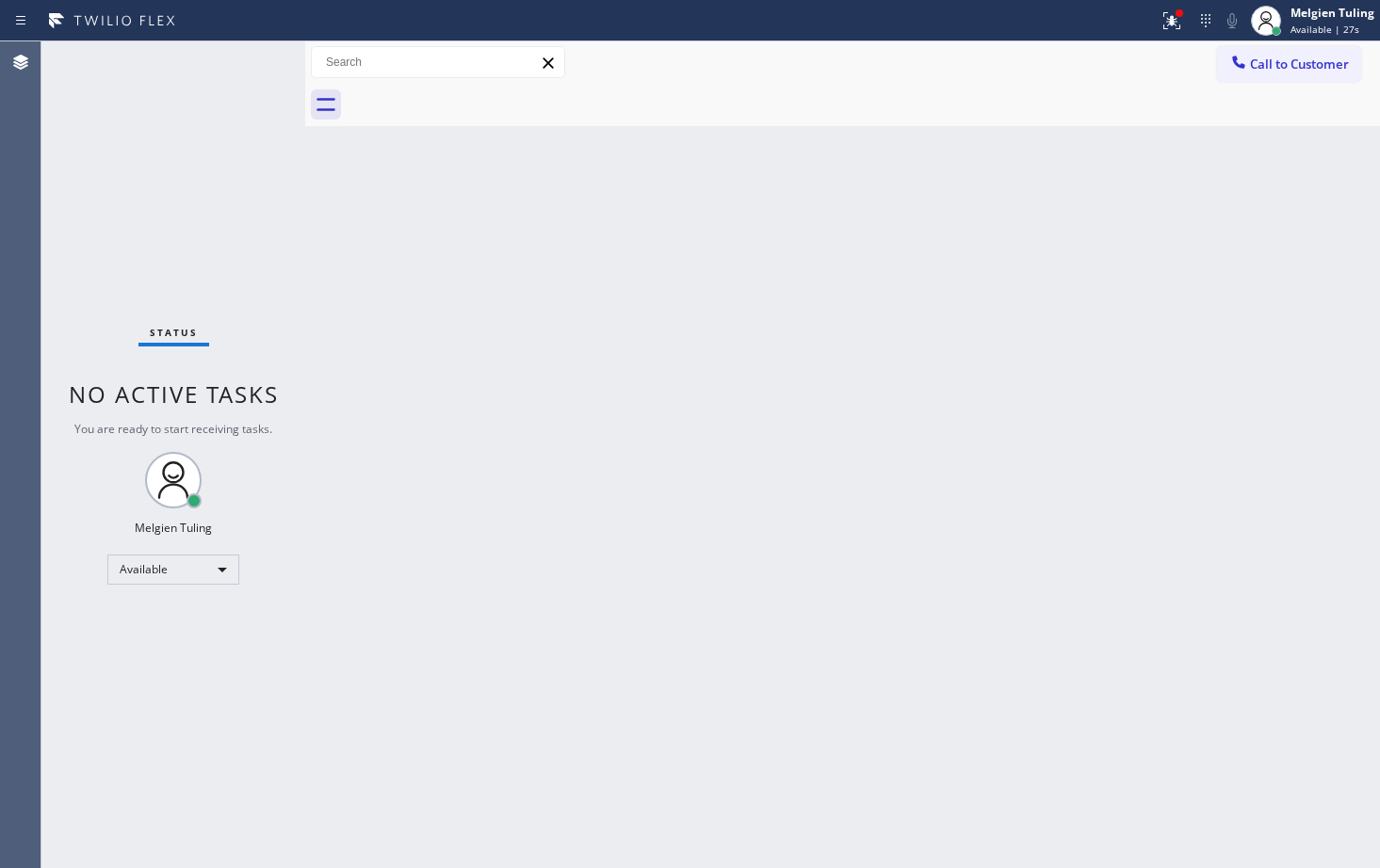
click at [248, 67] on div "Status No active tasks You are ready to start receiving tasks. Melgien Tuling A…" at bounding box center [172, 454] width 264 height 827
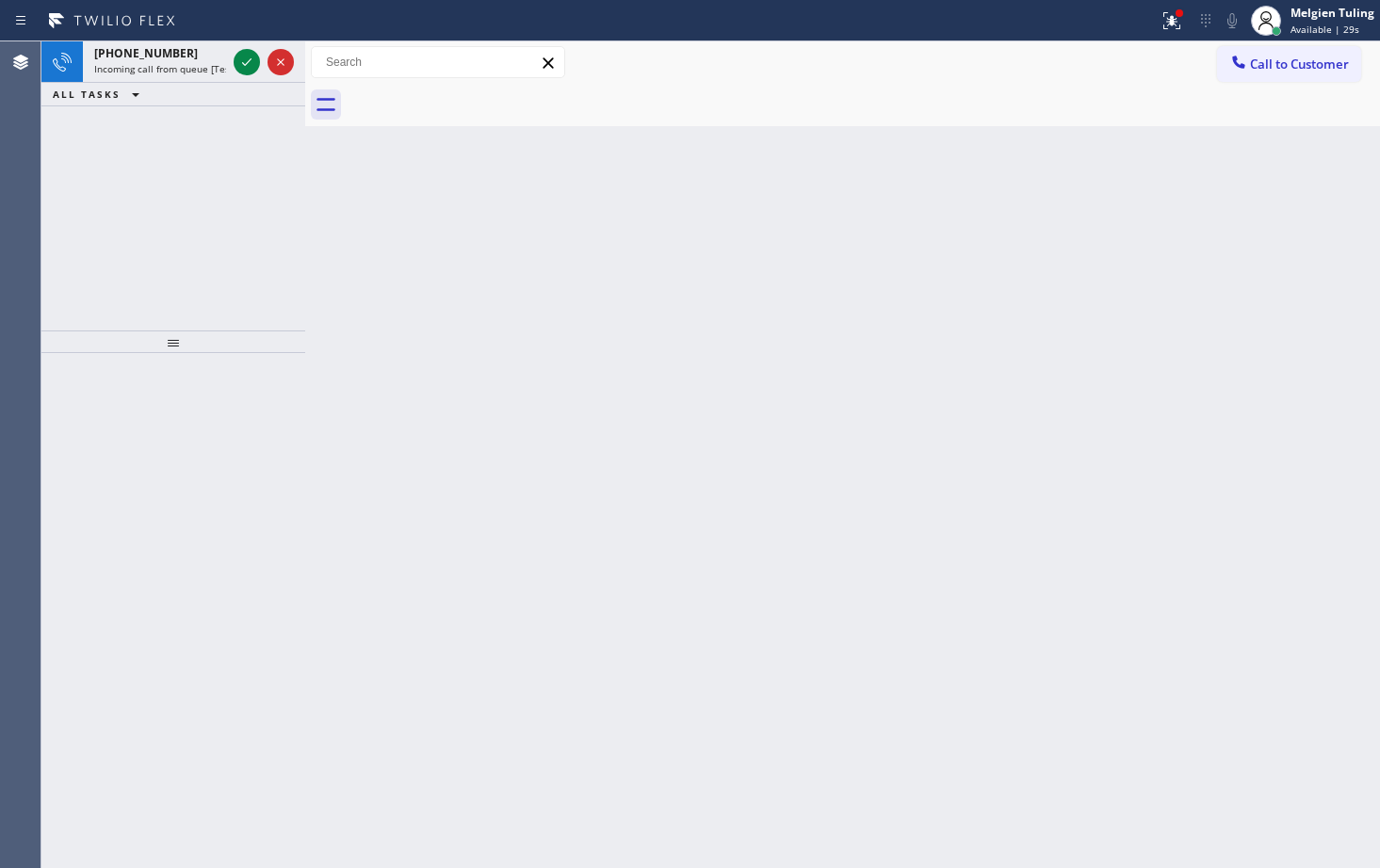
click at [620, 300] on div "Back to Dashboard Change Sender ID Customers Technicians Select a contact Outbo…" at bounding box center [843, 454] width 1075 height 827
click at [244, 68] on icon at bounding box center [247, 62] width 23 height 23
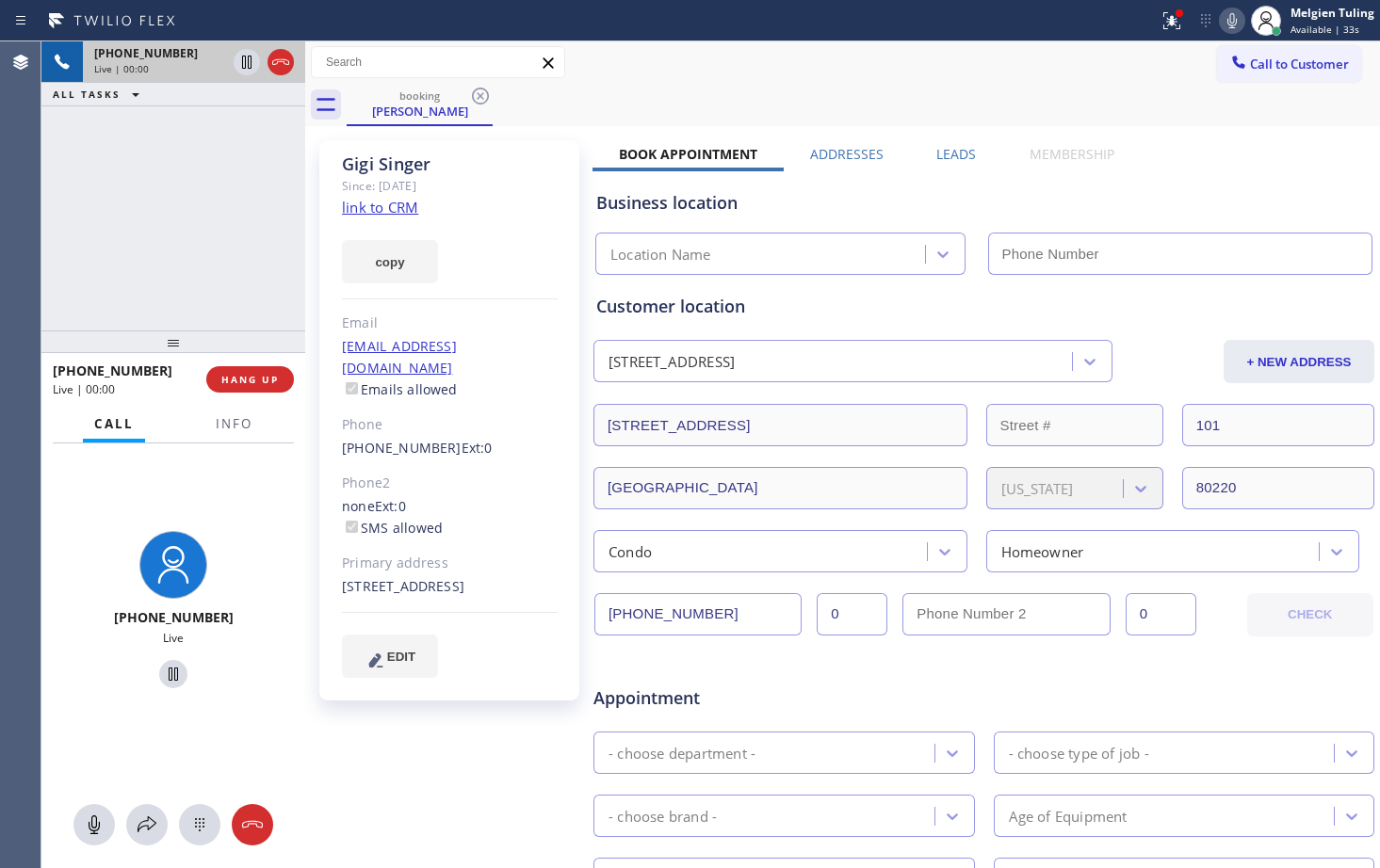
type input "[PHONE_NUMBER]"
click at [396, 207] on link "link to CRM" at bounding box center [380, 207] width 77 height 19
click at [544, 309] on div "Gigi Singer Since: 20 may 2020 link to CRM copy Email birdy1043@gmail.com Email…" at bounding box center [448, 420] width 260 height 560
click at [1237, 20] on icon at bounding box center [1232, 21] width 23 height 23
click at [250, 64] on icon at bounding box center [247, 62] width 23 height 23
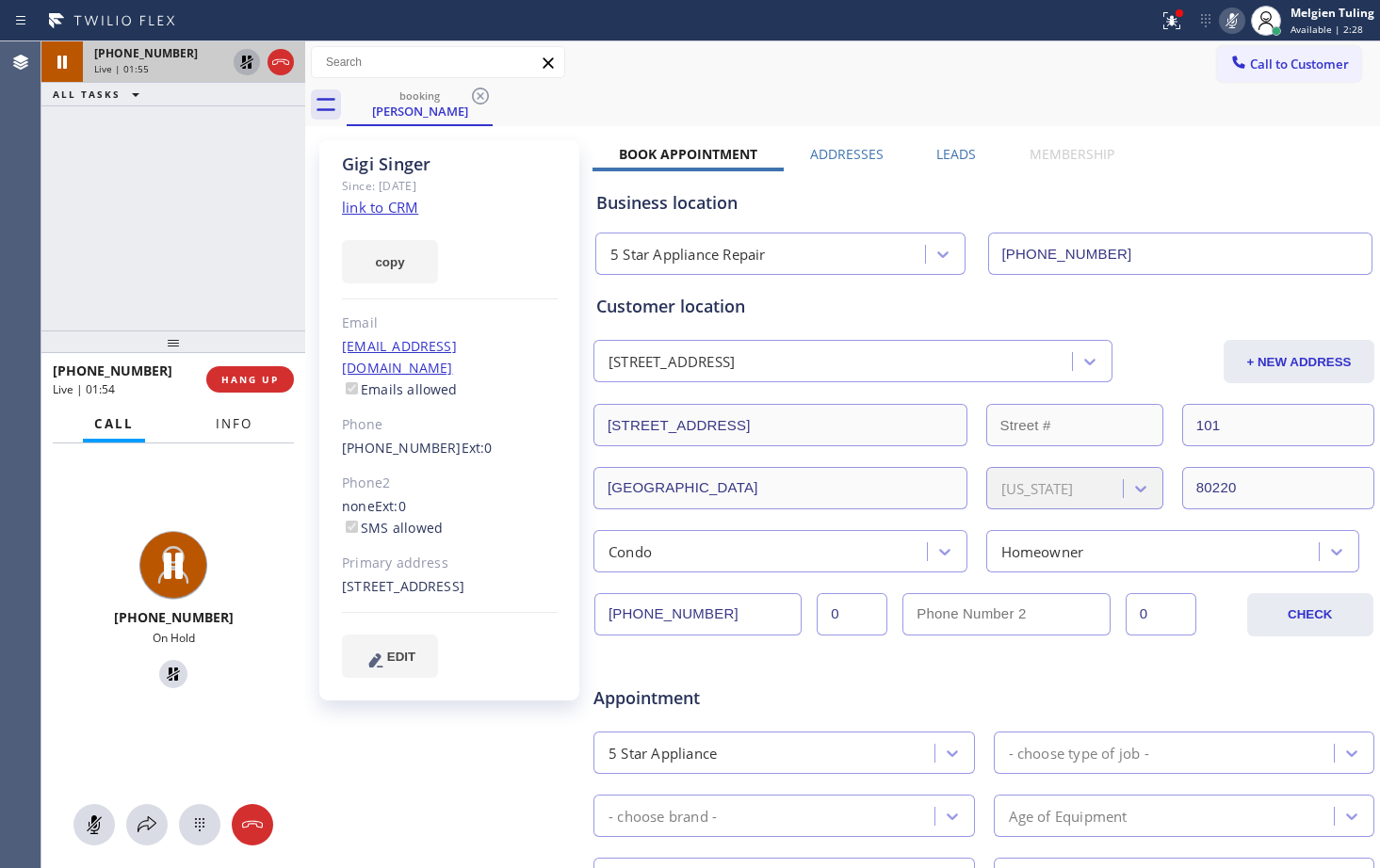
click at [244, 430] on span "Info" at bounding box center [234, 424] width 36 height 17
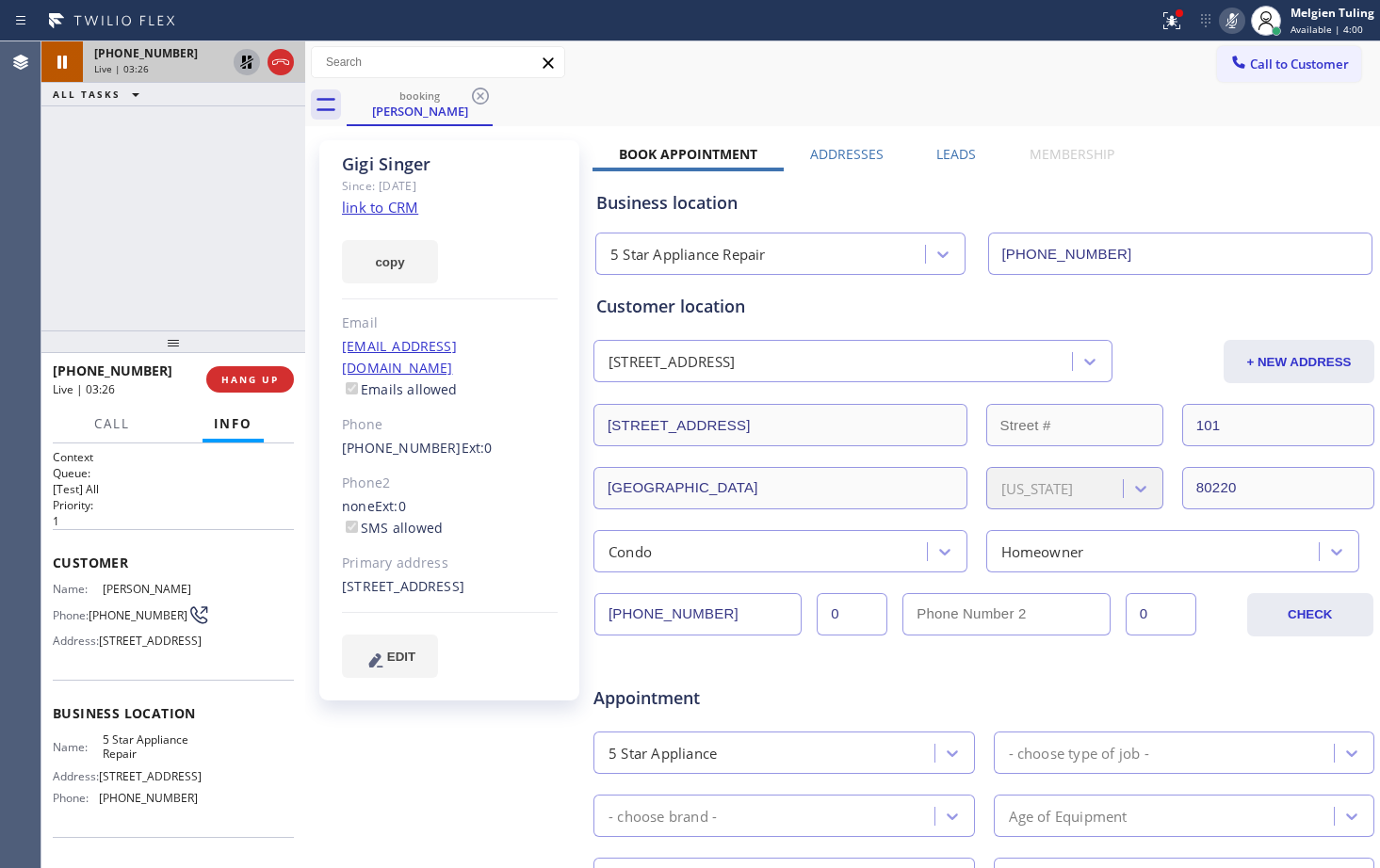
click at [1231, 25] on icon at bounding box center [1232, 21] width 10 height 15
click at [247, 63] on icon at bounding box center [247, 62] width 13 height 13
click at [1237, 22] on icon at bounding box center [1232, 21] width 10 height 15
click at [248, 67] on icon at bounding box center [247, 62] width 10 height 13
click at [1232, 17] on icon at bounding box center [1232, 21] width 10 height 15
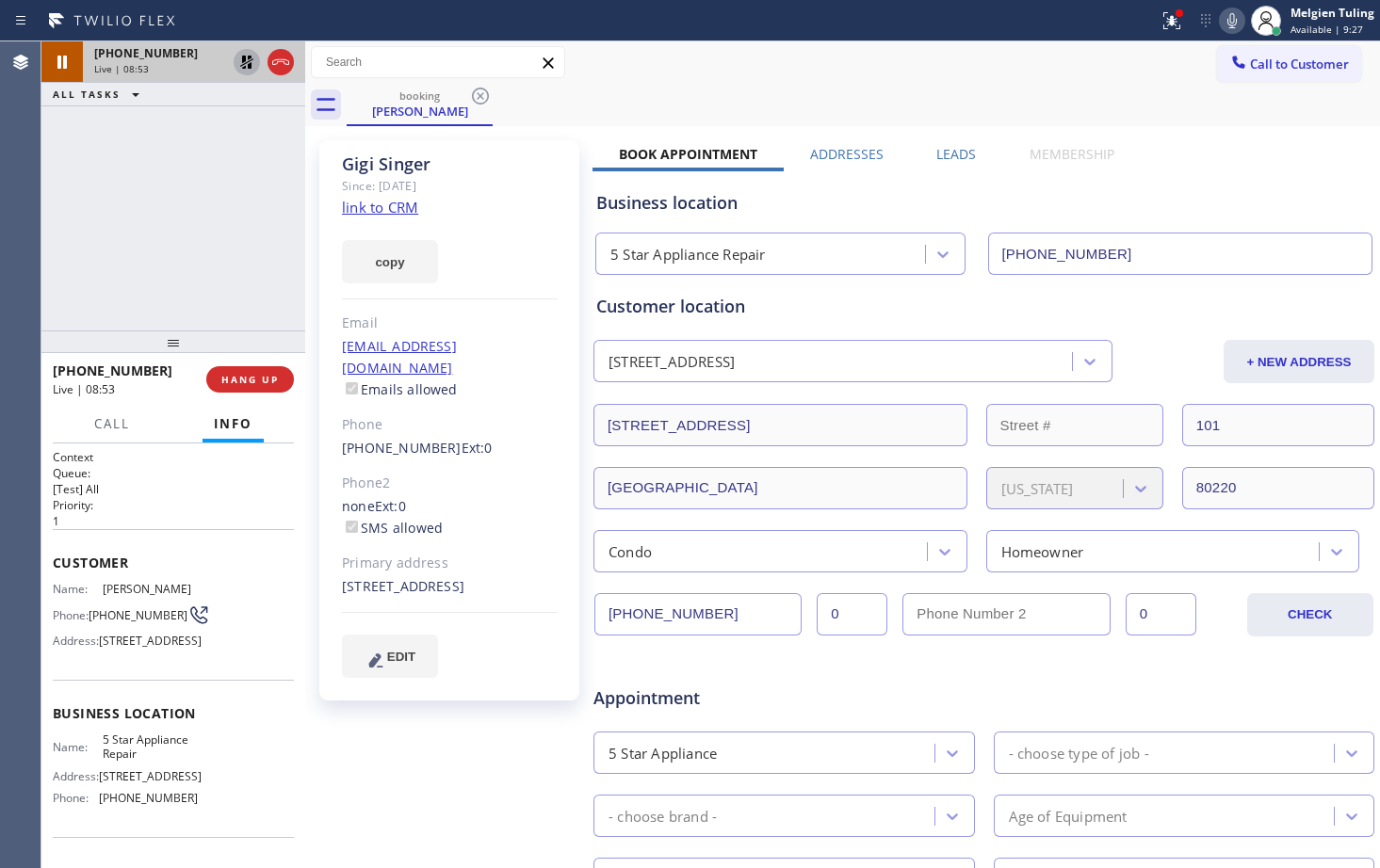
click at [247, 60] on icon at bounding box center [247, 62] width 23 height 23
click at [251, 383] on span "HANG UP" at bounding box center [250, 379] width 58 height 13
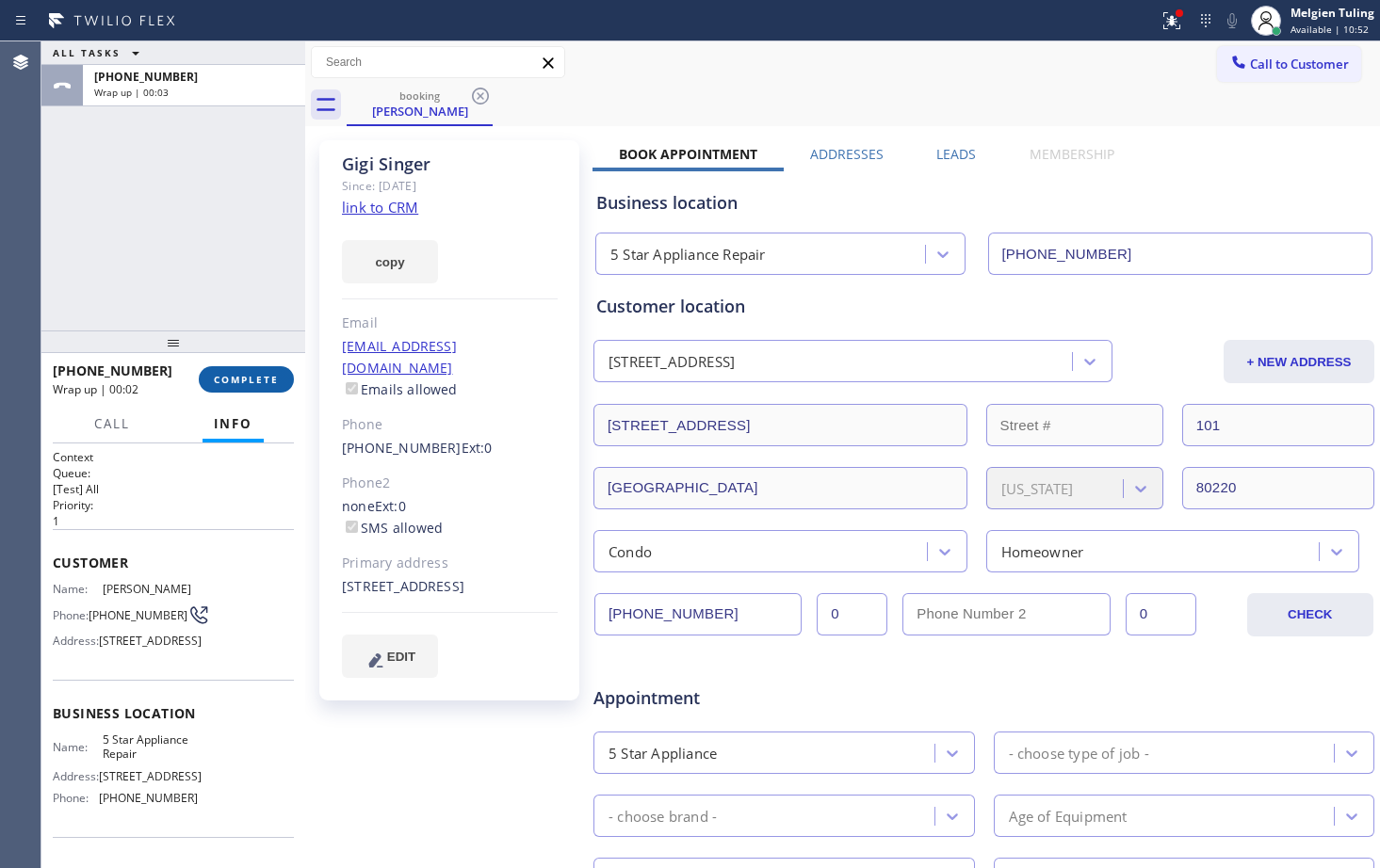
click at [263, 379] on span "COMPLETE" at bounding box center [246, 379] width 65 height 13
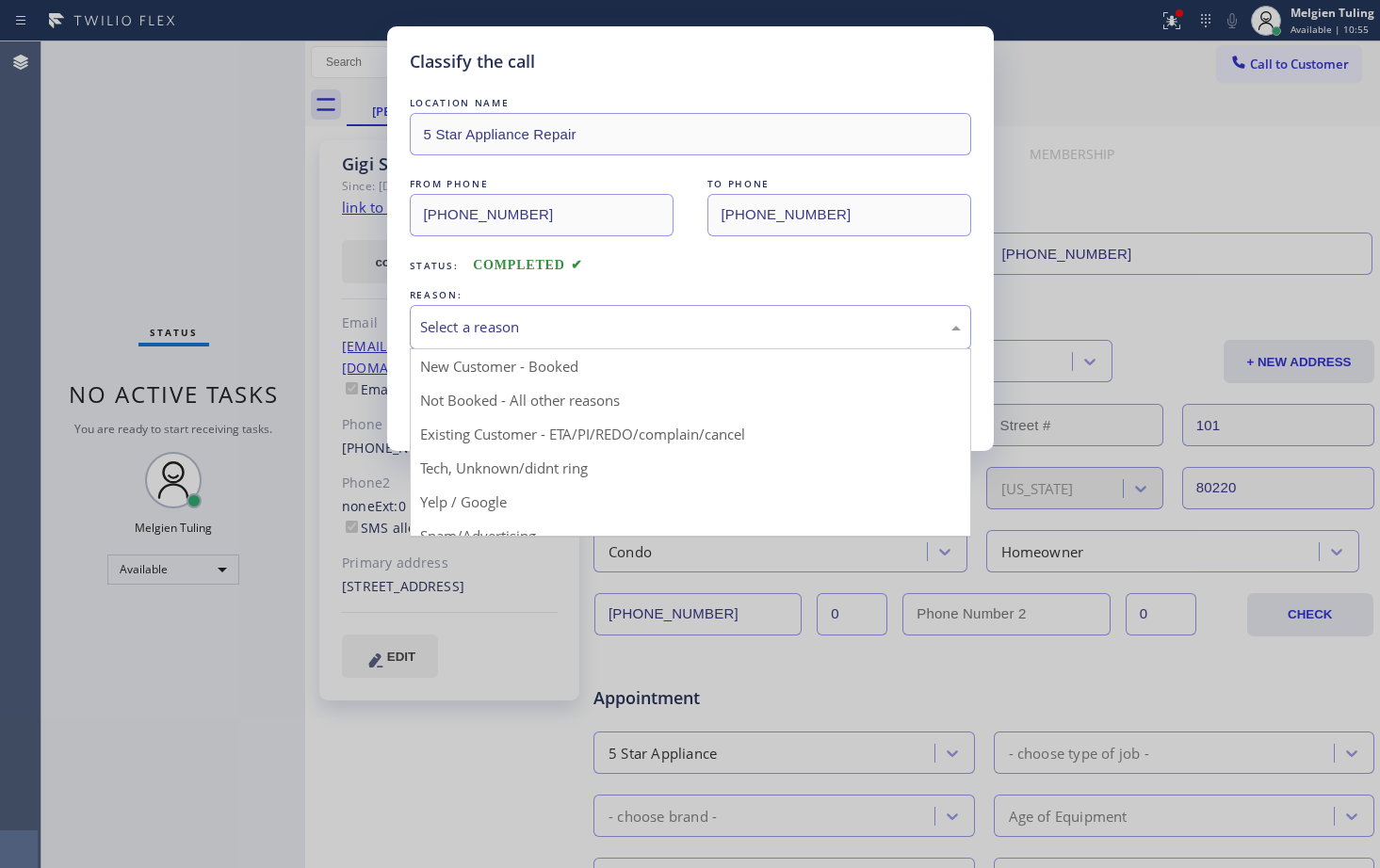
click at [522, 321] on div "Select a reason" at bounding box center [690, 327] width 540 height 22
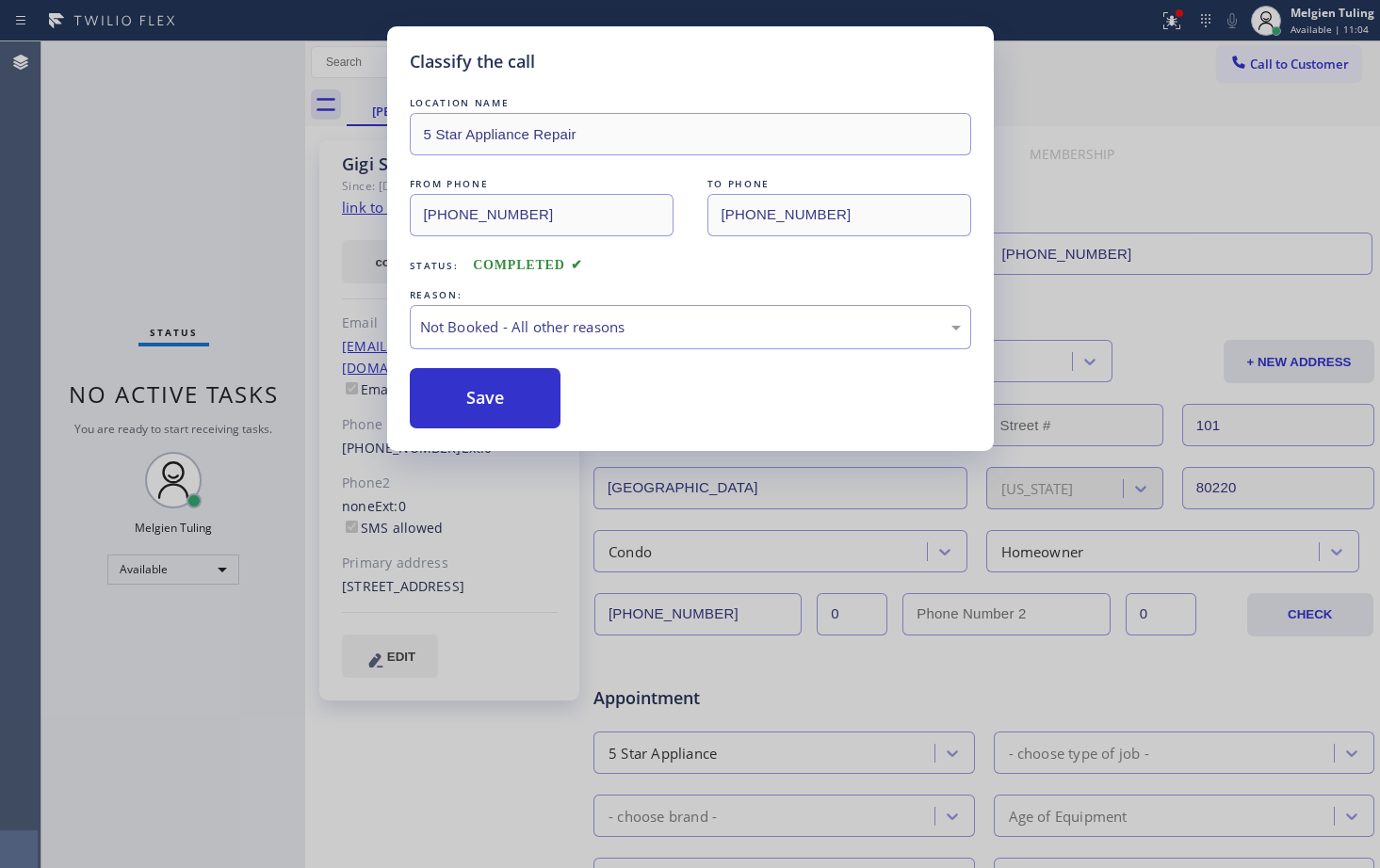
click at [491, 407] on button "Save" at bounding box center [486, 398] width 151 height 60
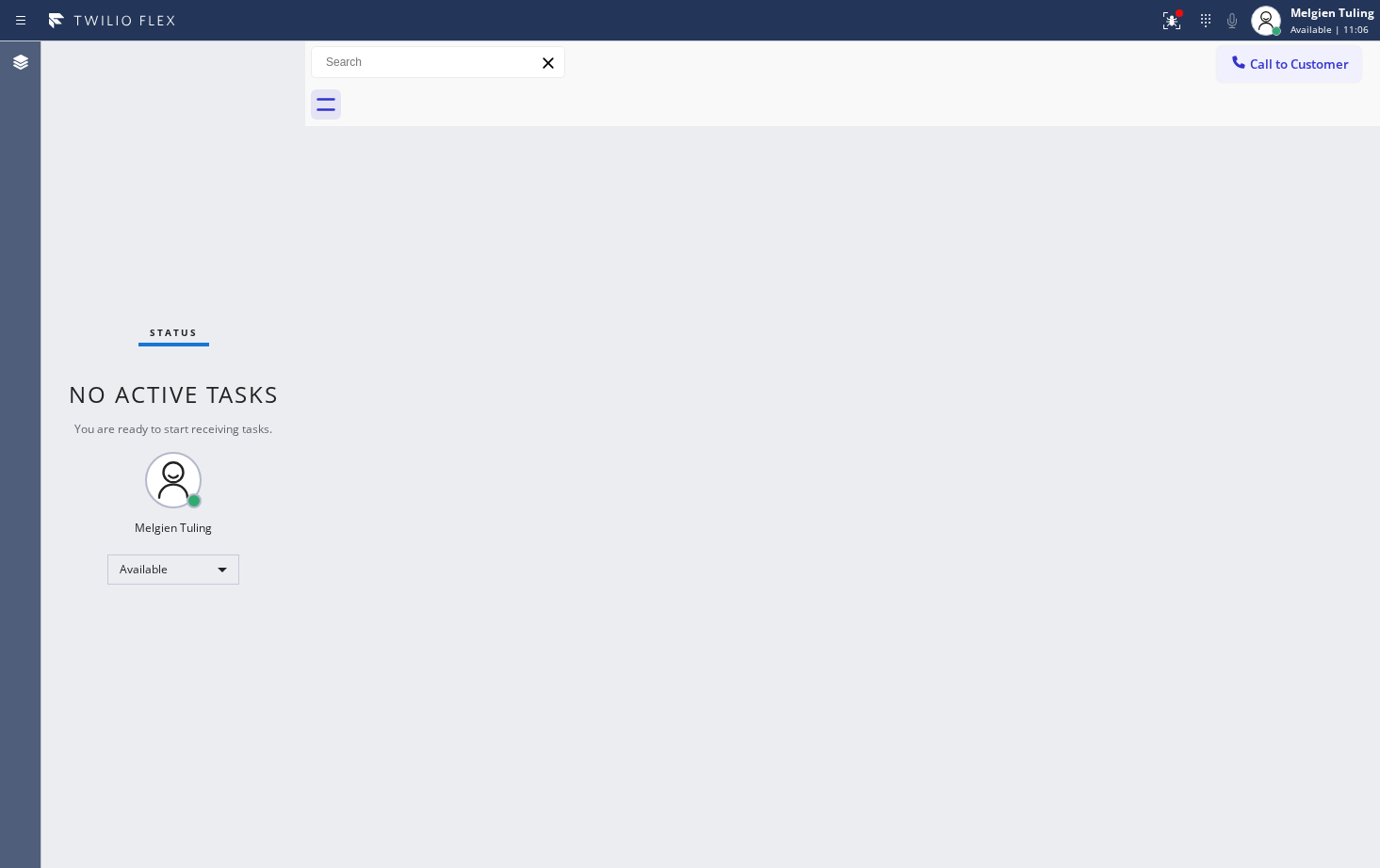
click at [816, 442] on div "Back to Dashboard Change Sender ID Customers Technicians Select a contact Outbo…" at bounding box center [843, 454] width 1075 height 827
click at [253, 66] on div "Status No active tasks You are ready to start receiving tasks. Melgien Tuling A…" at bounding box center [172, 454] width 264 height 827
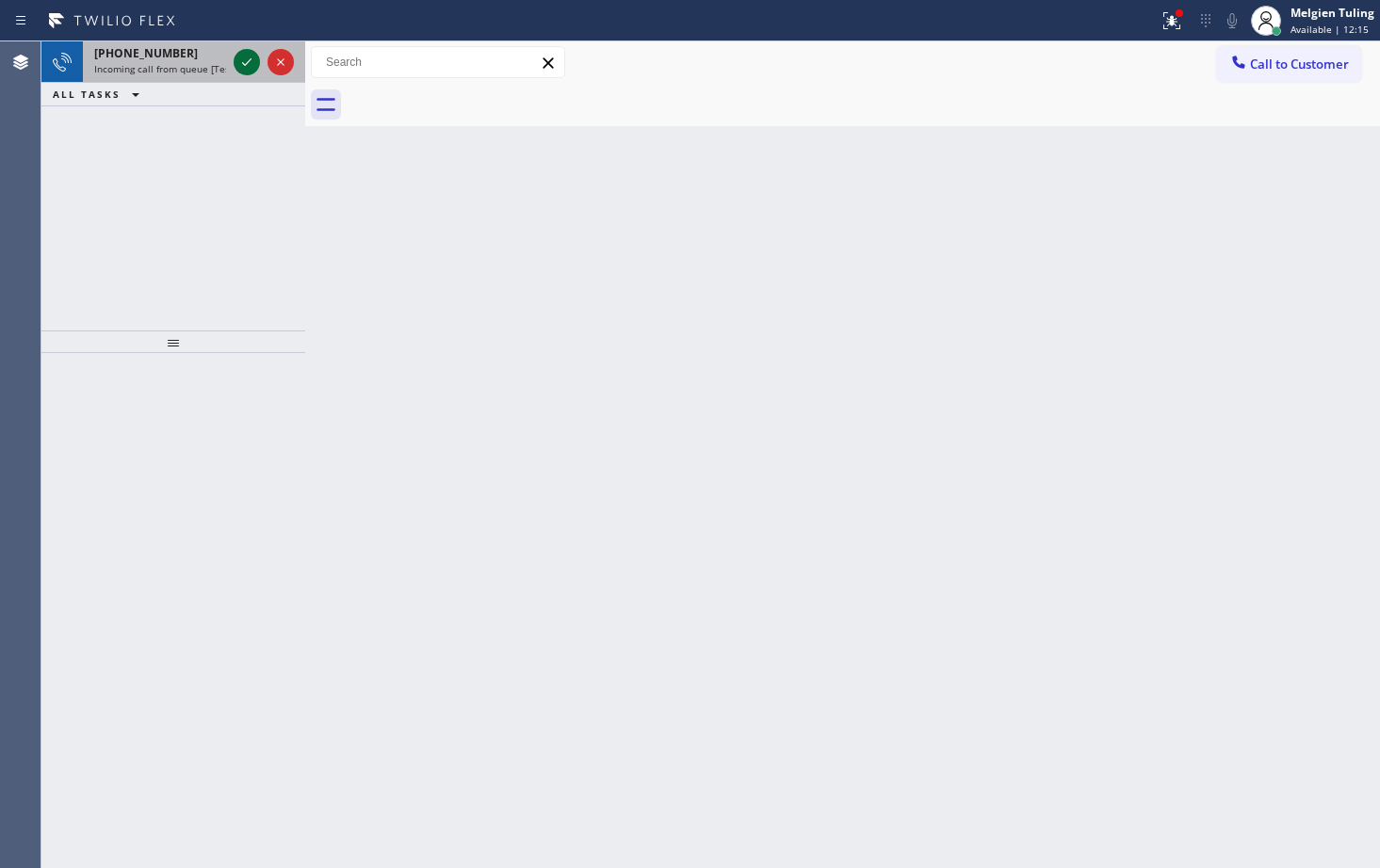
click at [247, 57] on icon at bounding box center [247, 62] width 23 height 23
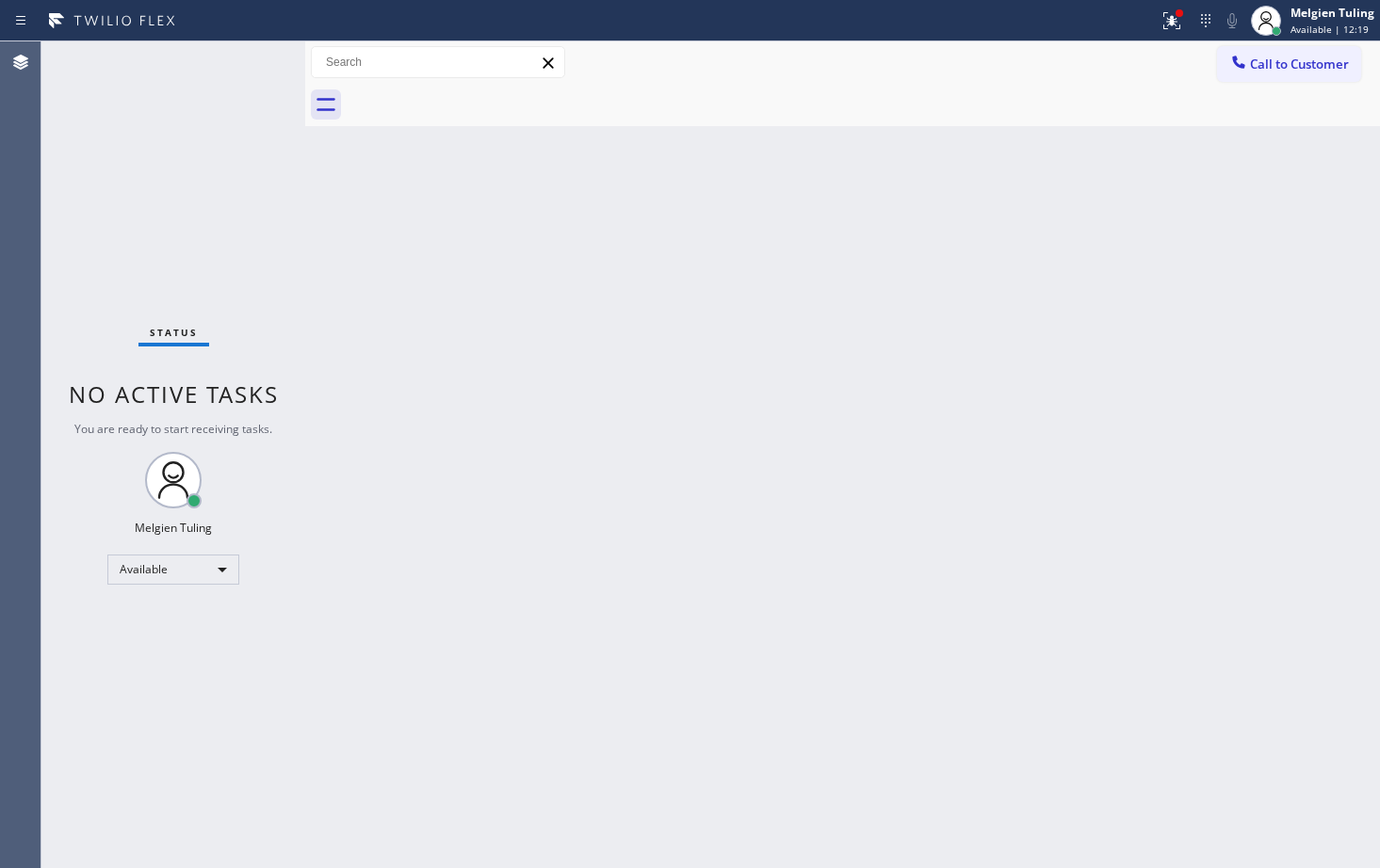
drag, startPoint x: 878, startPoint y: 316, endPoint x: 893, endPoint y: 299, distance: 22.7
click at [878, 316] on div "Back to Dashboard Change Sender ID Customers Technicians Select a contact Outbo…" at bounding box center [843, 454] width 1075 height 827
click at [1171, 28] on icon at bounding box center [1172, 21] width 23 height 23
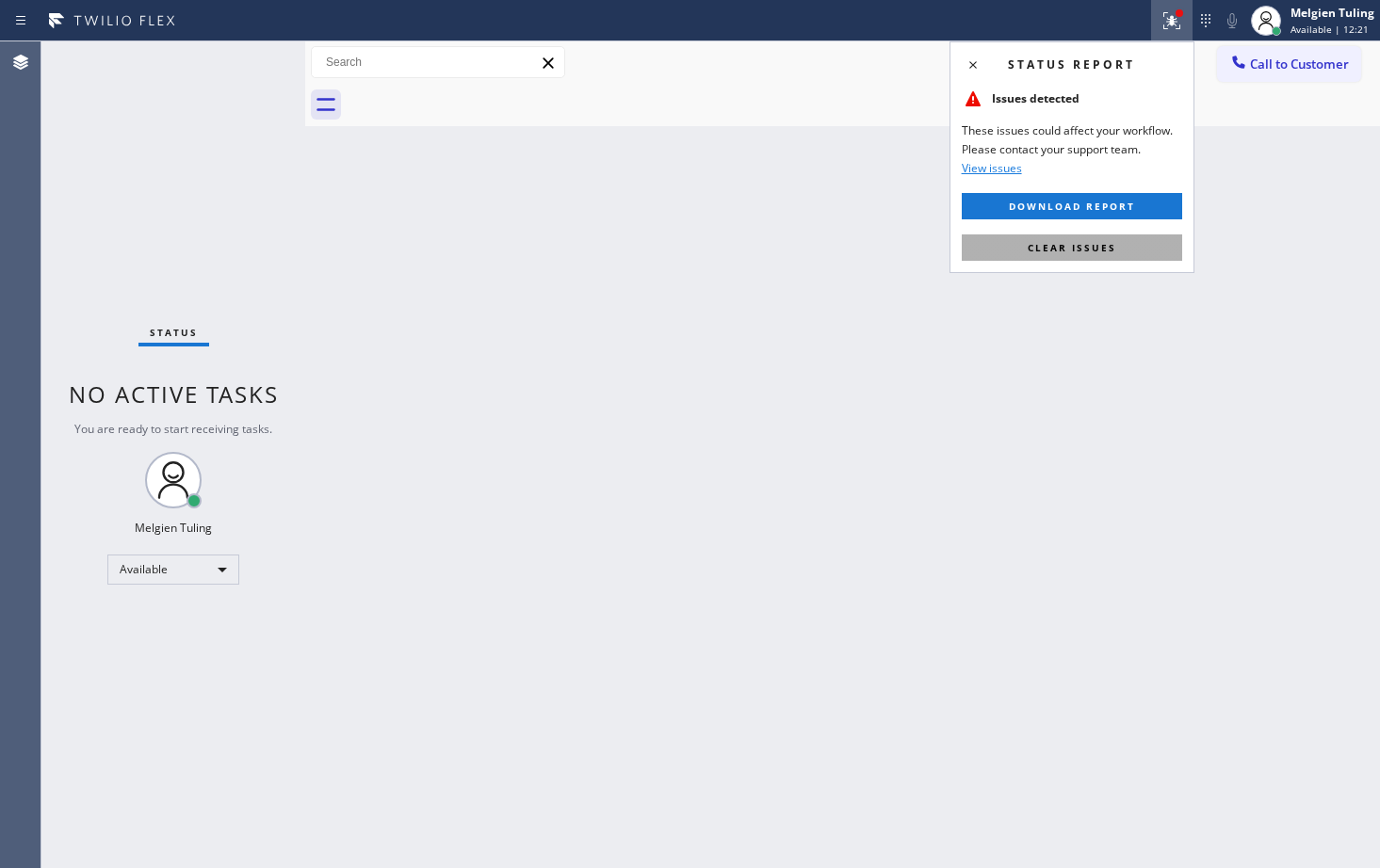
click at [1057, 247] on span "Clear issues" at bounding box center [1072, 248] width 88 height 13
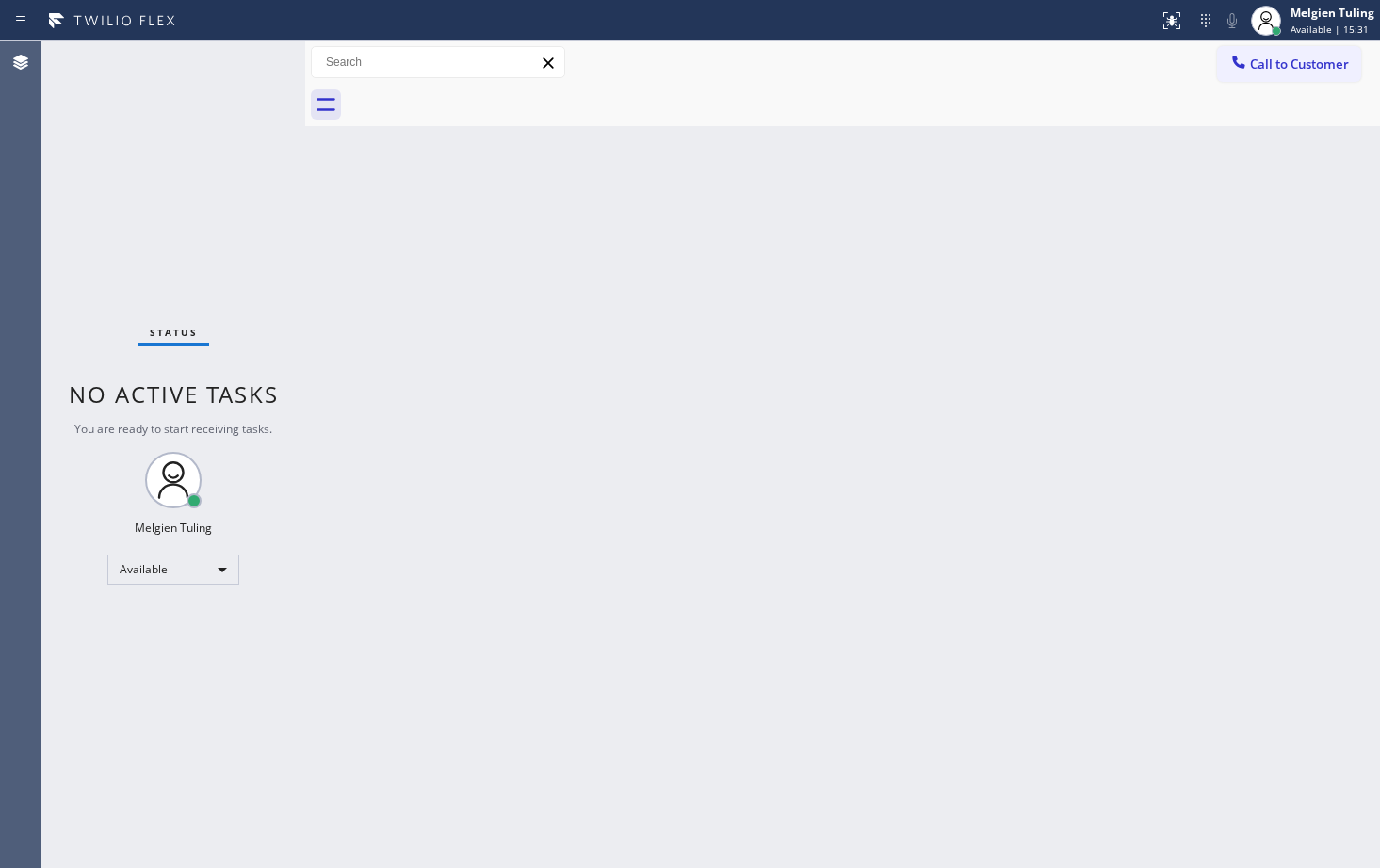
click at [494, 428] on div "Back to Dashboard Change Sender ID Customers Technicians Select a contact Outbo…" at bounding box center [843, 454] width 1075 height 827
click at [235, 62] on div "Status No active tasks You are ready to start receiving tasks. Melgien Tuling A…" at bounding box center [172, 454] width 264 height 827
click at [568, 543] on div "Back to Dashboard Change Sender ID Customers Technicians Select a contact Outbo…" at bounding box center [843, 454] width 1075 height 827
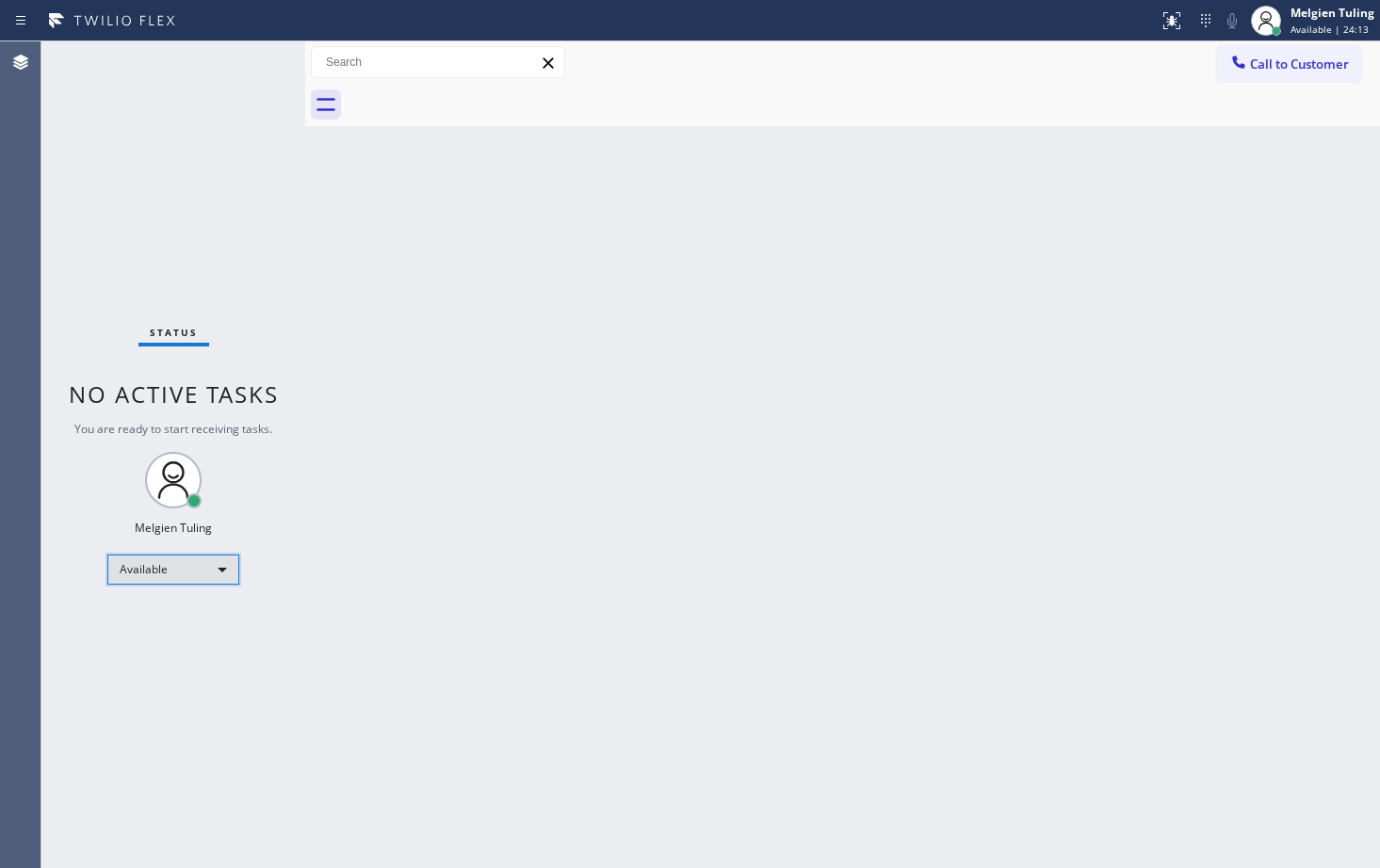
click at [220, 574] on div "Available" at bounding box center [173, 569] width 132 height 30
click at [147, 667] on li "Break" at bounding box center [172, 667] width 128 height 23
drag, startPoint x: 602, startPoint y: 476, endPoint x: 678, endPoint y: 441, distance: 83.7
click at [648, 451] on div "Back to Dashboard Change Sender ID Customers Technicians Select a contact Outbo…" at bounding box center [843, 454] width 1075 height 827
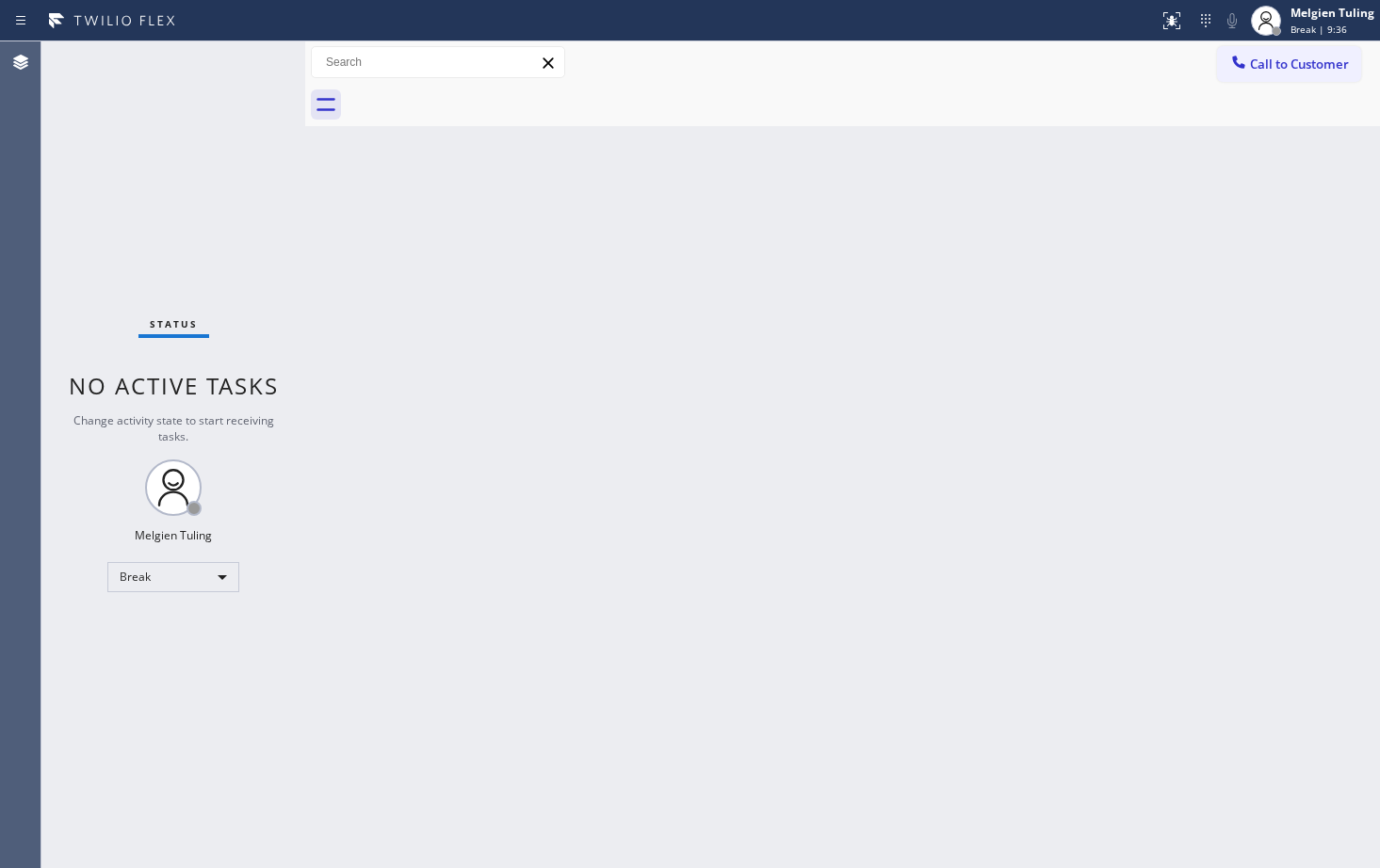
drag, startPoint x: 415, startPoint y: 531, endPoint x: 586, endPoint y: 533, distance: 171.0
click at [428, 531] on div "Back to Dashboard Change Sender ID Customers Technicians Select a contact Outbo…" at bounding box center [843, 454] width 1075 height 827
click at [219, 578] on div "Break" at bounding box center [173, 577] width 132 height 30
click at [176, 628] on li "Available" at bounding box center [172, 628] width 128 height 23
click at [690, 452] on div "Back to Dashboard Change Sender ID Customers Technicians Select a contact Outbo…" at bounding box center [843, 454] width 1075 height 827
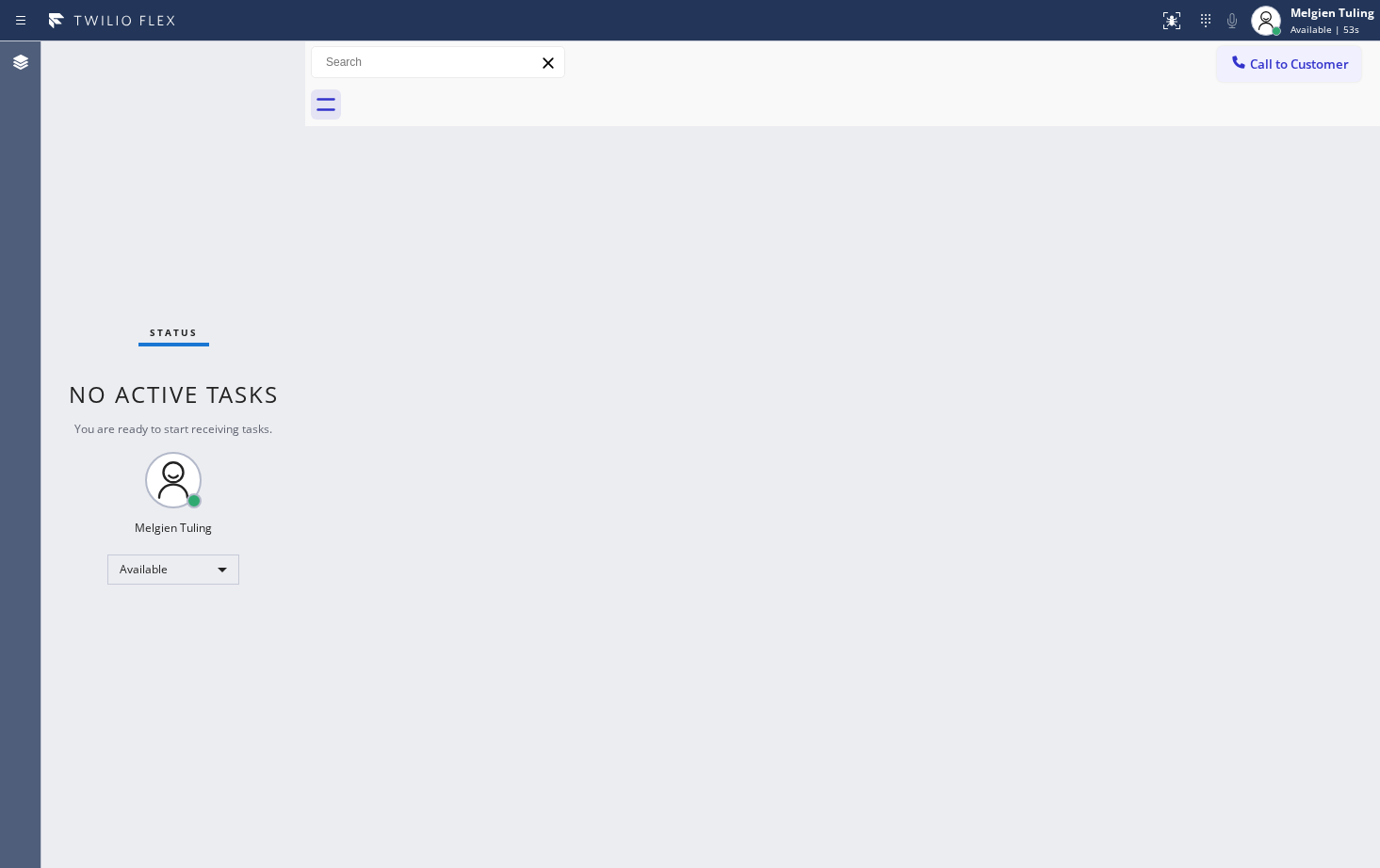
click at [623, 473] on div "Back to Dashboard Change Sender ID Customers Technicians Select a contact Outbo…" at bounding box center [843, 454] width 1075 height 827
drag, startPoint x: 242, startPoint y: 65, endPoint x: 230, endPoint y: 78, distance: 17.7
click at [242, 65] on div "Status No active tasks You are ready to start receiving tasks. Melgien Tuling A…" at bounding box center [172, 454] width 264 height 827
click at [208, 98] on div "Status No active tasks You are ready to start receiving tasks. Melgien Tuling A…" at bounding box center [172, 454] width 264 height 827
click at [203, 98] on div "Status No active tasks You are ready to start receiving tasks. Melgien Tuling A…" at bounding box center [172, 454] width 264 height 827
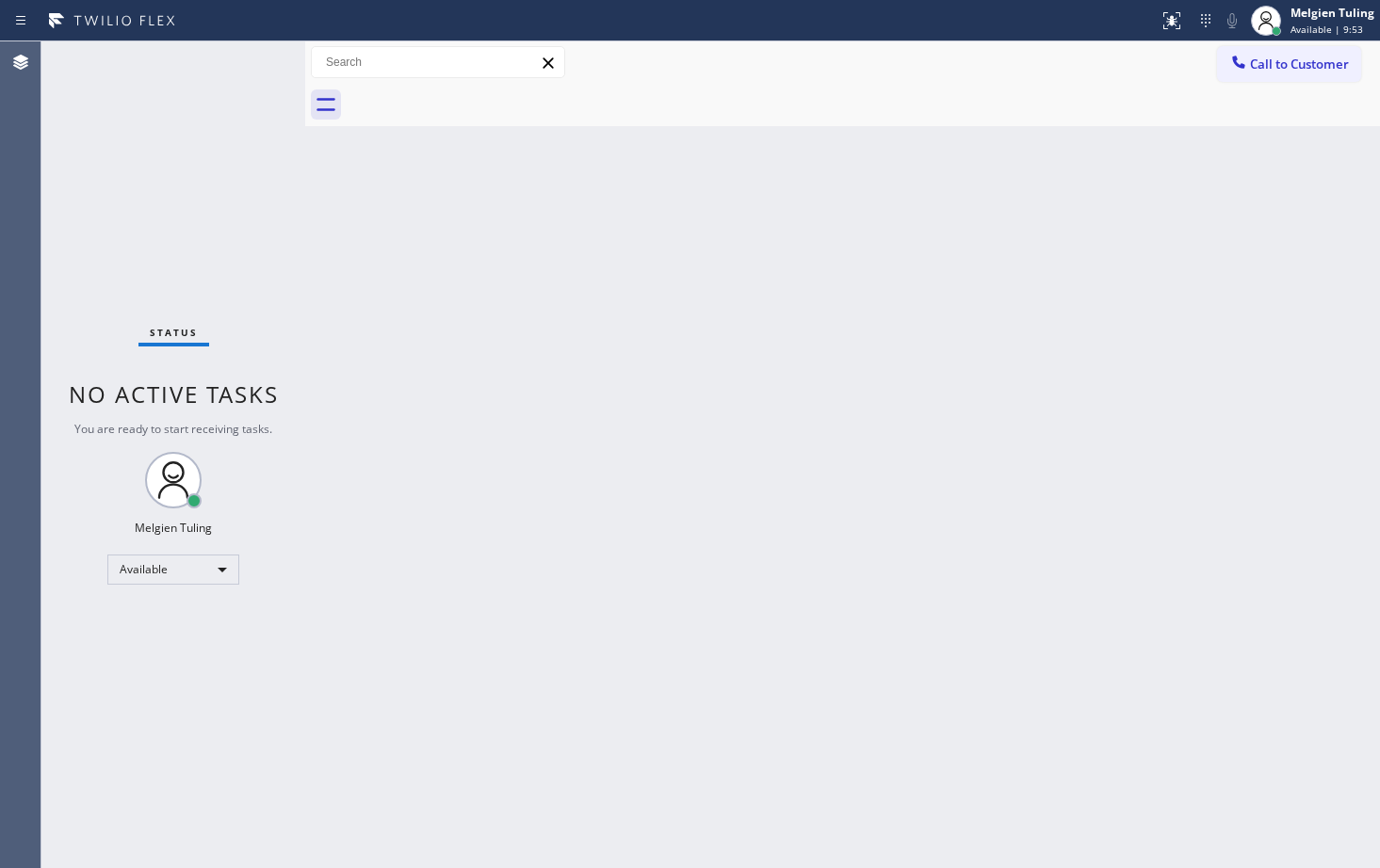
click at [202, 98] on div "Status No active tasks You are ready to start receiving tasks. Melgien Tuling A…" at bounding box center [172, 454] width 264 height 827
click at [627, 279] on div "Back to Dashboard Change Sender ID Customers Technicians Select a contact Outbo…" at bounding box center [843, 454] width 1075 height 827
click at [702, 527] on div "Back to Dashboard Change Sender ID Customers Technicians Select a contact Outbo…" at bounding box center [843, 454] width 1075 height 827
click at [724, 443] on div "Back to Dashboard Change Sender ID Customers Technicians Select a contact Outbo…" at bounding box center [843, 454] width 1075 height 827
click at [722, 408] on div "Back to Dashboard Change Sender ID Customers Technicians Select a contact Outbo…" at bounding box center [843, 454] width 1075 height 827
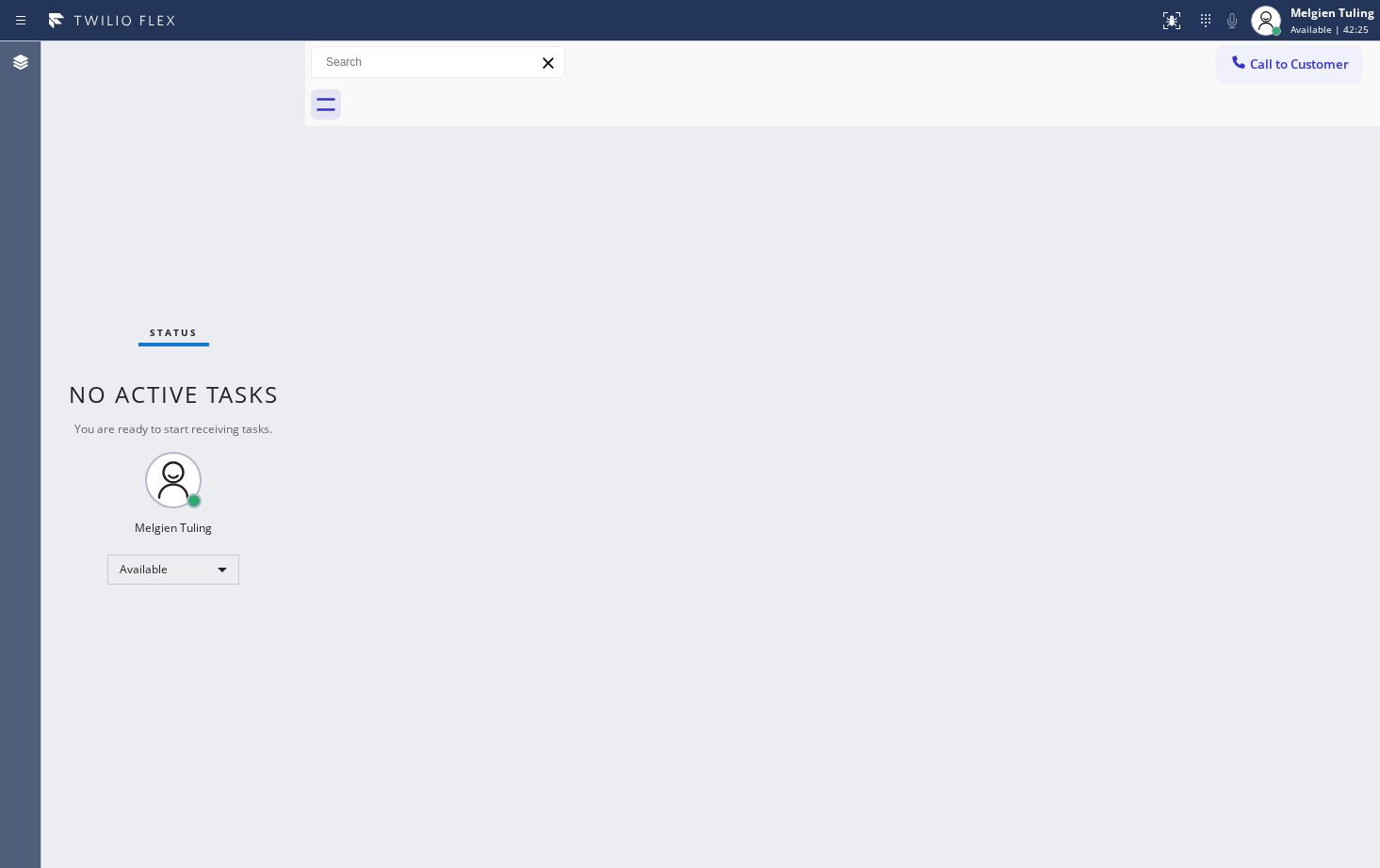
click at [674, 737] on div "Back to Dashboard Change Sender ID Customers Technicians Select a contact Outbo…" at bounding box center [843, 454] width 1075 height 827
click at [748, 331] on div "Back to Dashboard Change Sender ID Customers Technicians Select a contact Outbo…" at bounding box center [843, 454] width 1075 height 827
drag, startPoint x: 751, startPoint y: 612, endPoint x: 782, endPoint y: 611, distance: 31.0
click at [751, 612] on div "Back to Dashboard Change Sender ID Customers Technicians Select a contact Outbo…" at bounding box center [843, 454] width 1075 height 827
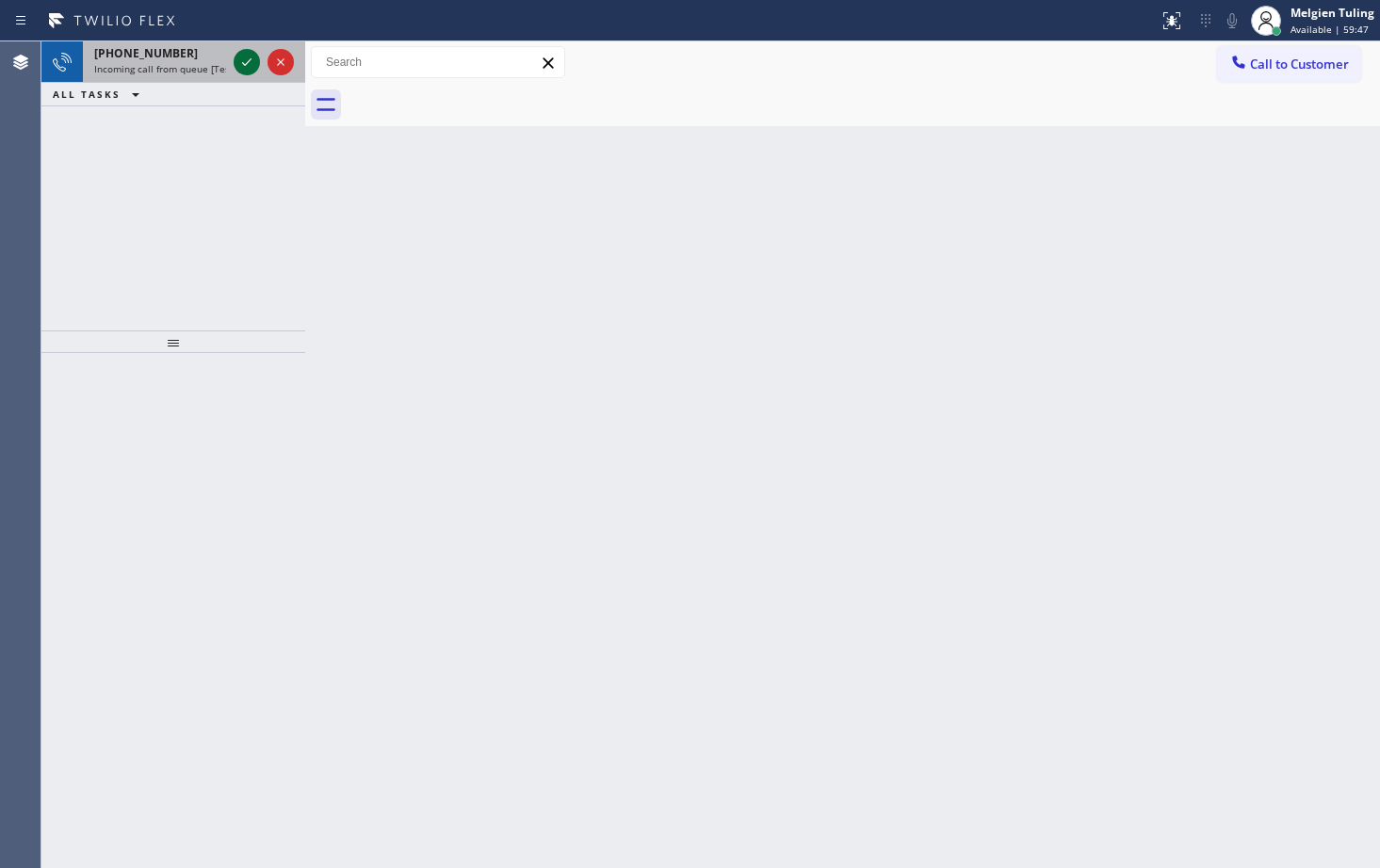
click at [238, 63] on icon at bounding box center [247, 62] width 23 height 23
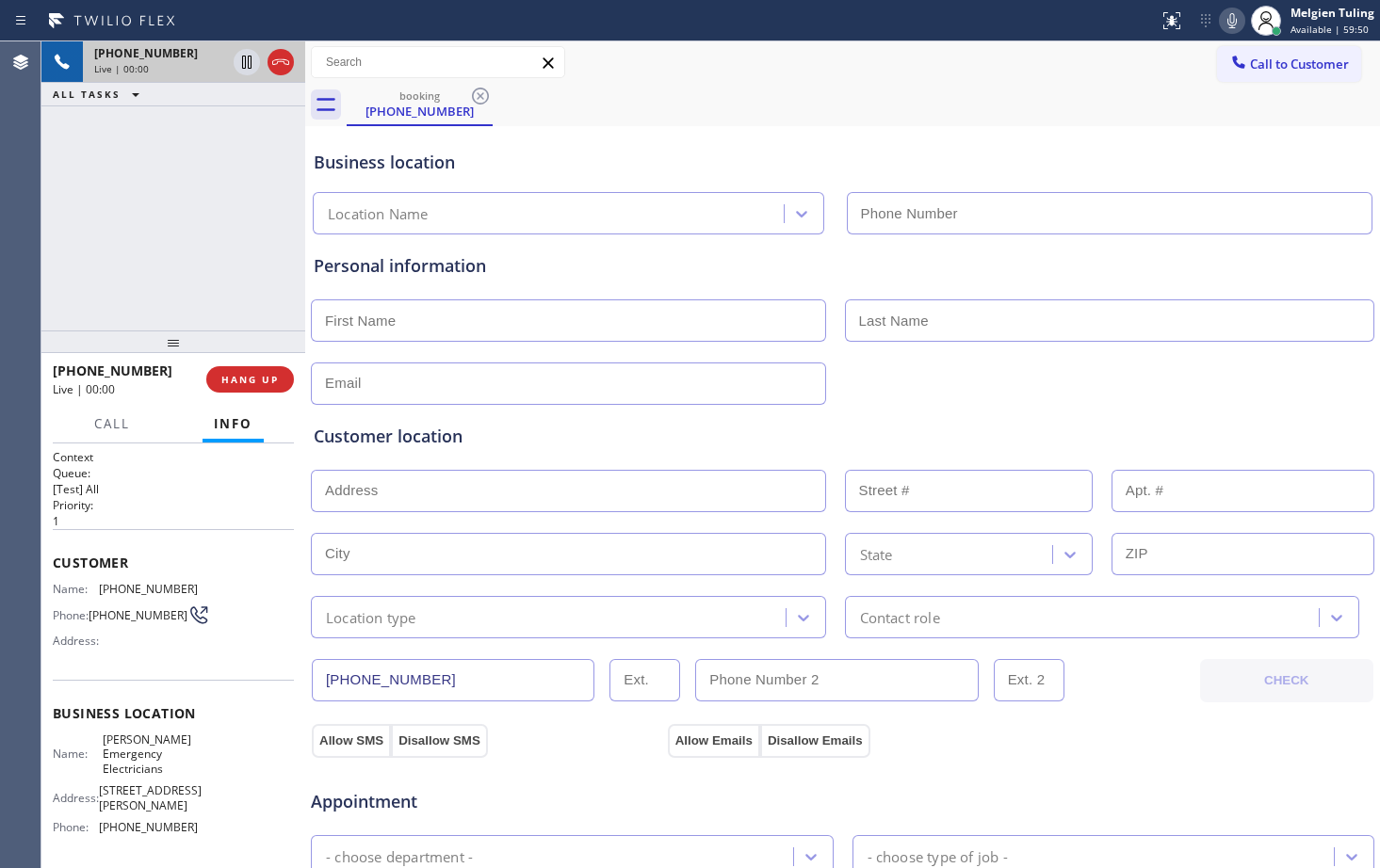
type input "(619) 503-3046"
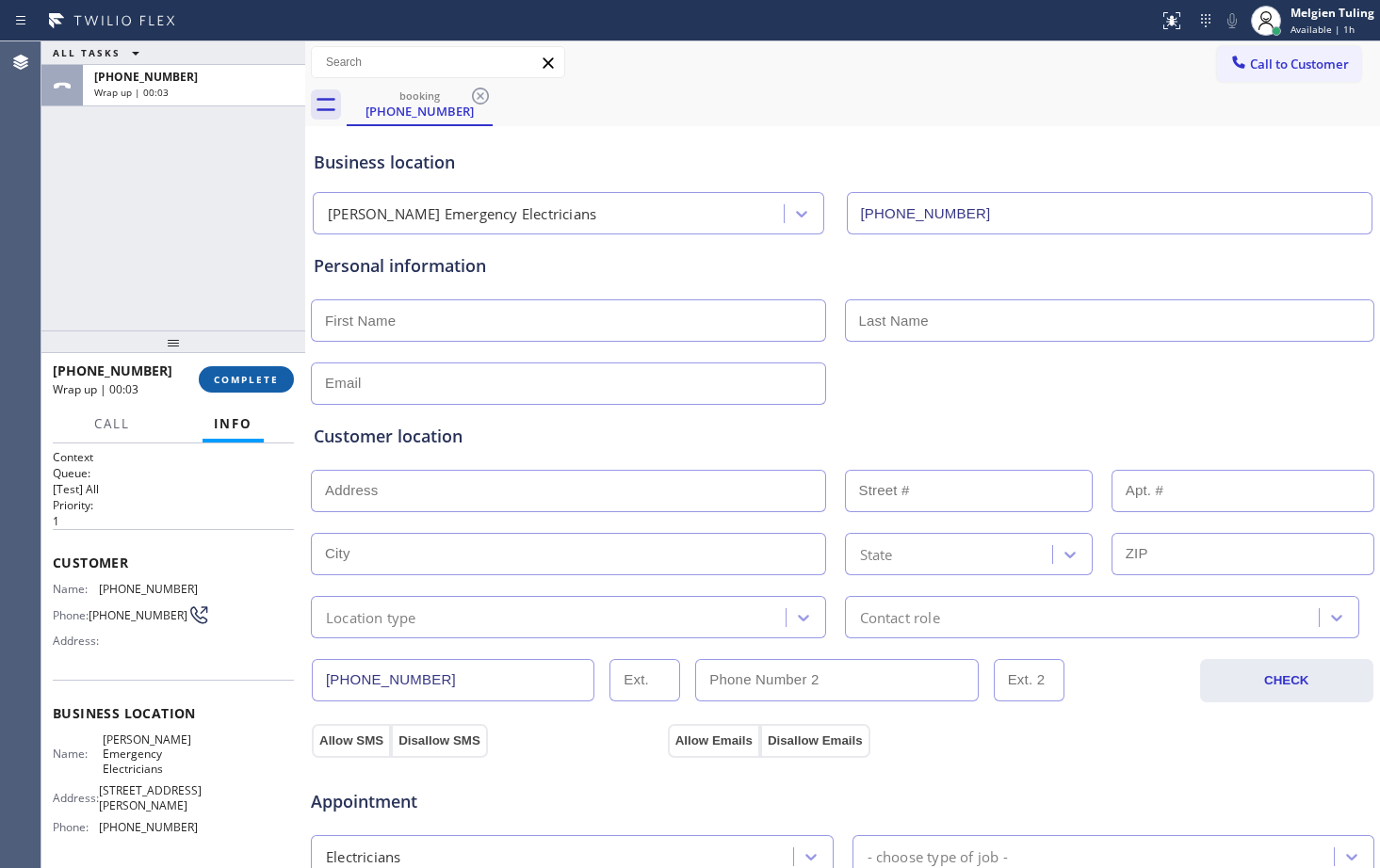
click at [249, 375] on span "COMPLETE" at bounding box center [246, 379] width 65 height 13
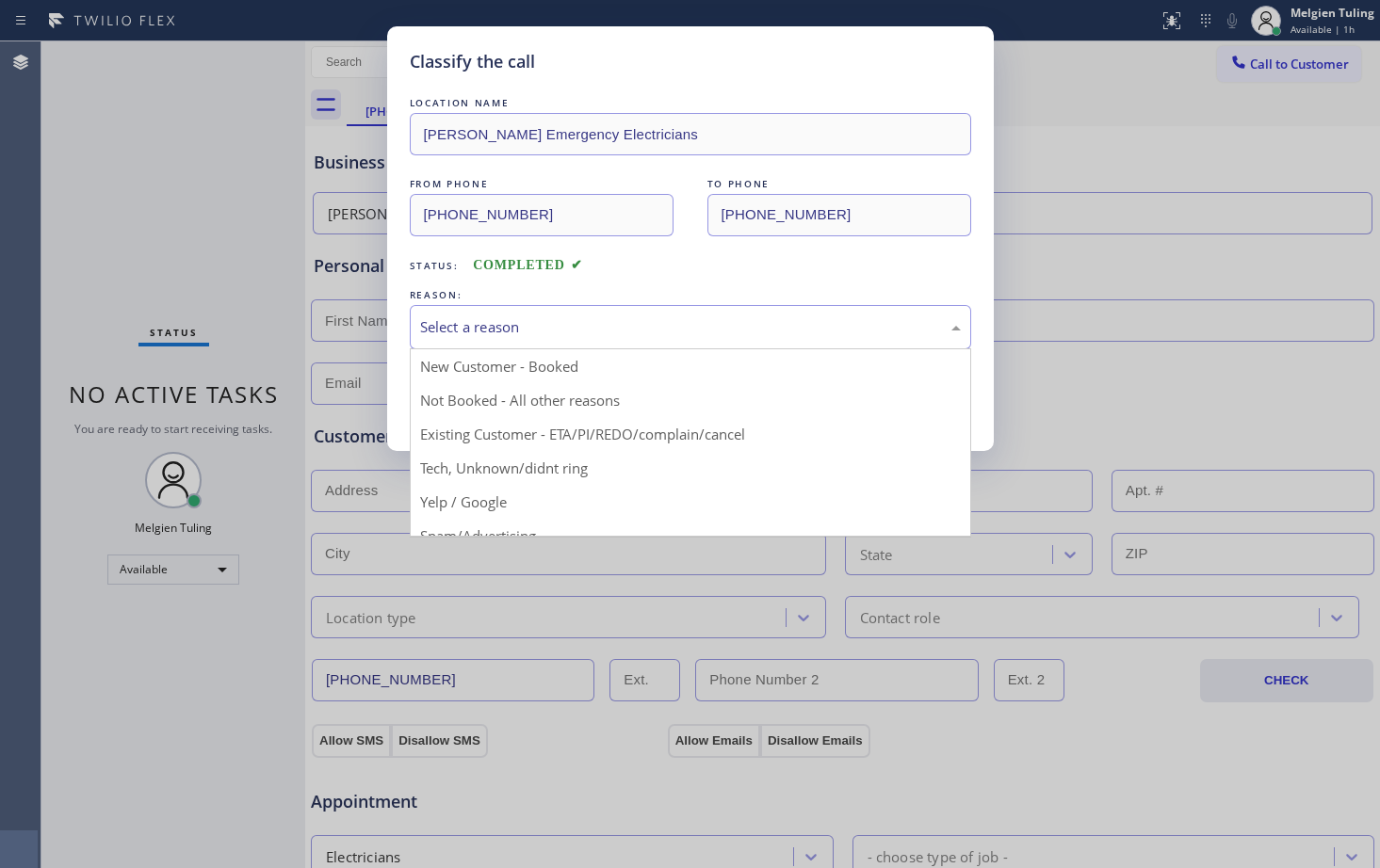
click at [484, 317] on div "Select a reason" at bounding box center [690, 327] width 540 height 22
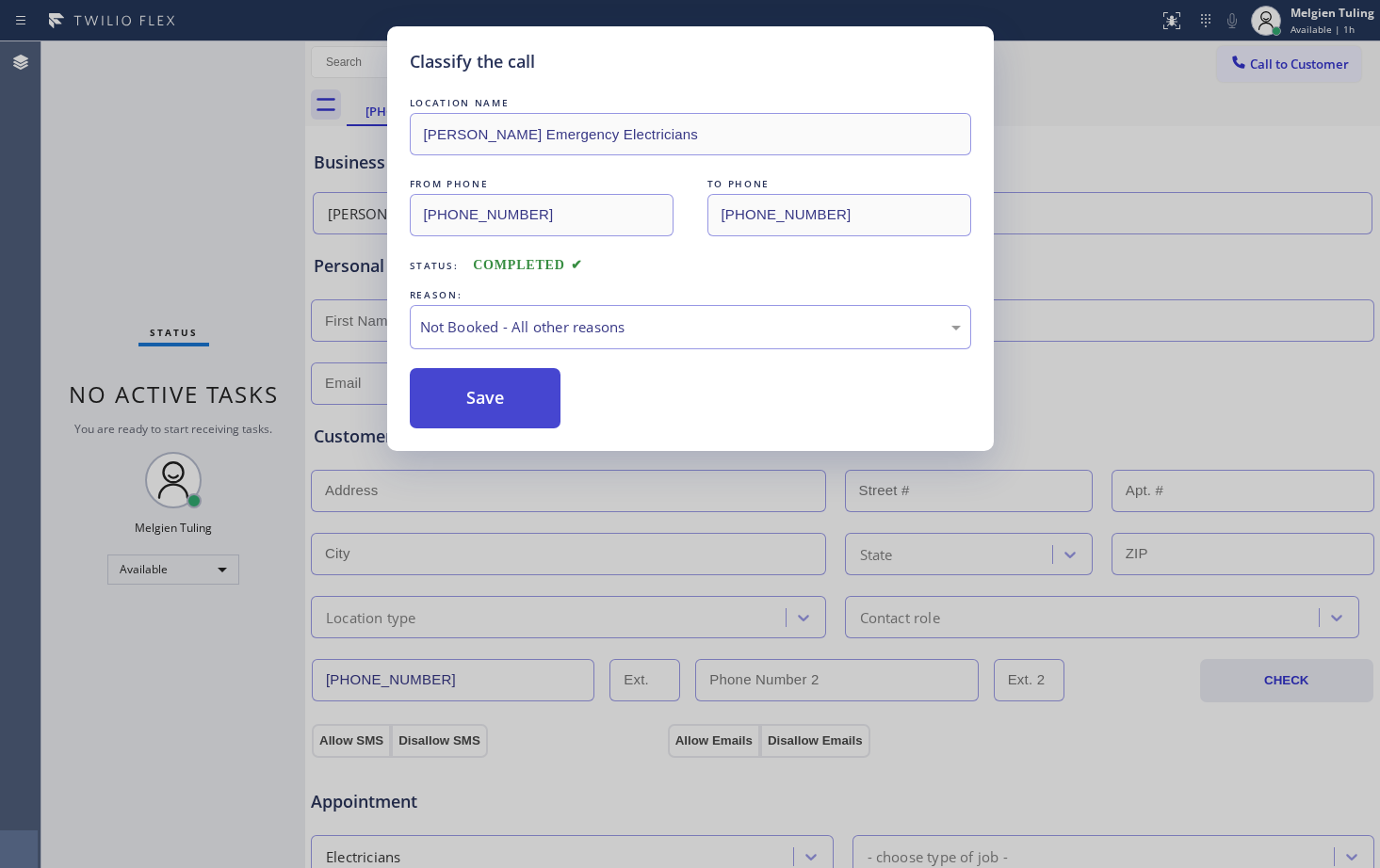
click at [465, 394] on button "Save" at bounding box center [486, 398] width 151 height 60
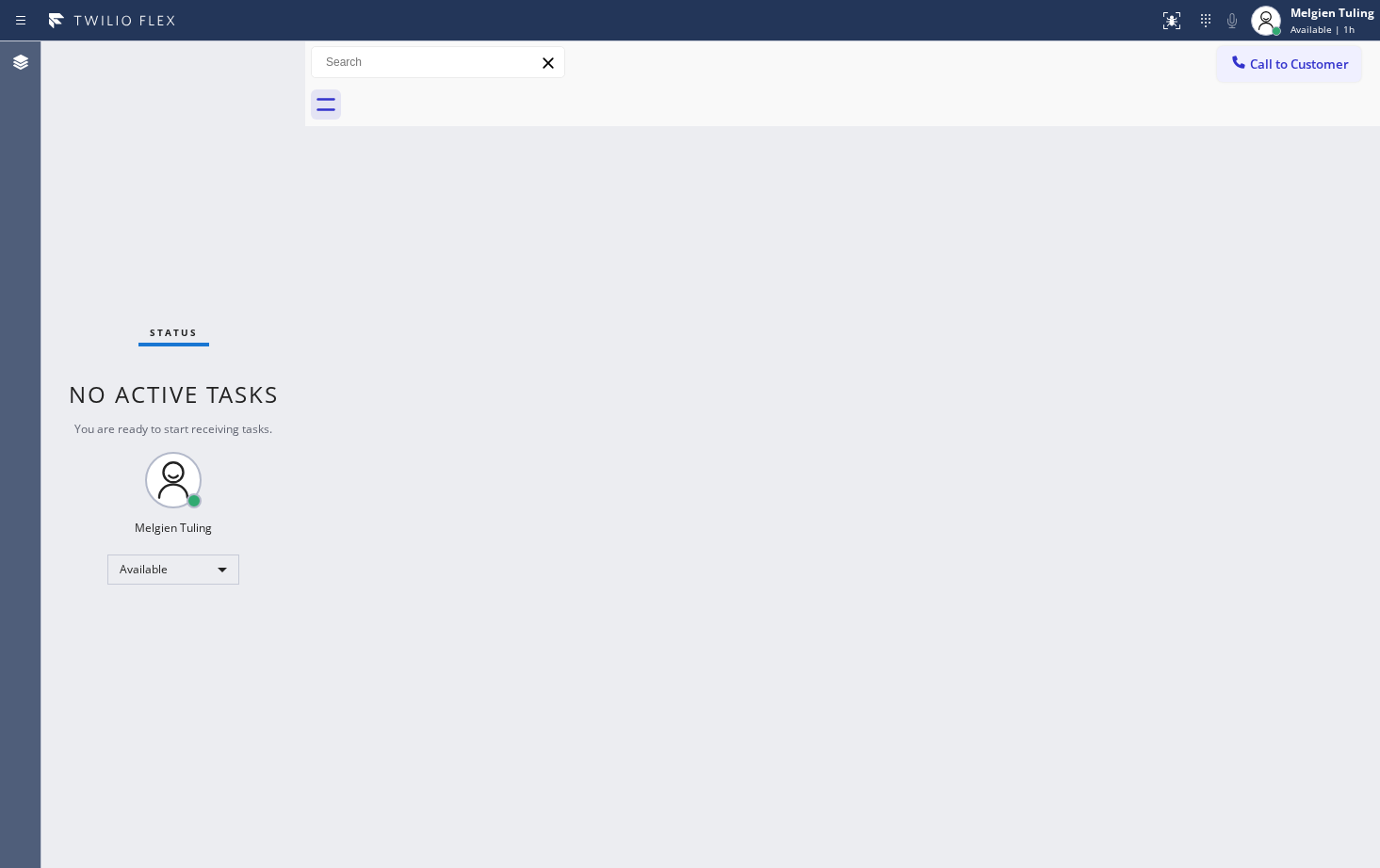
click at [470, 384] on div "Back to Dashboard Change Sender ID Customers Technicians Select a contact Outbo…" at bounding box center [843, 454] width 1075 height 827
click at [540, 554] on div "Back to Dashboard Change Sender ID Customers Technicians Select a contact Outbo…" at bounding box center [843, 454] width 1075 height 827
click at [215, 563] on div "Available" at bounding box center [173, 569] width 132 height 30
click at [224, 575] on div "Available" at bounding box center [173, 569] width 132 height 30
click at [161, 594] on li "Offline" at bounding box center [172, 597] width 128 height 23
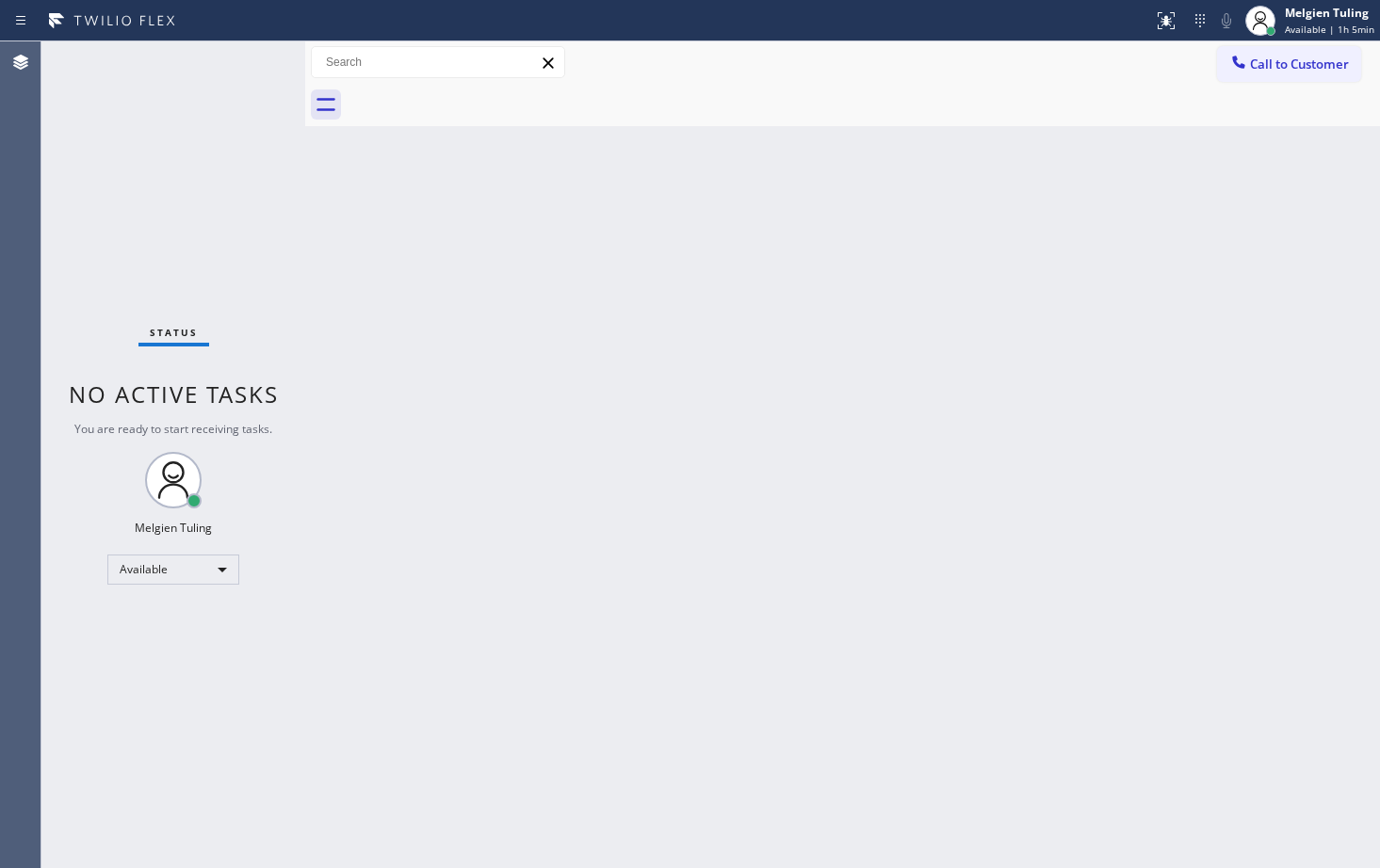
click at [660, 630] on div "Back to Dashboard Change Sender ID Customers Technicians Select a contact Outbo…" at bounding box center [843, 454] width 1075 height 827
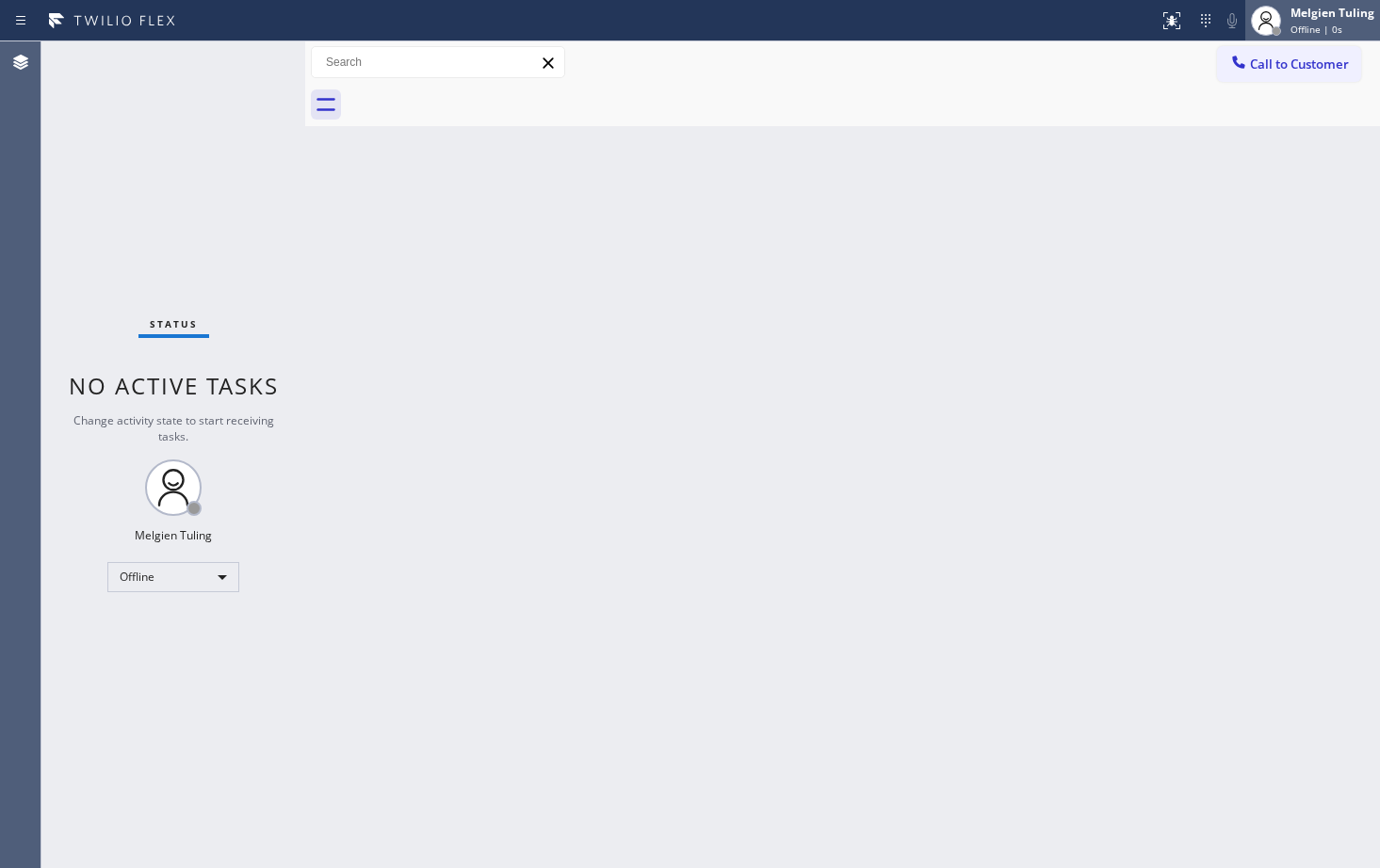
click at [1316, 19] on div "Melgien Tuling" at bounding box center [1332, 12] width 83 height 16
click at [1309, 16] on div "Melgien Tuling" at bounding box center [1332, 12] width 83 height 16
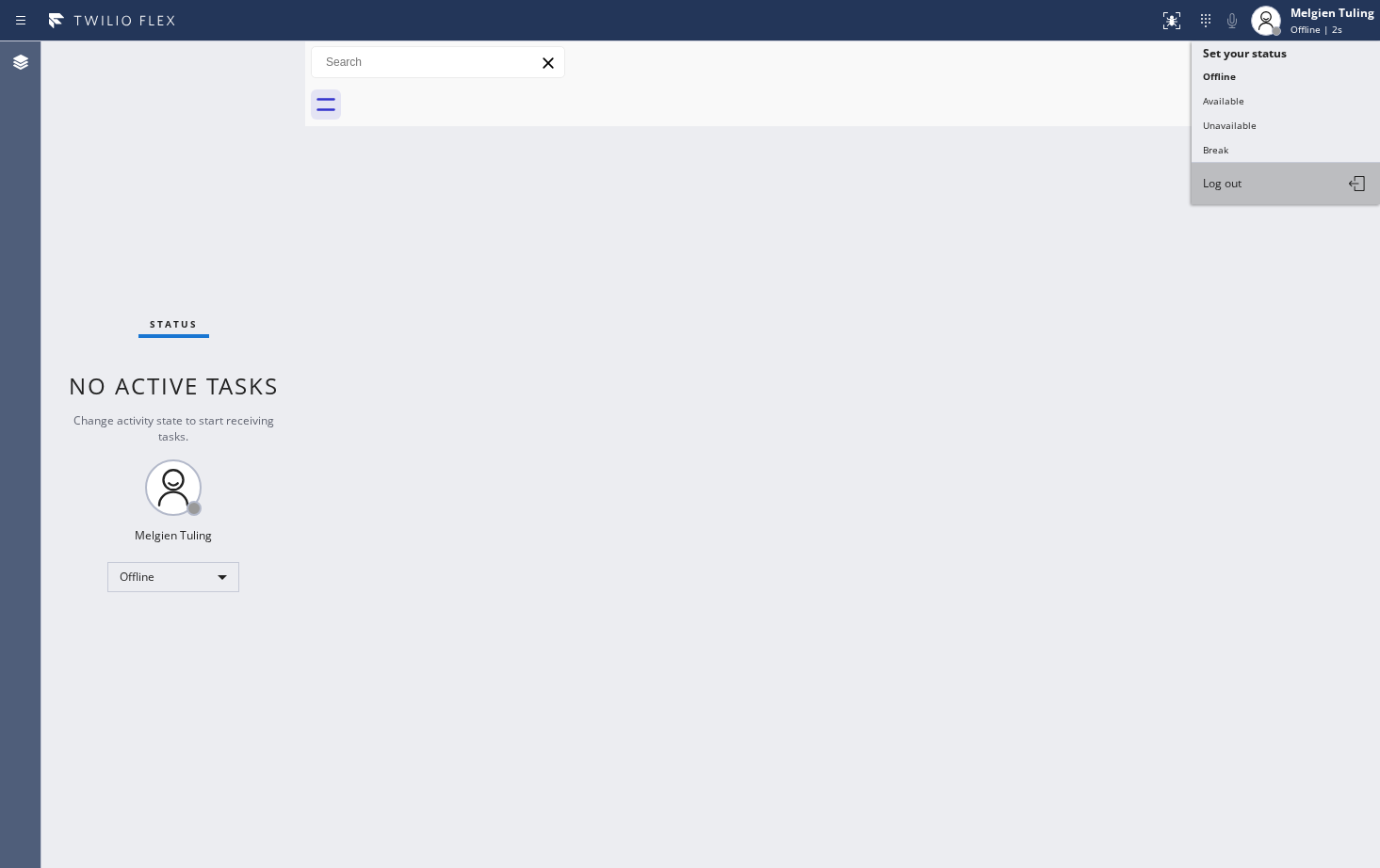
click at [1230, 194] on button "Log out" at bounding box center [1286, 183] width 189 height 41
